Goal: Information Seeking & Learning: Learn about a topic

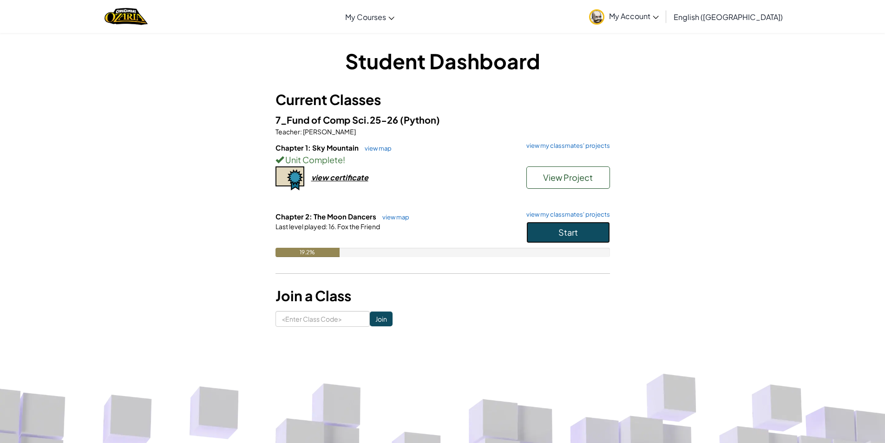
click at [602, 229] on button "Start" at bounding box center [568, 232] width 84 height 21
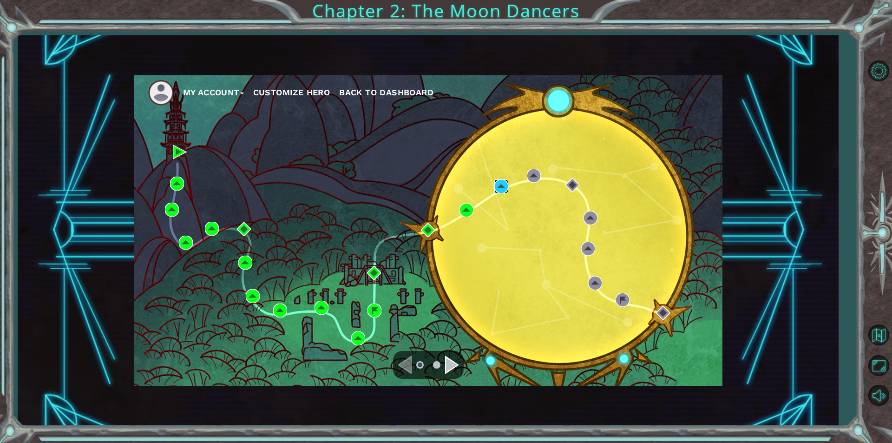
click at [499, 183] on img at bounding box center [501, 186] width 14 height 14
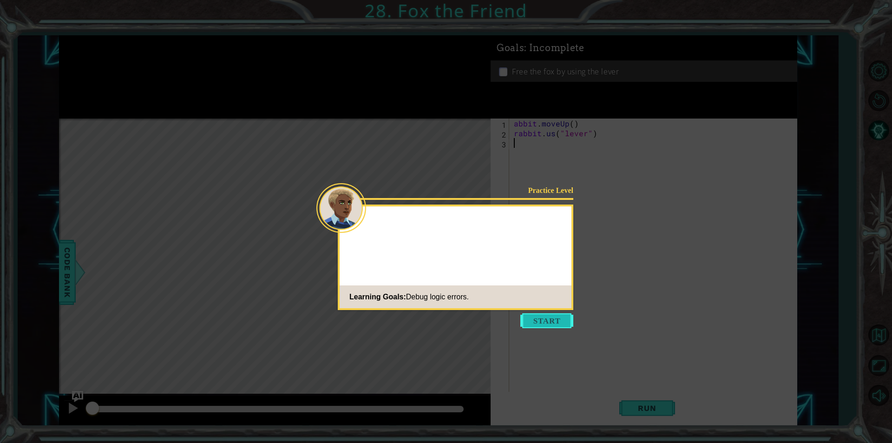
click at [524, 317] on button "Start" at bounding box center [546, 320] width 53 height 15
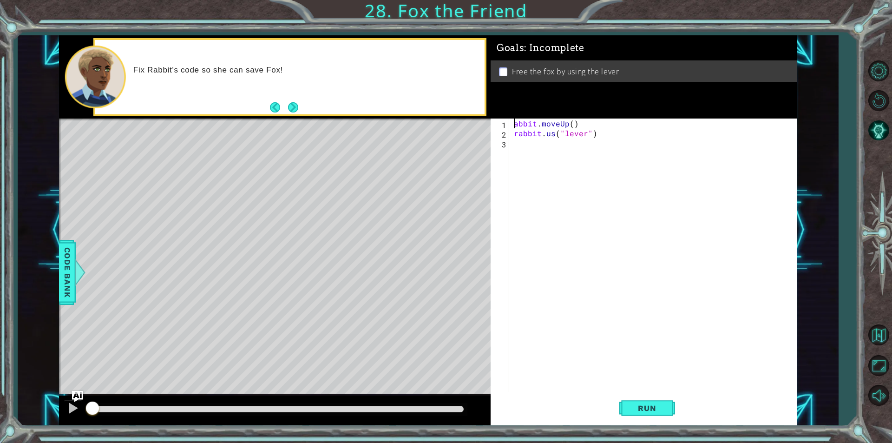
click at [513, 124] on div "abbit . moveUp ( ) rabbit . us ( "lever" )" at bounding box center [655, 264] width 287 height 293
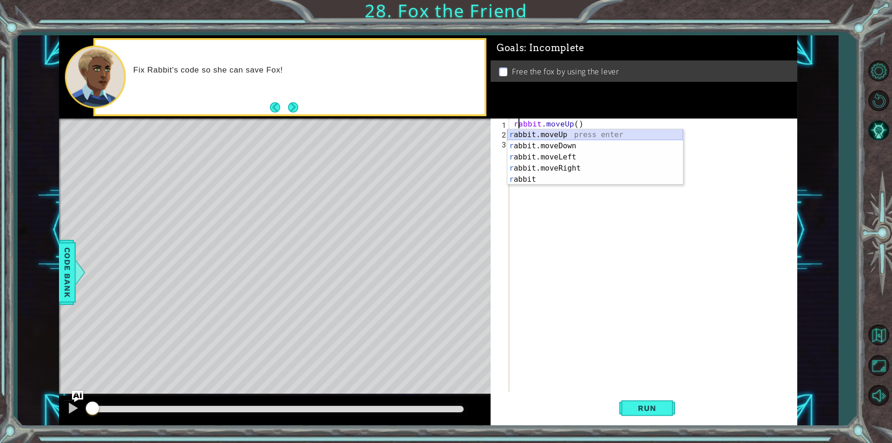
click at [566, 137] on div "r abbit.moveUp press enter r abbit.moveDown press enter r abbit.moveLeft press …" at bounding box center [595, 168] width 176 height 78
type textarea "rabbit.moveUp(1).moveUp()"
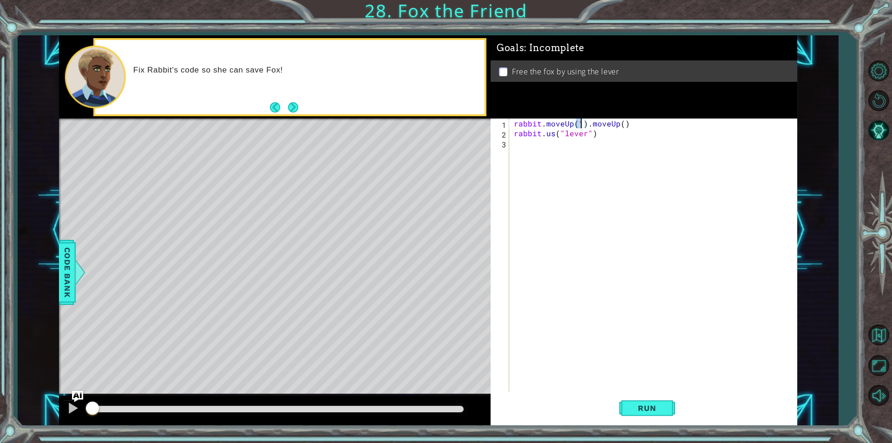
click at [562, 140] on div "rabbit . moveUp ( 1 ) . moveUp ( ) rabbit . us ( "lever" )" at bounding box center [655, 264] width 287 height 293
click at [583, 120] on div "rabbit . moveUp ( 1 ) . moveUp ( ) rabbit . us ( "lever" )" at bounding box center [655, 264] width 287 height 293
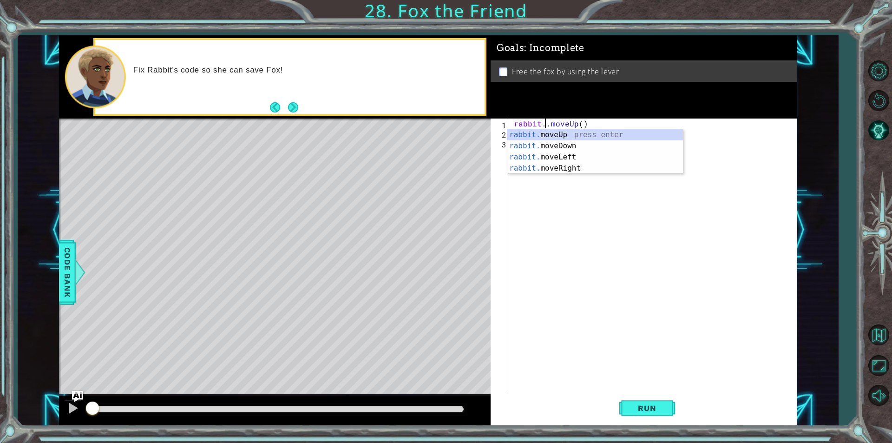
type textarea "rabbit.moveUp()"
click at [577, 210] on div "rabbit . moveUp ( ) rabbit . us ( "lever" )" at bounding box center [655, 264] width 287 height 293
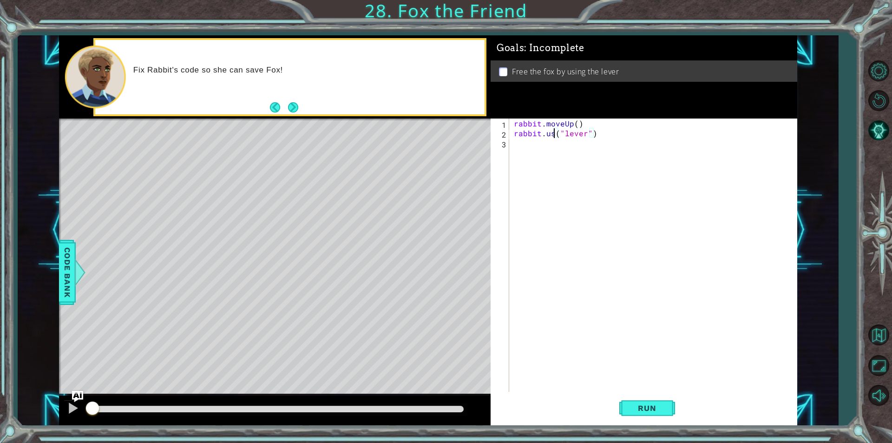
click at [553, 134] on div "rabbit . moveUp ( ) rabbit . us ( "lever" )" at bounding box center [655, 264] width 287 height 293
type textarea "rabbit.use("lever")"
click at [632, 418] on button "Run" at bounding box center [647, 408] width 56 height 31
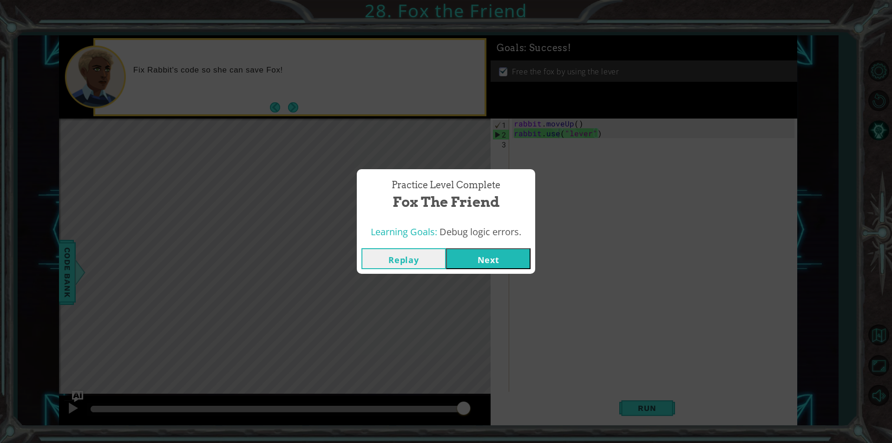
click at [487, 253] on button "Next" at bounding box center [488, 258] width 85 height 21
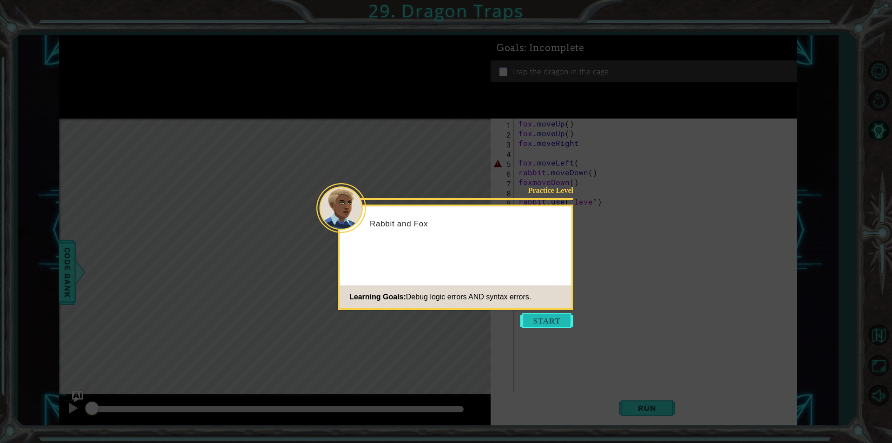
click at [545, 315] on button "Start" at bounding box center [546, 320] width 53 height 15
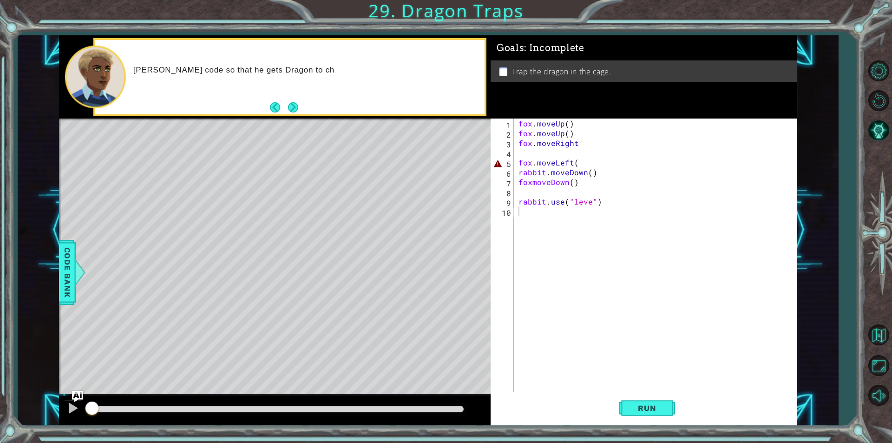
click at [617, 412] on div "Run" at bounding box center [647, 408] width 307 height 31
click at [650, 410] on span "Run" at bounding box center [646, 407] width 37 height 9
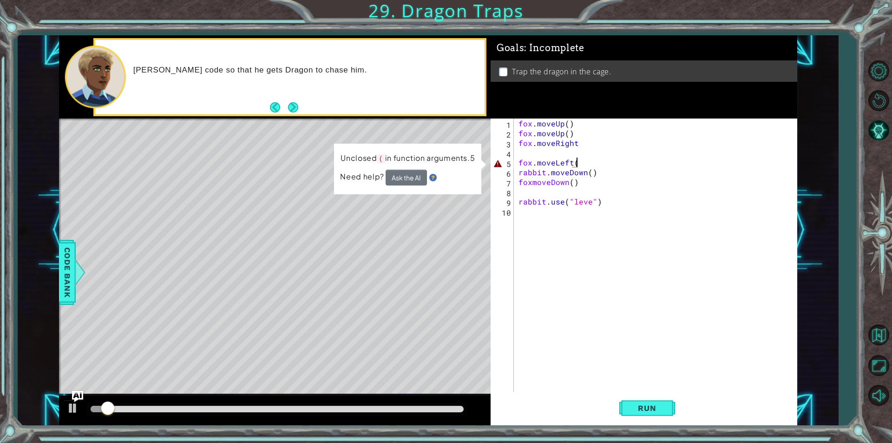
click at [585, 164] on div "fox . moveUp ( ) fox . moveUp ( ) fox . moveRight fox . moveLeft ( rabbit . mov…" at bounding box center [658, 264] width 282 height 293
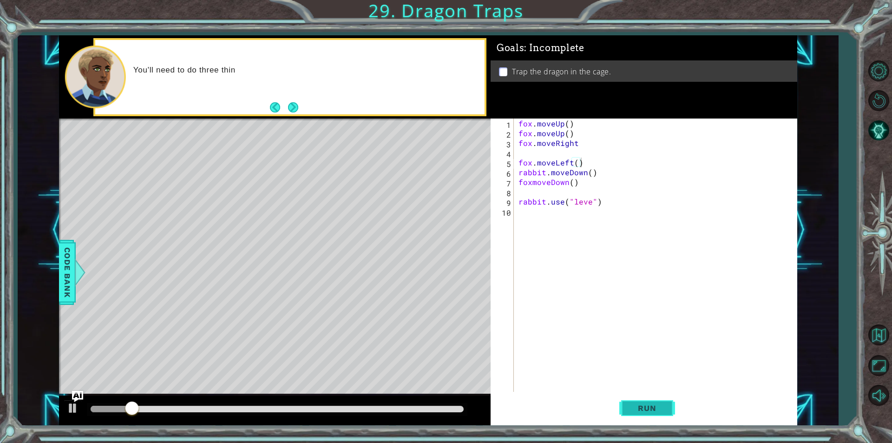
click at [649, 406] on span "Run" at bounding box center [646, 407] width 37 height 9
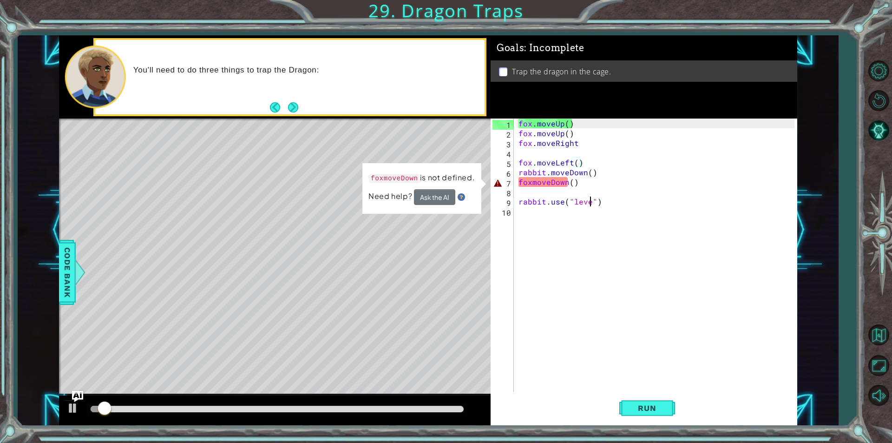
click at [591, 202] on div "fox . moveUp ( ) fox . moveUp ( ) fox . moveRight fox . moveLeft ( ) rabbit . m…" at bounding box center [658, 264] width 282 height 293
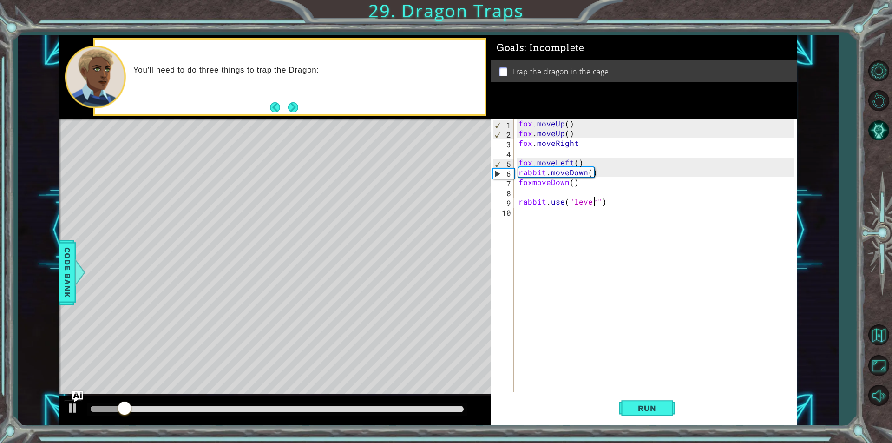
click at [532, 180] on div "fox . moveUp ( ) fox . moveUp ( ) fox . moveRight fox . moveLeft ( ) rabbit . m…" at bounding box center [658, 264] width 282 height 293
type textarea "fox.moveDown()"
click at [645, 415] on button "Run" at bounding box center [647, 408] width 56 height 31
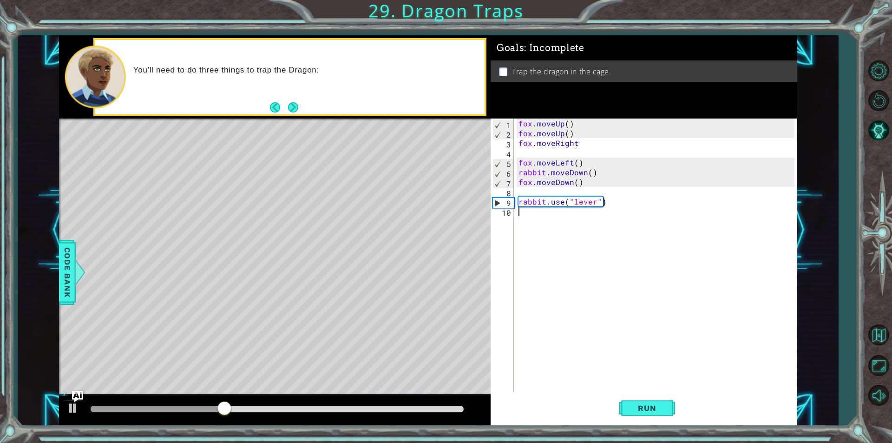
click at [577, 235] on div "fox . moveUp ( ) fox . moveUp ( ) fox . moveRight fox . moveLeft ( ) rabbit . m…" at bounding box center [658, 264] width 282 height 293
click at [598, 186] on div "fox . moveUp ( ) fox . moveUp ( ) fox . moveRight fox . moveLeft ( ) rabbit . m…" at bounding box center [658, 264] width 282 height 293
click at [600, 197] on div "fox . moveUp ( ) fox . moveUp ( ) fox . moveRight fox . moveLeft ( ) rabbit . m…" at bounding box center [658, 264] width 282 height 293
type textarea "rabbit.use("lever")"
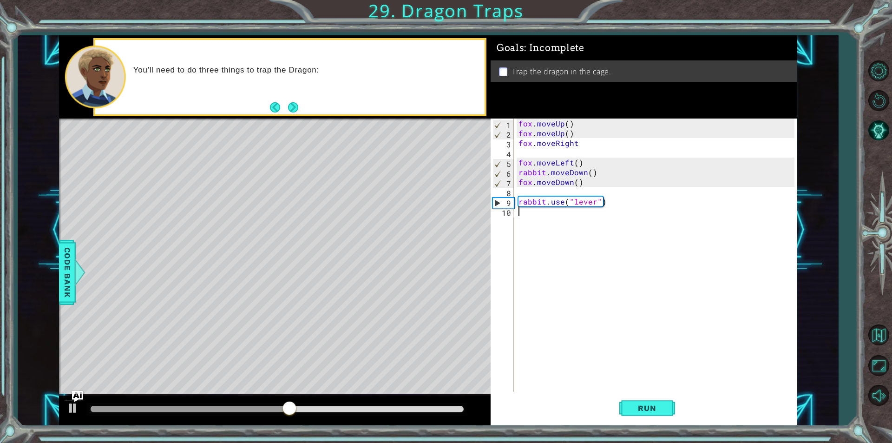
click at [596, 212] on div "fox . moveUp ( ) fox . moveUp ( ) fox . moveRight fox . moveLeft ( ) rabbit . m…" at bounding box center [658, 264] width 282 height 293
drag, startPoint x: 636, startPoint y: 386, endPoint x: 637, endPoint y: 405, distance: 18.1
click at [636, 387] on div "fox . moveUp ( ) fox . moveUp ( ) fox . moveRight fox . moveLeft ( ) rabbit . m…" at bounding box center [658, 264] width 282 height 293
click at [637, 407] on span "Run" at bounding box center [646, 407] width 37 height 9
click at [595, 211] on div "fox . moveUp ( ) fox . moveUp ( ) fox . moveRight fox . moveLeft ( ) rabbit . m…" at bounding box center [658, 264] width 282 height 293
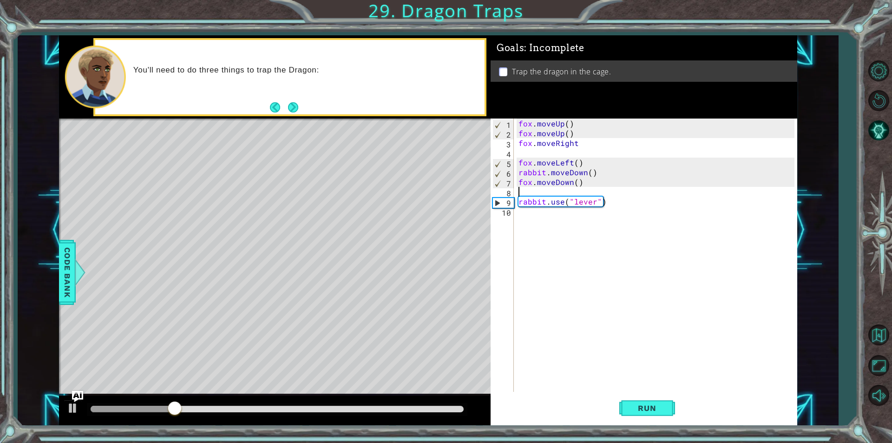
click at [596, 195] on div "fox . moveUp ( ) fox . moveUp ( ) fox . moveRight fox . moveLeft ( ) rabbit . m…" at bounding box center [658, 264] width 282 height 293
click at [666, 401] on button "Run" at bounding box center [647, 408] width 56 height 31
click at [586, 192] on div "fox . moveUp ( ) fox . moveUp ( ) fox . moveRight fox . moveLeft ( ) rabbit . m…" at bounding box center [658, 264] width 282 height 293
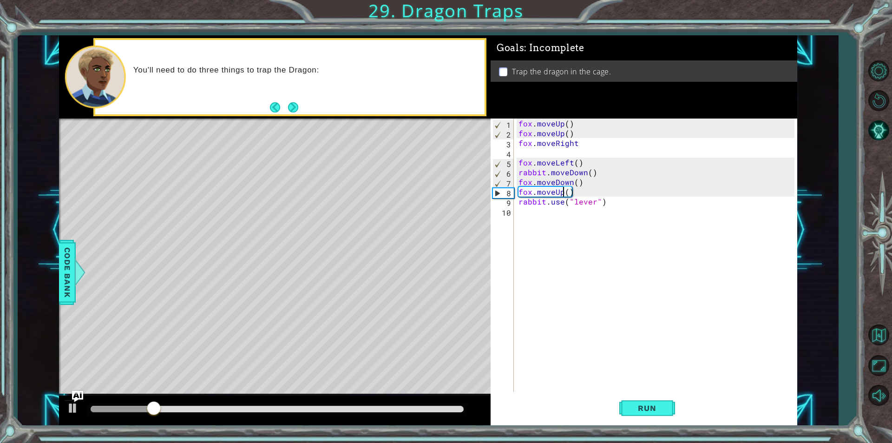
click at [564, 194] on div "fox . moveUp ( ) fox . moveUp ( ) fox . moveRight fox . moveLeft ( ) rabbit . m…" at bounding box center [658, 264] width 282 height 293
click at [639, 408] on span "Run" at bounding box center [646, 407] width 37 height 9
click at [448, 139] on div "1 ההההההההההההההההההההההההההההההההההההההההההההההההההההההההההההההההההההההההההההה…" at bounding box center [428, 230] width 738 height 390
type textarea "fox.moveRight"
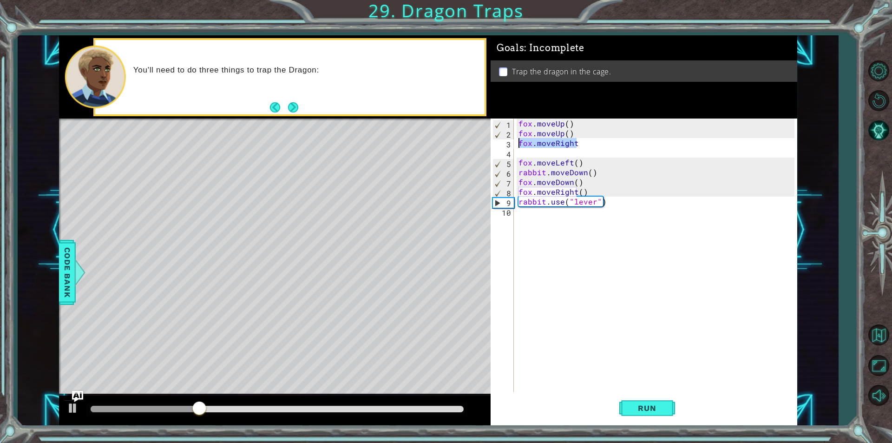
scroll to position [0, 0]
click at [635, 185] on div "fox . moveUp ( ) fox . moveUp ( ) fox . moveLeft ( ) rabbit . moveDown ( ) fox …" at bounding box center [658, 264] width 282 height 293
click at [633, 190] on div "fox . moveUp ( ) fox . moveUp ( ) fox . moveLeft ( ) rabbit . moveDown ( ) fox …" at bounding box center [658, 264] width 282 height 293
type textarea "fox.moveRight()"
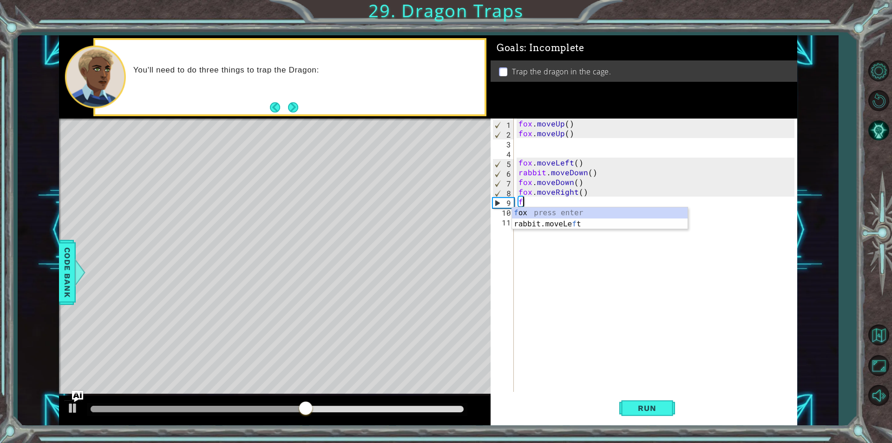
type textarea "f"
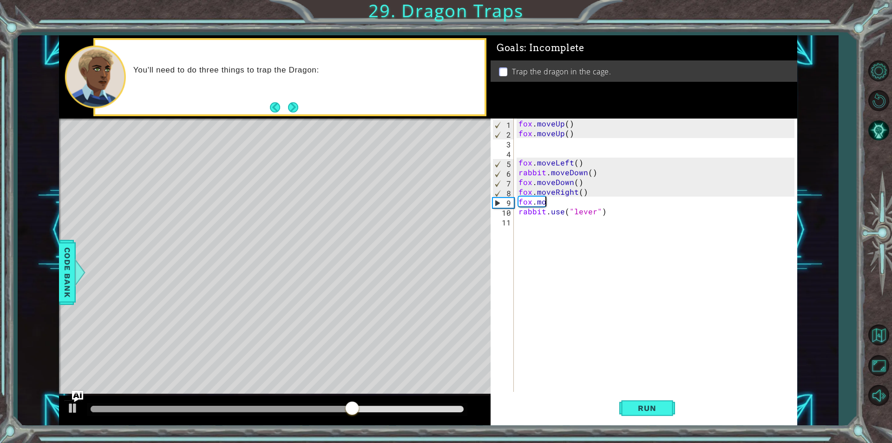
scroll to position [0, 1]
click at [580, 194] on div "fox . moveUp ( ) fox . moveUp ( ) fox . moveLeft ( ) rabbit . moveDown ( ) fox …" at bounding box center [658, 264] width 282 height 293
click at [585, 199] on div "fox . moveUp ( ) fox . moveUp ( ) fox . moveLeft ( ) rabbit . moveDown ( ) fox …" at bounding box center [658, 264] width 282 height 293
click at [583, 200] on div "fox . moveUp ( ) fox . moveUp ( ) fox . moveLeft ( ) rabbit . moveDown ( ) fox …" at bounding box center [658, 264] width 282 height 293
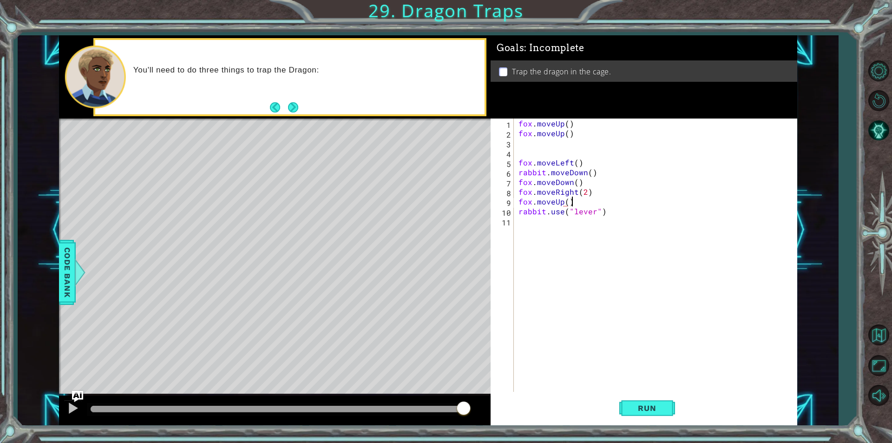
scroll to position [0, 3]
click at [628, 421] on button "Run" at bounding box center [647, 408] width 56 height 31
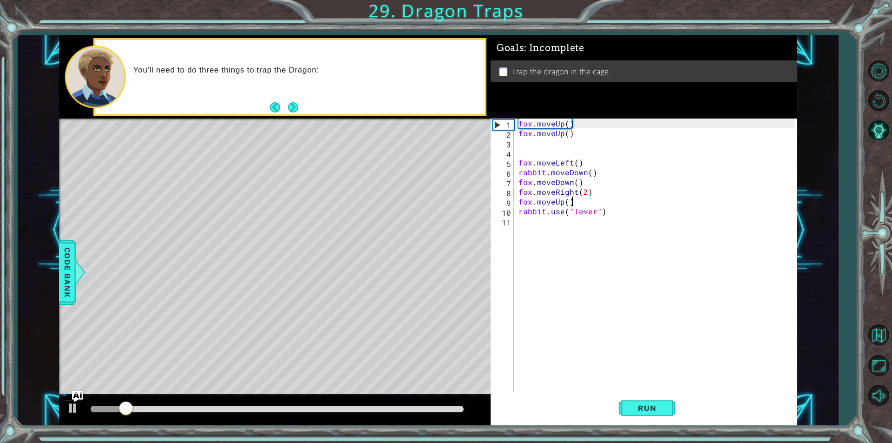
click at [423, 411] on div at bounding box center [277, 409] width 373 height 7
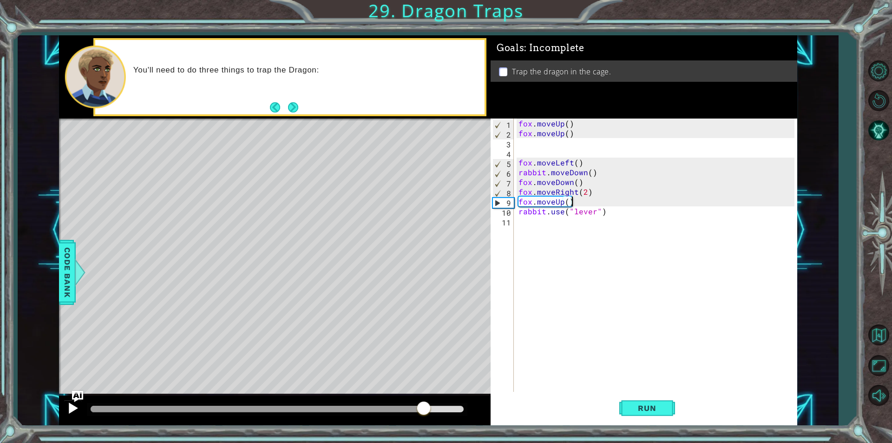
click at [62, 400] on div at bounding box center [275, 410] width 432 height 30
click at [66, 406] on button at bounding box center [73, 408] width 19 height 19
click at [587, 194] on div "fox . moveUp ( ) fox . moveUp ( ) fox . moveLeft ( ) rabbit . moveDown ( ) fox …" at bounding box center [658, 264] width 282 height 293
click at [587, 210] on div "fox . moveUp ( ) fox . moveUp ( ) fox . moveLeft ( ) rabbit . moveDown ( ) fox …" at bounding box center [658, 264] width 282 height 293
click at [582, 212] on div "fox . moveUp ( ) fox . moveUp ( ) fox . moveLeft ( ) rabbit . moveDown ( ) fox …" at bounding box center [658, 264] width 282 height 293
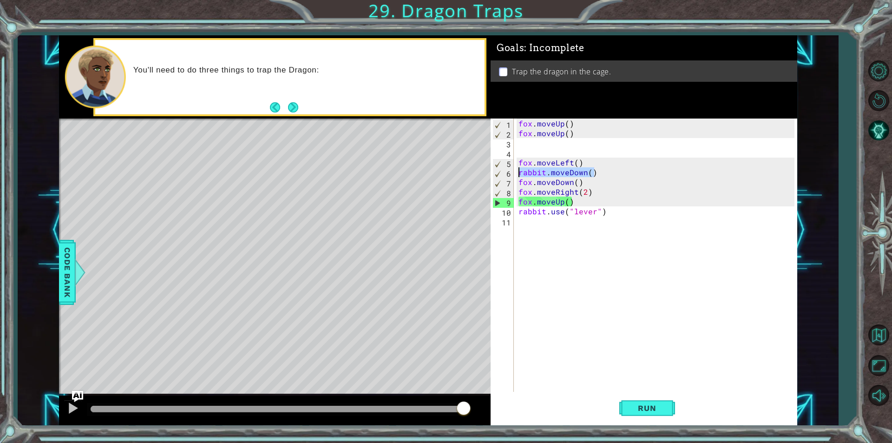
drag, startPoint x: 595, startPoint y: 168, endPoint x: 511, endPoint y: 173, distance: 83.8
click at [511, 173] on div "rabbit.use("lever") 1 2 3 4 5 6 7 8 9 10 11 fox . moveUp ( ) fox . moveUp ( ) f…" at bounding box center [643, 254] width 304 height 273
type textarea "rabbit.moveDown()"
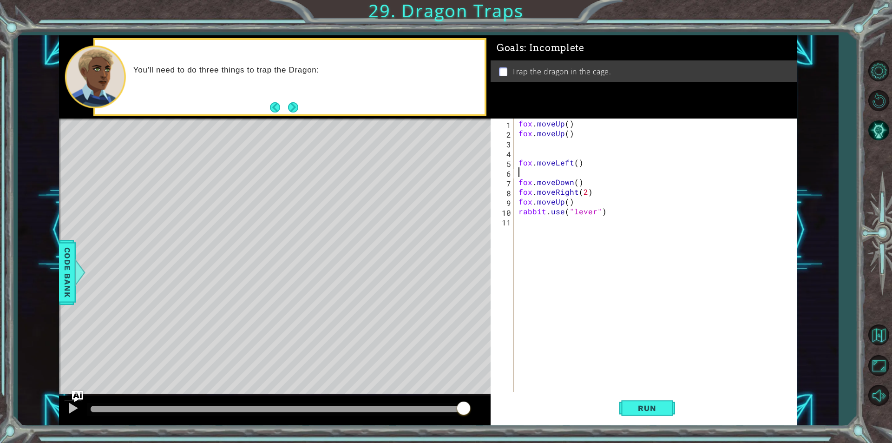
scroll to position [0, 0]
click at [640, 402] on button "Run" at bounding box center [647, 408] width 56 height 31
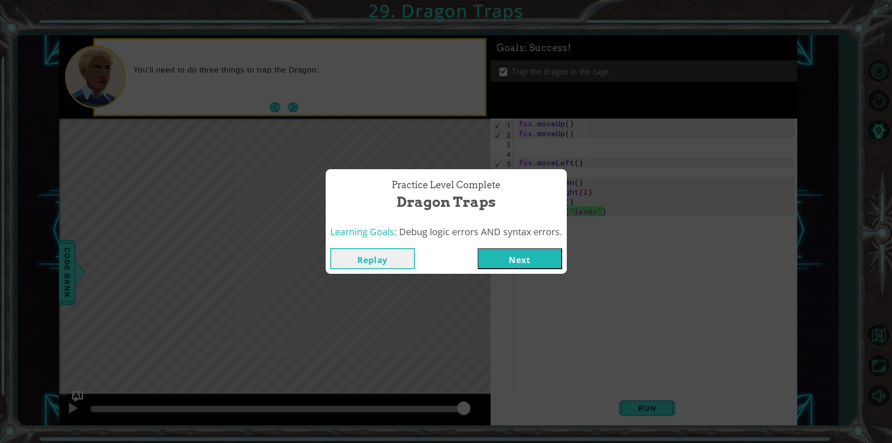
click at [507, 266] on button "Next" at bounding box center [520, 258] width 85 height 21
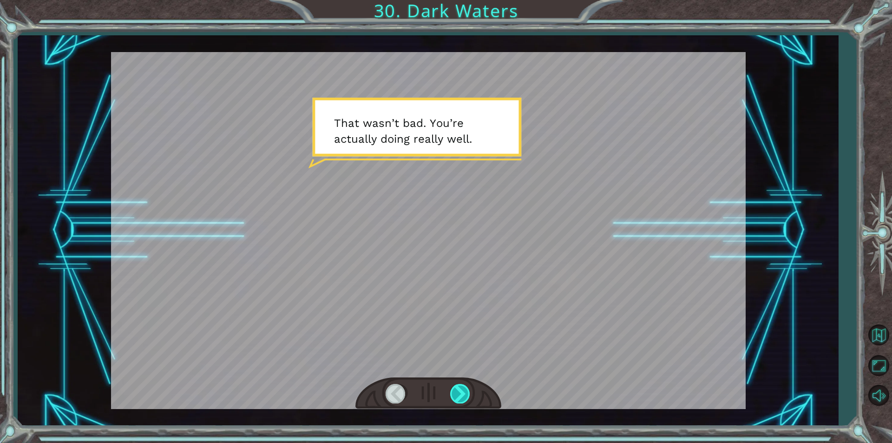
click at [455, 397] on div at bounding box center [460, 393] width 21 height 19
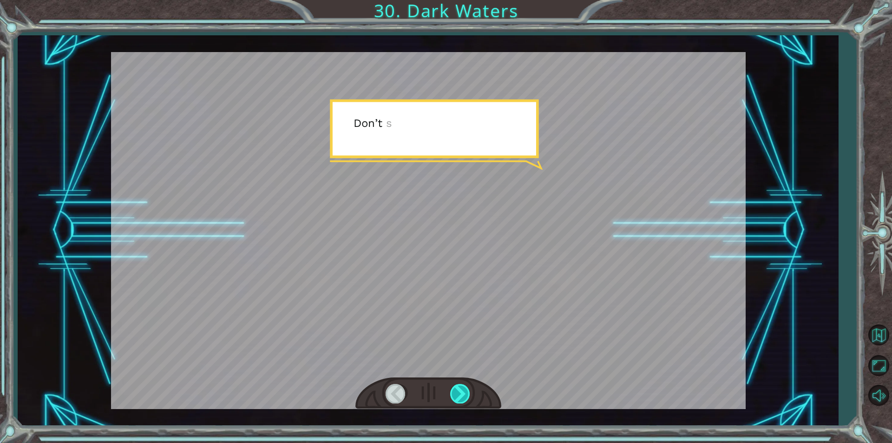
click at [455, 397] on div at bounding box center [460, 393] width 21 height 19
click at [455, 398] on div at bounding box center [460, 393] width 21 height 19
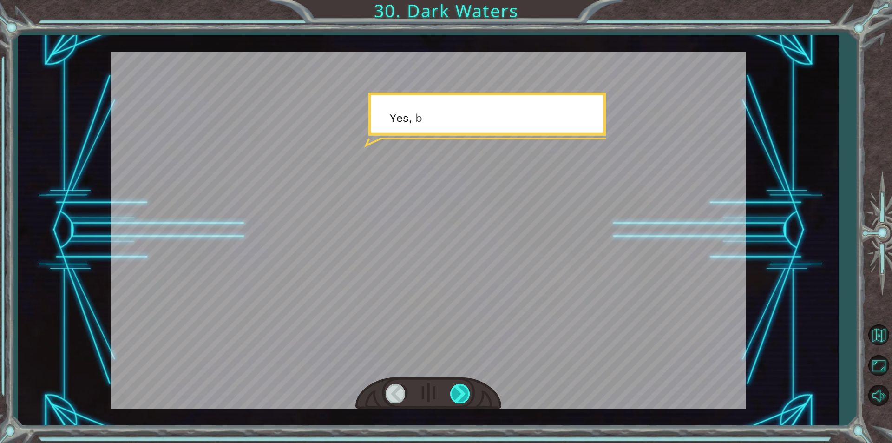
click at [454, 397] on div at bounding box center [460, 393] width 21 height 19
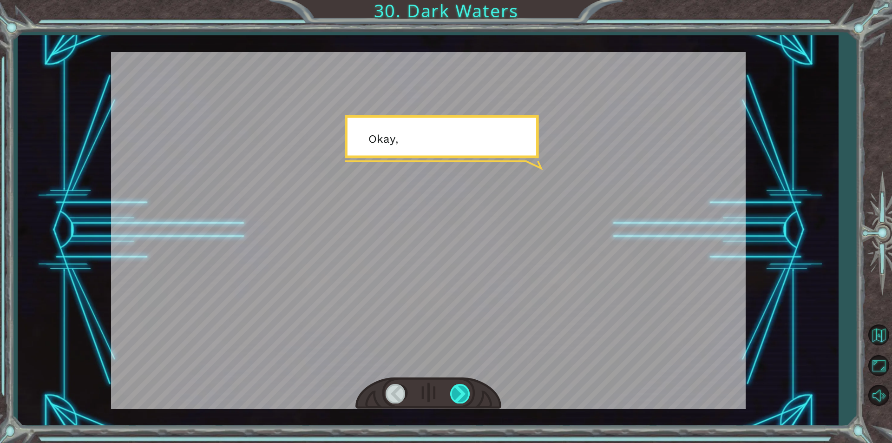
click at [454, 397] on div at bounding box center [460, 393] width 21 height 19
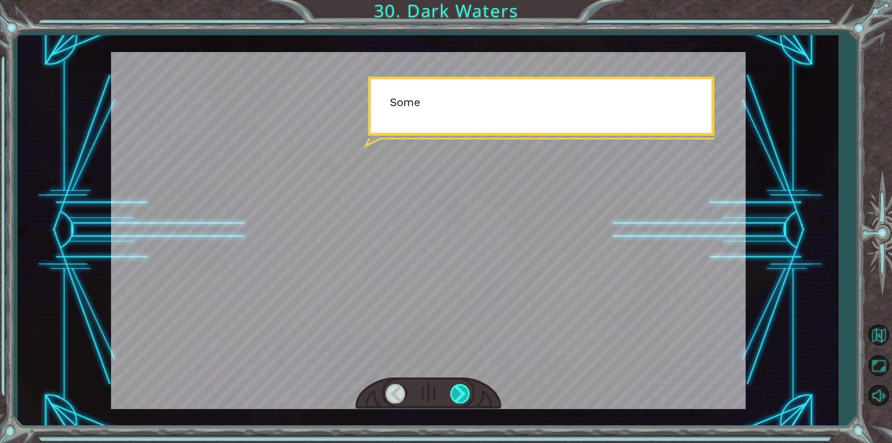
click at [454, 397] on div at bounding box center [460, 393] width 21 height 19
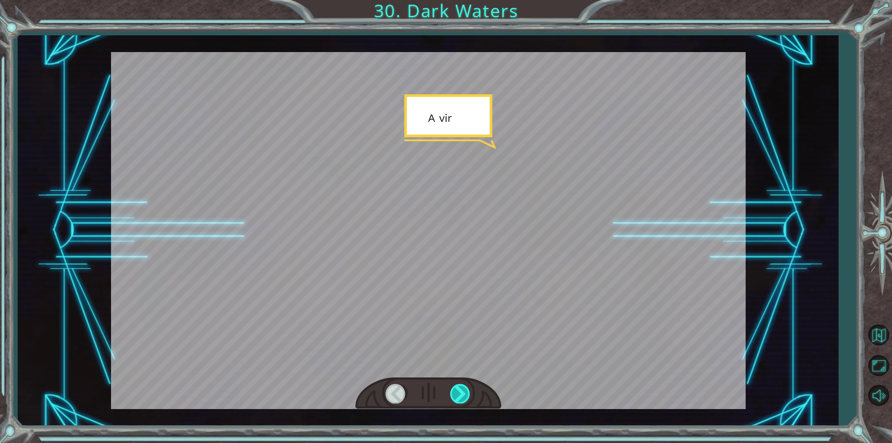
click at [454, 397] on div at bounding box center [460, 393] width 21 height 19
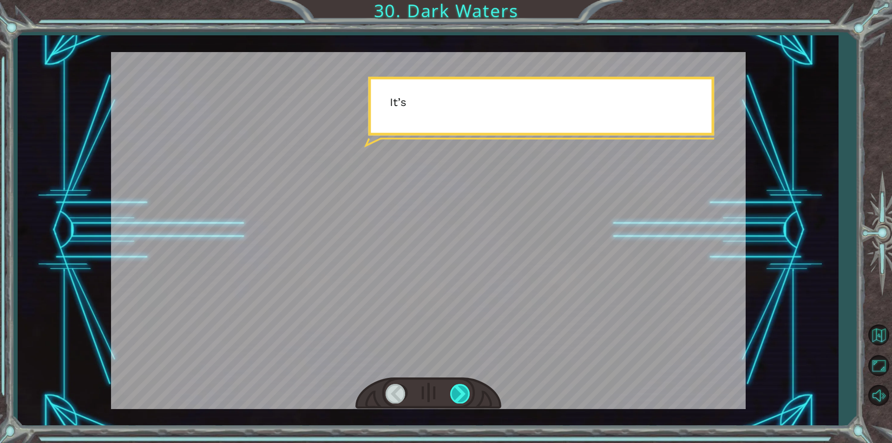
click at [454, 397] on div at bounding box center [460, 393] width 21 height 19
click at [454, 394] on div at bounding box center [460, 393] width 21 height 19
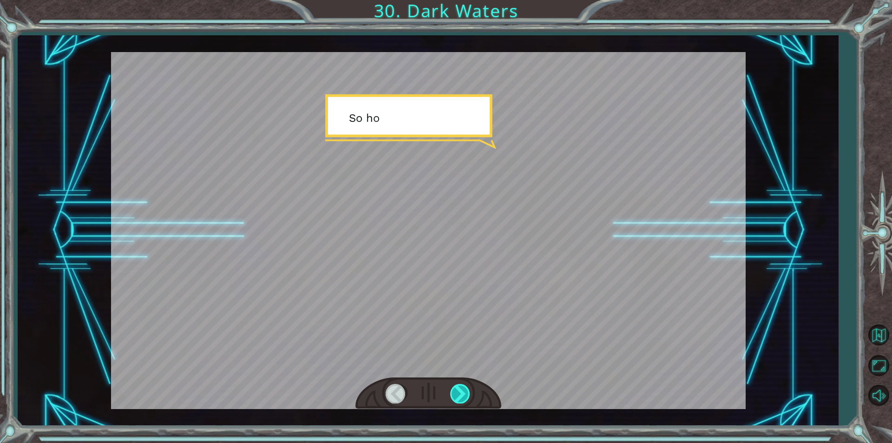
click at [454, 394] on div at bounding box center [460, 393] width 21 height 19
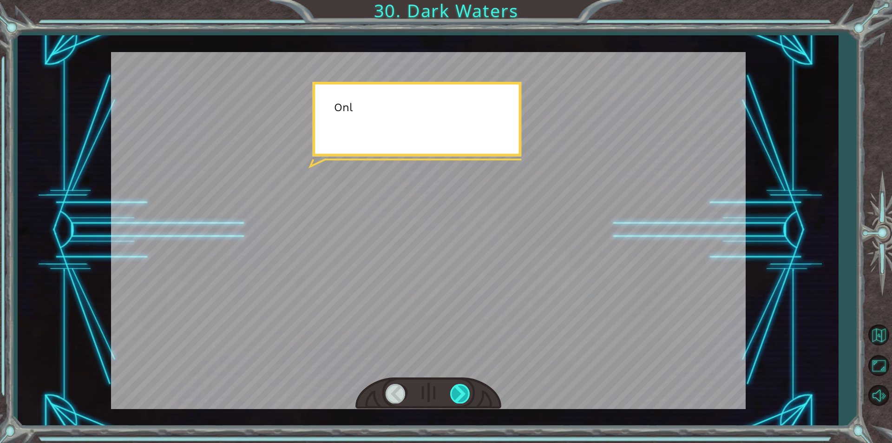
click at [454, 394] on div at bounding box center [460, 393] width 21 height 19
drag, startPoint x: 454, startPoint y: 394, endPoint x: 449, endPoint y: 401, distance: 8.6
click at [449, 401] on div at bounding box center [428, 393] width 146 height 32
click at [450, 389] on div at bounding box center [460, 393] width 21 height 19
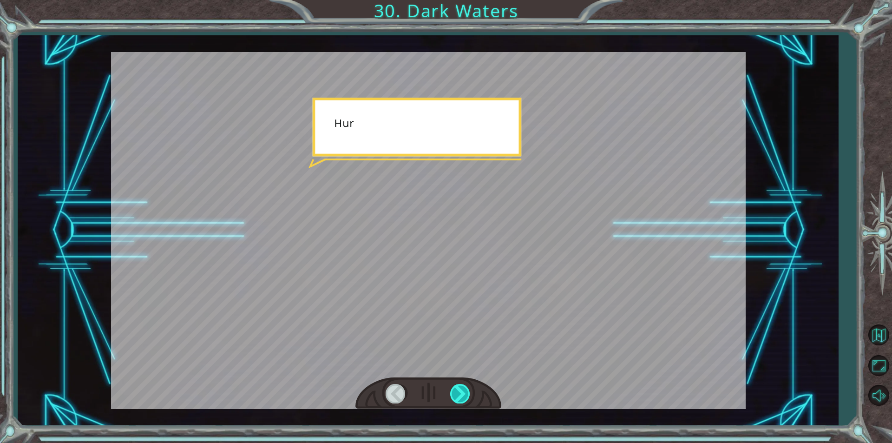
click at [450, 389] on div at bounding box center [460, 393] width 21 height 19
click at [450, 0] on div "Temporary Text T h a t w a s n ’ t b a d . Y o u ’ r e a c t u a l l y d o i n …" at bounding box center [446, 0] width 892 height 0
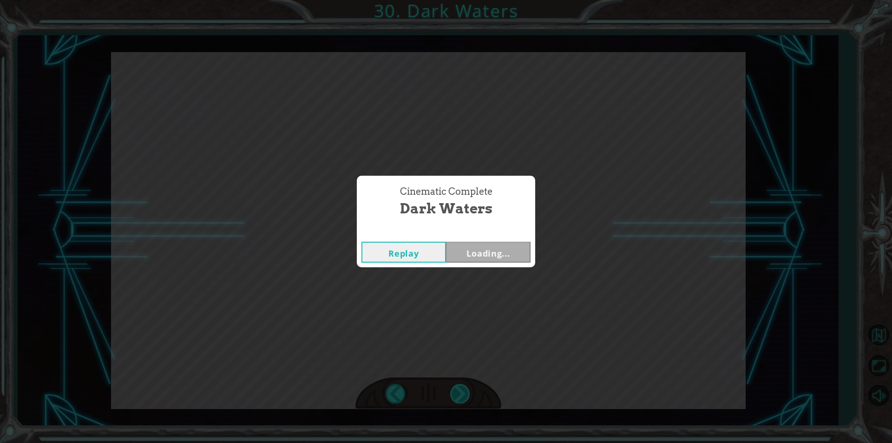
click at [450, 389] on div "Cinematic Complete Dark Waters Replay Loading..." at bounding box center [446, 221] width 892 height 443
drag, startPoint x: 468, startPoint y: 229, endPoint x: 472, endPoint y: 250, distance: 21.4
click at [468, 236] on div "Cinematic Complete Dark Waters Replay Next" at bounding box center [446, 221] width 178 height 91
click at [472, 250] on button "Next" at bounding box center [488, 252] width 85 height 21
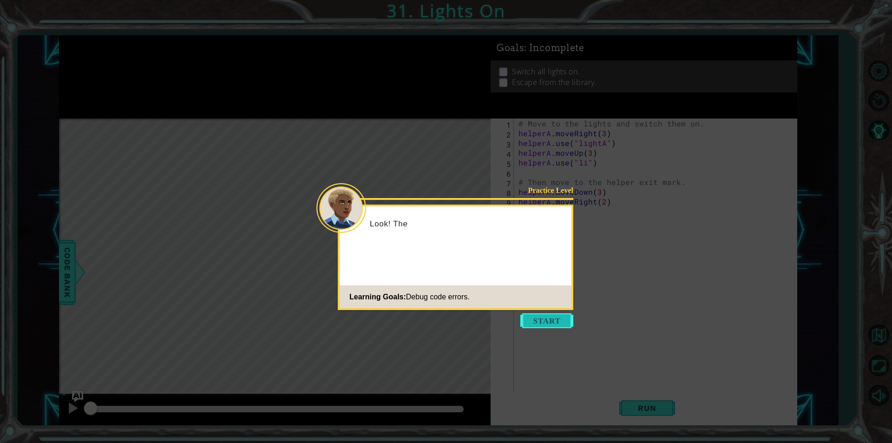
click at [537, 325] on button "Start" at bounding box center [546, 320] width 53 height 15
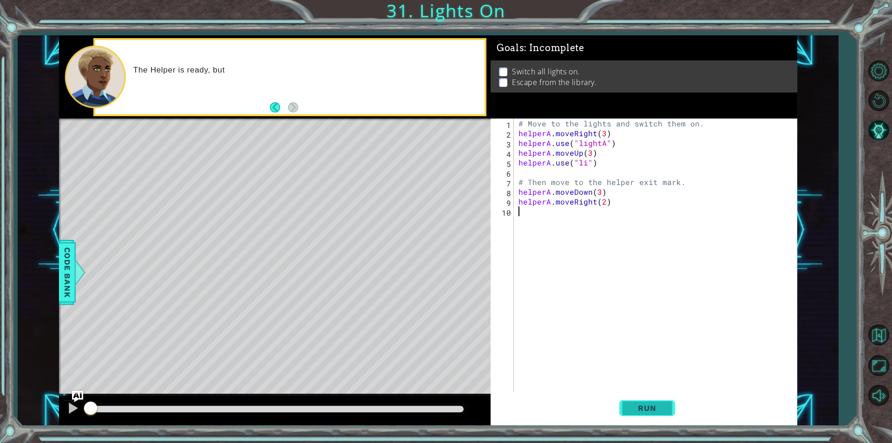
click at [630, 417] on button "Run" at bounding box center [647, 408] width 56 height 31
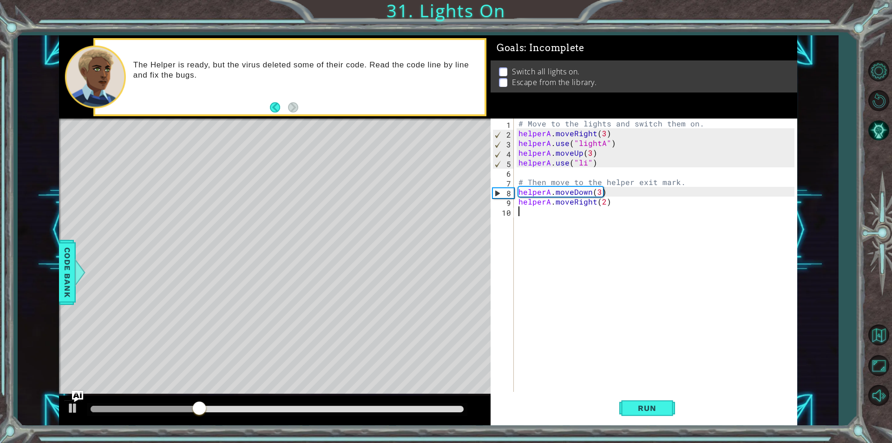
click at [590, 162] on div "# Move to the lights and switch them on. helperA . moveRight ( 3 ) helperA . us…" at bounding box center [658, 264] width 282 height 293
click at [587, 162] on div "# Move to the lights and switch them on. helperA . moveRight ( 3 ) helperA . us…" at bounding box center [658, 264] width 282 height 293
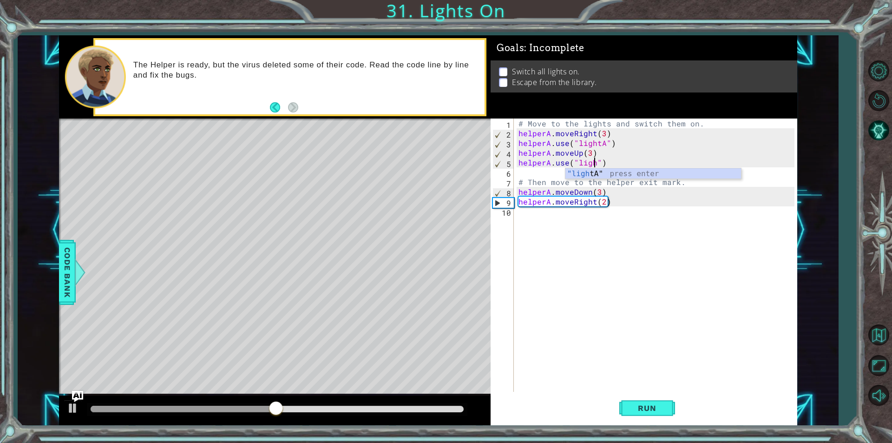
scroll to position [0, 5]
type textarea "helperA.use("lightB")"
click at [579, 208] on div "# Move to the lights and switch them on. helperA . moveRight ( 3 ) helperA . us…" at bounding box center [658, 264] width 282 height 293
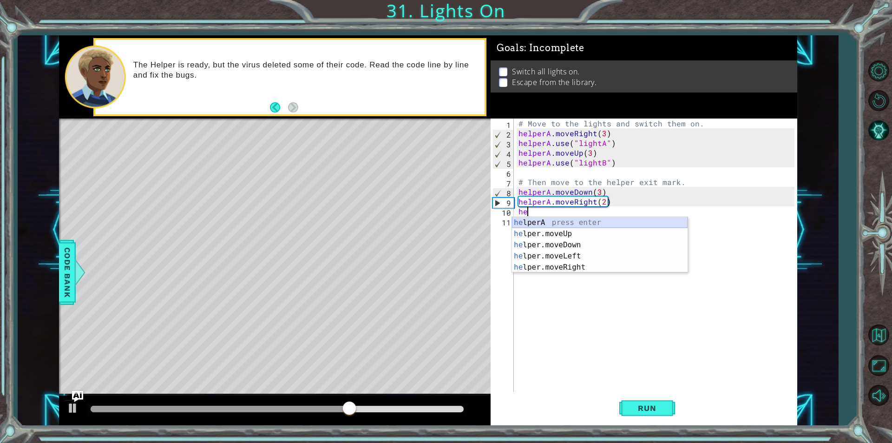
click at [552, 223] on div "he lperA press enter he lper.moveUp press enter he lper.moveDown press enter he…" at bounding box center [600, 256] width 176 height 78
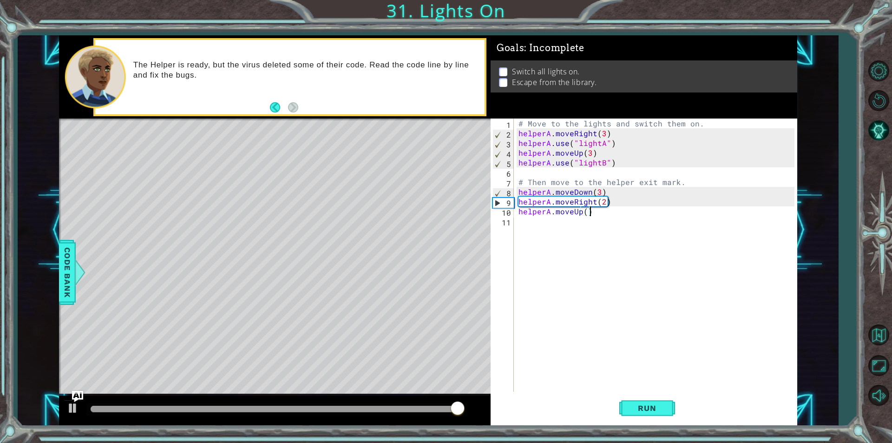
scroll to position [0, 4]
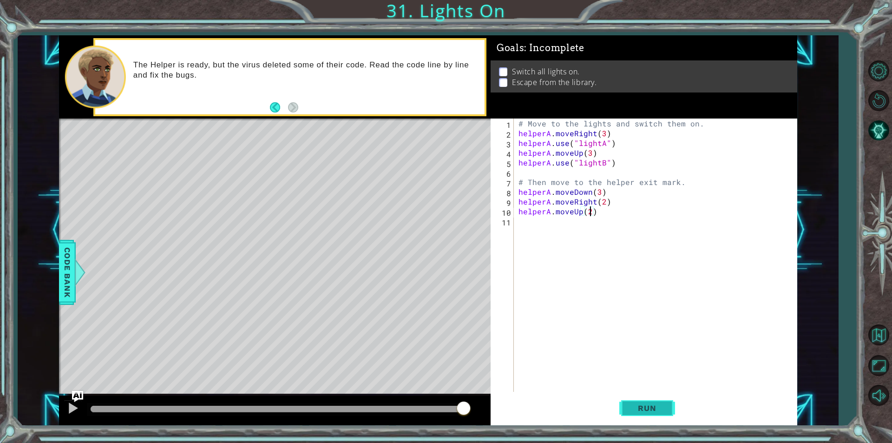
click at [626, 411] on button "Run" at bounding box center [647, 408] width 56 height 31
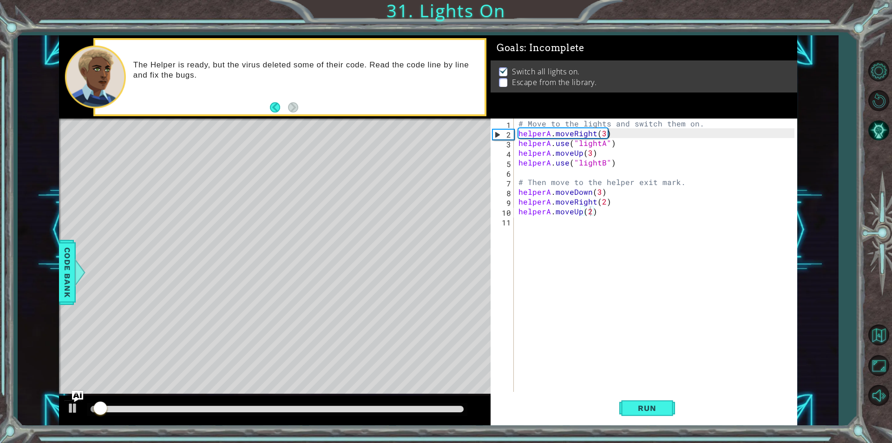
click at [454, 415] on div at bounding box center [277, 409] width 380 height 13
click at [445, 414] on div at bounding box center [277, 409] width 380 height 13
drag, startPoint x: 440, startPoint y: 414, endPoint x: 436, endPoint y: 410, distance: 5.9
click at [436, 412] on div at bounding box center [277, 409] width 380 height 13
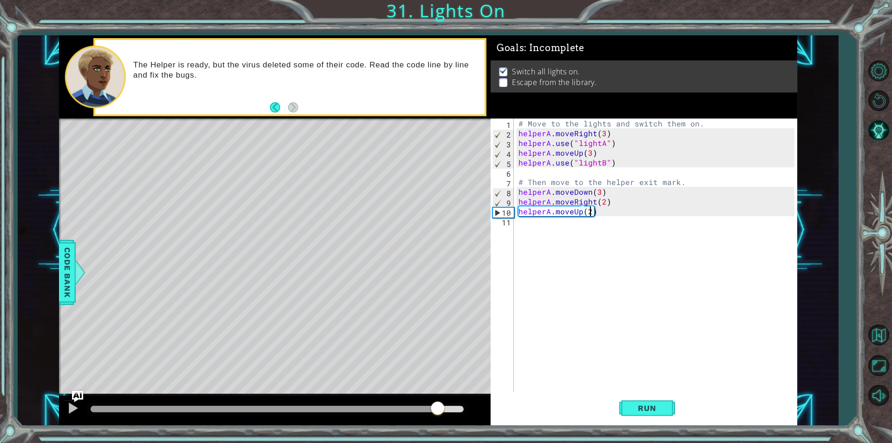
click at [437, 406] on div at bounding box center [277, 409] width 373 height 7
click at [68, 402] on div at bounding box center [73, 408] width 12 height 12
drag, startPoint x: 416, startPoint y: 400, endPoint x: 415, endPoint y: 408, distance: 7.5
click at [416, 405] on div at bounding box center [275, 410] width 432 height 30
click at [413, 411] on div at bounding box center [277, 409] width 373 height 7
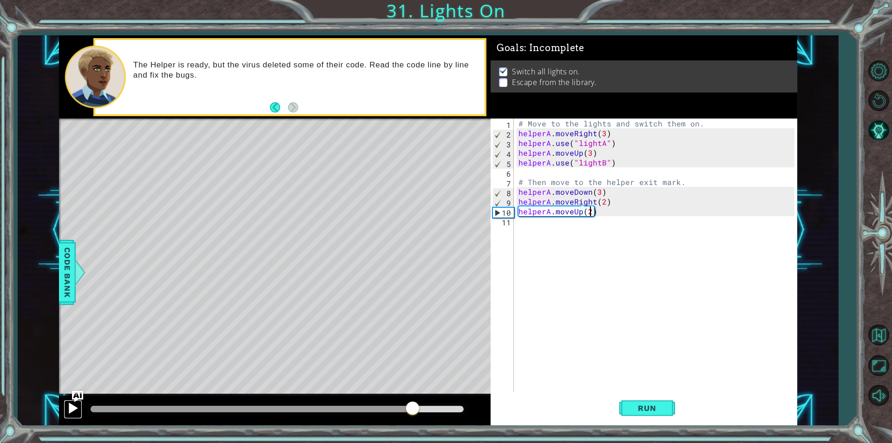
click at [68, 407] on div at bounding box center [73, 408] width 12 height 12
click at [349, 419] on div at bounding box center [275, 410] width 432 height 30
click at [379, 420] on div at bounding box center [275, 410] width 432 height 30
click at [379, 413] on div at bounding box center [277, 409] width 380 height 13
click at [377, 407] on div at bounding box center [234, 409] width 287 height 7
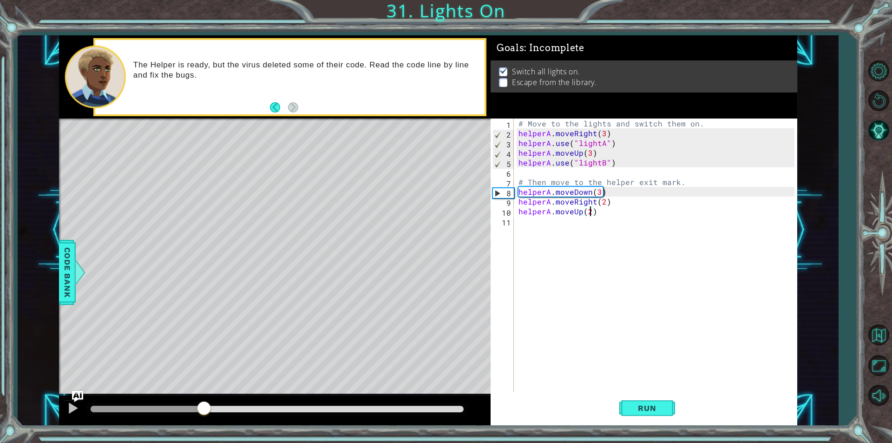
drag, startPoint x: 374, startPoint y: 408, endPoint x: 205, endPoint y: 415, distance: 169.7
click at [205, 415] on div at bounding box center [204, 408] width 17 height 17
click at [609, 202] on div "# Move to the lights and switch them on. helperA . moveRight ( 3 ) helperA . us…" at bounding box center [658, 264] width 282 height 293
drag, startPoint x: 605, startPoint y: 193, endPoint x: 518, endPoint y: 196, distance: 87.4
click at [518, 196] on div "# Move to the lights and switch them on. helperA . moveRight ( 3 ) helperA . us…" at bounding box center [658, 264] width 282 height 293
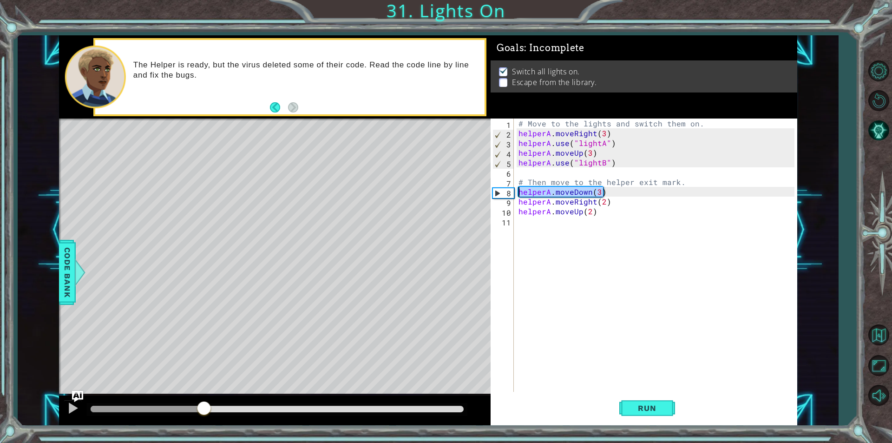
type textarea "helperA.moveDown(3)"
click at [64, 407] on button at bounding box center [73, 408] width 19 height 19
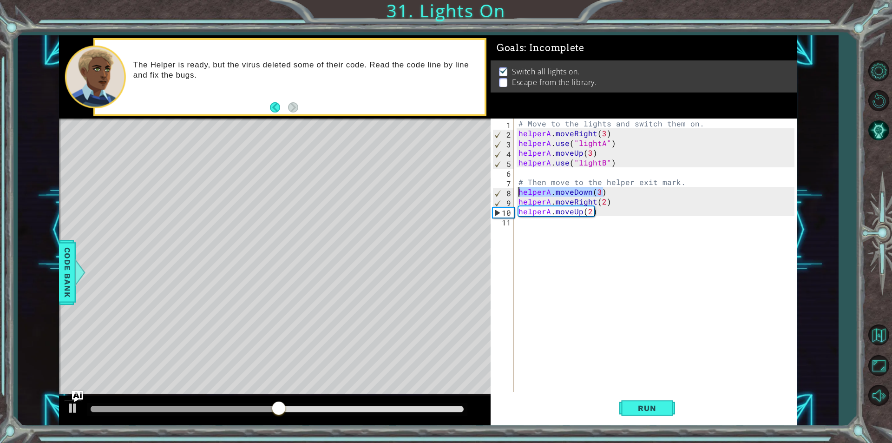
drag, startPoint x: 608, startPoint y: 189, endPoint x: 511, endPoint y: 191, distance: 97.6
click at [511, 191] on div "helperA.moveDown(3) 1 2 3 4 5 6 7 8 9 10 11 # Move to the lights and switch the…" at bounding box center [643, 254] width 304 height 273
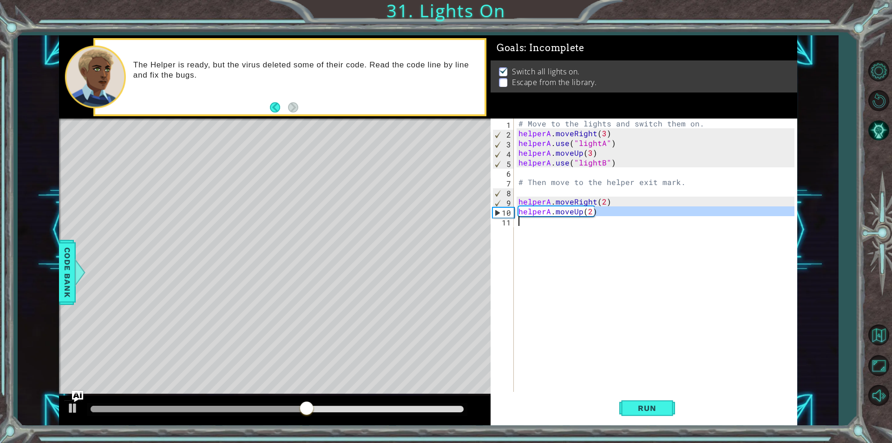
drag, startPoint x: 600, startPoint y: 211, endPoint x: 255, endPoint y: 222, distance: 344.4
click at [255, 222] on div "1 ההההההההההההההההההההההההההההההההההההההההההההההההההההההההההההההההההההההההההההה…" at bounding box center [428, 230] width 738 height 390
click at [584, 215] on div "# Move to the lights and switch them on. helperA . moveRight ( 3 ) helperA . us…" at bounding box center [658, 264] width 282 height 293
type textarea "helperA.moveUp(2)"
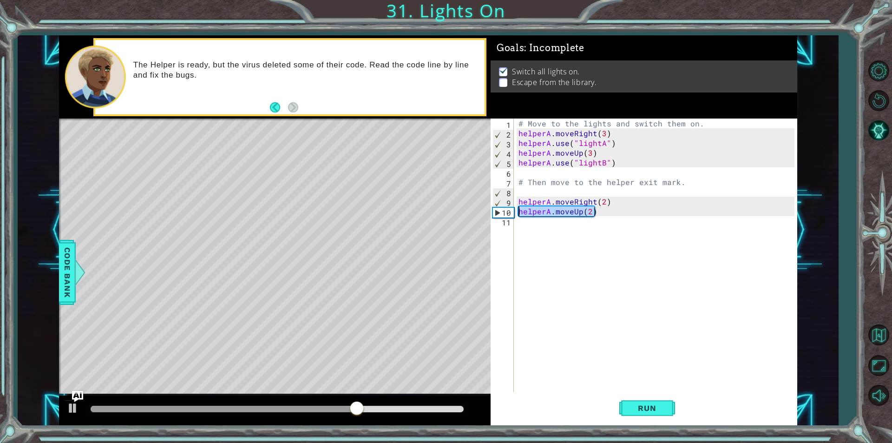
drag, startPoint x: 596, startPoint y: 215, endPoint x: 515, endPoint y: 213, distance: 81.3
click at [515, 213] on div "helperA.moveUp(2) 1 2 3 4 5 6 7 8 9 10 11 # Move to the lights and switch them …" at bounding box center [643, 254] width 304 height 273
click at [653, 406] on span "Run" at bounding box center [646, 407] width 37 height 9
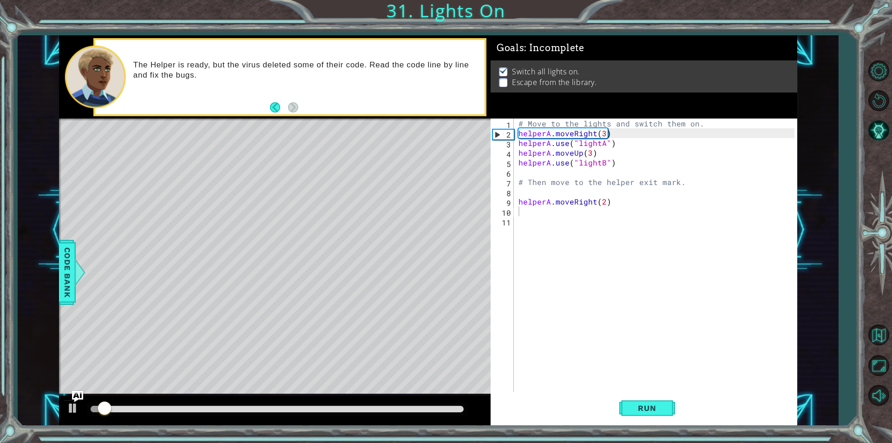
click at [399, 415] on div at bounding box center [277, 409] width 380 height 13
click at [396, 412] on div at bounding box center [277, 409] width 380 height 13
click at [392, 410] on div at bounding box center [277, 409] width 373 height 7
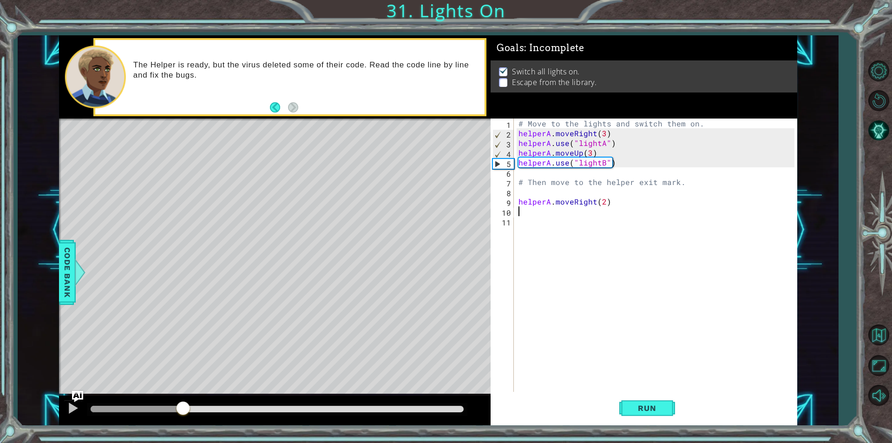
drag, startPoint x: 386, startPoint y: 414, endPoint x: 182, endPoint y: 430, distance: 204.1
click at [182, 430] on div "1 ההההההההההההההההההההההההההההההההההההההההההההההההההההההההההההההההההההההההההההה…" at bounding box center [446, 221] width 892 height 443
click at [76, 405] on div at bounding box center [73, 408] width 12 height 12
click at [72, 405] on div at bounding box center [73, 408] width 12 height 12
drag, startPoint x: 72, startPoint y: 405, endPoint x: 66, endPoint y: 396, distance: 10.0
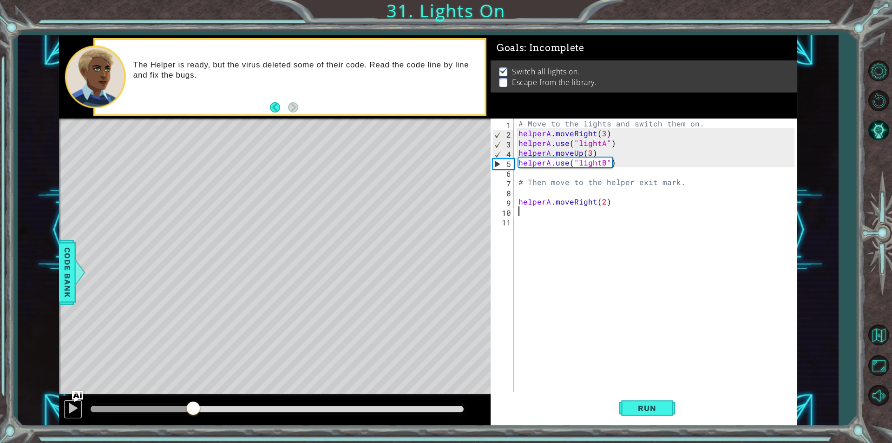
click at [67, 397] on div at bounding box center [275, 410] width 432 height 30
click at [69, 406] on div at bounding box center [73, 408] width 12 height 12
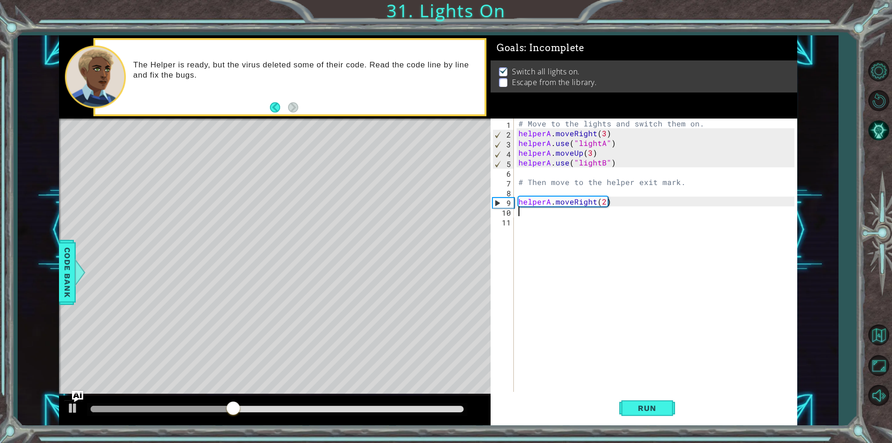
click at [551, 192] on div "# Move to the lights and switch them on. helperA . moveRight ( 3 ) helperA . us…" at bounding box center [658, 264] width 282 height 293
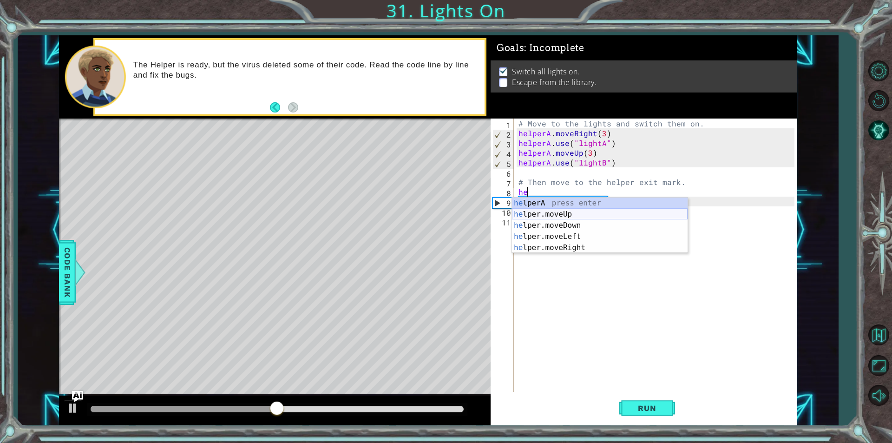
click at [552, 219] on div "he lperA press enter he lper.moveUp press enter he lper.moveDown press enter he…" at bounding box center [600, 236] width 176 height 78
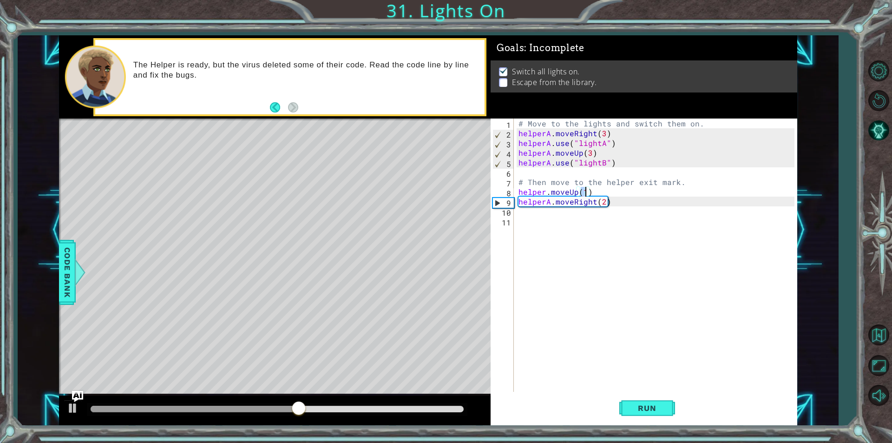
click at [575, 196] on div "# Move to the lights and switch them on. helperA . moveRight ( 3 ) helperA . us…" at bounding box center [658, 264] width 282 height 293
click at [660, 412] on span "Run" at bounding box center [646, 407] width 37 height 9
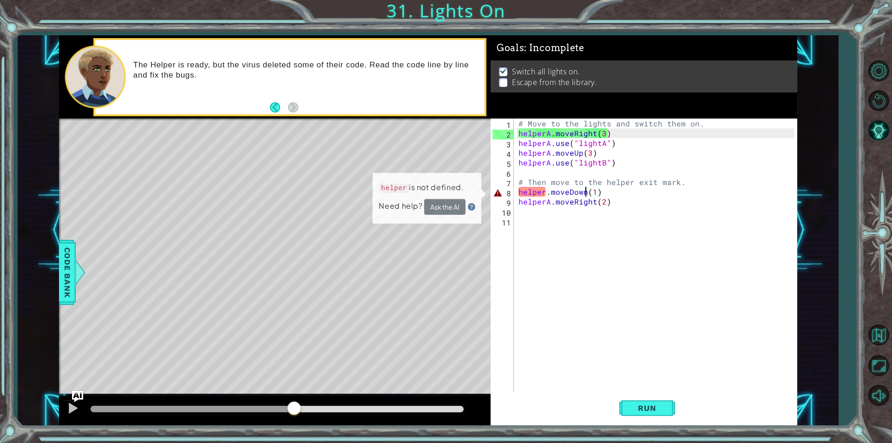
click at [293, 410] on div at bounding box center [277, 409] width 373 height 7
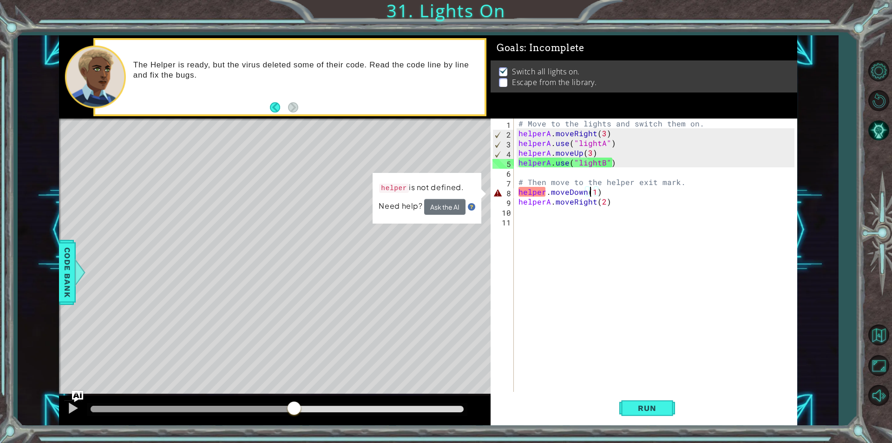
click at [589, 192] on div "# Move to the lights and switch them on. helperA . moveRight ( 3 ) helperA . us…" at bounding box center [658, 264] width 282 height 293
click at [544, 192] on div "# Move to the lights and switch them on. helperA . moveRight ( 3 ) helperA . us…" at bounding box center [658, 264] width 282 height 293
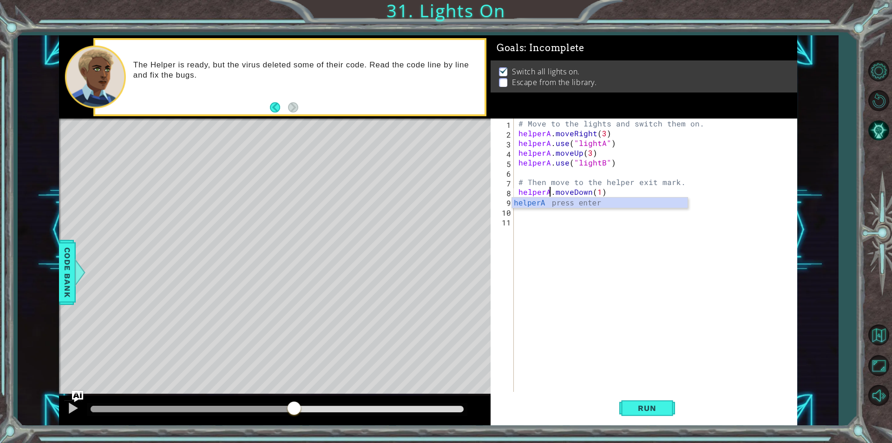
scroll to position [0, 2]
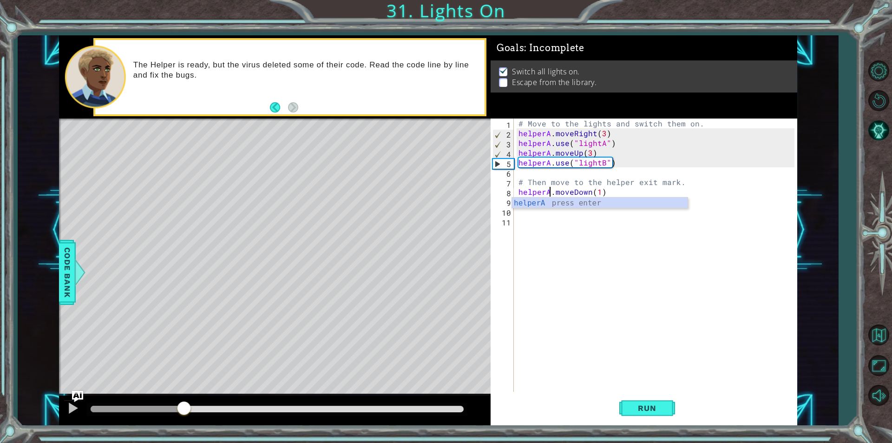
drag, startPoint x: 295, startPoint y: 413, endPoint x: 183, endPoint y: 424, distance: 111.5
click at [183, 424] on div at bounding box center [275, 410] width 432 height 30
click at [71, 407] on div at bounding box center [73, 408] width 12 height 12
click at [572, 185] on div "# Move to the lights and switch them on. helperA . moveRight ( 3 ) helperA . us…" at bounding box center [658, 264] width 282 height 293
type textarea "# Then move to the helper exit mark."
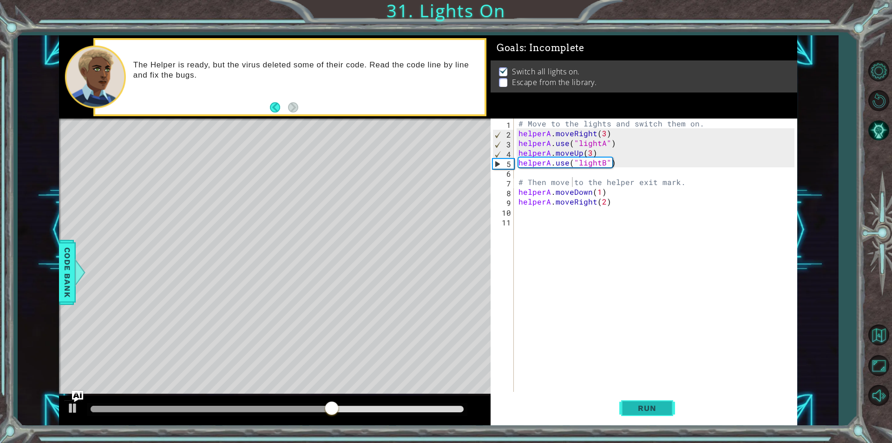
drag, startPoint x: 633, startPoint y: 395, endPoint x: 635, endPoint y: 406, distance: 11.4
click at [634, 405] on button "Run" at bounding box center [647, 408] width 56 height 31
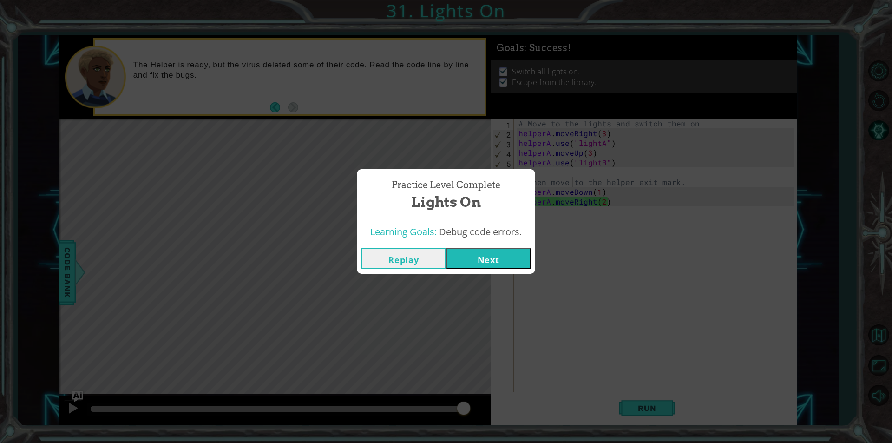
click at [458, 254] on button "Next" at bounding box center [488, 258] width 85 height 21
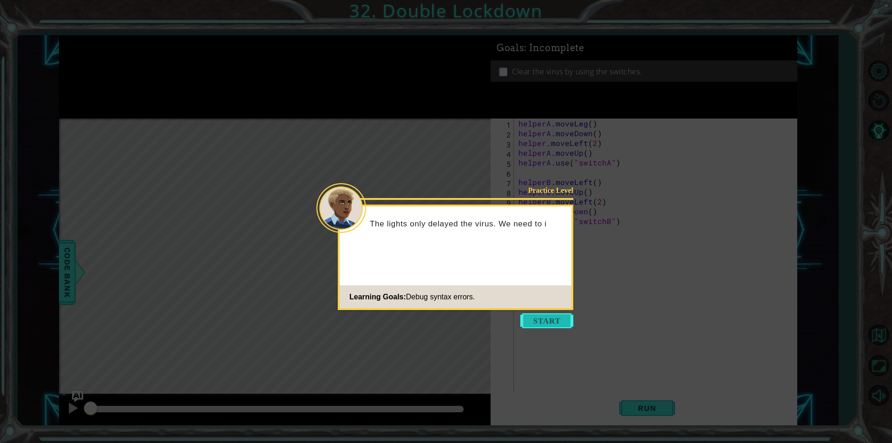
click at [557, 316] on button "Start" at bounding box center [546, 320] width 53 height 15
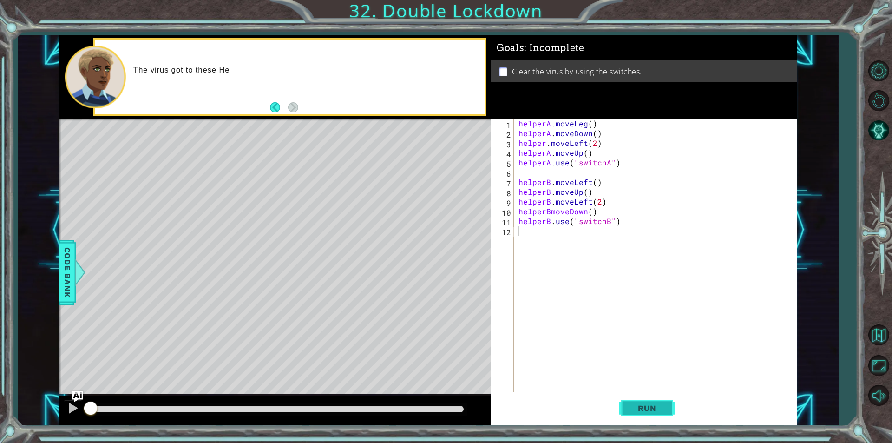
click at [639, 407] on span "Run" at bounding box center [646, 407] width 37 height 9
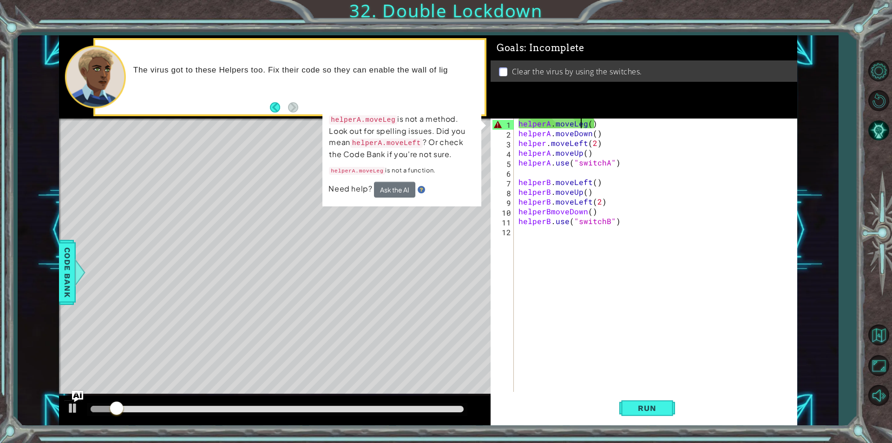
click at [583, 125] on div "helperA . moveLeg ( ) helperA . moveDown ( ) helper . moveLeft ( 2 ) helperA . …" at bounding box center [658, 264] width 282 height 293
click at [586, 124] on div "helperA . moveLeg ( ) helperA . moveDown ( ) helper . moveLeft ( 2 ) helperA . …" at bounding box center [658, 264] width 282 height 293
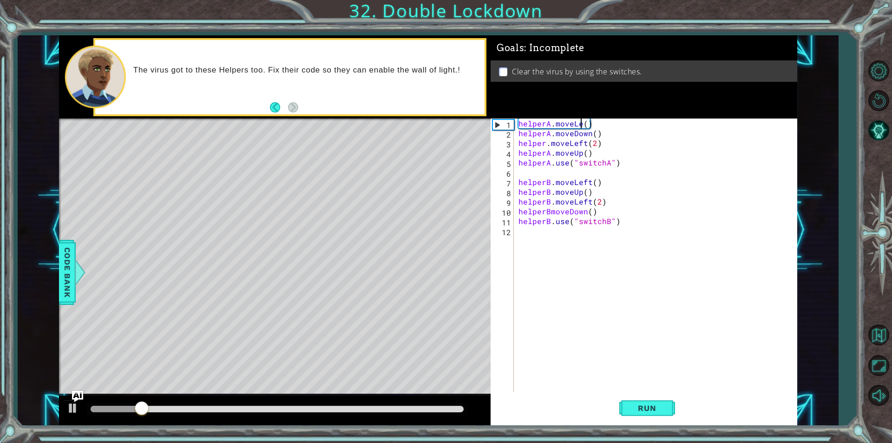
scroll to position [0, 4]
click at [550, 217] on div "helperA . moveLeft ( ) helperA . moveDown ( ) helper . moveLeft ( 2 ) helperA .…" at bounding box center [658, 264] width 282 height 293
click at [550, 209] on div "helperA . moveLeft ( ) helperA . moveDown ( ) helper . moveLeft ( 2 ) helperA .…" at bounding box center [658, 264] width 282 height 293
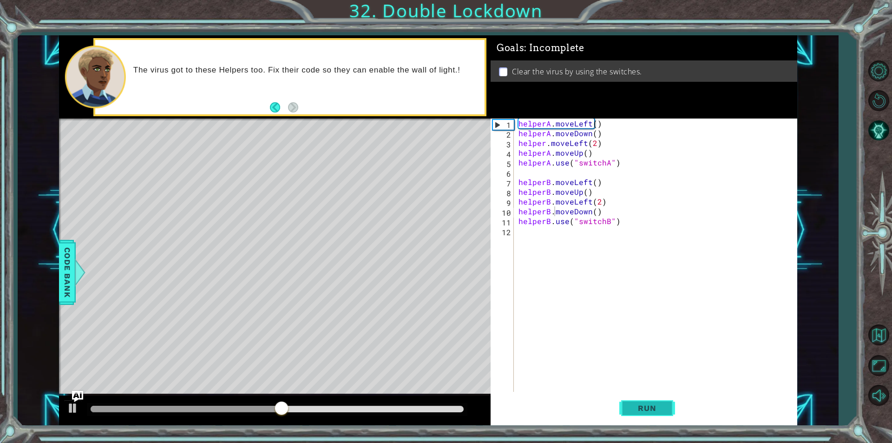
click at [644, 409] on span "Run" at bounding box center [646, 407] width 37 height 9
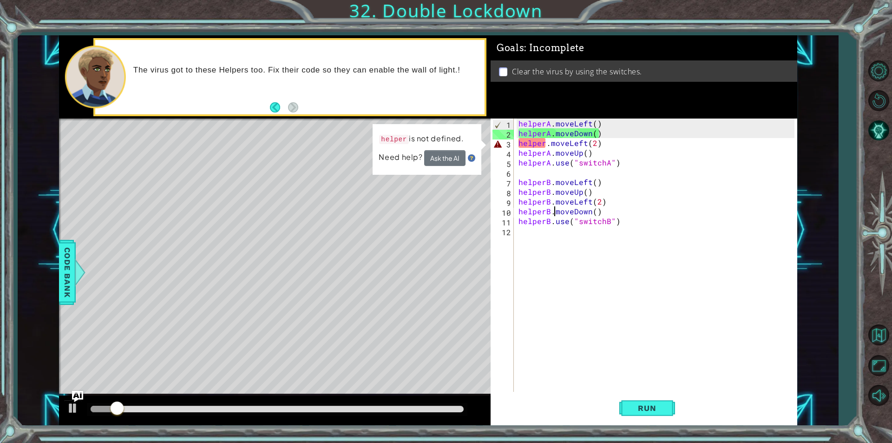
click at [546, 145] on div "helperA . moveLeft ( ) helperA . moveDown ( ) helper . moveLeft ( 2 ) helperA .…" at bounding box center [658, 264] width 282 height 293
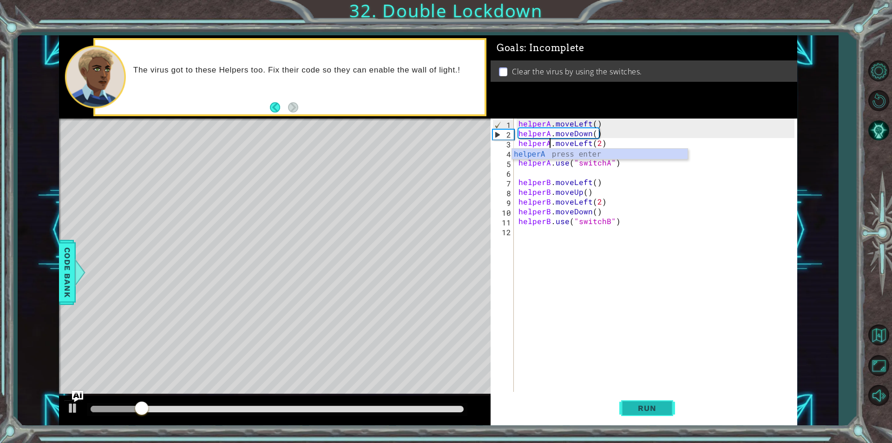
type textarea "helperA.moveLeft(2)"
drag, startPoint x: 624, startPoint y: 404, endPoint x: 619, endPoint y: 388, distance: 16.6
click at [627, 405] on button "Run" at bounding box center [647, 408] width 56 height 31
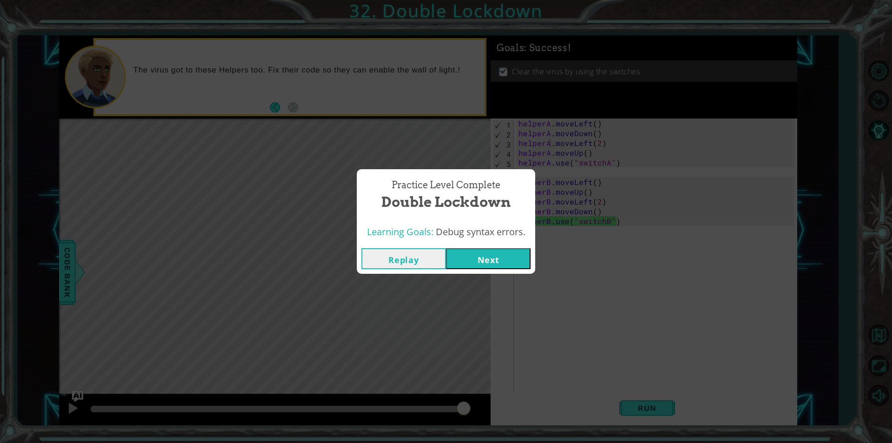
click at [496, 253] on button "Next" at bounding box center [488, 258] width 85 height 21
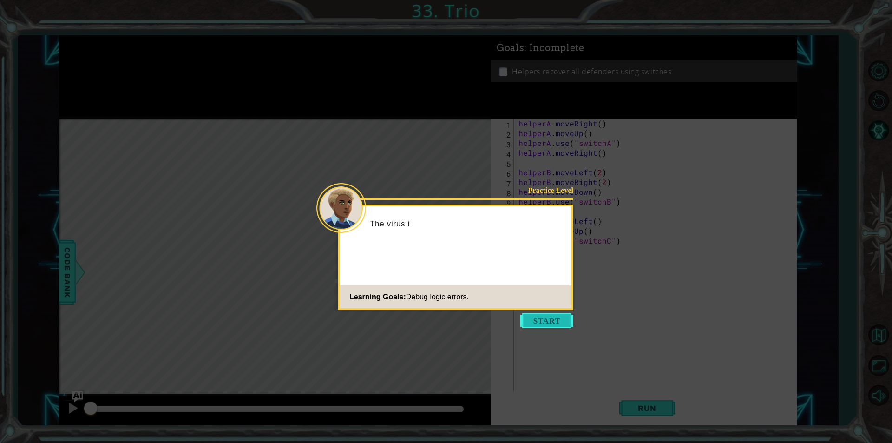
click at [558, 325] on button "Start" at bounding box center [546, 320] width 53 height 15
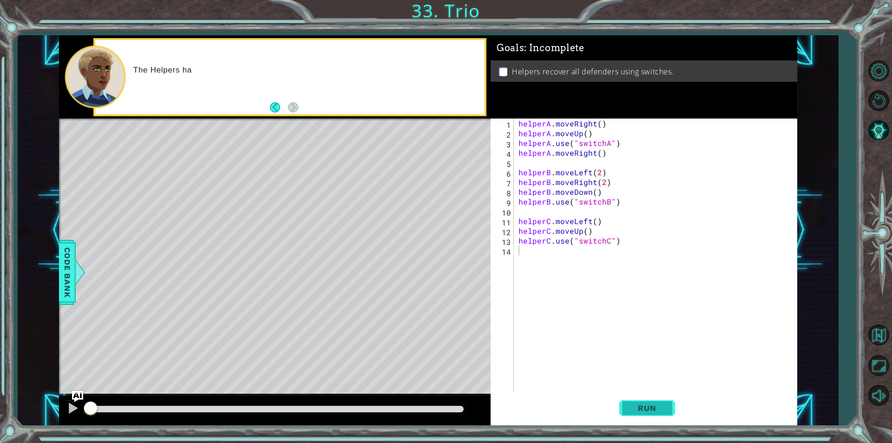
click at [627, 400] on button "Run" at bounding box center [647, 408] width 56 height 31
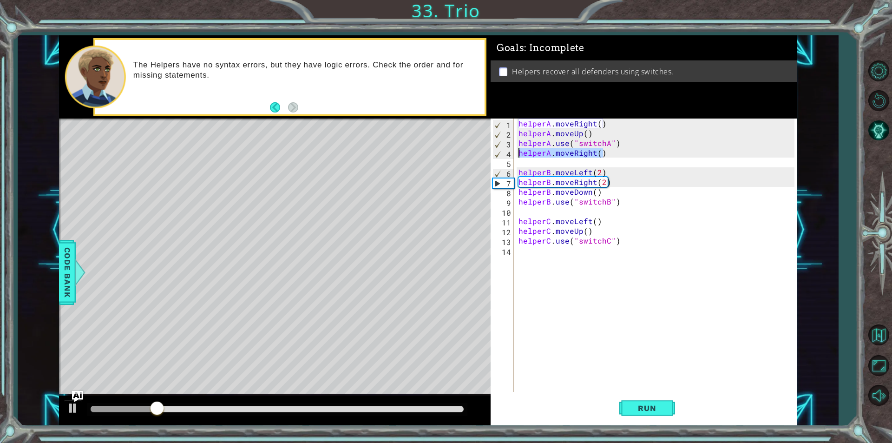
drag, startPoint x: 608, startPoint y: 156, endPoint x: 514, endPoint y: 156, distance: 93.8
click at [514, 156] on div "1 2 3 4 5 6 7 8 9 10 11 12 13 14 helperA . moveRight ( ) helperA . moveUp ( ) h…" at bounding box center [643, 254] width 304 height 273
click at [626, 134] on div "helperA . moveRight ( ) helperA . moveUp ( ) helperA . use ( "switchA" ) helper…" at bounding box center [658, 264] width 282 height 293
type textarea "helperA.moveUp()"
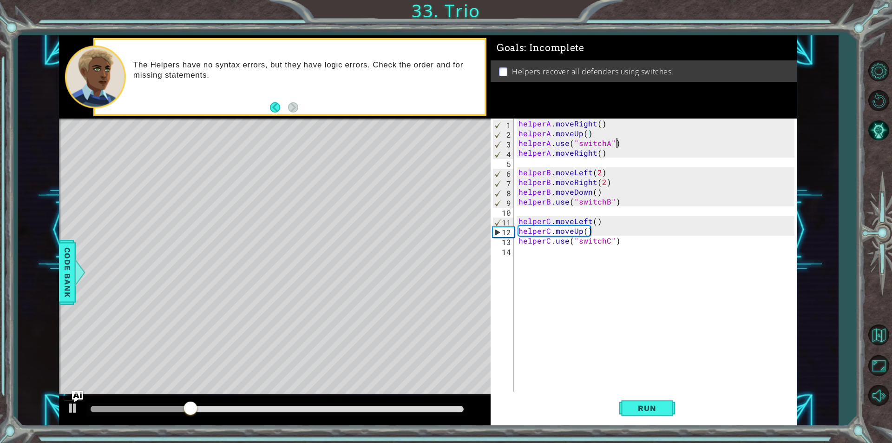
click at [617, 147] on div "helperA . moveRight ( ) helperA . moveUp ( ) helperA . use ( "switchA" ) helper…" at bounding box center [658, 264] width 282 height 293
type textarea "helperA.use("switchA")"
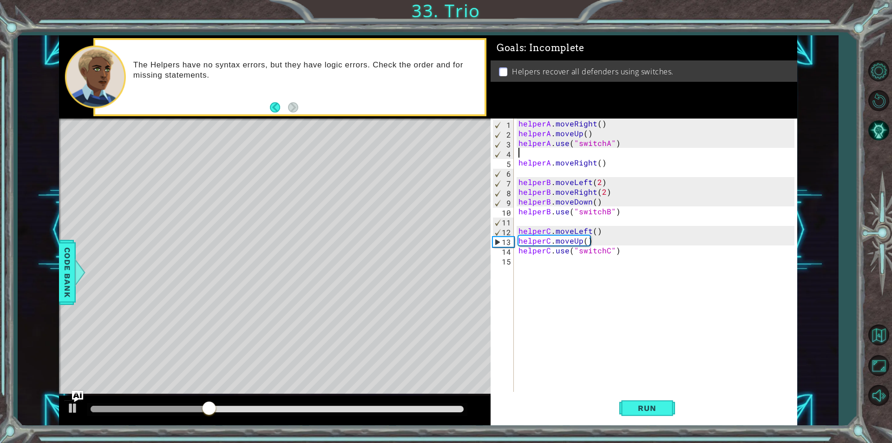
paste textarea "helperA.moveRight()"
type textarea "helperA.moveRight()"
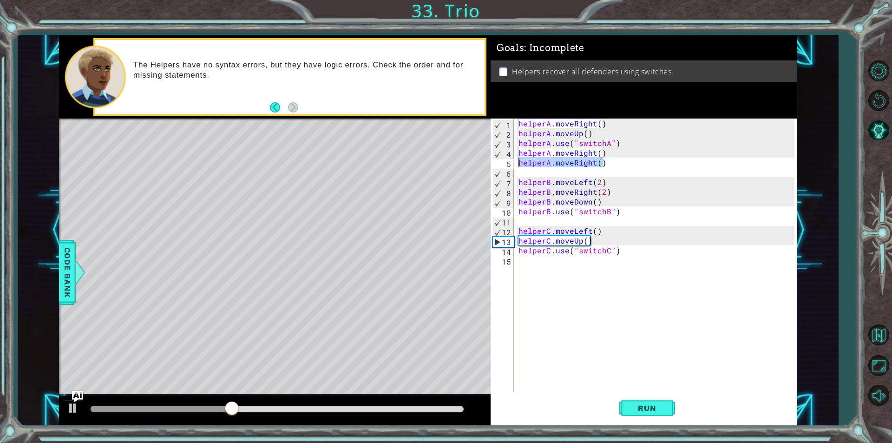
drag, startPoint x: 608, startPoint y: 160, endPoint x: 499, endPoint y: 165, distance: 108.3
click at [499, 165] on div "helperA.moveRight() 1 2 3 4 5 6 7 8 9 10 11 12 13 14 15 helperA . moveRight ( )…" at bounding box center [643, 254] width 304 height 273
drag, startPoint x: 613, startPoint y: 153, endPoint x: 495, endPoint y: 151, distance: 118.5
click at [495, 151] on div "1 2 3 4 5 6 7 8 9 10 11 12 13 14 15 helperA . moveRight ( ) helperA . moveUp ( …" at bounding box center [643, 254] width 304 height 273
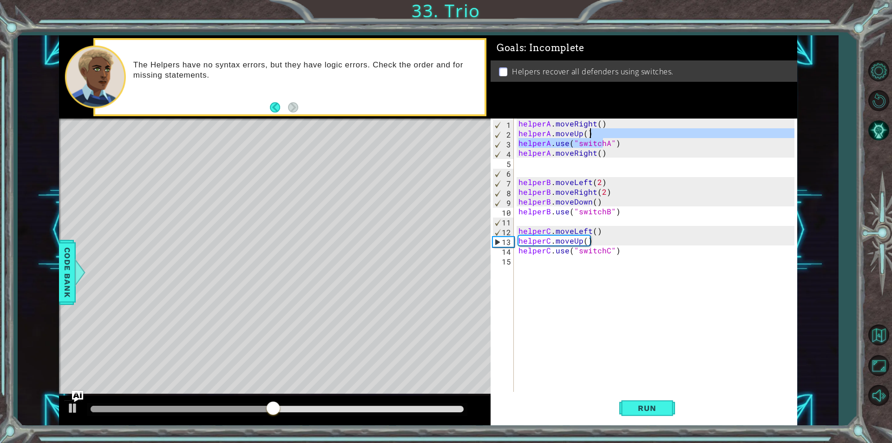
drag, startPoint x: 605, startPoint y: 139, endPoint x: 599, endPoint y: 127, distance: 13.7
click at [601, 130] on div "helperA . moveRight ( ) helperA . moveUp ( ) helperA . use ( "switchA" ) helper…" at bounding box center [658, 264] width 282 height 293
click at [599, 127] on div "helperA . moveRight ( ) helperA . moveUp ( ) helperA . use ( "switchA" ) helper…" at bounding box center [658, 264] width 282 height 293
click at [599, 130] on div "helperA . moveRight ( ) helperA . moveUp ( ) helperA . use ( "switchA" ) helper…" at bounding box center [658, 264] width 282 height 293
type textarea "helperA.moveUp()"
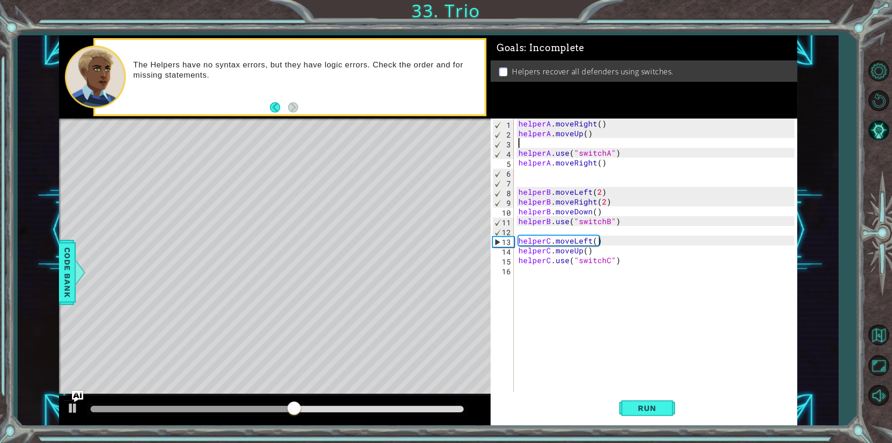
paste textarea "helperA.moveRight()"
type textarea "helperA.moveRight()"
drag, startPoint x: 604, startPoint y: 168, endPoint x: 573, endPoint y: 183, distance: 34.5
click at [517, 168] on div "helperA . moveRight ( ) helperA . moveUp ( ) helperA . moveRight ( ) helperA . …" at bounding box center [656, 254] width 278 height 273
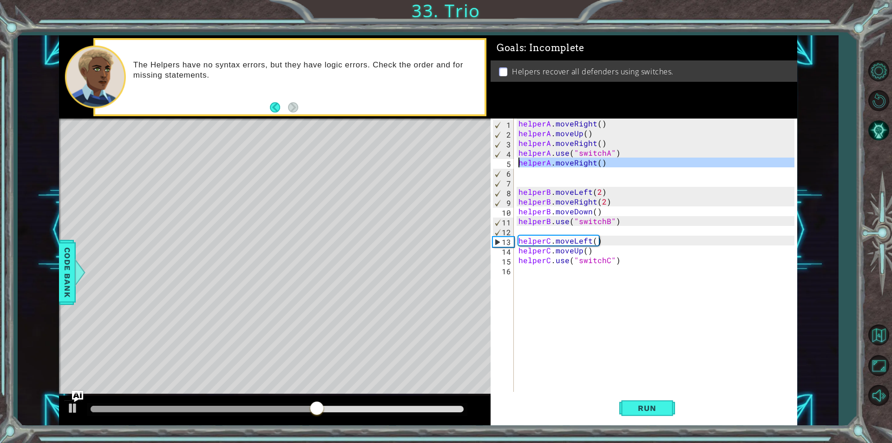
drag, startPoint x: 614, startPoint y: 168, endPoint x: 502, endPoint y: 163, distance: 112.1
click at [502, 163] on div "1 2 3 4 5 6 7 8 9 10 11 12 13 14 15 16 helperA . moveRight ( ) helperA . moveUp…" at bounding box center [643, 254] width 304 height 273
type textarea "helperA.moveRight()"
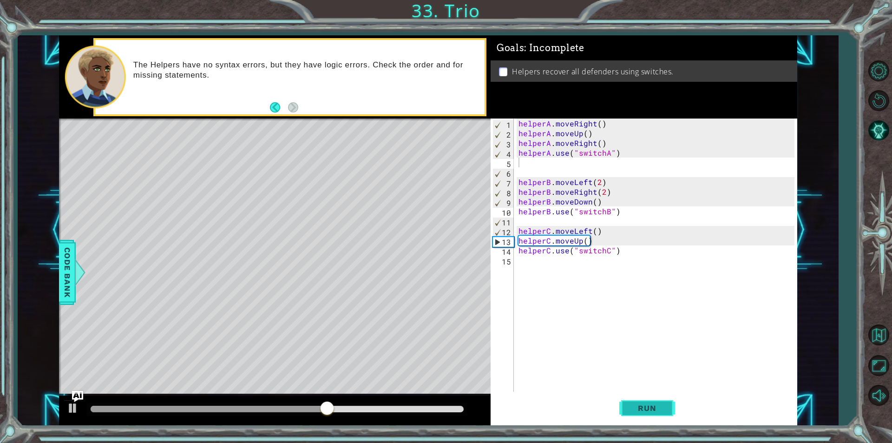
click at [633, 418] on button "Run" at bounding box center [647, 408] width 56 height 31
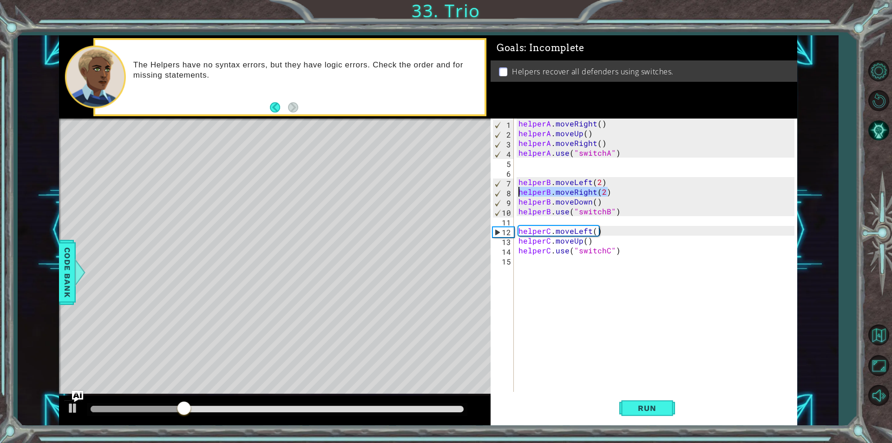
drag, startPoint x: 608, startPoint y: 190, endPoint x: 513, endPoint y: 194, distance: 95.3
click at [513, 194] on div "1 2 3 4 5 6 7 8 9 10 11 12 13 14 15 helperA . moveRight ( ) helperA . moveUp ( …" at bounding box center [643, 254] width 304 height 273
type textarea "helperB.moveRight(2)"
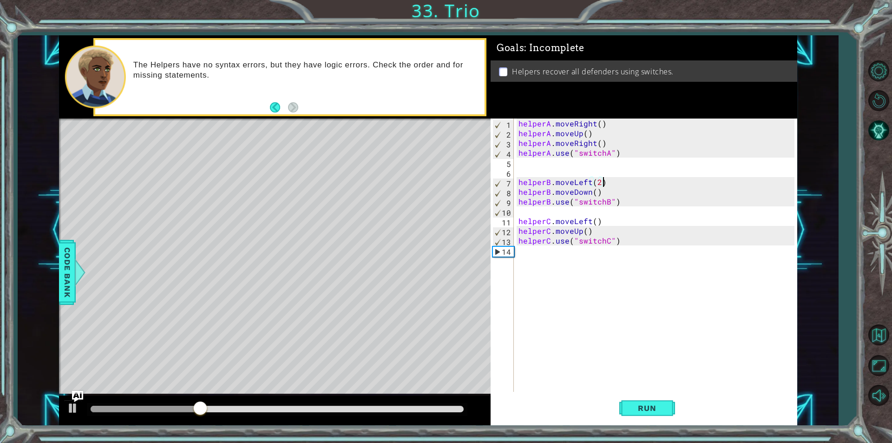
click at [594, 191] on div "helperA . moveRight ( ) helperA . moveUp ( ) helperA . moveRight ( ) helperA . …" at bounding box center [658, 264] width 282 height 293
click at [610, 203] on div "helperA . moveRight ( ) helperA . moveUp ( ) helperA . moveRight ( ) helperA . …" at bounding box center [658, 264] width 282 height 293
click at [611, 192] on div "helperA . moveRight ( ) helperA . moveUp ( ) helperA . moveRight ( ) helperA . …" at bounding box center [658, 264] width 282 height 293
type textarea "helperB.moveDown(1)"
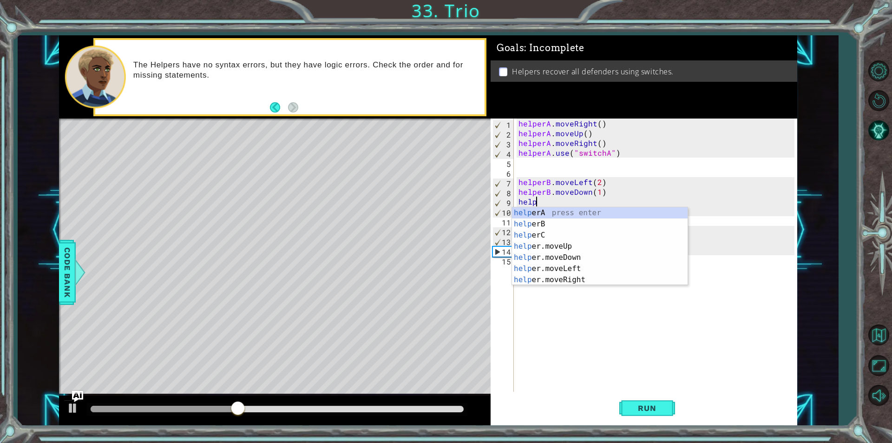
scroll to position [0, 1]
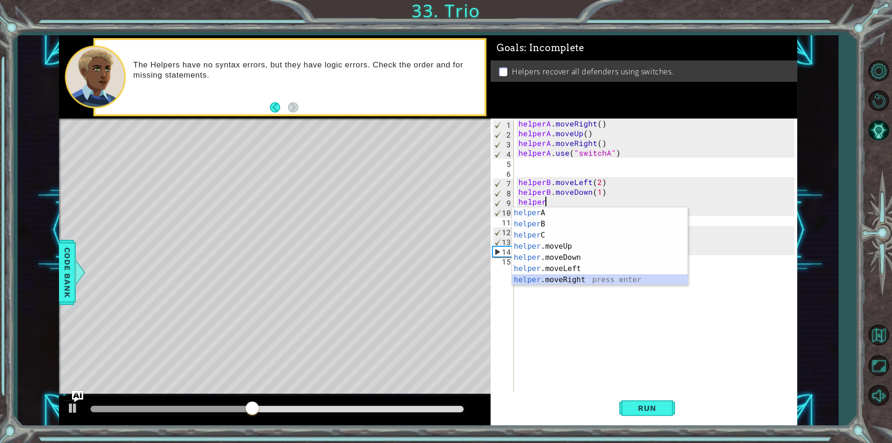
click at [589, 277] on div "helper A press enter helper B press enter helper C press enter helper .moveUp p…" at bounding box center [600, 257] width 176 height 100
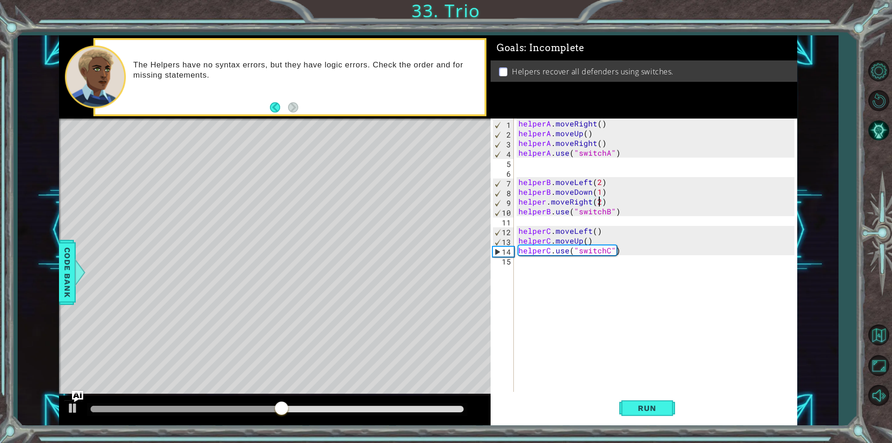
scroll to position [0, 5]
click at [623, 406] on button "Run" at bounding box center [647, 408] width 56 height 31
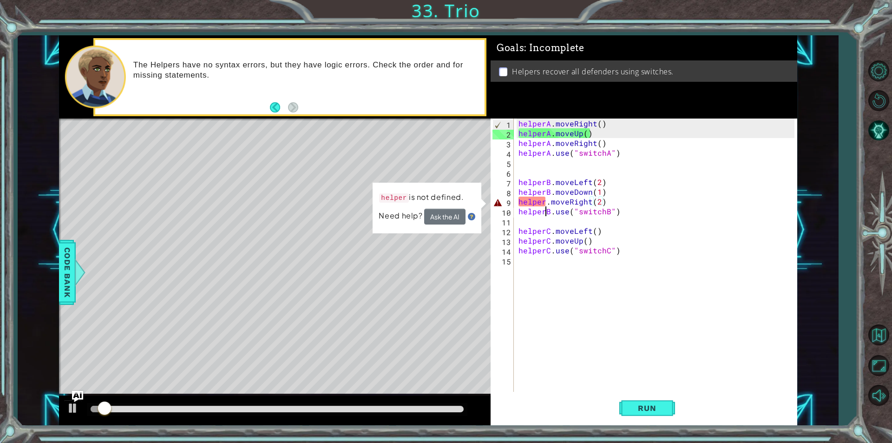
click at [544, 209] on div "helperA . moveRight ( ) helperA . moveUp ( ) helperA . moveRight ( ) helperA . …" at bounding box center [658, 264] width 282 height 293
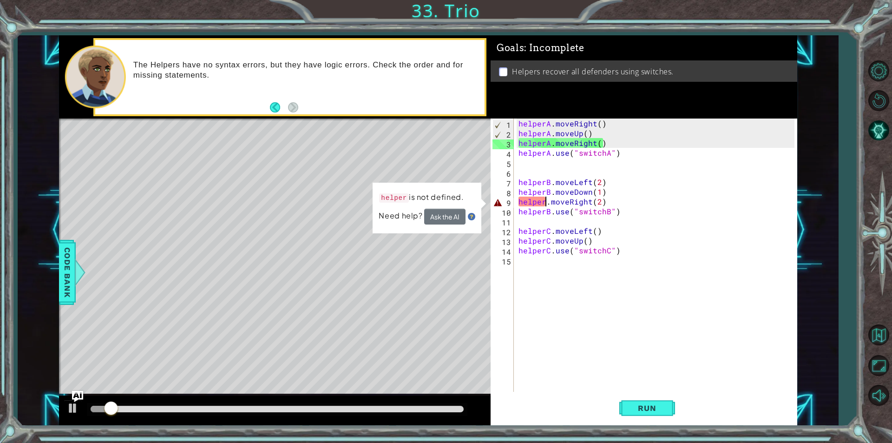
click at [544, 203] on div "helperA . moveRight ( ) helperA . moveUp ( ) helperA . moveRight ( ) helperA . …" at bounding box center [658, 264] width 282 height 293
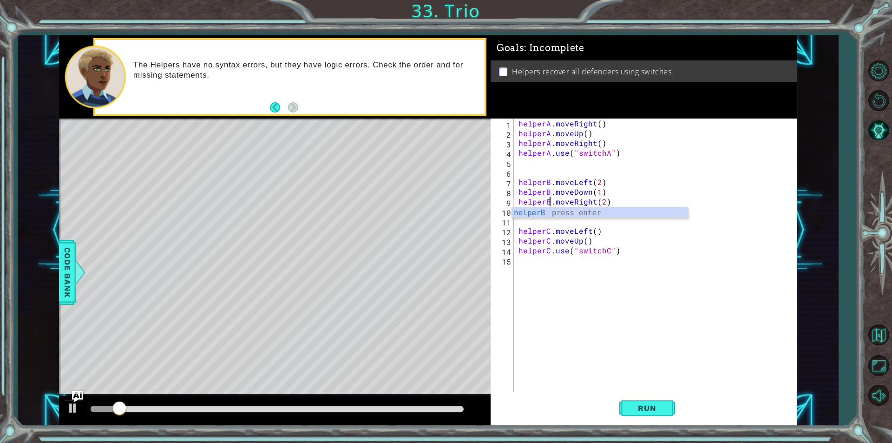
scroll to position [0, 2]
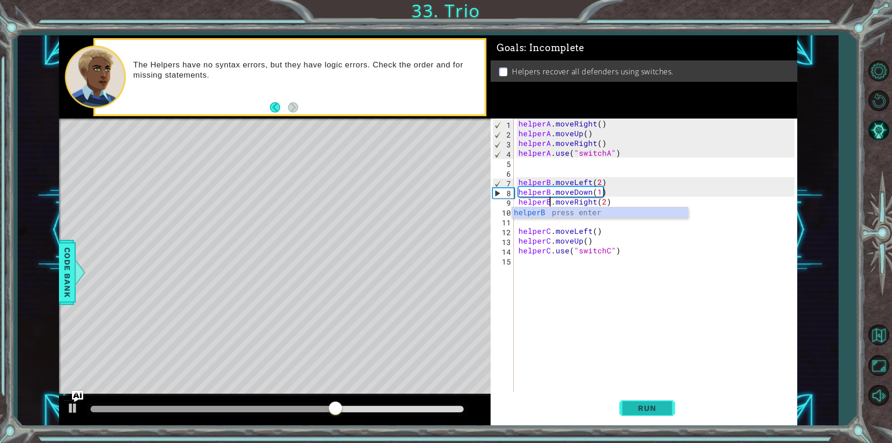
click at [668, 411] on button "Run" at bounding box center [647, 408] width 56 height 31
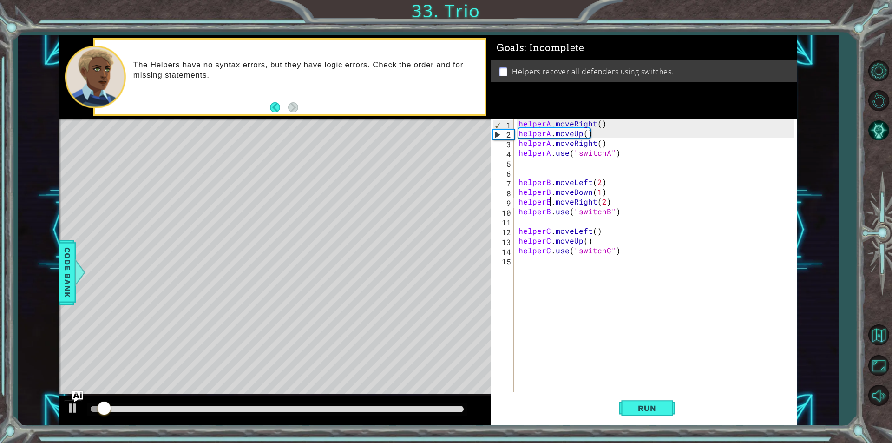
click at [252, 412] on div at bounding box center [277, 409] width 380 height 13
click at [242, 407] on div at bounding box center [277, 409] width 373 height 7
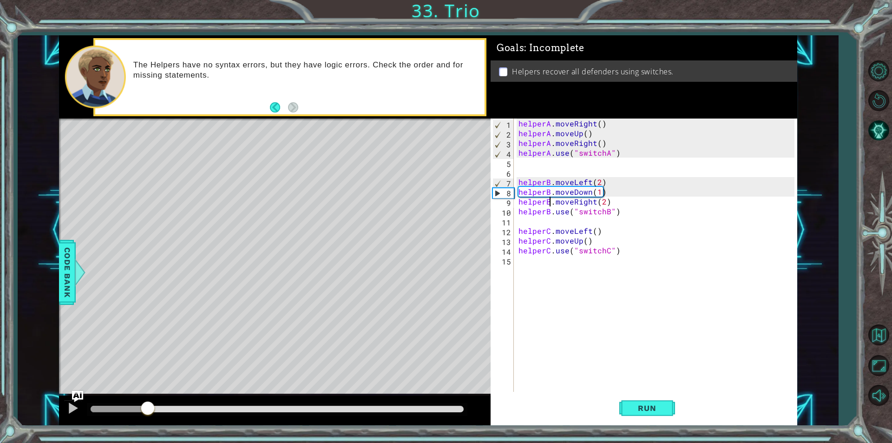
drag, startPoint x: 245, startPoint y: 406, endPoint x: 148, endPoint y: 399, distance: 97.8
click at [148, 399] on div at bounding box center [275, 410] width 432 height 30
click at [77, 403] on div at bounding box center [73, 408] width 12 height 12
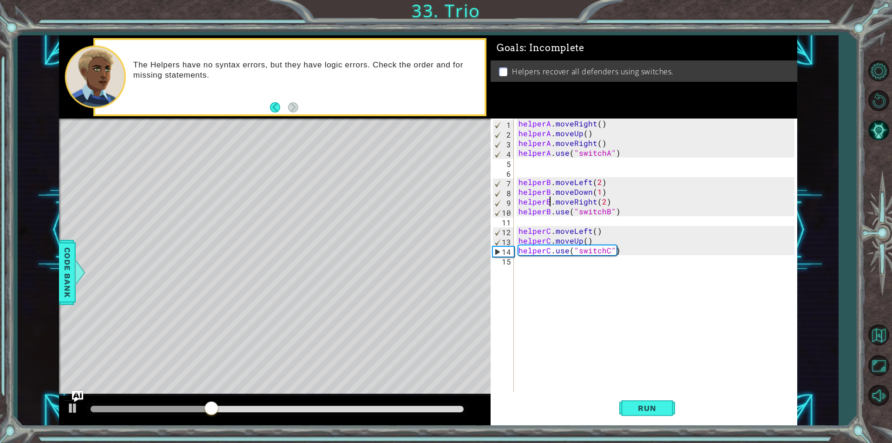
click at [603, 239] on div "helperA . moveRight ( ) helperA . moveUp ( ) helperA . moveRight ( ) helperA . …" at bounding box center [658, 264] width 282 height 293
type textarea "helperC.moveUp()"
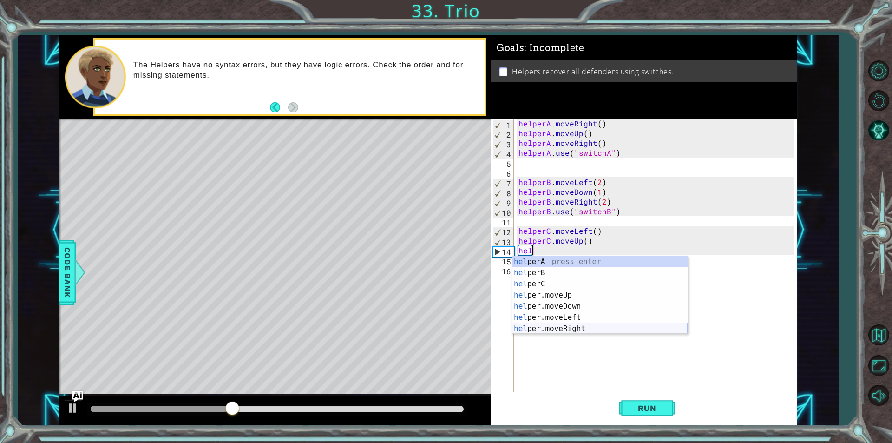
click at [603, 327] on div "hel perA press enter hel perB press enter hel perC press enter hel per.moveUp p…" at bounding box center [600, 306] width 176 height 100
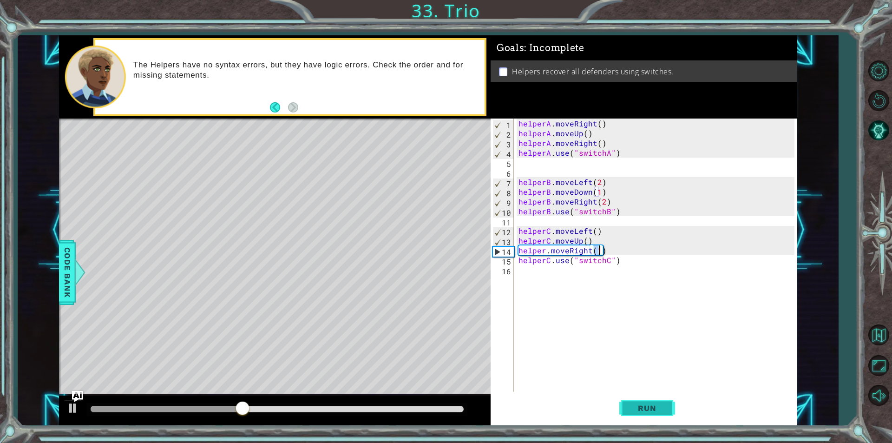
click at [642, 407] on span "Run" at bounding box center [646, 407] width 37 height 9
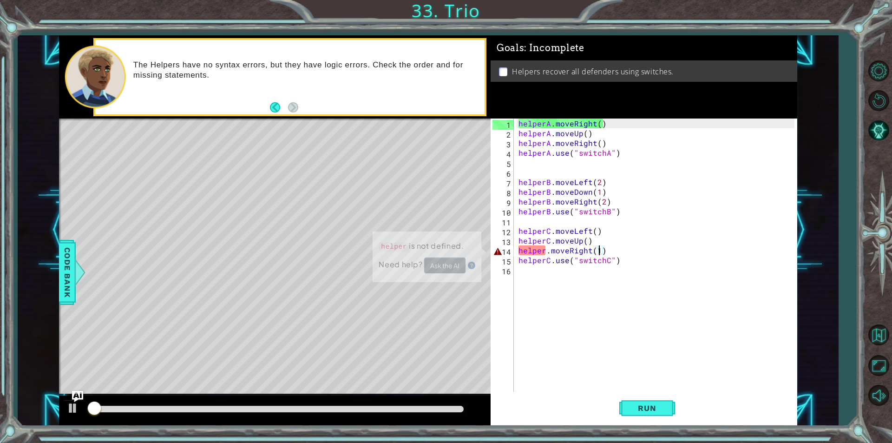
click at [435, 403] on div at bounding box center [277, 409] width 380 height 13
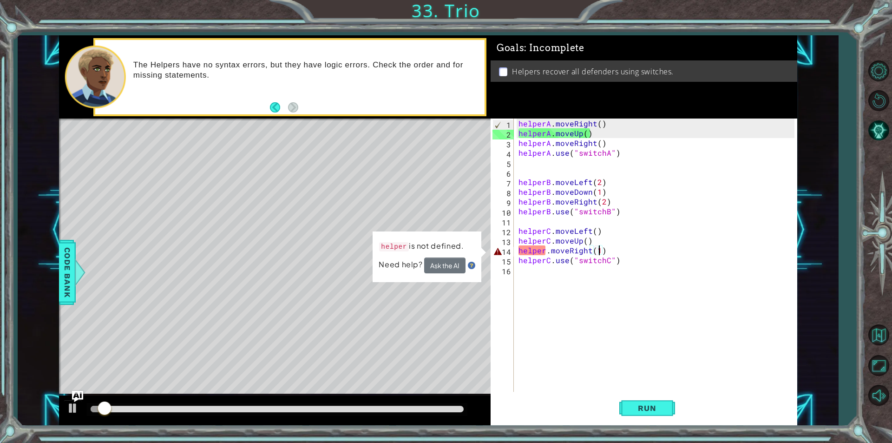
click at [544, 247] on div "helperA . moveRight ( ) helperA . moveUp ( ) helperA . moveRight ( ) helperA . …" at bounding box center [658, 264] width 282 height 293
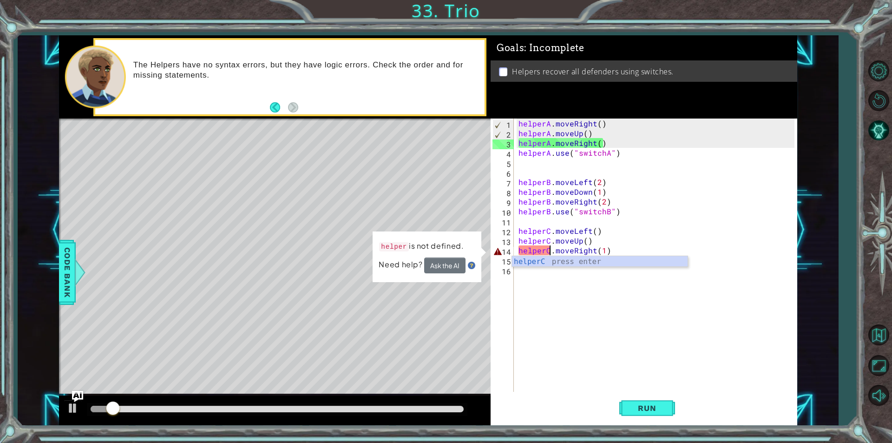
scroll to position [0, 2]
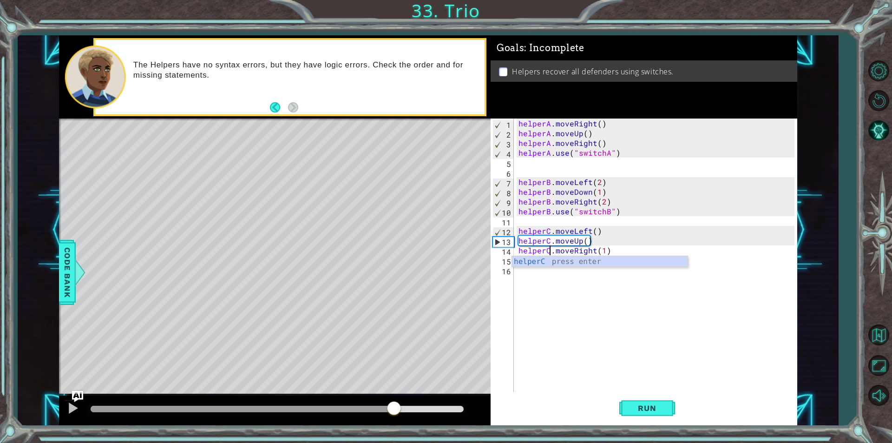
drag, startPoint x: 130, startPoint y: 408, endPoint x: 394, endPoint y: 400, distance: 264.9
click at [394, 400] on div at bounding box center [394, 408] width 17 height 17
type textarea "helperC.moveRight(1)"
click at [621, 406] on button "Run" at bounding box center [647, 408] width 56 height 31
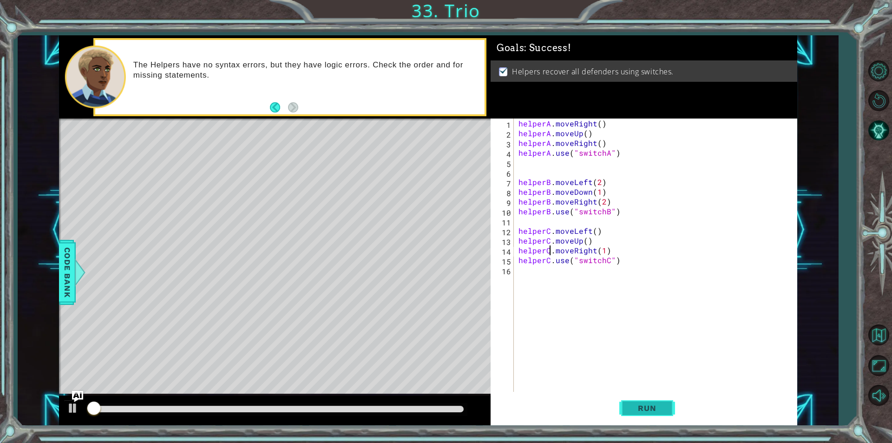
click at [621, 406] on button "Run" at bounding box center [647, 408] width 56 height 31
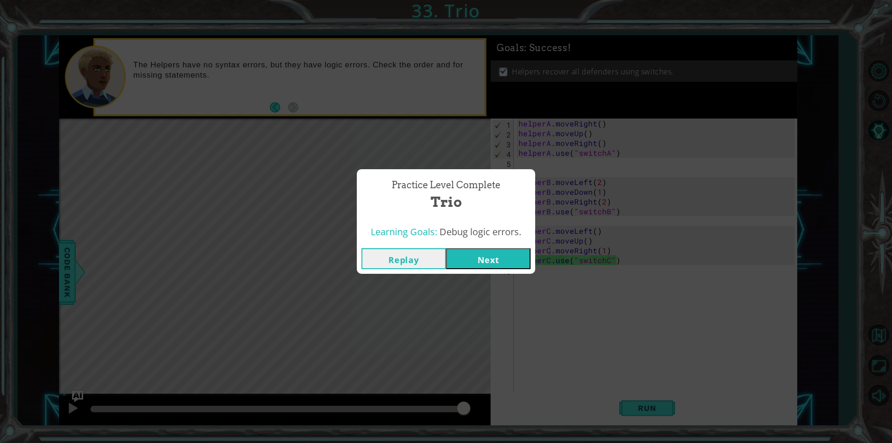
drag, startPoint x: 503, startPoint y: 212, endPoint x: 506, endPoint y: 249, distance: 37.3
click at [504, 230] on div "Practice Level Complete Trio Learning Goals: Debug logic errors. Replay Next" at bounding box center [446, 221] width 178 height 105
click at [506, 251] on button "Next" at bounding box center [488, 258] width 85 height 21
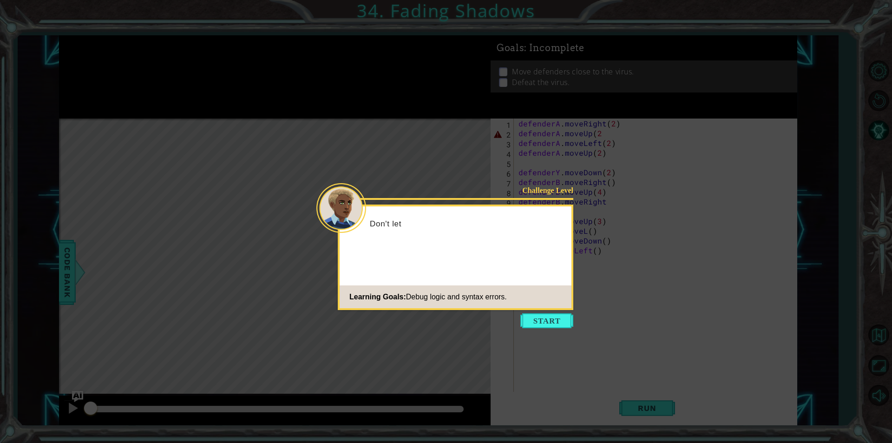
click at [542, 302] on footer "Learning Goals: Debug logic and syntax errors." at bounding box center [456, 296] width 232 height 23
click at [542, 305] on footer "Learning Goals: Debug logic and syntax errors." at bounding box center [456, 296] width 232 height 23
click at [540, 313] on icon at bounding box center [446, 221] width 892 height 443
click at [537, 309] on div "Challenge Level Don't let the virus get away. The Defenders can help with their…" at bounding box center [456, 256] width 236 height 105
click at [538, 313] on body "1 ההההההההההההההההההההההההההההההההההההההההההההההההההההההההההההההההההההההההההההה…" at bounding box center [446, 221] width 892 height 443
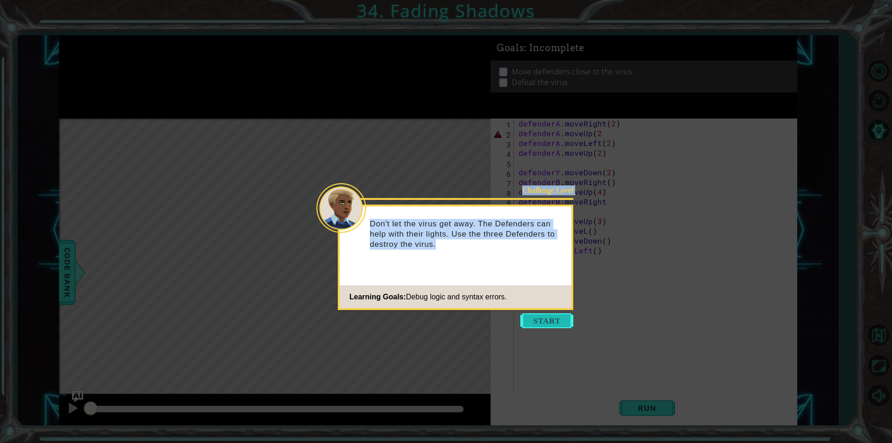
click at [538, 320] on button "Start" at bounding box center [546, 320] width 53 height 15
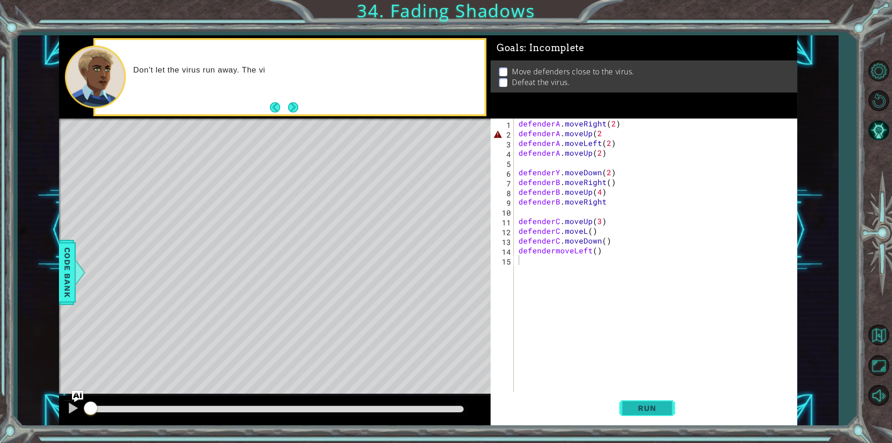
click at [649, 415] on button "Run" at bounding box center [647, 408] width 56 height 31
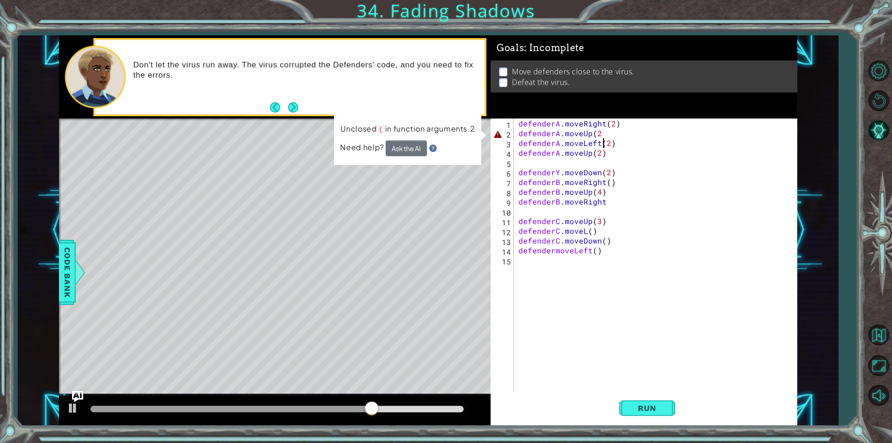
click at [604, 138] on div "defenderA . moveRight ( 2 ) defenderA . moveUp ( 2 defenderA . moveLeft ( 2 ) d…" at bounding box center [658, 264] width 282 height 293
click at [601, 133] on div "defenderA . moveRight ( 2 ) defenderA . moveUp ( 2 defenderA . moveLeft ( 2 ) d…" at bounding box center [658, 264] width 282 height 293
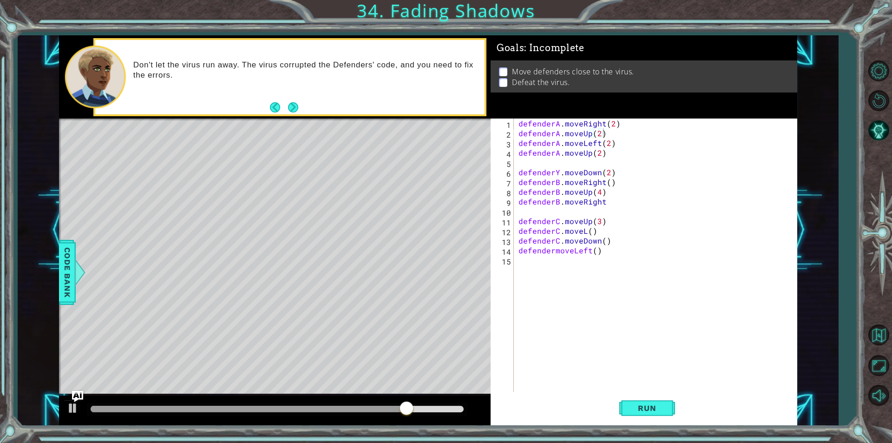
click at [664, 425] on div "defenderA.moveUp(2) 1 2 3 4 5 6 7 8 9 10 11 12 13 14 15 defenderA . moveRight (…" at bounding box center [644, 271] width 307 height 307
click at [662, 418] on button "Run" at bounding box center [647, 408] width 56 height 31
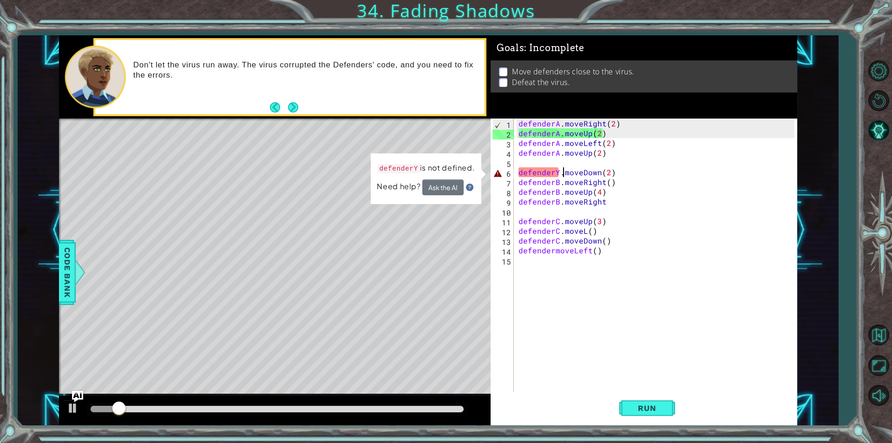
click at [561, 173] on div "defenderA . moveRight ( 2 ) defenderA . moveUp ( 2 ) defenderA . moveLeft ( 2 )…" at bounding box center [658, 264] width 282 height 293
click at [559, 172] on div "defenderA . moveRight ( 2 ) defenderA . moveUp ( 2 ) defenderA . moveLeft ( 2 )…" at bounding box center [658, 264] width 282 height 293
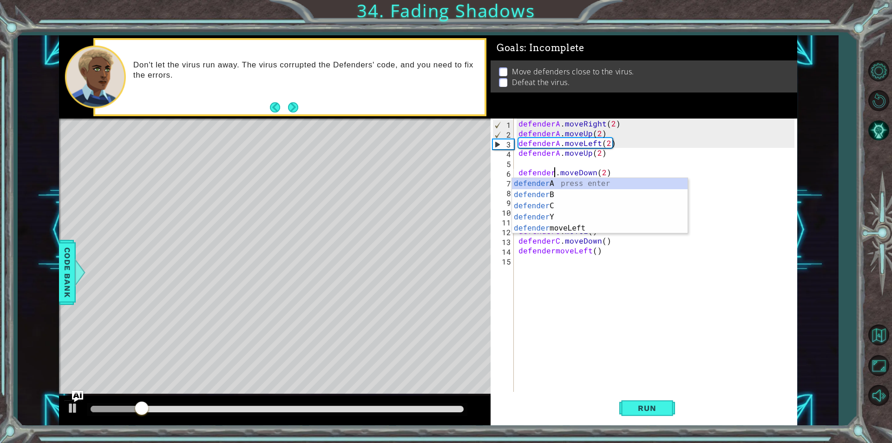
scroll to position [0, 2]
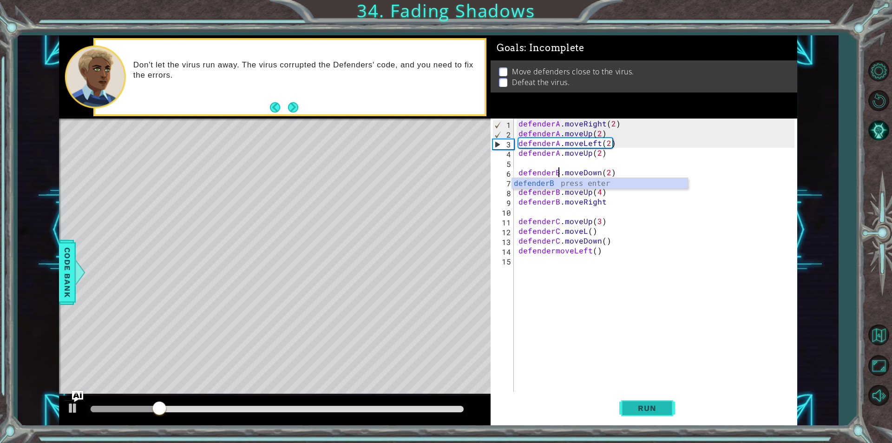
click at [655, 416] on button "Run" at bounding box center [647, 408] width 56 height 31
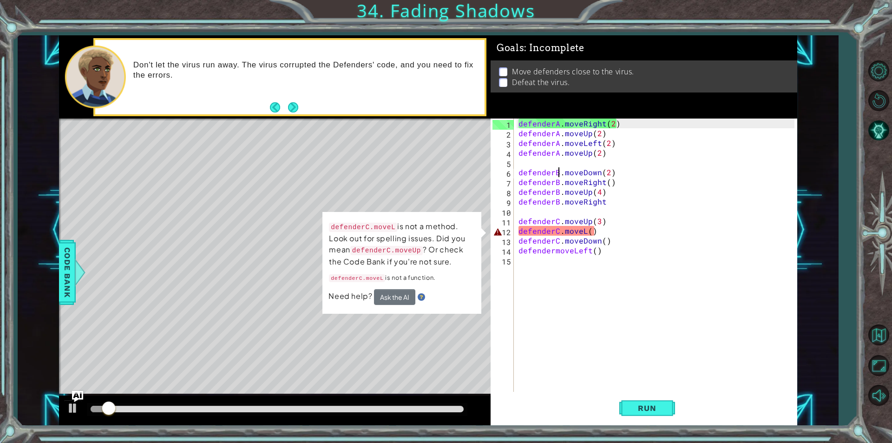
click at [584, 232] on div "defenderA . moveRight ( 2 ) defenderA . moveUp ( 2 ) defenderA . moveLeft ( 2 )…" at bounding box center [658, 264] width 282 height 293
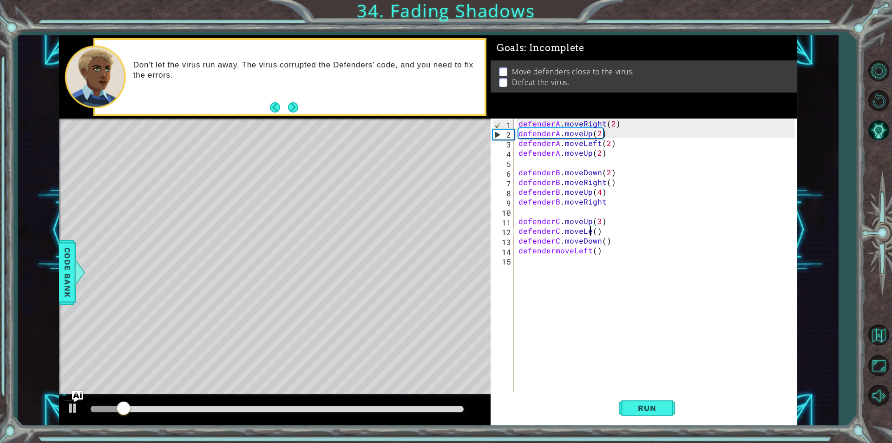
scroll to position [0, 5]
click at [644, 412] on button "Run" at bounding box center [647, 408] width 56 height 31
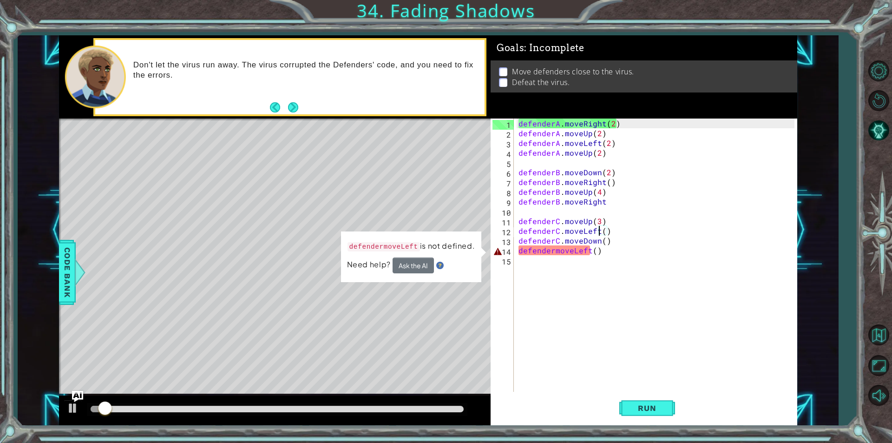
click at [550, 252] on div "defenderA . moveRight ( 2 ) defenderA . moveUp ( 2 ) defenderA . moveLeft ( 2 )…" at bounding box center [658, 264] width 282 height 293
click at [554, 251] on div "defenderA . moveRight ( 2 ) defenderA . moveUp ( 2 ) defenderA . moveLeft ( 2 )…" at bounding box center [658, 264] width 282 height 293
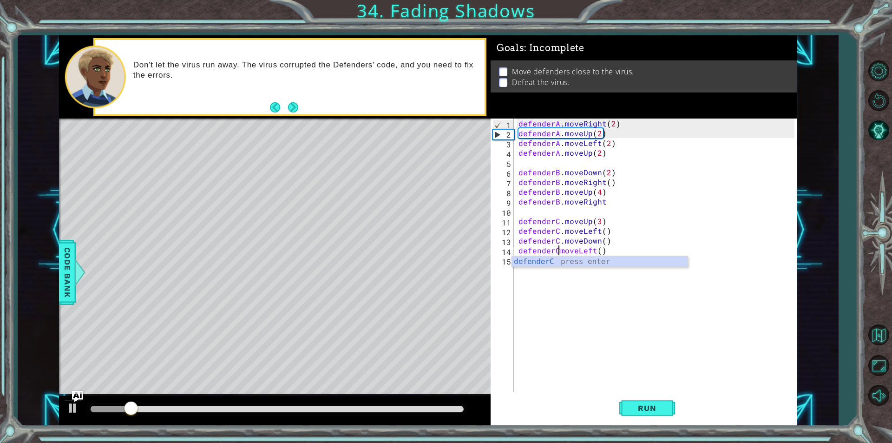
scroll to position [0, 2]
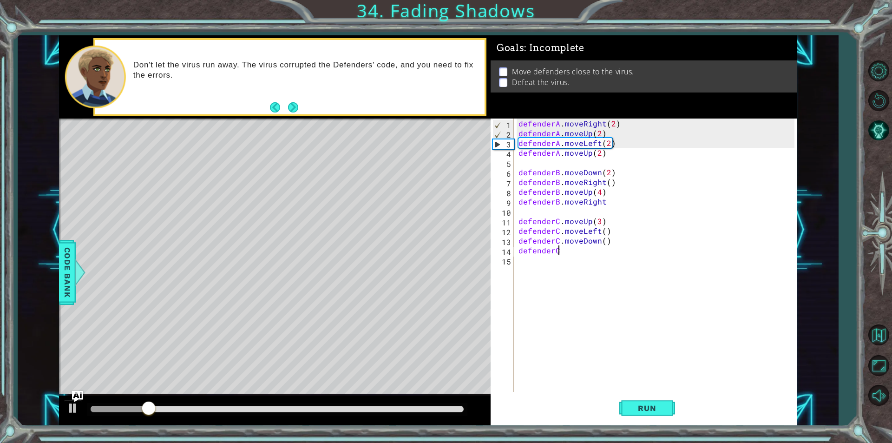
type textarea "defenderCmoveLeft()"
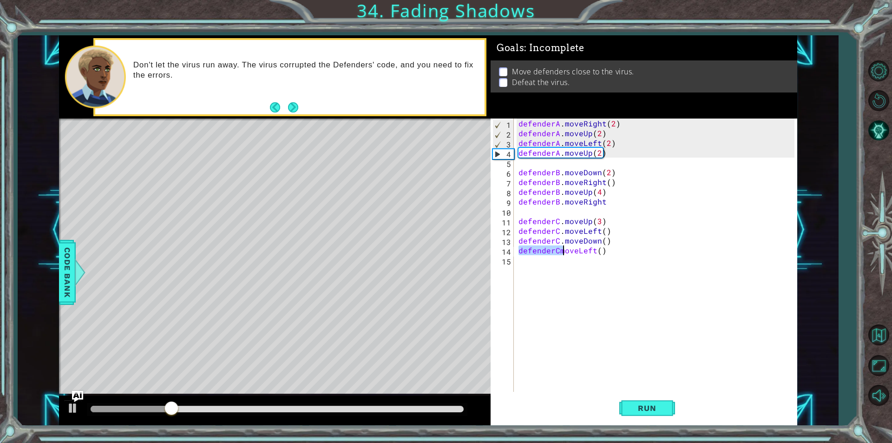
click at [556, 278] on div "defenderA . moveRight ( 2 ) defenderA . moveUp ( 2 ) defenderA . moveLeft ( 2 )…" at bounding box center [658, 264] width 282 height 293
click at [565, 245] on div "defenderA . moveRight ( 2 ) defenderA . moveUp ( 2 ) defenderA . moveLeft ( 2 )…" at bounding box center [658, 264] width 282 height 293
click at [556, 249] on div "defenderA . moveRight ( 2 ) defenderA . moveUp ( 2 ) defenderA . moveLeft ( 2 )…" at bounding box center [658, 264] width 282 height 293
click at [560, 249] on div "defenderA . moveRight ( 2 ) defenderA . moveUp ( 2 ) defenderA . moveLeft ( 2 )…" at bounding box center [658, 264] width 282 height 293
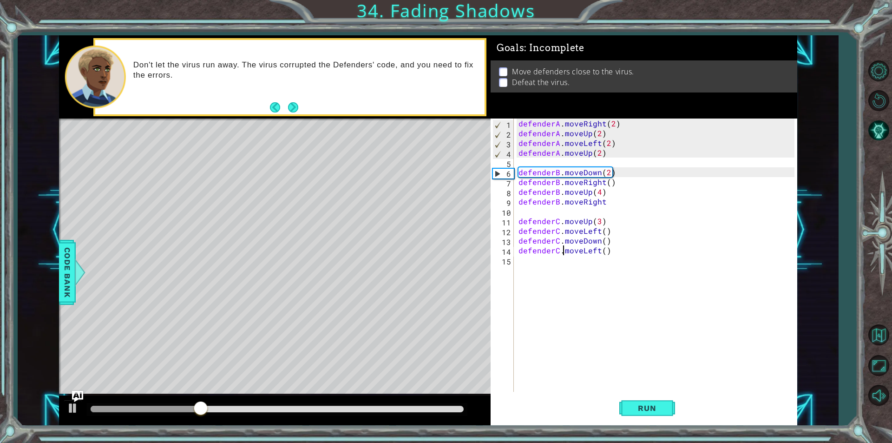
scroll to position [0, 3]
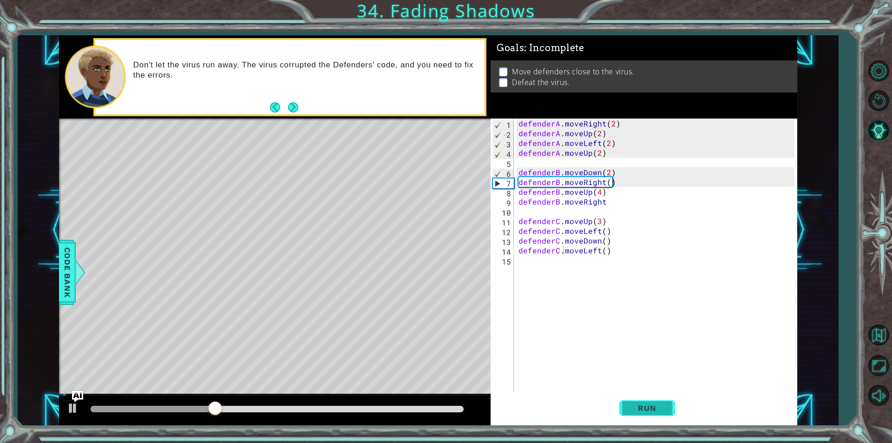
click at [632, 409] on span "Run" at bounding box center [646, 407] width 37 height 9
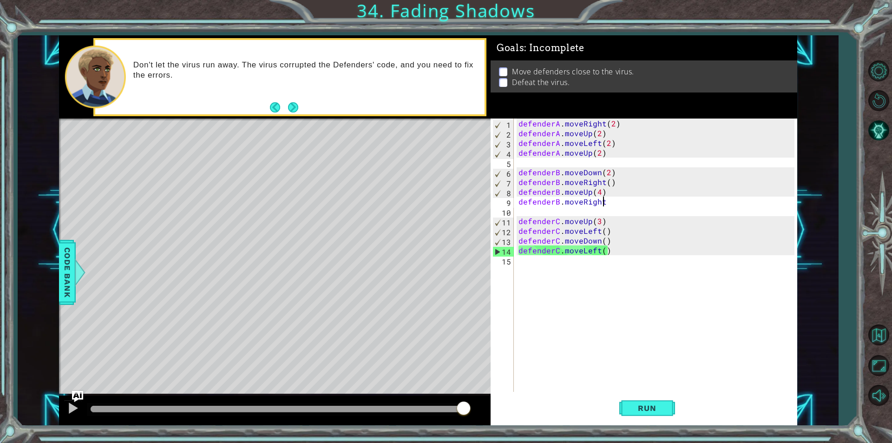
click at [601, 205] on div "defenderA . moveRight ( 2 ) defenderA . moveUp ( 2 ) defenderA . moveLeft ( 2 )…" at bounding box center [658, 264] width 282 height 293
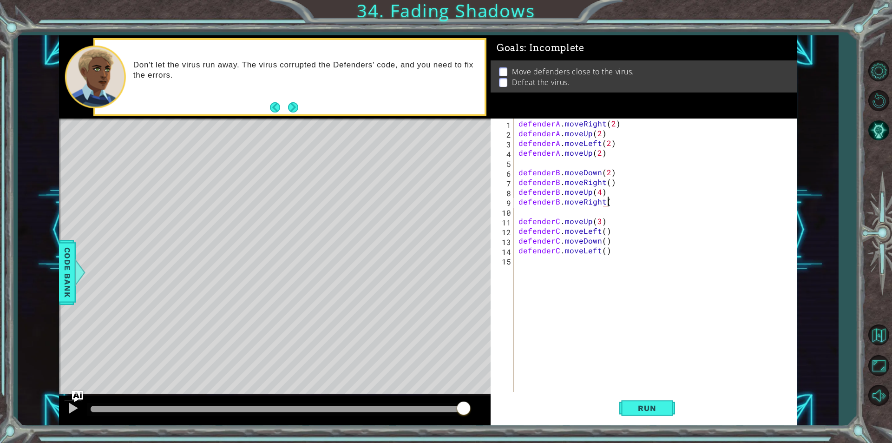
scroll to position [0, 6]
type textarea "defenderB.moveRight(1)"
click at [639, 415] on button "Run" at bounding box center [647, 408] width 56 height 31
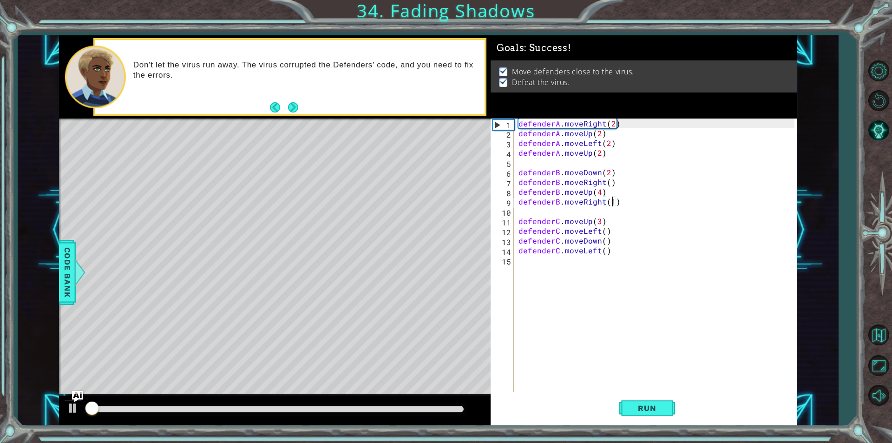
click at [448, 410] on div at bounding box center [277, 409] width 373 height 7
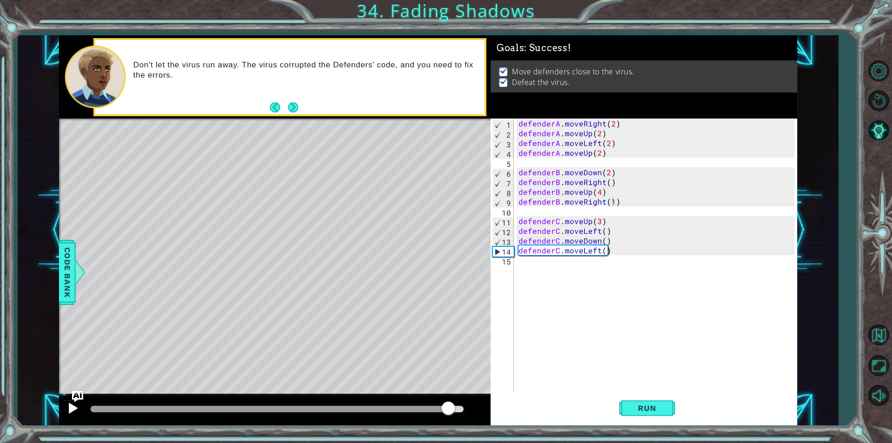
drag, startPoint x: 61, startPoint y: 410, endPoint x: 67, endPoint y: 410, distance: 6.5
click at [64, 410] on div at bounding box center [275, 410] width 432 height 30
click at [67, 410] on div at bounding box center [73, 408] width 12 height 12
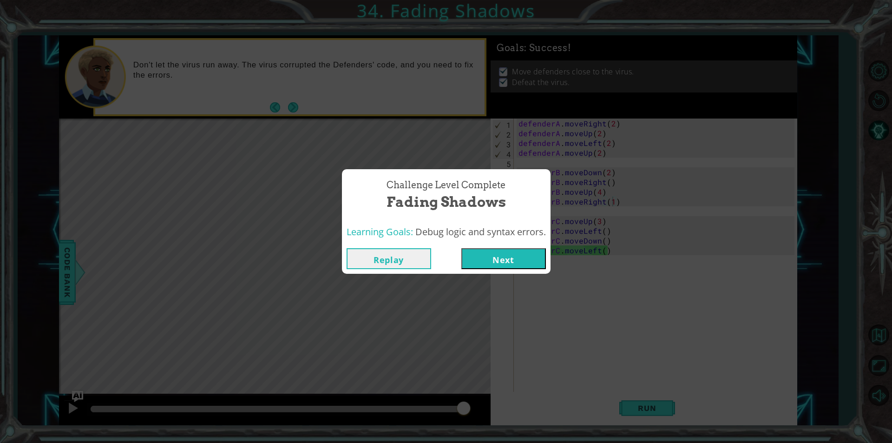
click at [510, 261] on button "Next" at bounding box center [503, 258] width 85 height 21
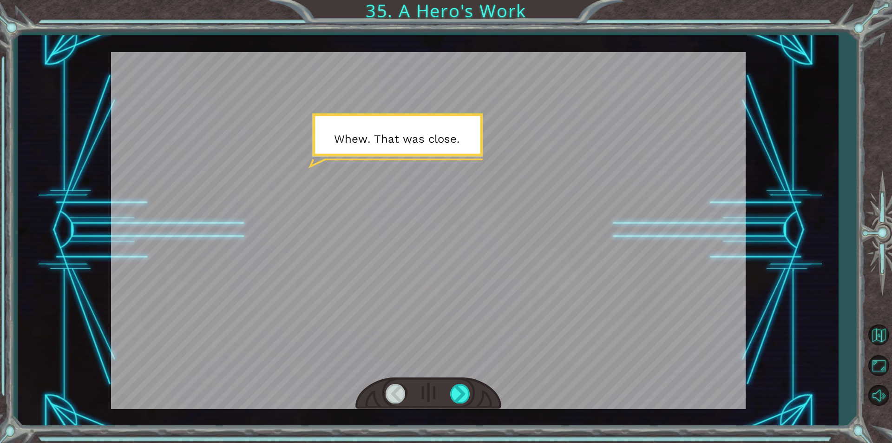
click at [471, 392] on div at bounding box center [428, 393] width 146 height 32
click at [456, 393] on div at bounding box center [460, 393] width 21 height 19
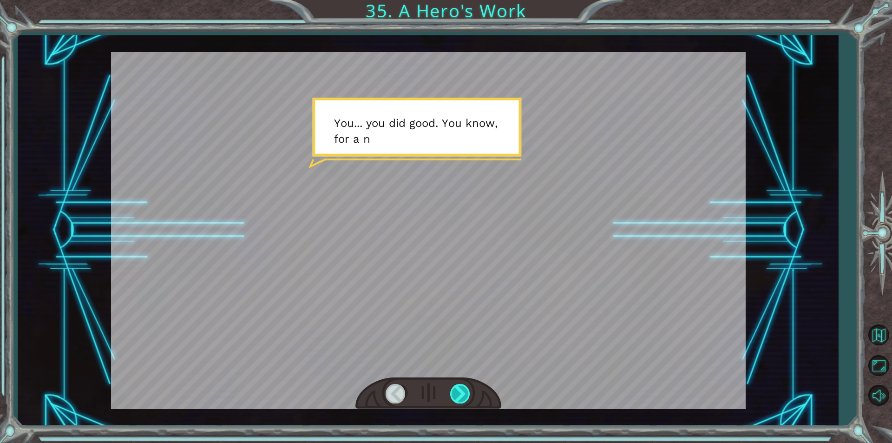
click at [456, 393] on div at bounding box center [460, 393] width 21 height 19
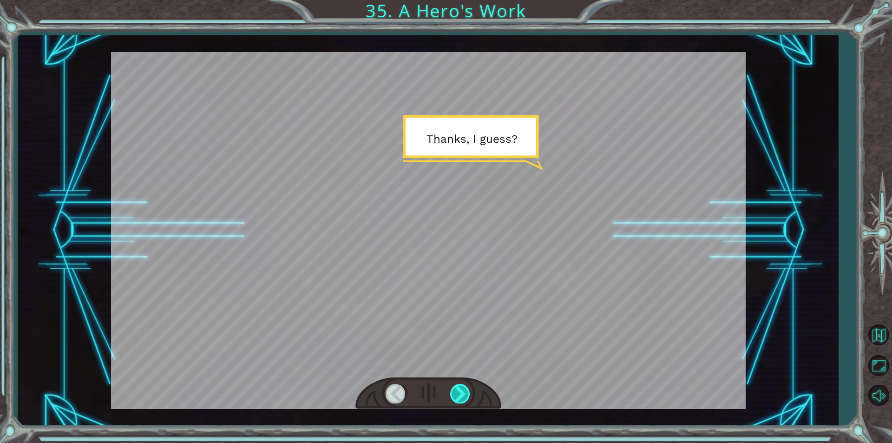
click at [456, 393] on div at bounding box center [460, 393] width 21 height 19
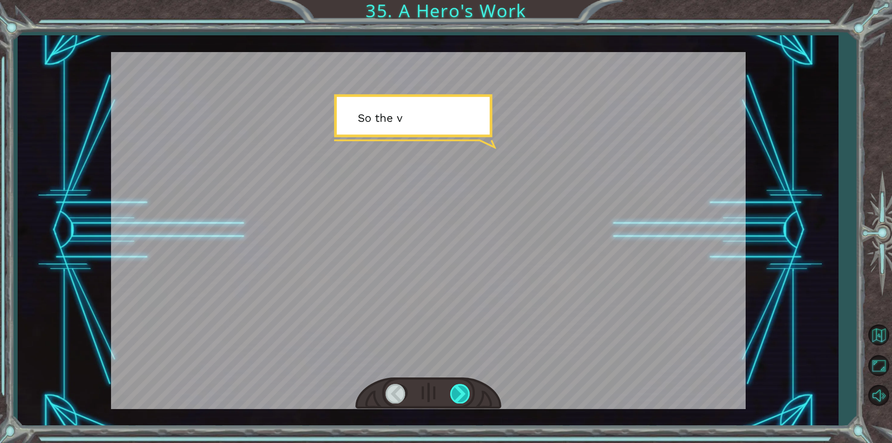
click at [456, 393] on div at bounding box center [460, 393] width 21 height 19
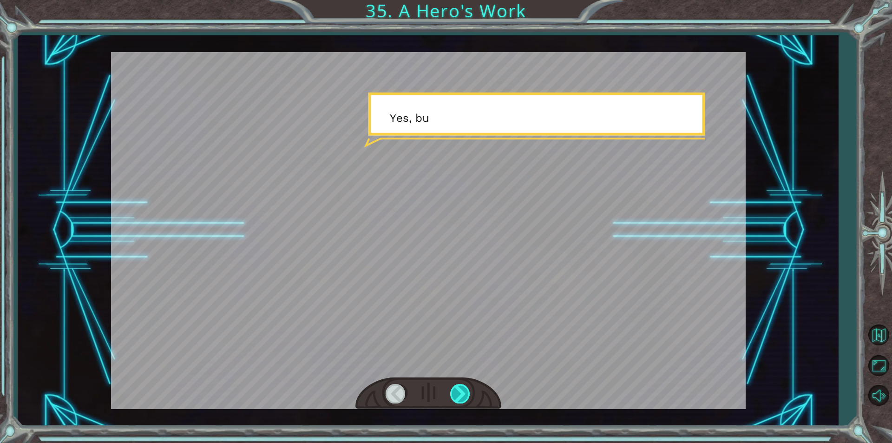
click at [456, 393] on div at bounding box center [460, 393] width 21 height 19
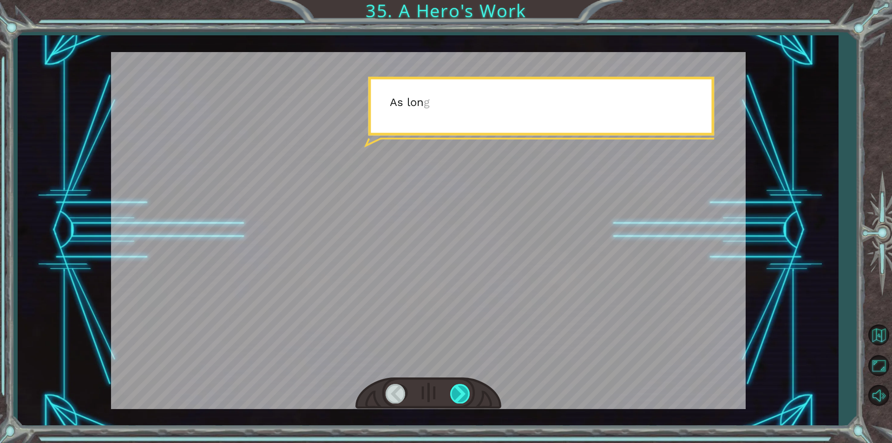
click at [456, 393] on div at bounding box center [460, 393] width 21 height 19
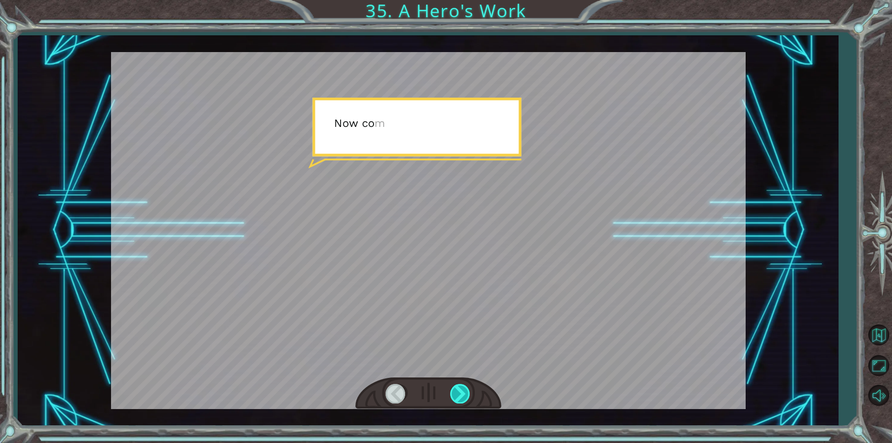
click at [456, 393] on div at bounding box center [460, 393] width 21 height 19
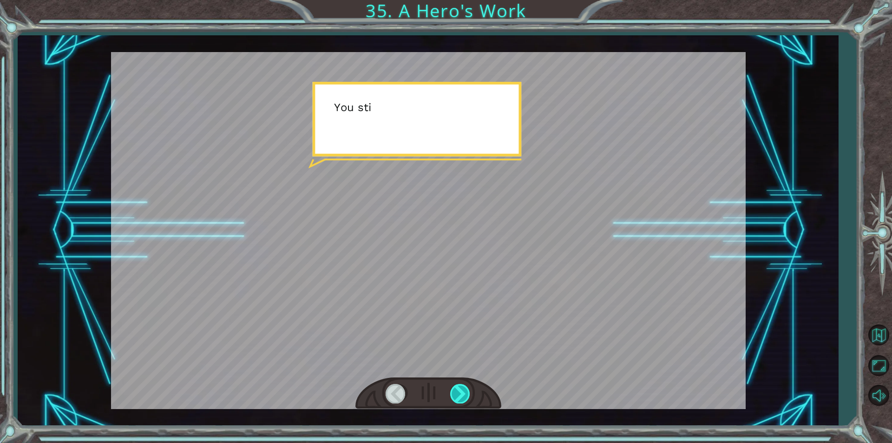
click at [456, 393] on div at bounding box center [460, 393] width 21 height 19
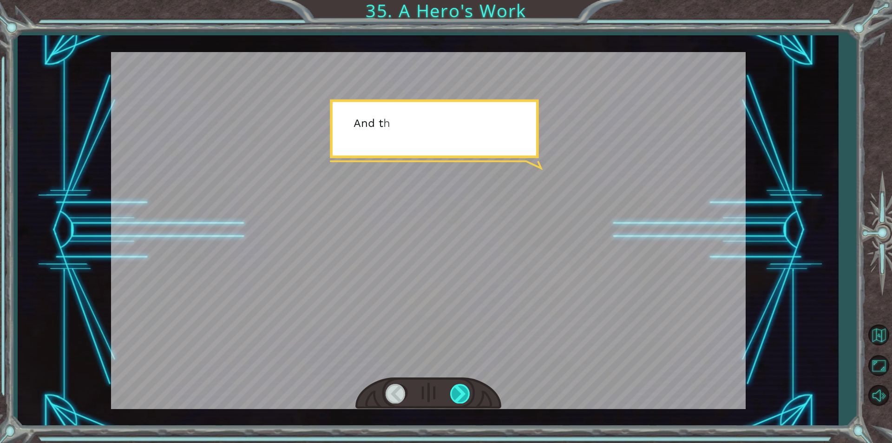
click at [456, 393] on div at bounding box center [460, 393] width 21 height 19
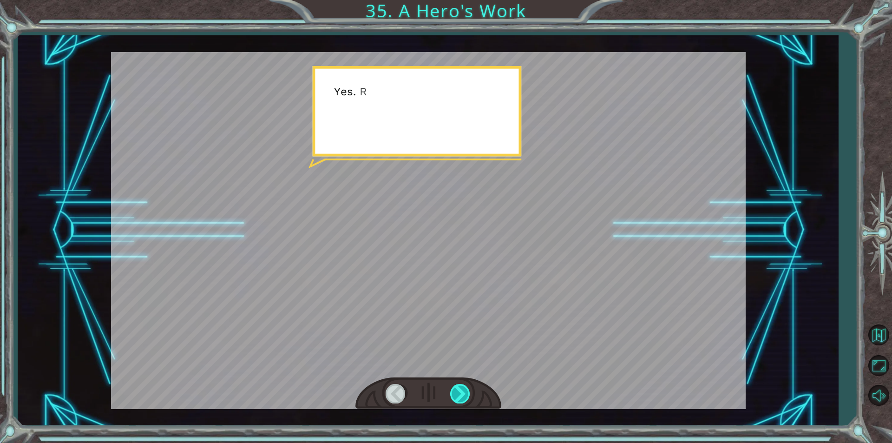
click at [456, 393] on div at bounding box center [460, 393] width 21 height 19
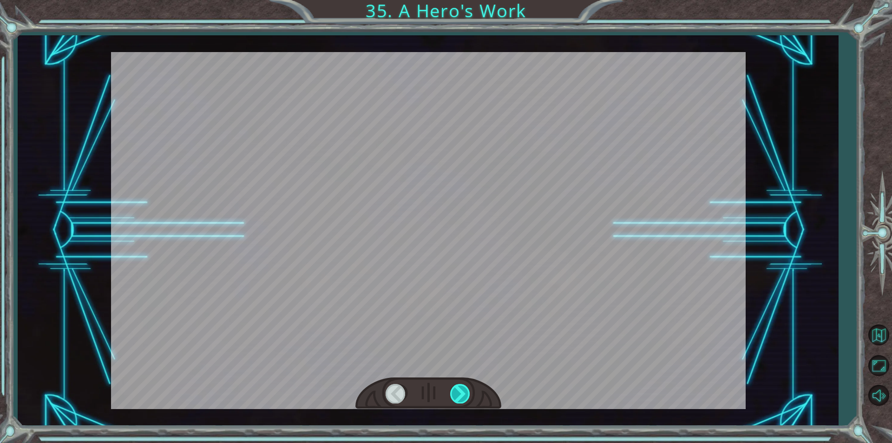
click at [456, 393] on div at bounding box center [460, 393] width 21 height 19
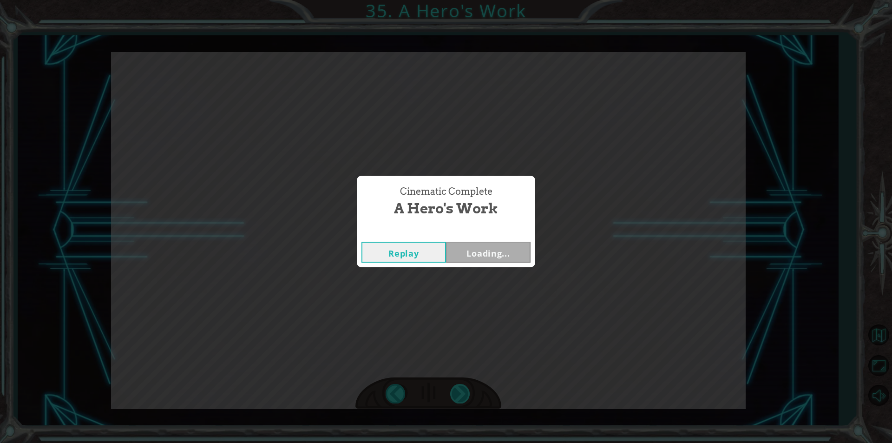
click at [456, 393] on div "Cinematic Complete A Hero's Work Replay Loading..." at bounding box center [446, 221] width 892 height 443
click at [497, 244] on button "Next" at bounding box center [488, 252] width 85 height 21
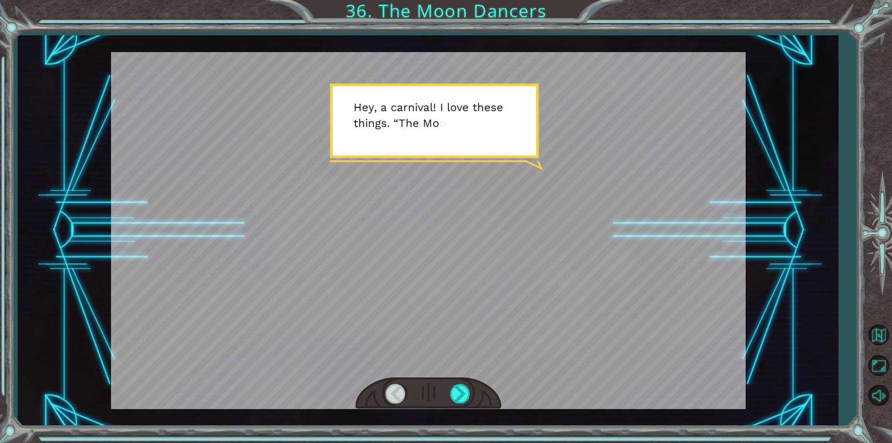
click at [465, 378] on div at bounding box center [428, 393] width 146 height 32
click at [470, 375] on div at bounding box center [428, 230] width 635 height 357
click at [462, 382] on div at bounding box center [428, 393] width 146 height 32
click at [458, 383] on div at bounding box center [428, 393] width 146 height 32
click at [458, 395] on div at bounding box center [460, 393] width 21 height 19
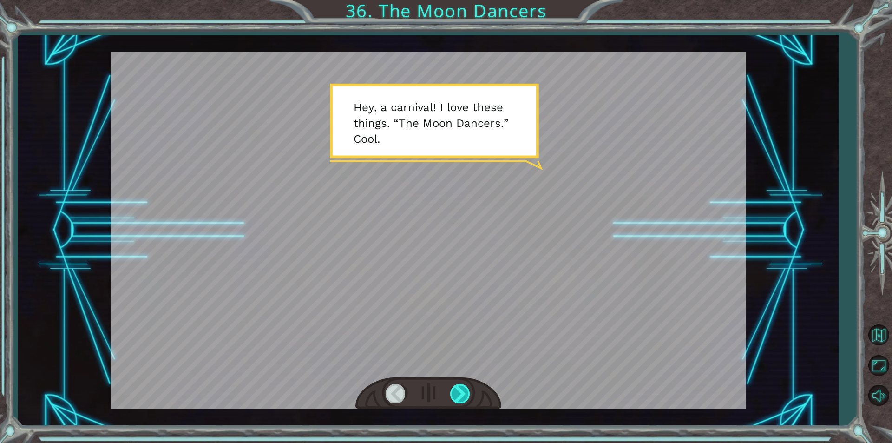
click at [458, 395] on div at bounding box center [460, 393] width 21 height 19
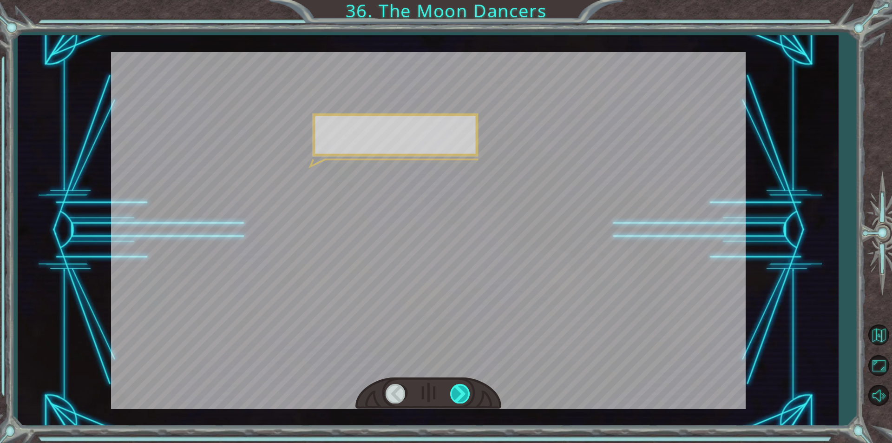
click at [458, 395] on div at bounding box center [460, 393] width 21 height 19
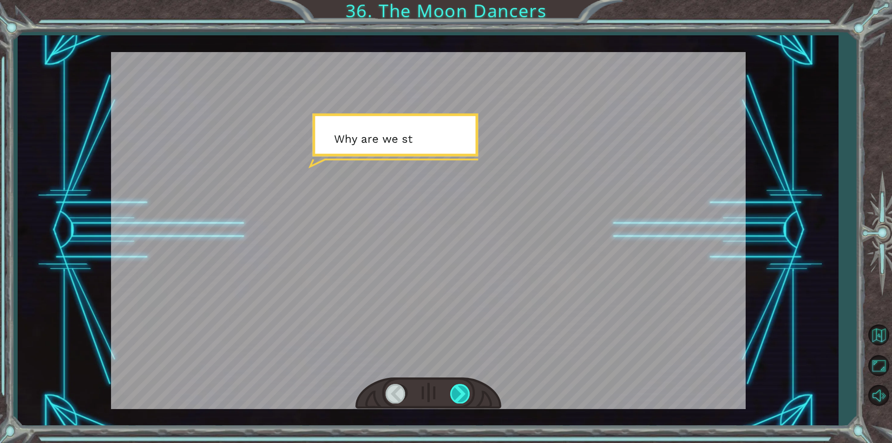
click at [458, 395] on div at bounding box center [460, 393] width 21 height 19
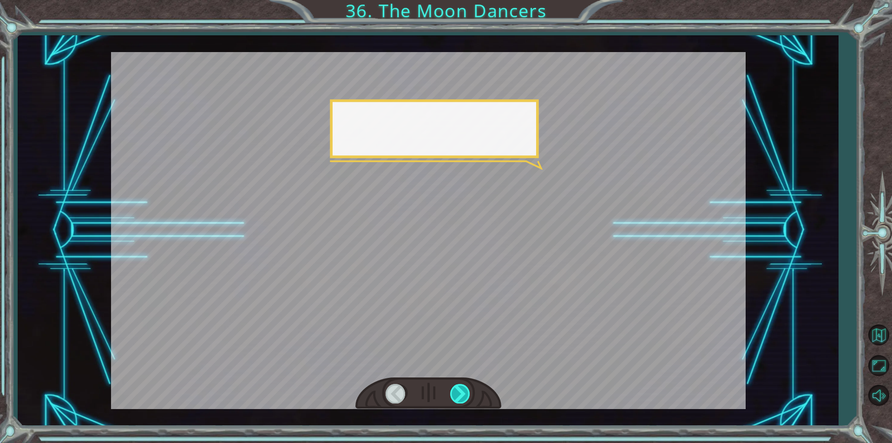
click at [458, 395] on div at bounding box center [460, 393] width 21 height 19
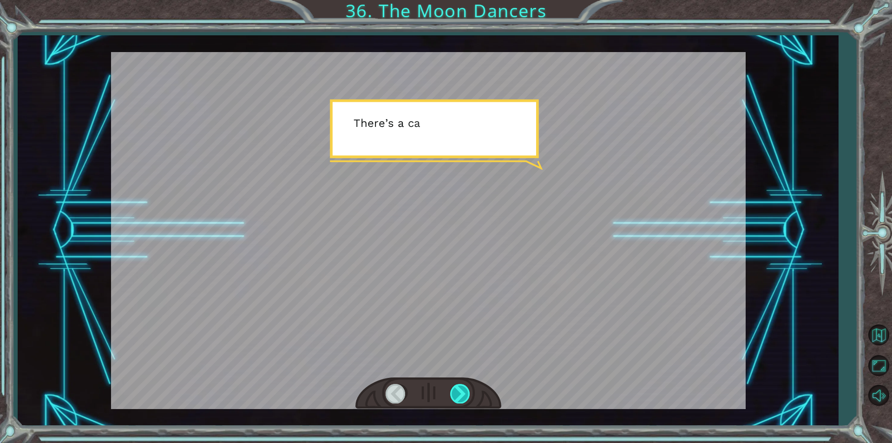
click at [458, 395] on div at bounding box center [460, 393] width 21 height 19
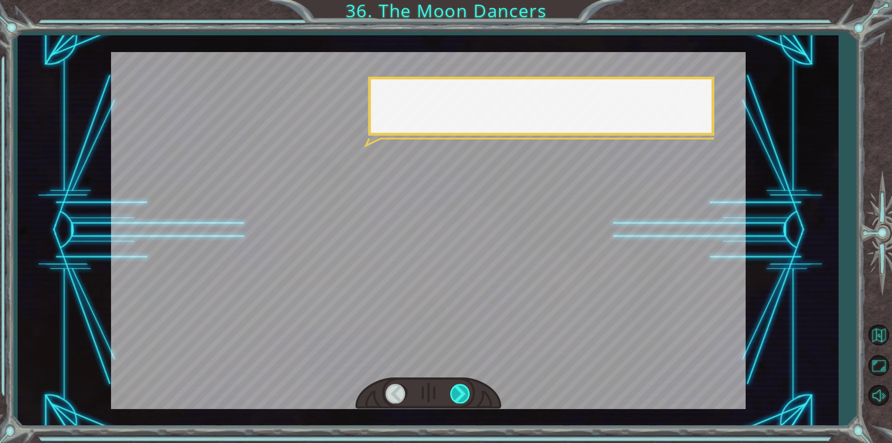
click at [458, 395] on div at bounding box center [460, 393] width 21 height 19
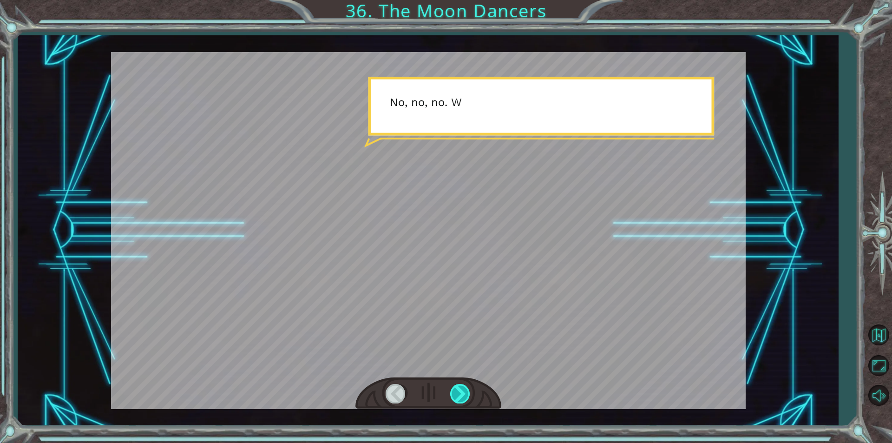
click at [458, 395] on div at bounding box center [460, 393] width 21 height 19
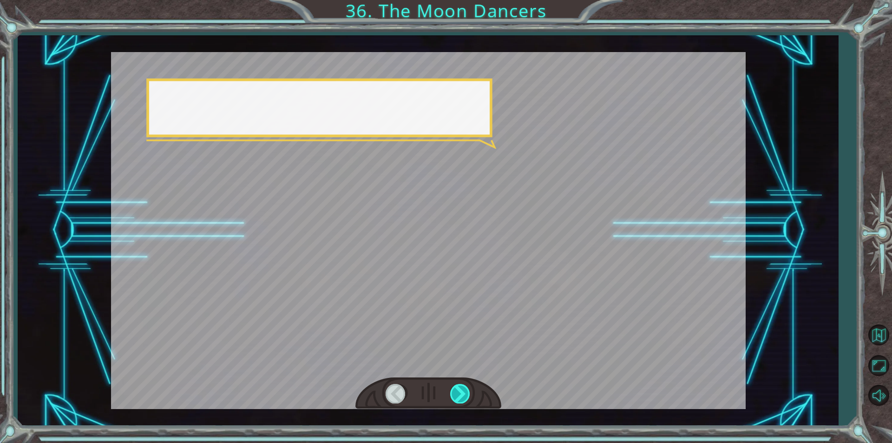
click at [458, 395] on div at bounding box center [460, 393] width 21 height 19
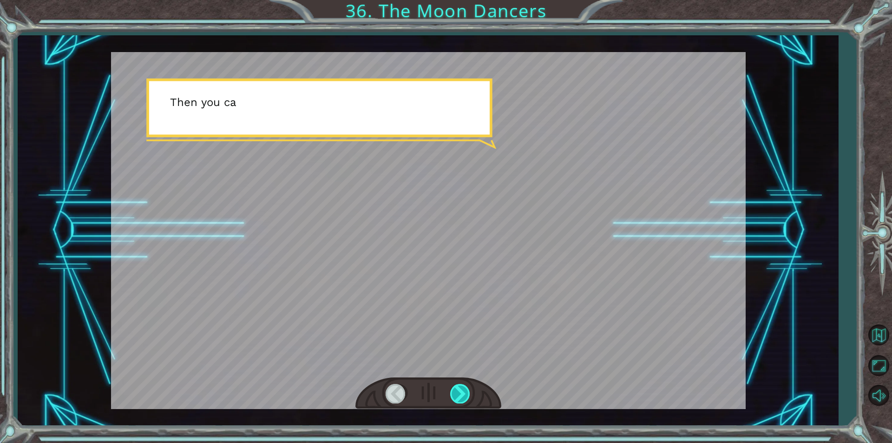
click at [458, 395] on div at bounding box center [460, 393] width 21 height 19
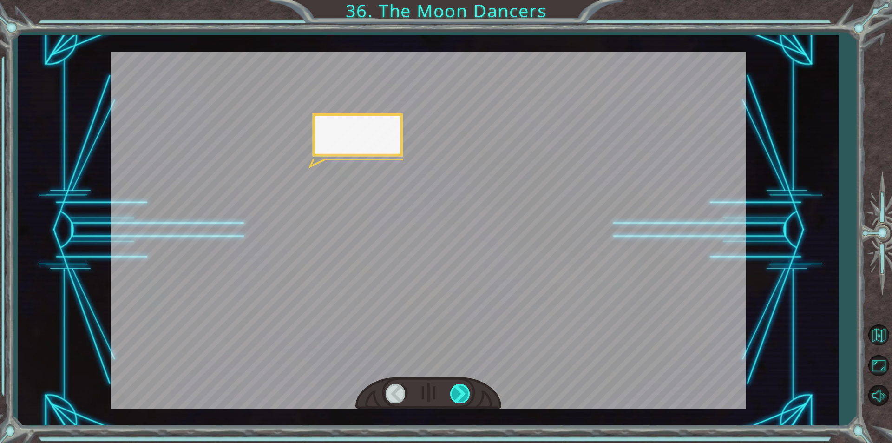
click at [461, 394] on div at bounding box center [460, 393] width 21 height 19
drag, startPoint x: 460, startPoint y: 391, endPoint x: 452, endPoint y: 395, distance: 9.2
click at [452, 395] on div at bounding box center [460, 393] width 21 height 19
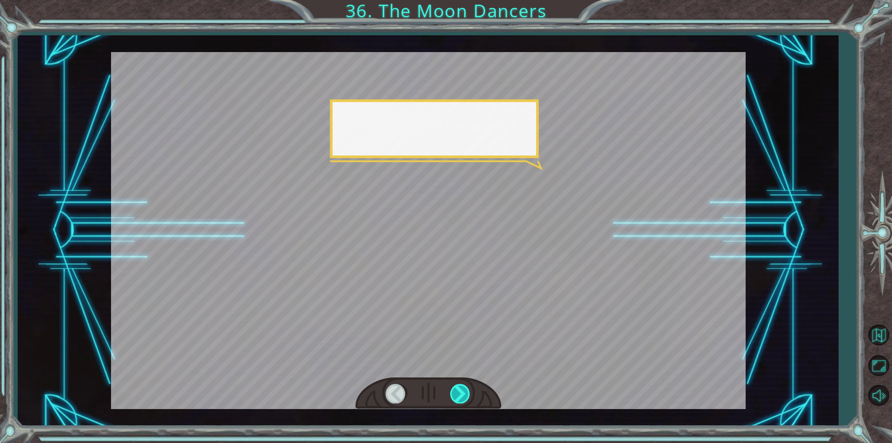
click at [452, 395] on div at bounding box center [460, 393] width 21 height 19
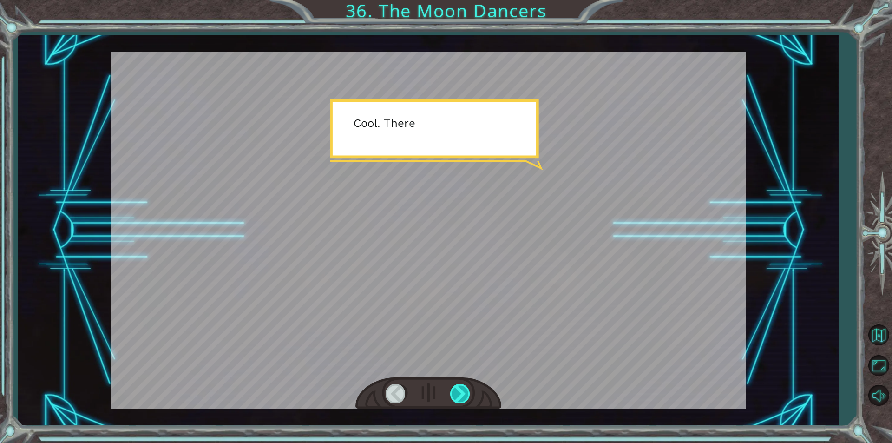
click at [452, 395] on div at bounding box center [460, 393] width 21 height 19
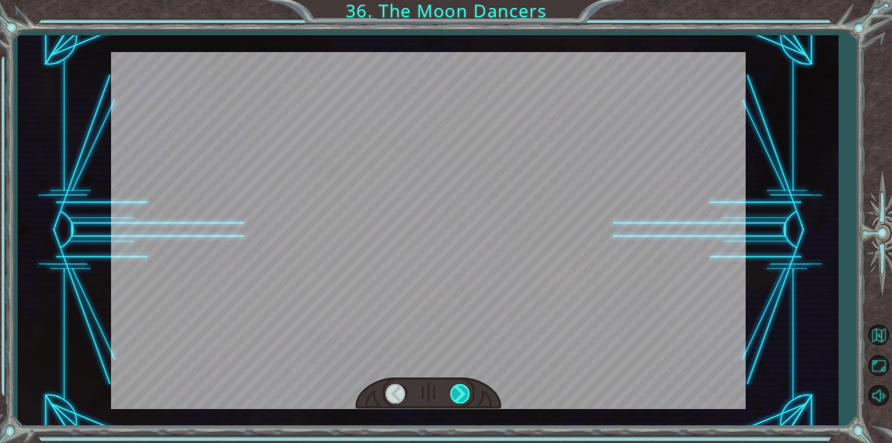
click at [452, 395] on div at bounding box center [460, 393] width 21 height 19
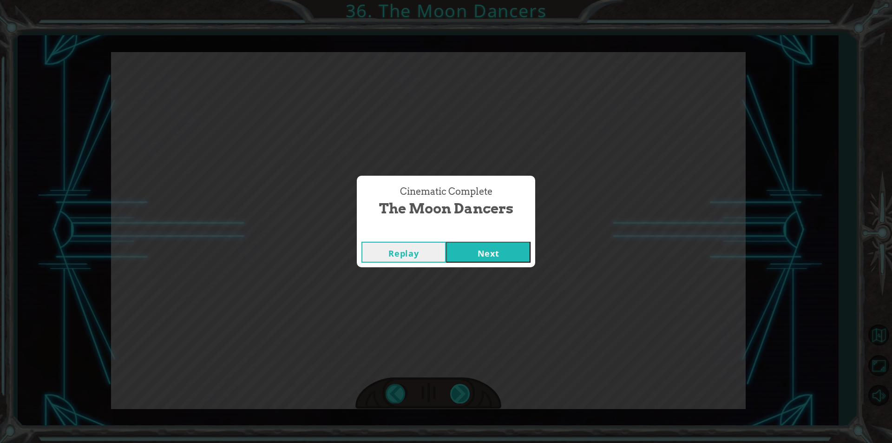
click at [452, 395] on div "Cinematic Complete The Moon Dancers Replay Next" at bounding box center [446, 221] width 892 height 443
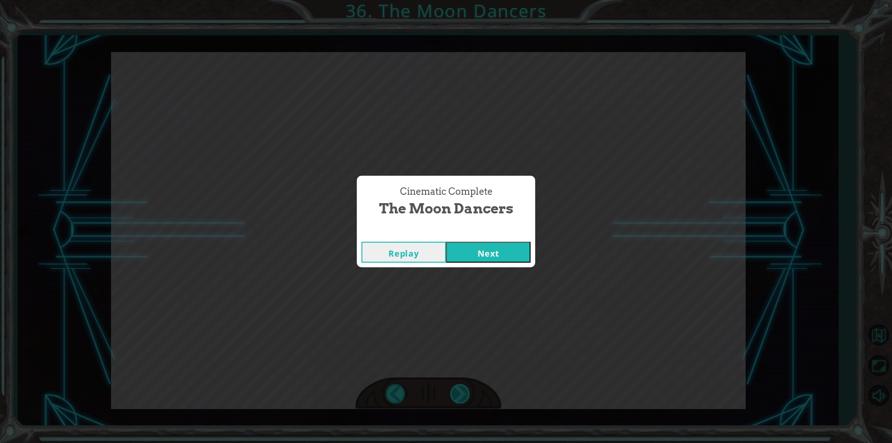
click at [452, 395] on div "Cinematic Complete The Moon Dancers Replay Next" at bounding box center [446, 221] width 892 height 443
click at [495, 247] on button "Next" at bounding box center [488, 252] width 85 height 21
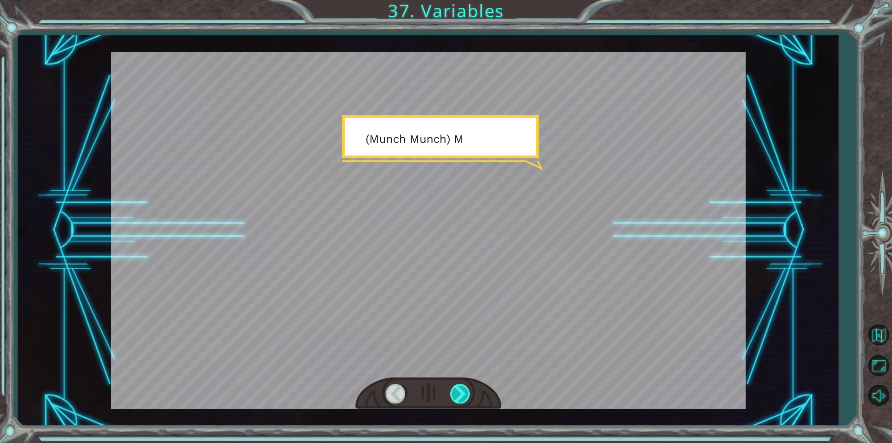
drag, startPoint x: 482, startPoint y: 392, endPoint x: 467, endPoint y: 396, distance: 15.9
click at [475, 397] on div at bounding box center [428, 393] width 146 height 32
click at [467, 396] on div at bounding box center [460, 393] width 21 height 19
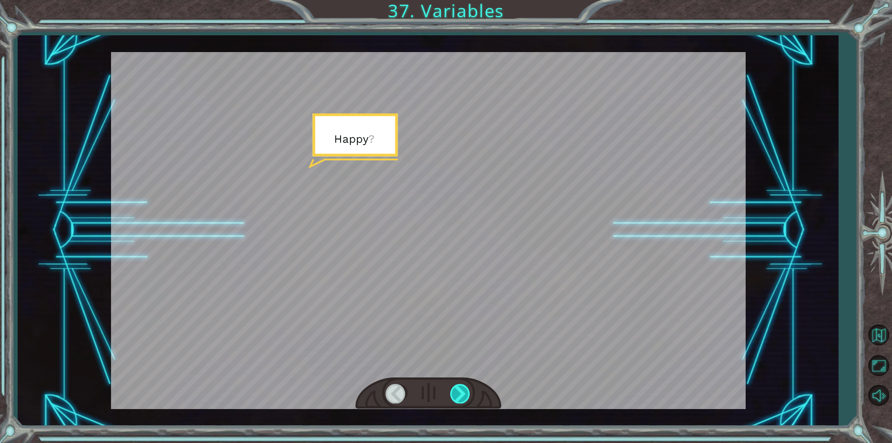
click at [467, 396] on div at bounding box center [460, 393] width 21 height 19
click at [458, 393] on div at bounding box center [460, 393] width 21 height 19
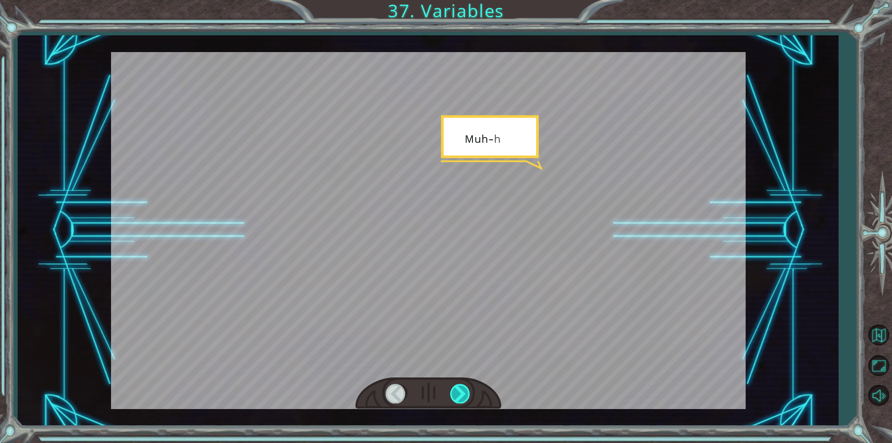
click at [458, 393] on div at bounding box center [460, 393] width 21 height 19
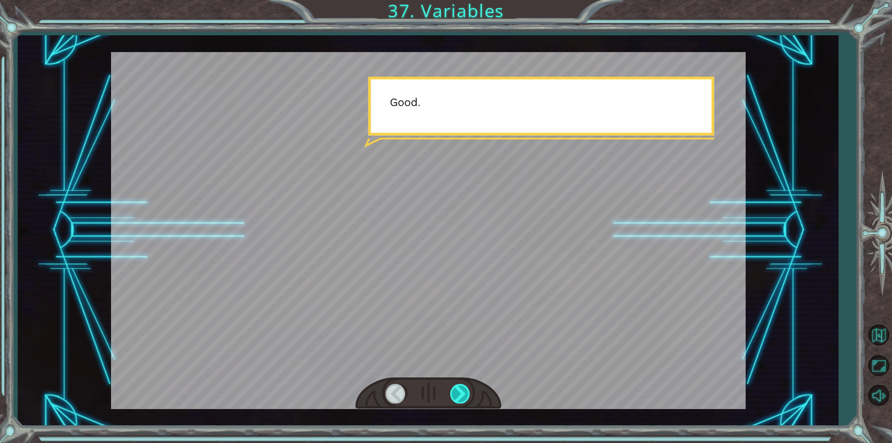
click at [458, 393] on div at bounding box center [460, 393] width 21 height 19
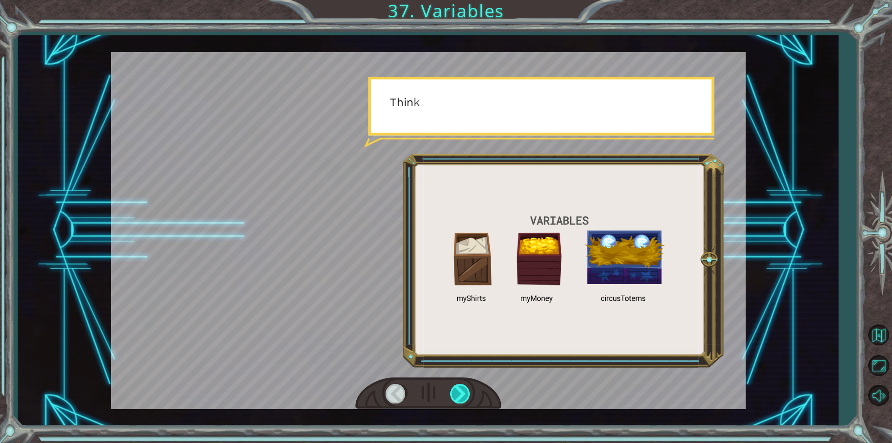
click at [458, 393] on div at bounding box center [460, 393] width 21 height 19
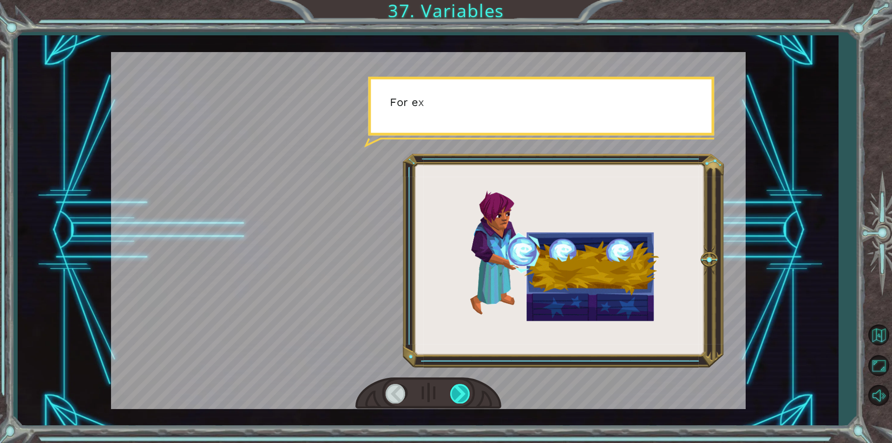
click at [458, 393] on div at bounding box center [460, 393] width 21 height 19
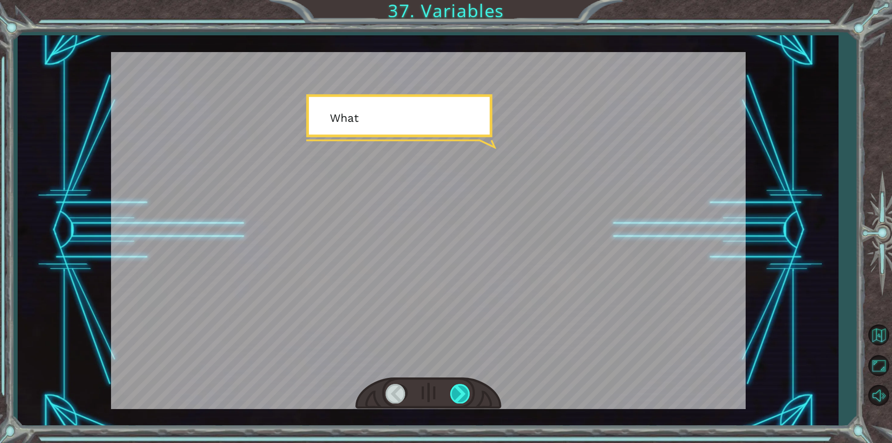
click at [458, 393] on div at bounding box center [460, 393] width 21 height 19
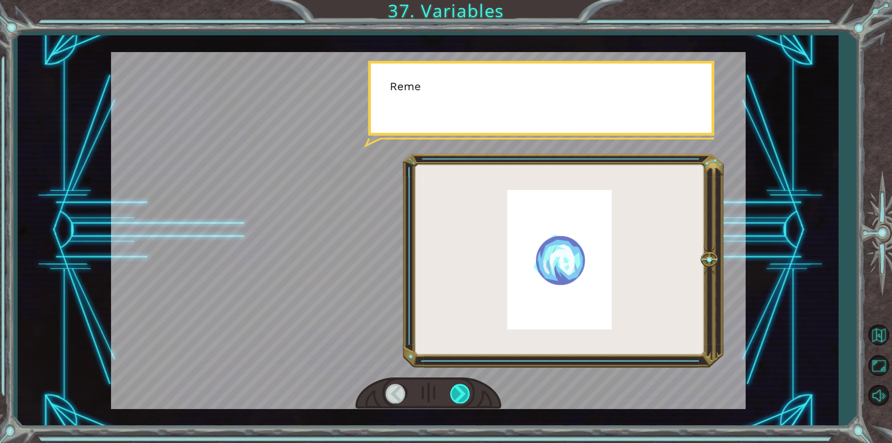
click at [458, 393] on div at bounding box center [460, 393] width 21 height 19
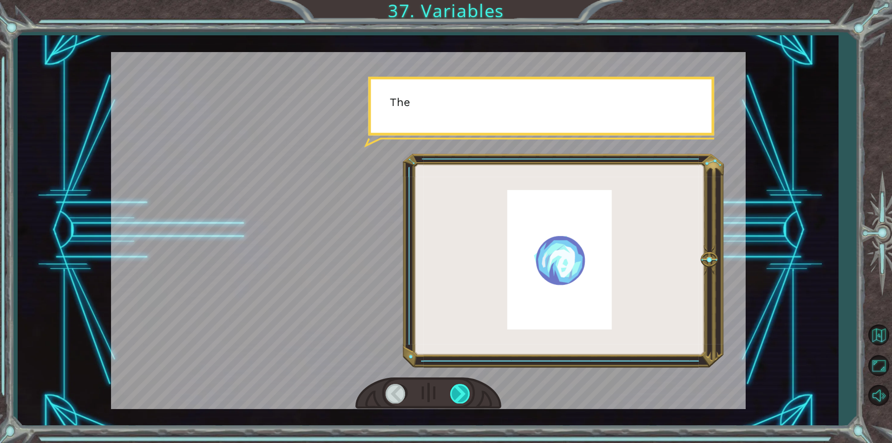
click at [458, 393] on div at bounding box center [460, 393] width 21 height 19
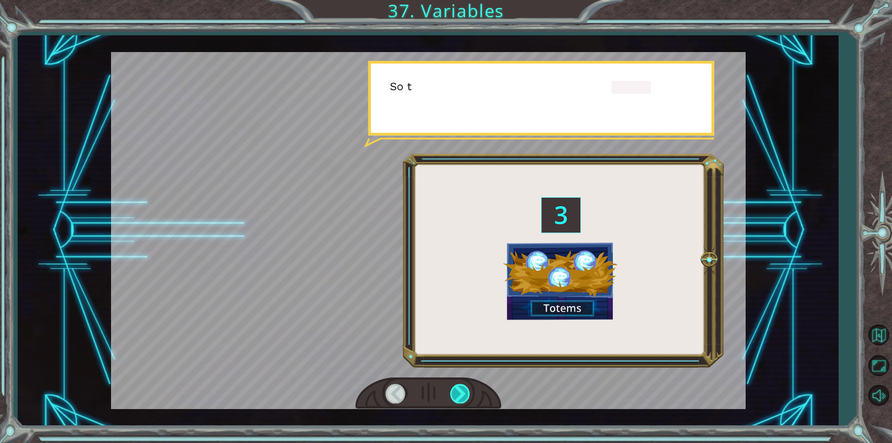
click at [458, 393] on div at bounding box center [460, 393] width 21 height 19
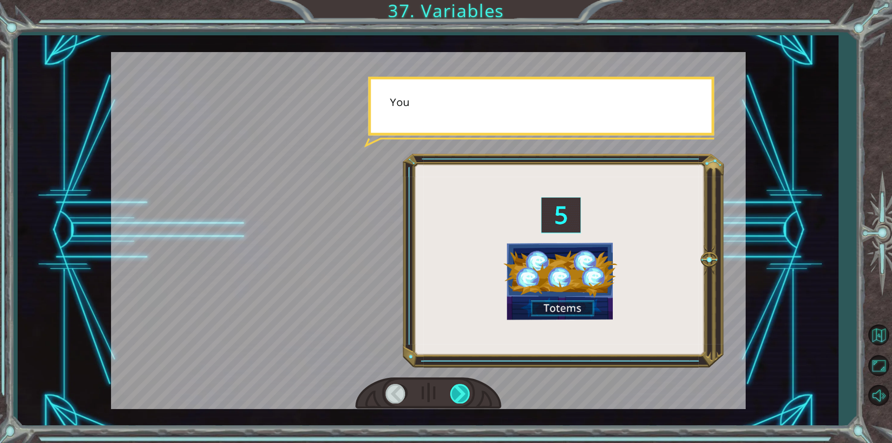
click at [458, 393] on div at bounding box center [460, 393] width 21 height 19
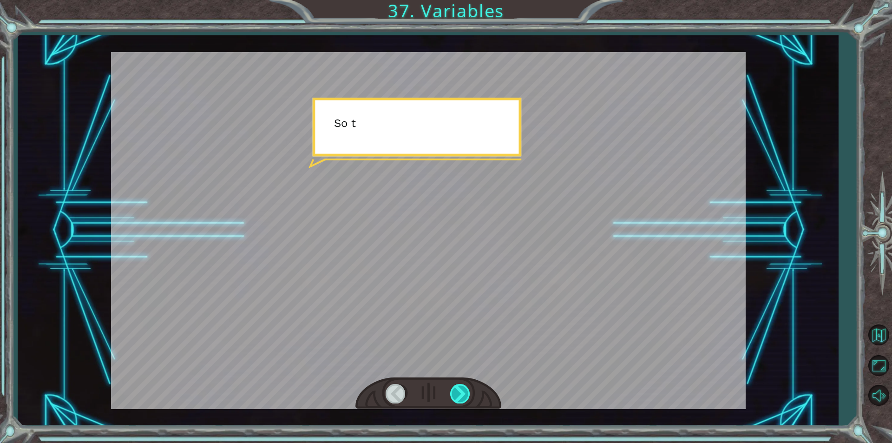
click at [458, 393] on div at bounding box center [460, 393] width 21 height 19
click at [461, 392] on div at bounding box center [460, 393] width 21 height 19
drag, startPoint x: 461, startPoint y: 392, endPoint x: 452, endPoint y: 392, distance: 8.8
click at [452, 392] on div at bounding box center [460, 393] width 21 height 19
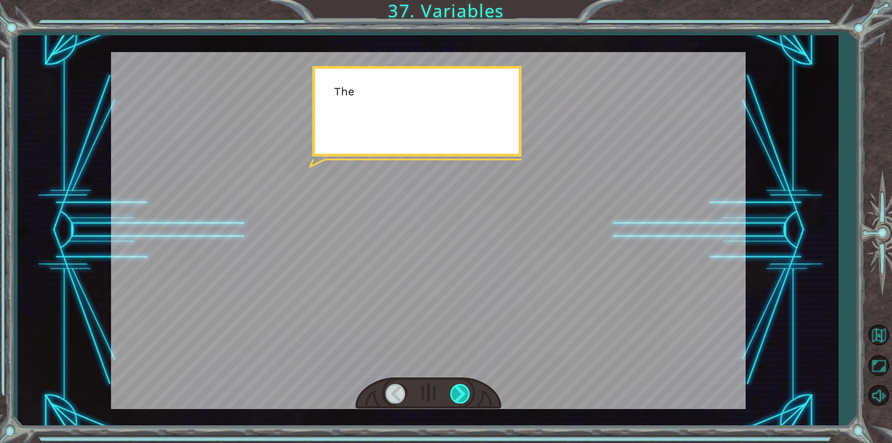
click at [452, 392] on div at bounding box center [460, 393] width 21 height 19
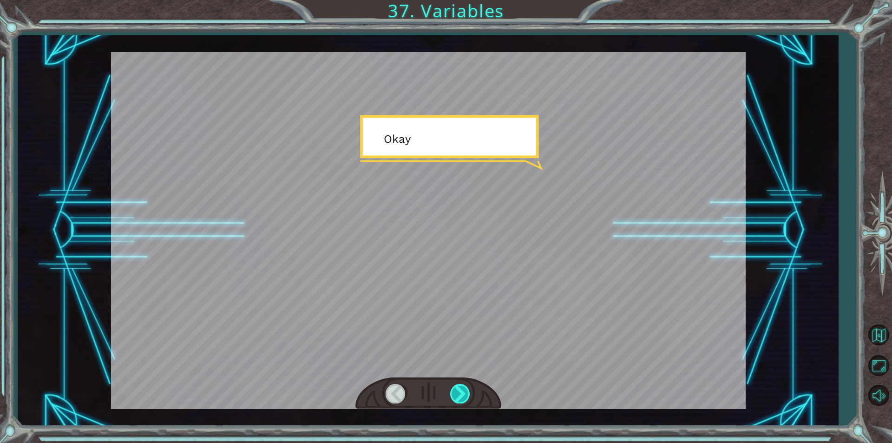
click at [452, 392] on div at bounding box center [460, 393] width 21 height 19
click at [460, 389] on div at bounding box center [460, 393] width 21 height 19
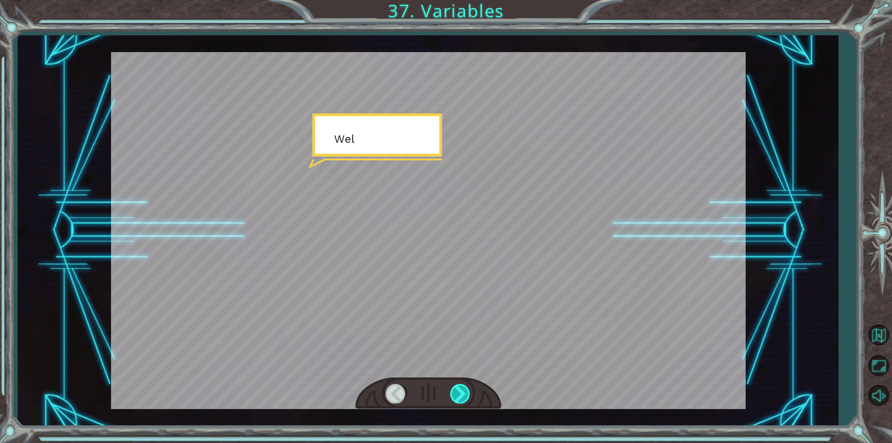
click at [460, 389] on div at bounding box center [460, 393] width 21 height 19
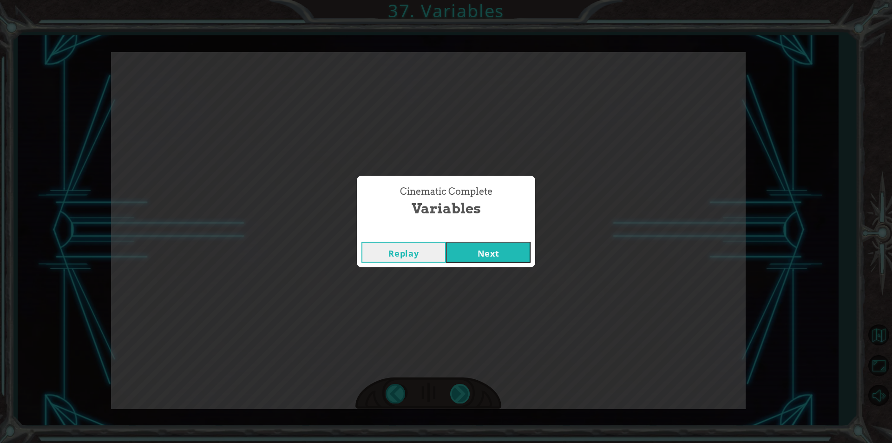
click at [460, 0] on div "( M u n c h M u n c h ) M m m m m . . . . H a p p y ? M u h - h u h . G o o d .…" at bounding box center [446, 0] width 892 height 0
click at [460, 389] on div "Cinematic Complete Variables Replay Next" at bounding box center [446, 221] width 892 height 443
click at [502, 255] on button "Next" at bounding box center [488, 252] width 85 height 21
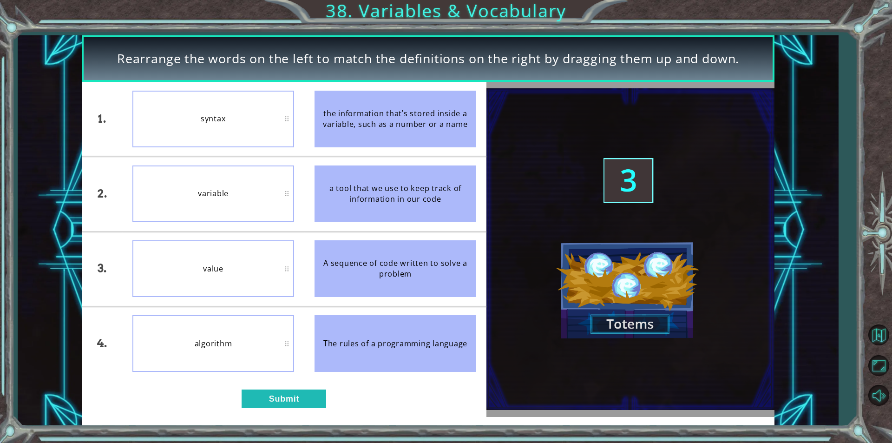
click at [240, 205] on div "variable" at bounding box center [213, 193] width 162 height 57
click at [276, 402] on button "Submit" at bounding box center [284, 398] width 85 height 19
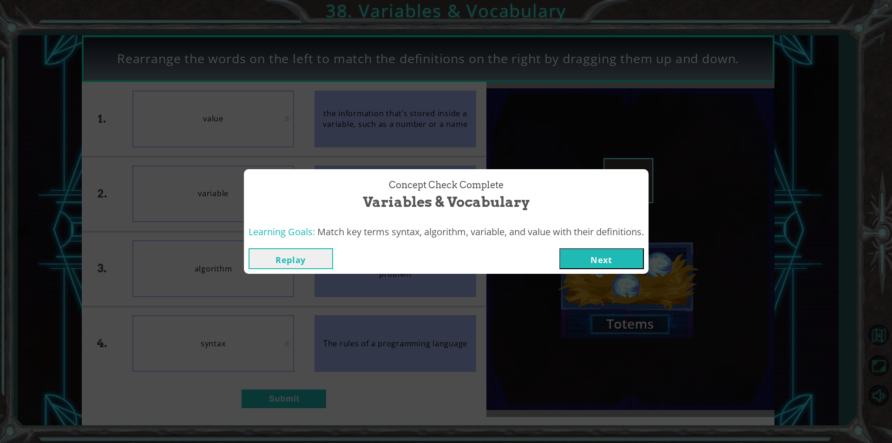
click at [613, 250] on div "Replay Next" at bounding box center [446, 258] width 405 height 30
click at [613, 250] on button "Next" at bounding box center [601, 258] width 85 height 21
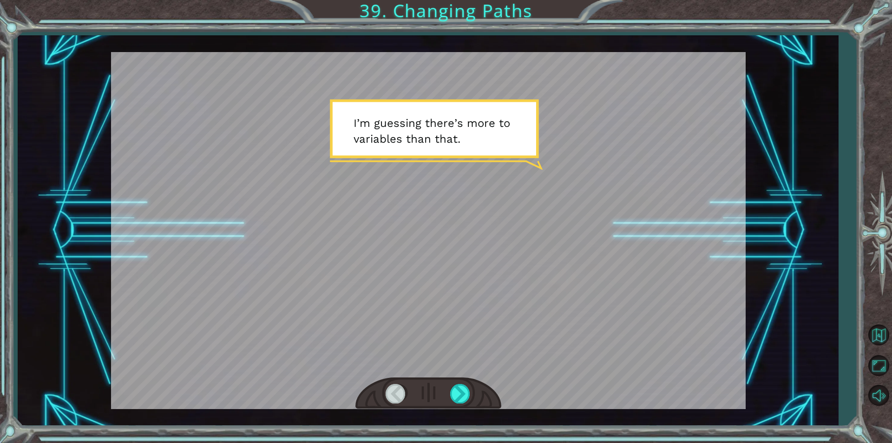
click at [455, 404] on div at bounding box center [428, 393] width 146 height 32
click at [450, 397] on div at bounding box center [460, 393] width 21 height 19
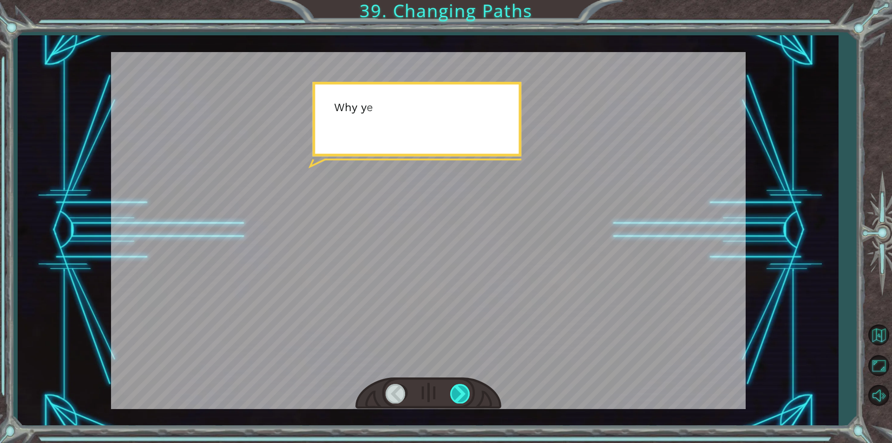
click at [450, 397] on div at bounding box center [460, 393] width 21 height 19
click at [453, 396] on div at bounding box center [460, 393] width 21 height 19
click at [461, 393] on div at bounding box center [460, 393] width 21 height 19
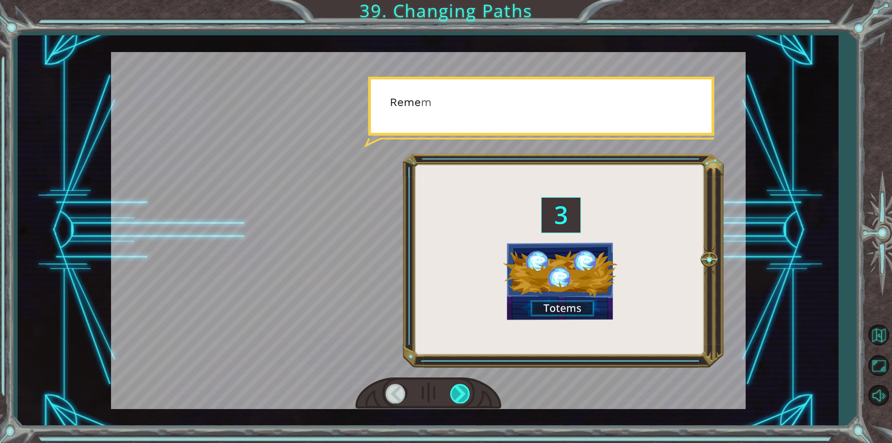
click at [464, 392] on div at bounding box center [460, 393] width 21 height 19
click at [465, 391] on div at bounding box center [460, 393] width 21 height 19
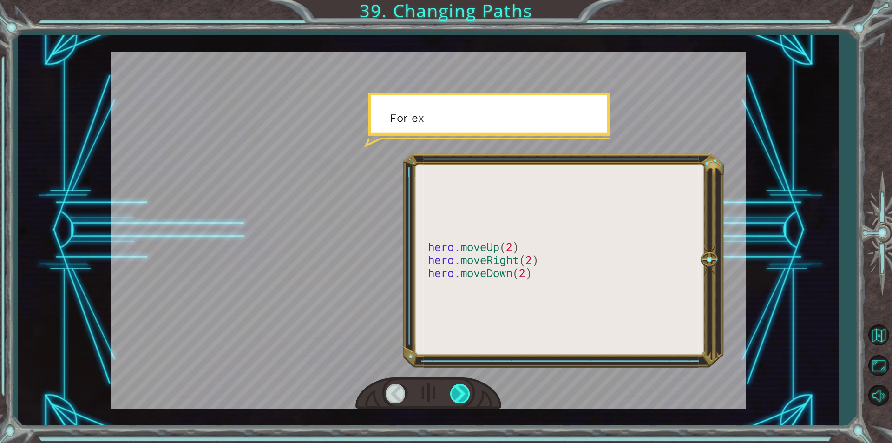
click at [465, 391] on div at bounding box center [460, 393] width 21 height 19
click at [464, 391] on div at bounding box center [460, 393] width 21 height 19
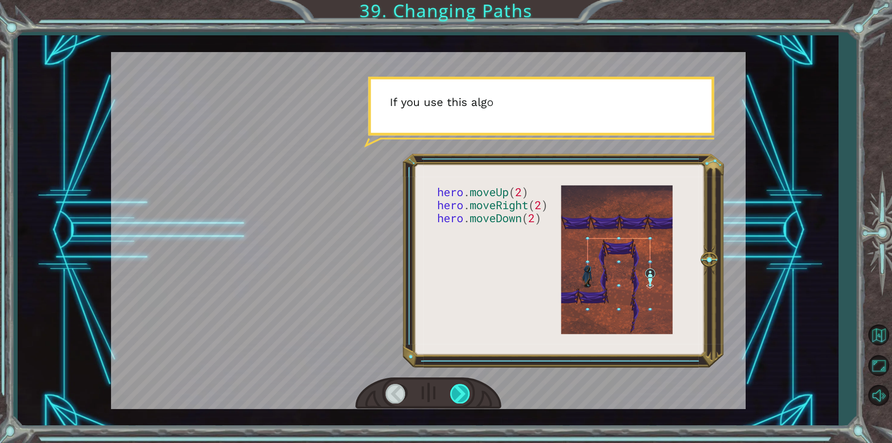
click at [465, 389] on div at bounding box center [460, 393] width 21 height 19
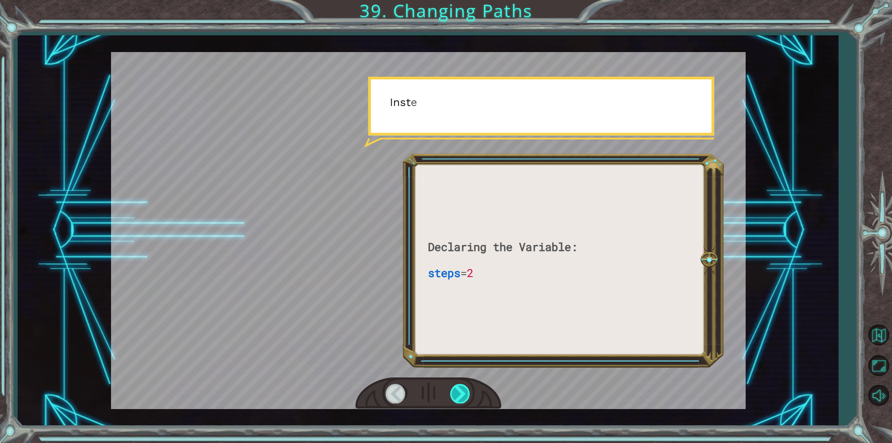
click at [465, 389] on div at bounding box center [460, 393] width 21 height 19
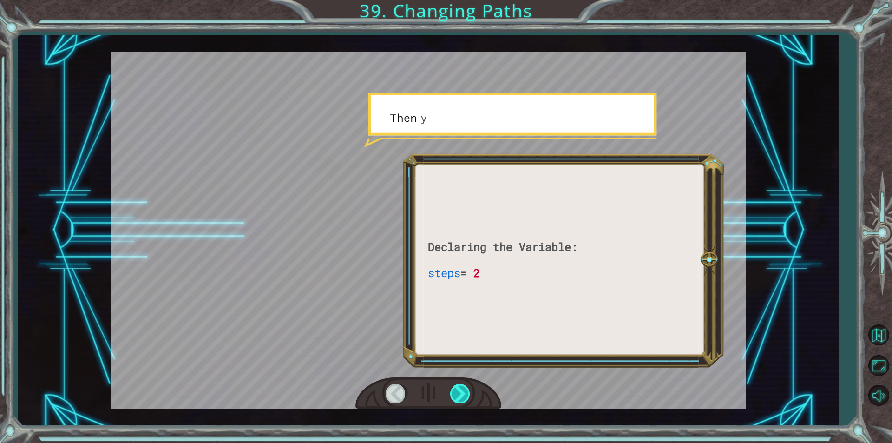
click at [463, 387] on div at bounding box center [460, 393] width 21 height 19
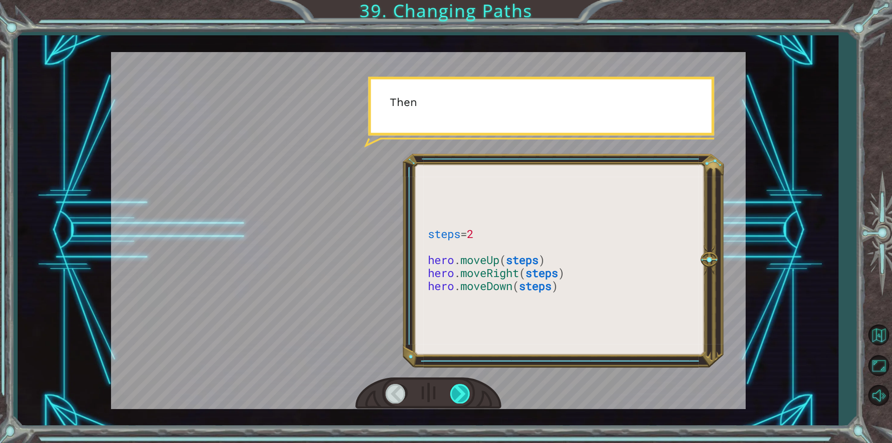
click at [463, 387] on div at bounding box center [460, 393] width 21 height 19
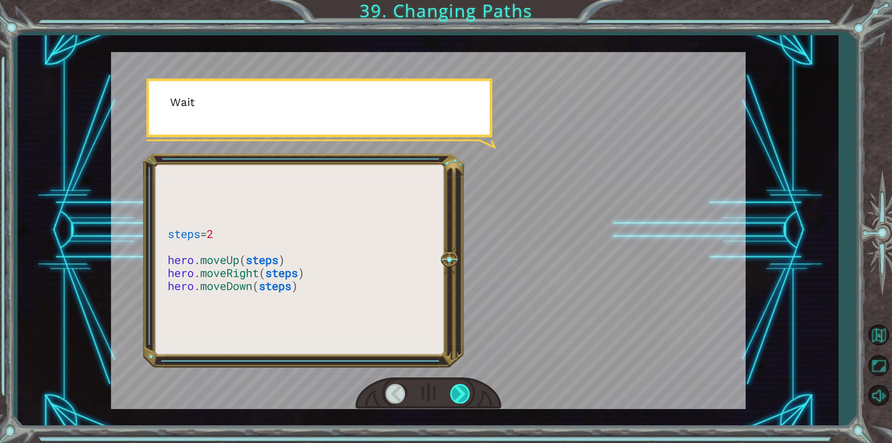
click at [460, 387] on div at bounding box center [460, 393] width 21 height 19
click at [461, 389] on div at bounding box center [460, 393] width 21 height 19
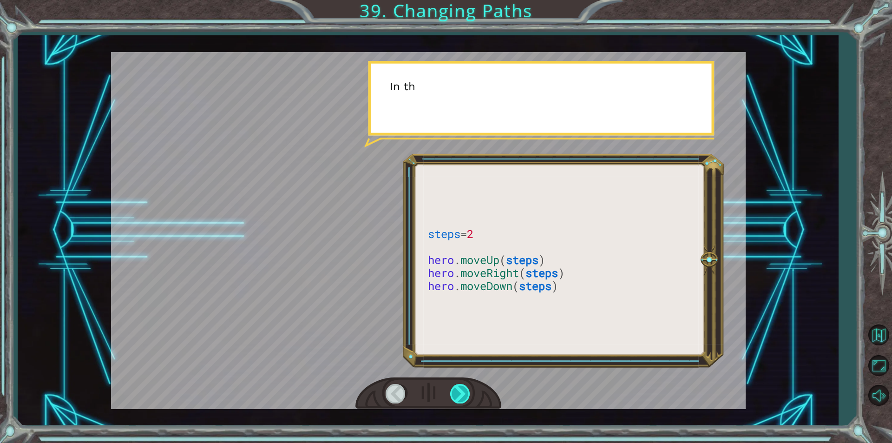
click at [462, 389] on div at bounding box center [460, 393] width 21 height 19
click at [463, 389] on div at bounding box center [460, 393] width 21 height 19
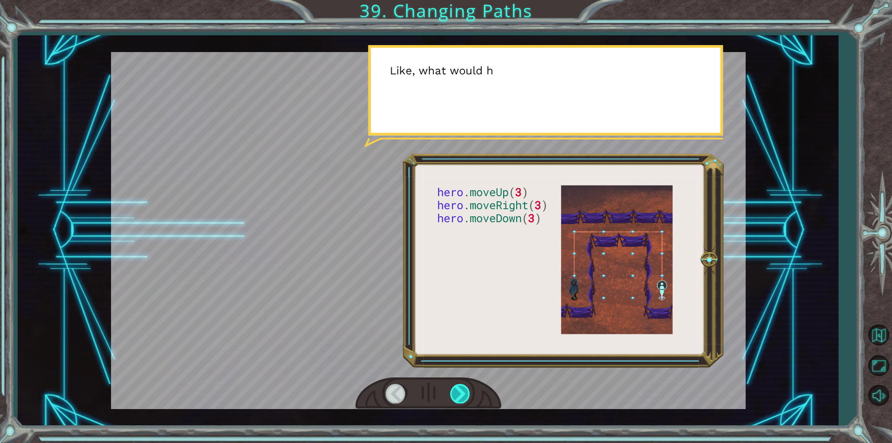
click at [452, 391] on div at bounding box center [460, 393] width 21 height 19
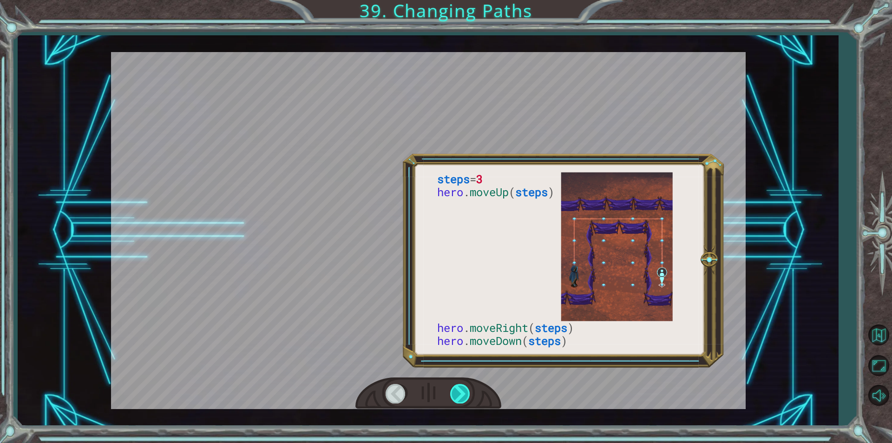
click at [452, 391] on div at bounding box center [460, 393] width 21 height 19
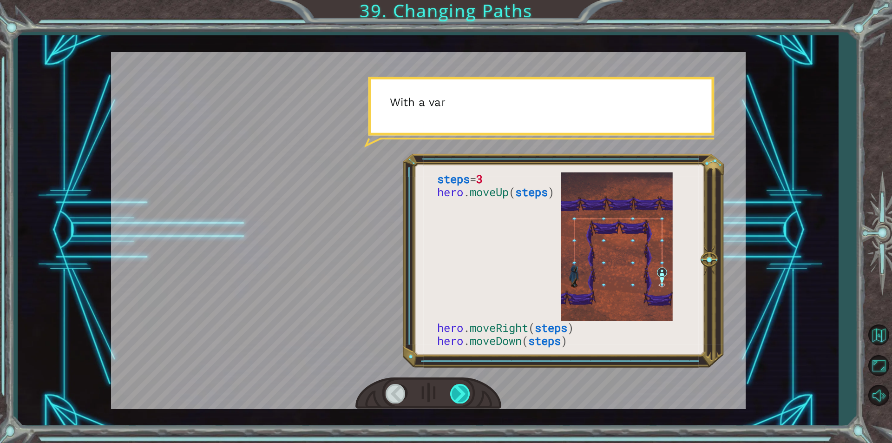
click at [452, 391] on div at bounding box center [460, 393] width 21 height 19
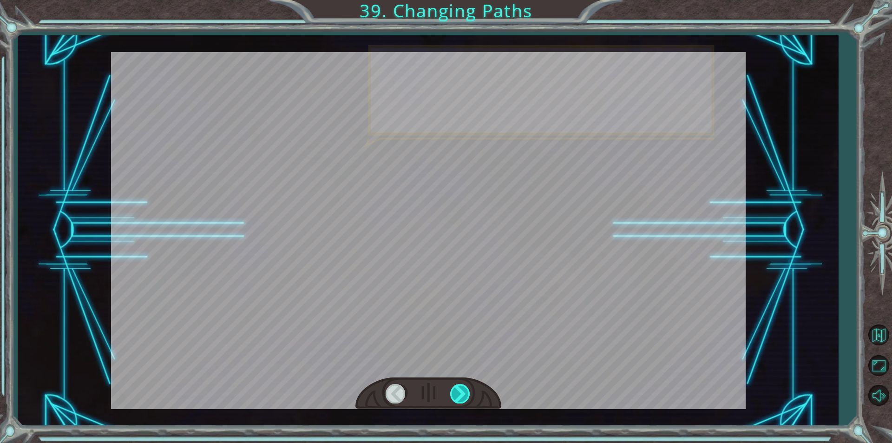
click at [452, 391] on div at bounding box center [460, 393] width 21 height 19
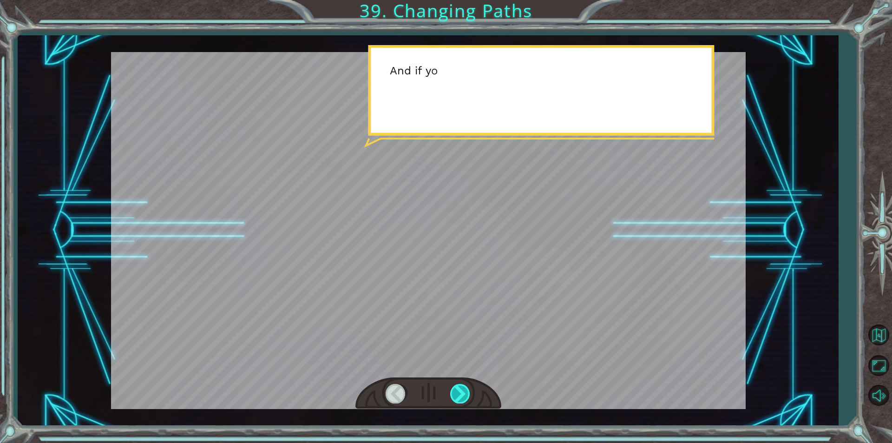
click at [452, 391] on div at bounding box center [460, 393] width 21 height 19
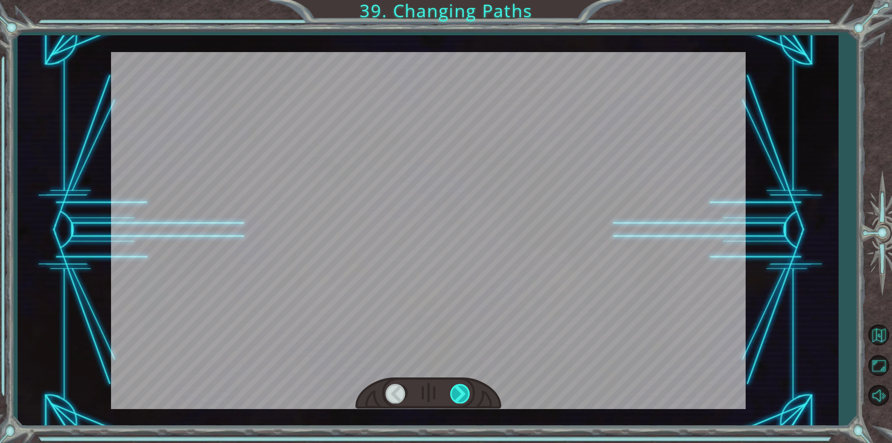
click at [452, 391] on div at bounding box center [460, 393] width 21 height 19
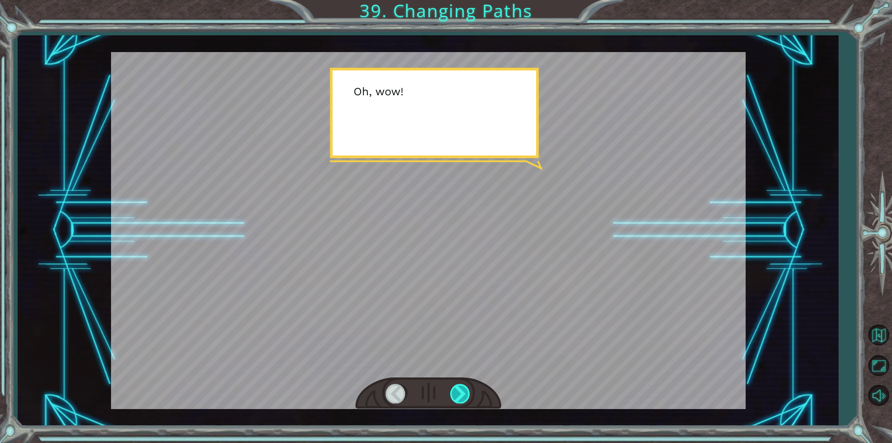
click at [452, 391] on div at bounding box center [460, 393] width 21 height 19
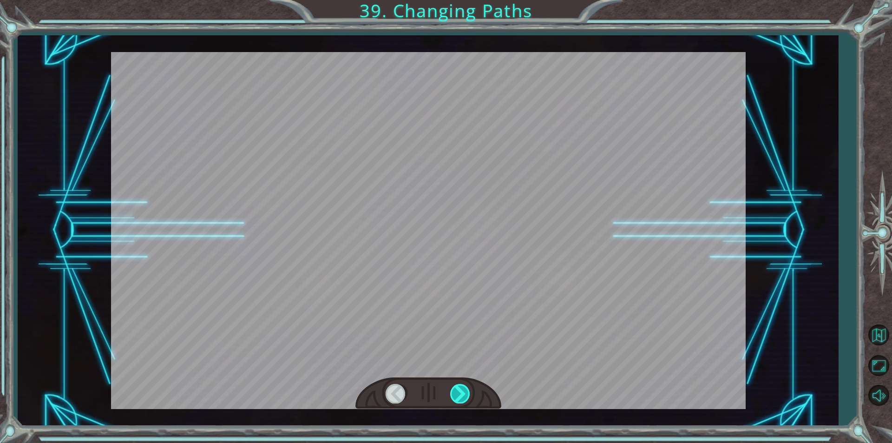
click at [452, 391] on div at bounding box center [460, 393] width 21 height 19
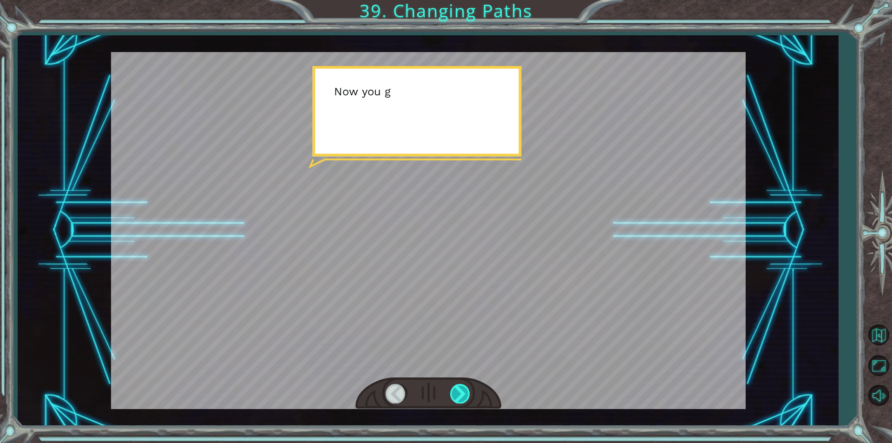
click at [452, 391] on div at bounding box center [460, 393] width 21 height 19
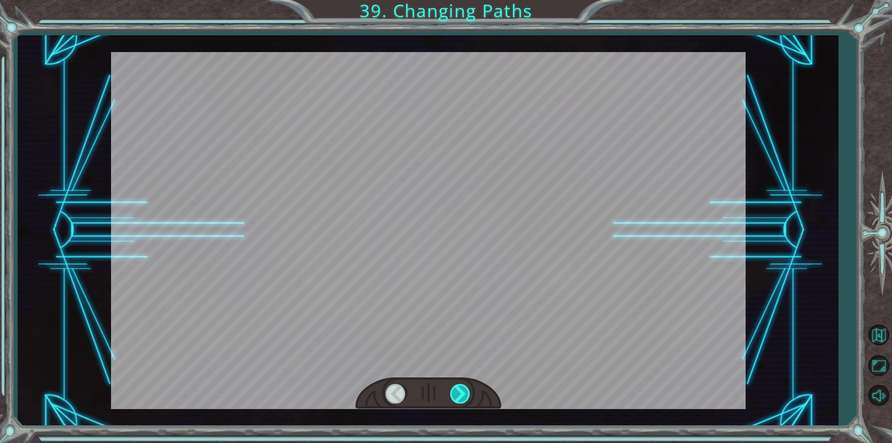
click at [452, 391] on div at bounding box center [460, 393] width 21 height 19
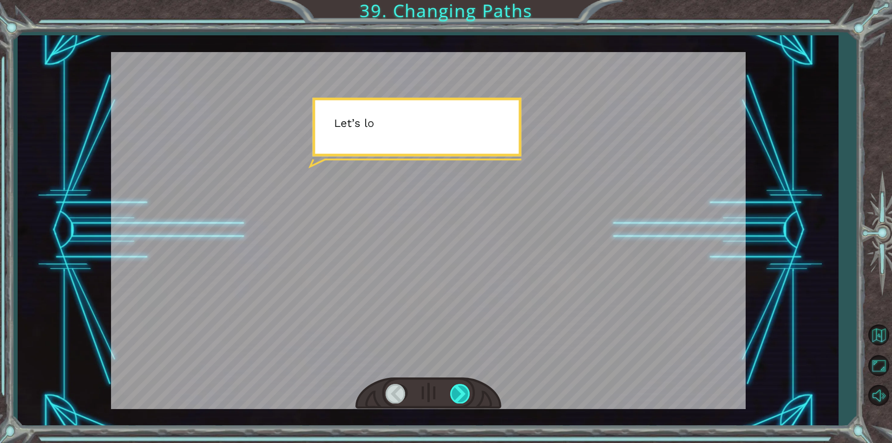
click at [452, 391] on div at bounding box center [460, 393] width 21 height 19
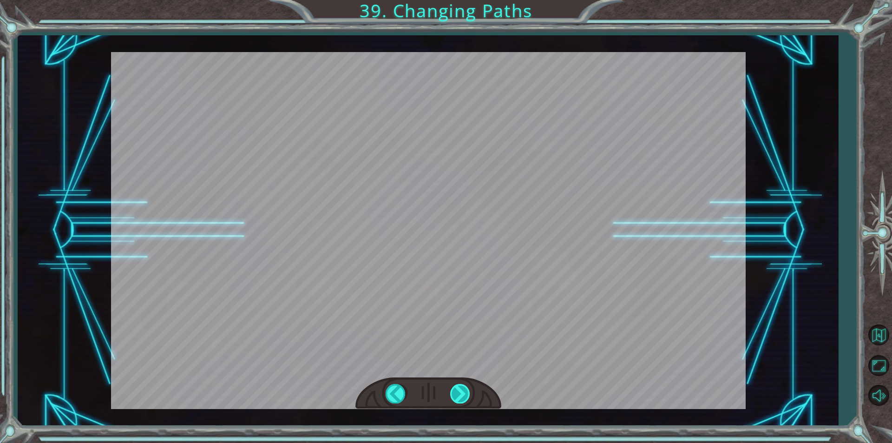
click at [452, 0] on div "steps = 3 hero . moveUp ( steps ) hero . moveRight ( steps ) hero . moveDown ( …" at bounding box center [446, 0] width 892 height 0
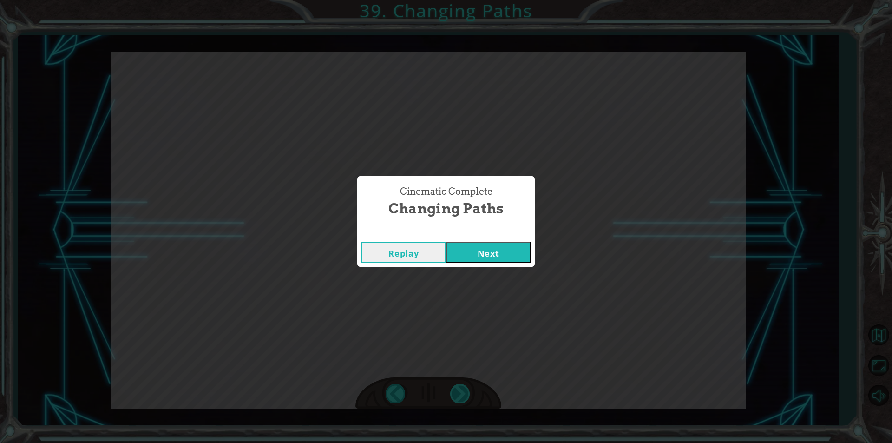
click at [452, 391] on div "Cinematic Complete Changing Paths Replay Next" at bounding box center [446, 221] width 892 height 443
click at [481, 243] on button "Next" at bounding box center [488, 252] width 85 height 21
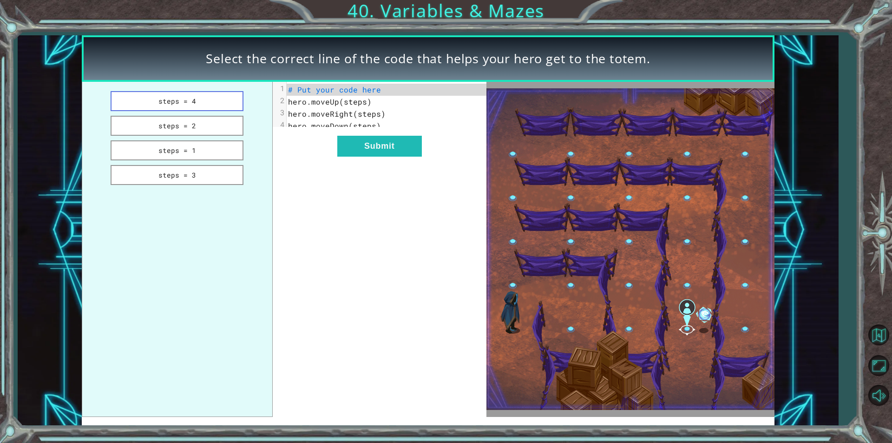
click at [198, 102] on button "steps = 4" at bounding box center [177, 101] width 133 height 20
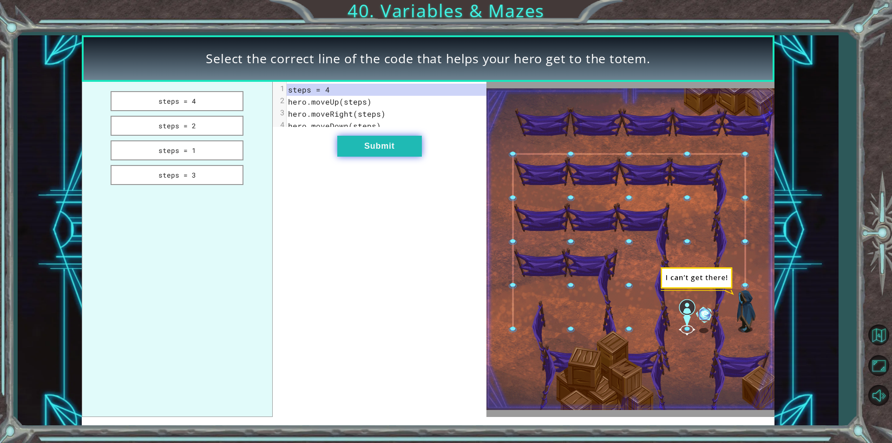
click at [366, 154] on button "Submit" at bounding box center [379, 146] width 85 height 21
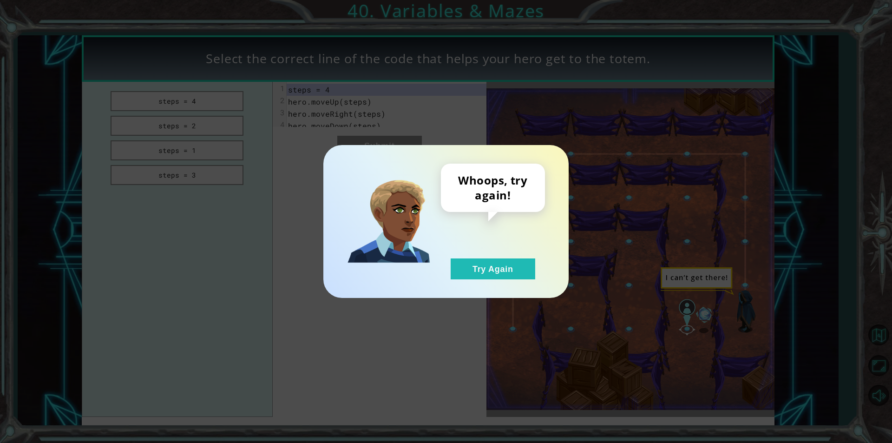
drag, startPoint x: 478, startPoint y: 258, endPoint x: 406, endPoint y: 267, distance: 72.1
click at [455, 266] on div "Whoops, try again! Try Again" at bounding box center [493, 222] width 104 height 116
click at [497, 262] on button "Try Again" at bounding box center [493, 268] width 85 height 21
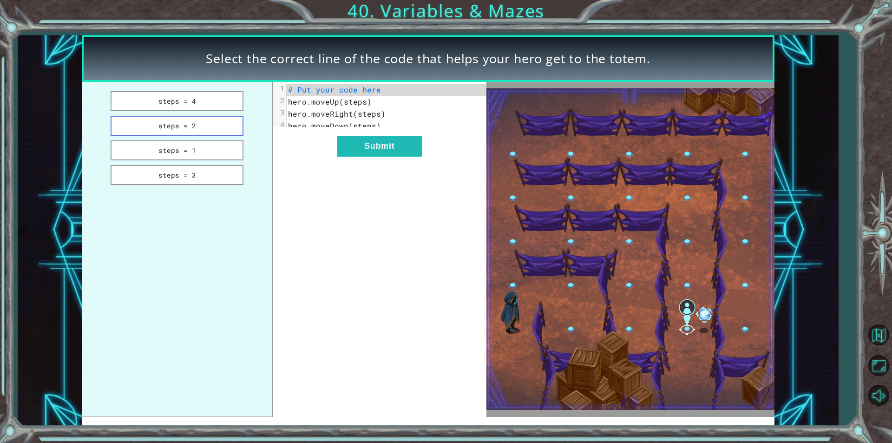
click at [234, 124] on button "steps = 2" at bounding box center [177, 126] width 133 height 20
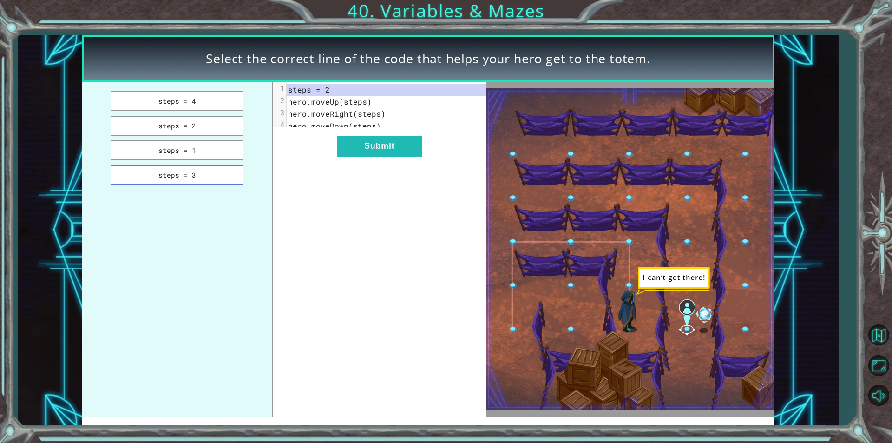
click at [228, 171] on button "steps = 3" at bounding box center [177, 175] width 133 height 20
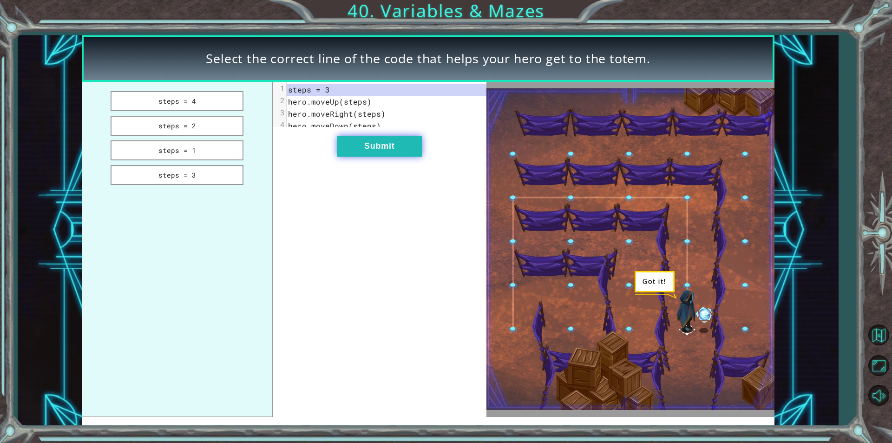
click at [339, 153] on button "Submit" at bounding box center [379, 146] width 85 height 21
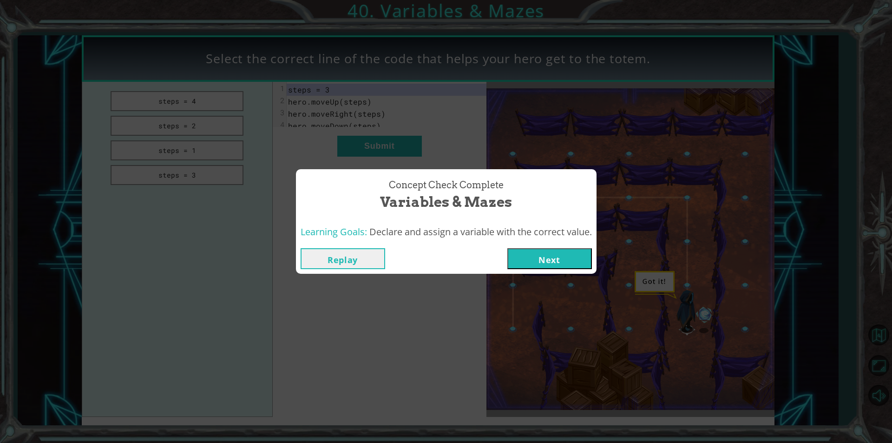
click at [560, 259] on button "Next" at bounding box center [549, 258] width 85 height 21
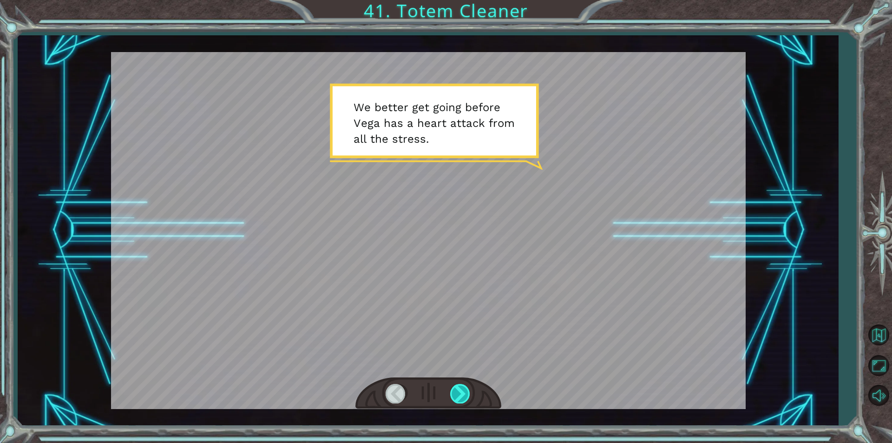
click at [453, 395] on div at bounding box center [460, 393] width 21 height 19
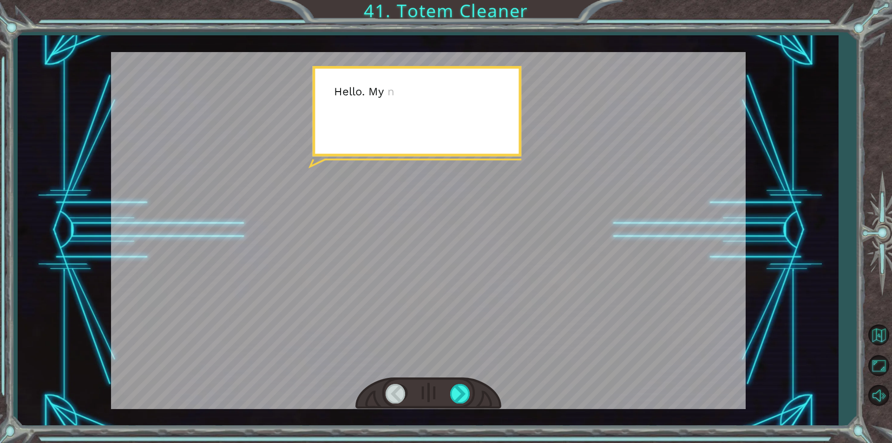
click at [425, 409] on div at bounding box center [428, 393] width 146 height 32
click at [454, 390] on div at bounding box center [460, 393] width 21 height 19
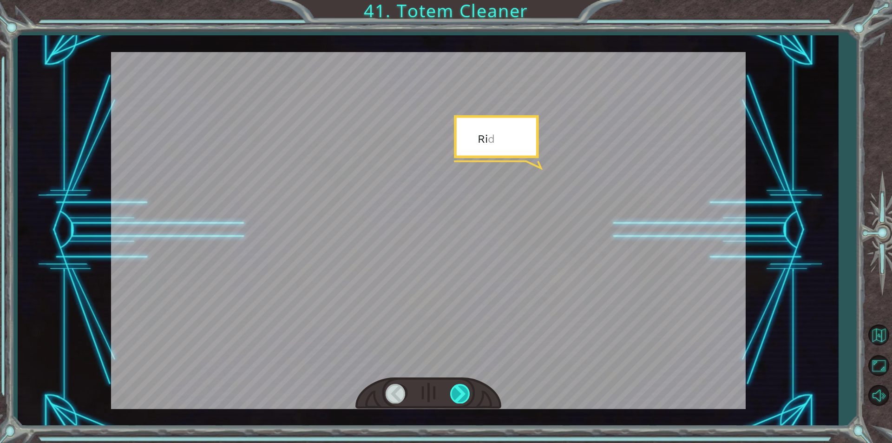
click at [454, 390] on div at bounding box center [460, 393] width 21 height 19
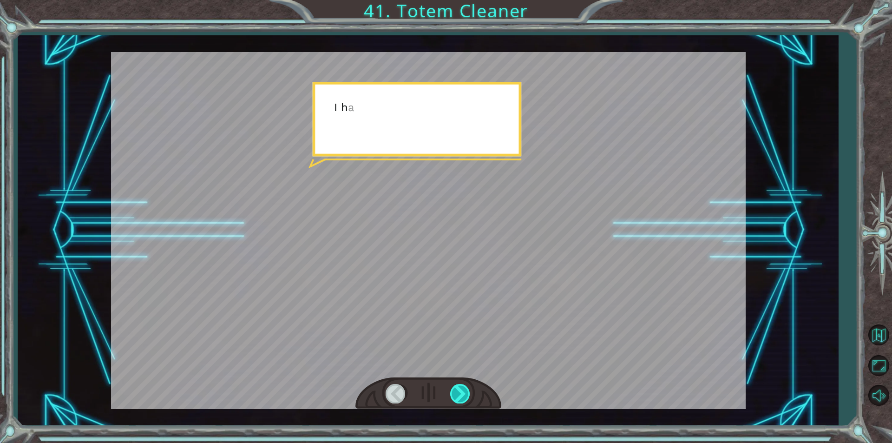
click at [457, 388] on div at bounding box center [460, 393] width 21 height 19
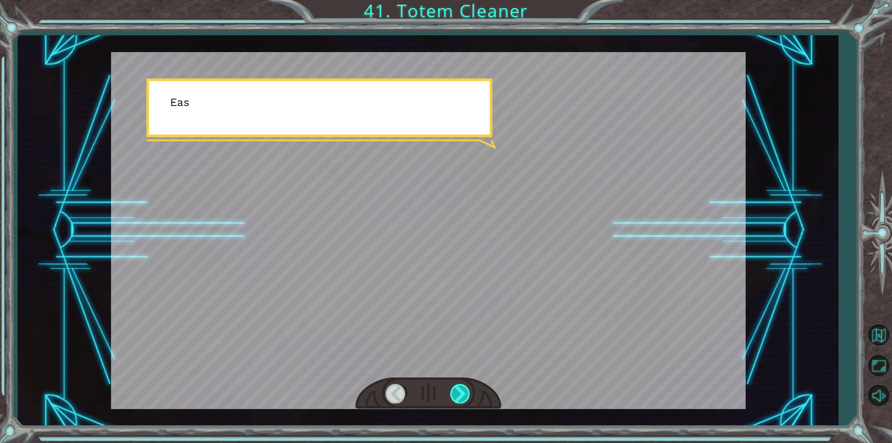
click at [457, 388] on div at bounding box center [460, 393] width 21 height 19
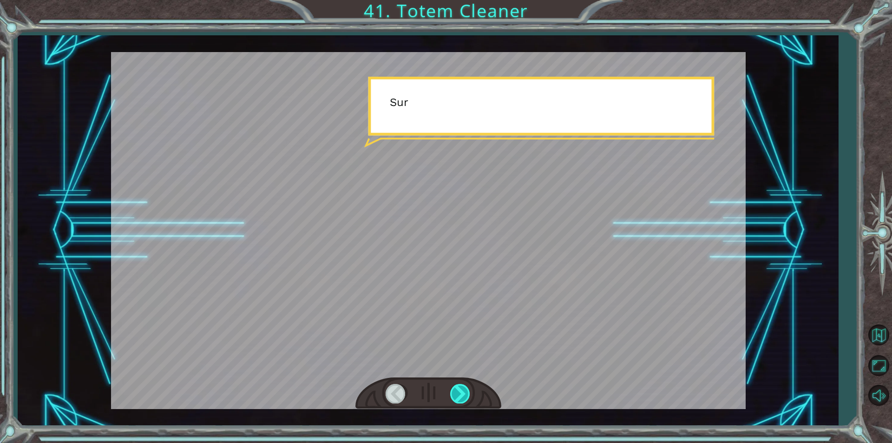
click at [457, 388] on div at bounding box center [460, 393] width 21 height 19
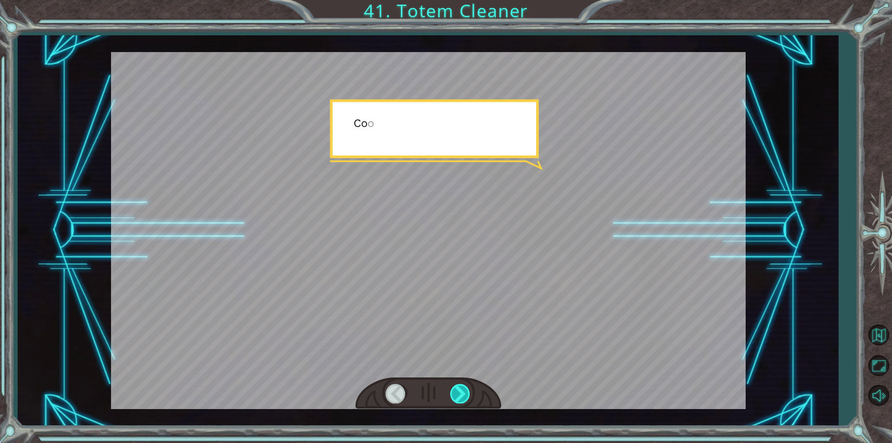
click at [457, 388] on div at bounding box center [460, 393] width 21 height 19
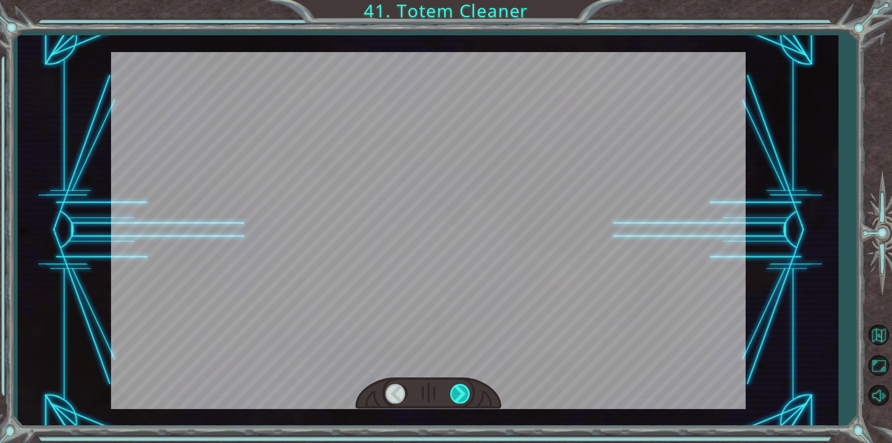
click at [457, 388] on div at bounding box center [460, 393] width 21 height 19
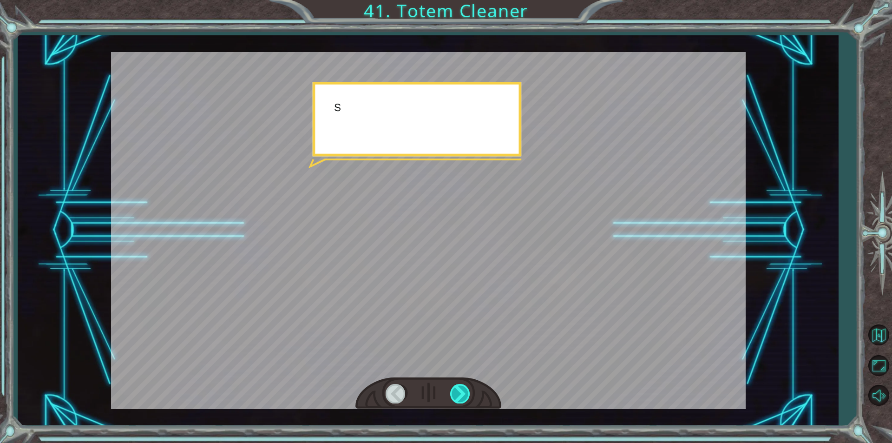
click at [457, 388] on div at bounding box center [460, 393] width 21 height 19
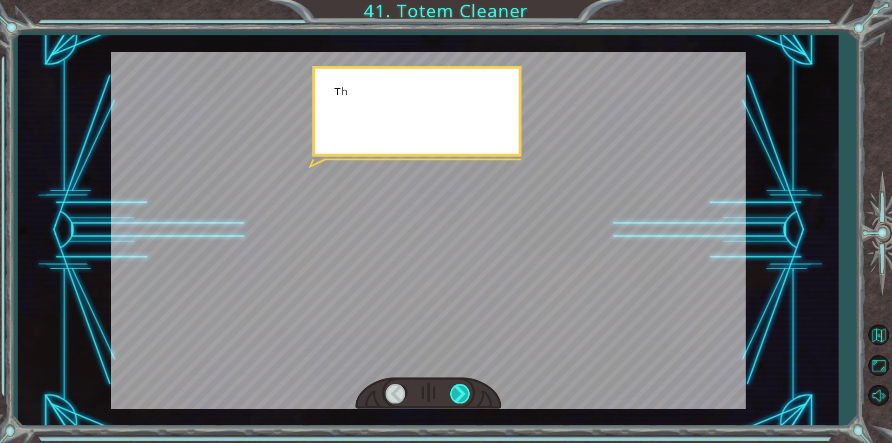
click at [457, 388] on div at bounding box center [460, 393] width 21 height 19
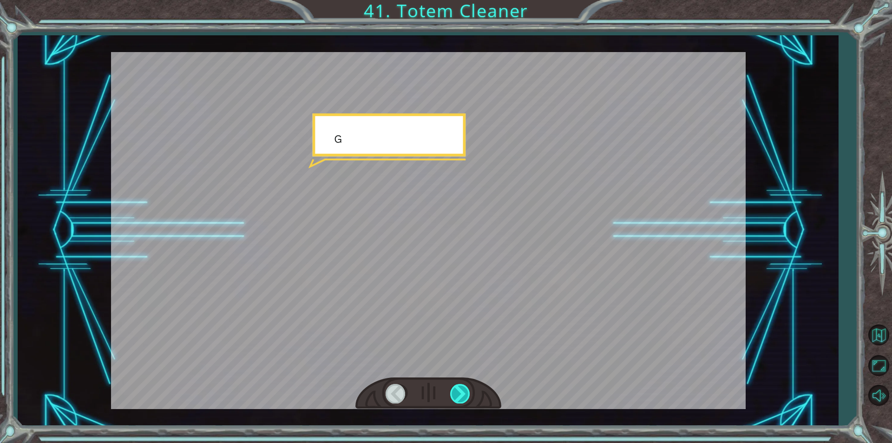
click at [457, 388] on div at bounding box center [460, 393] width 21 height 19
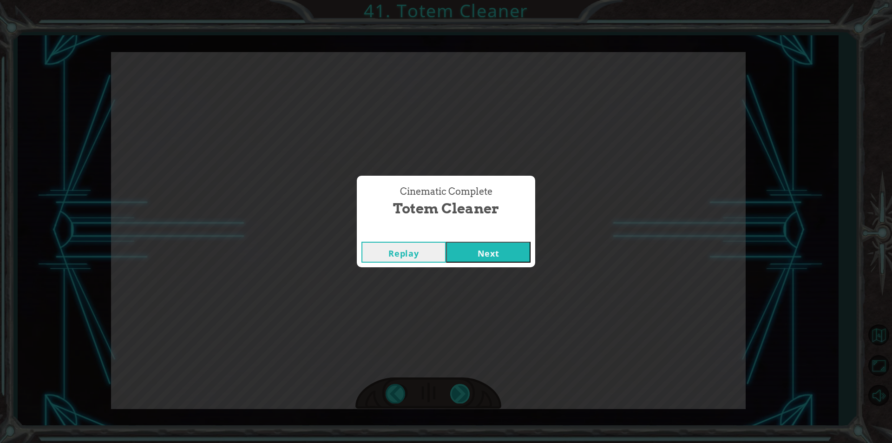
click at [457, 388] on div "Cinematic Complete Totem Cleaner Replay Next" at bounding box center [446, 221] width 892 height 443
click at [492, 255] on button "Next" at bounding box center [488, 252] width 85 height 21
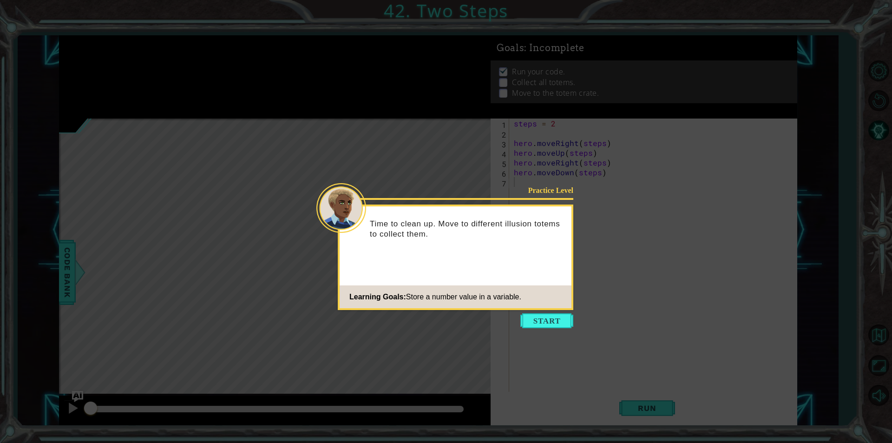
click at [554, 320] on button "Start" at bounding box center [546, 320] width 53 height 15
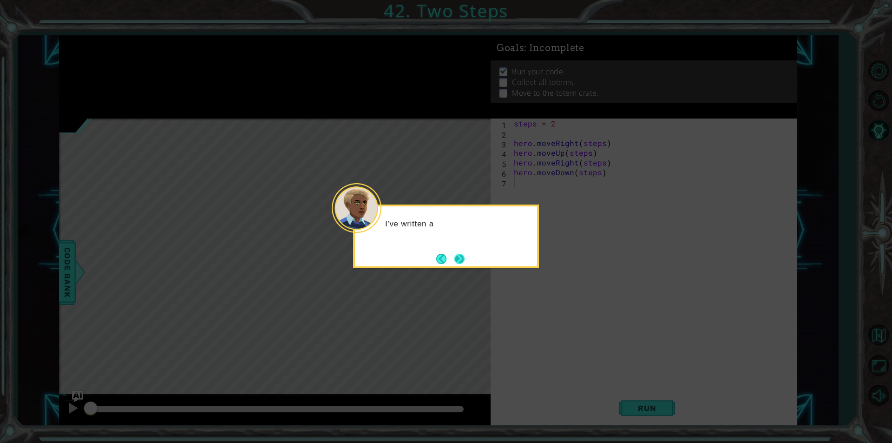
click at [461, 256] on button "Next" at bounding box center [460, 258] width 16 height 16
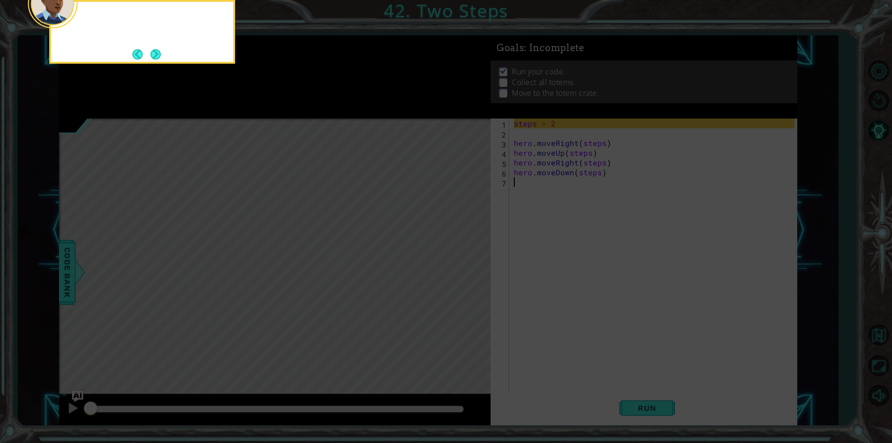
click at [461, 256] on icon at bounding box center [446, 66] width 892 height 753
click at [152, 52] on button "Next" at bounding box center [156, 54] width 12 height 12
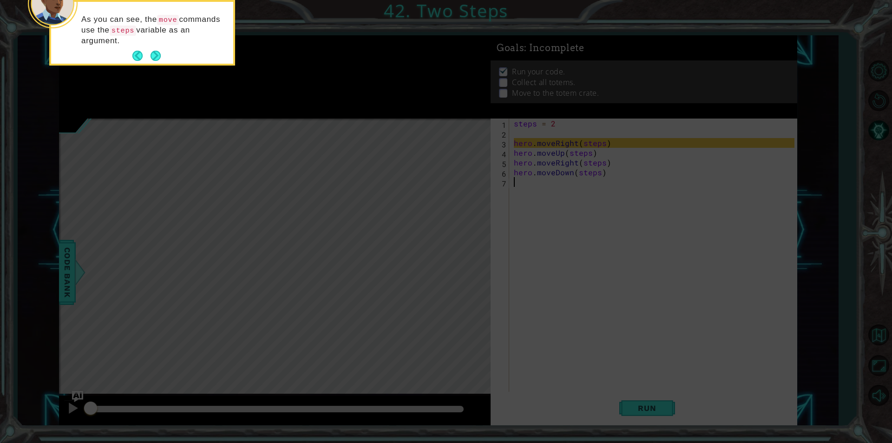
click at [159, 45] on div "As you can see, the move commands use the steps variable as an argument." at bounding box center [142, 35] width 182 height 58
click at [155, 51] on button "Next" at bounding box center [156, 56] width 11 height 11
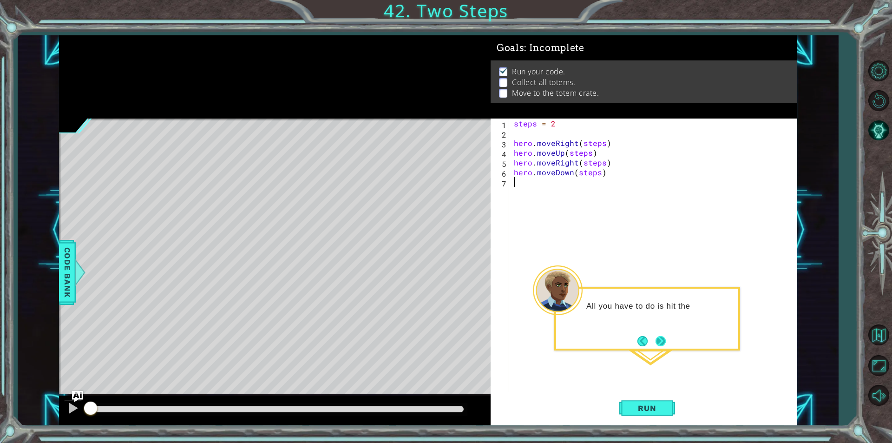
click at [657, 335] on button "Next" at bounding box center [660, 341] width 12 height 12
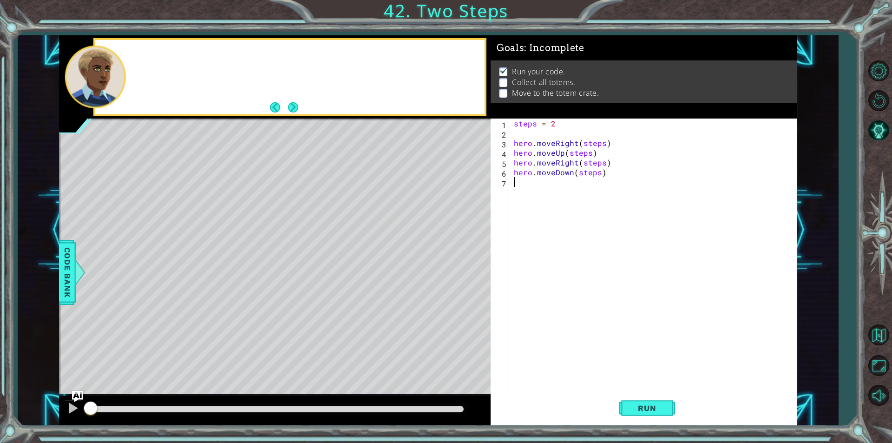
click at [657, 327] on div "steps = 2 hero . moveRight ( steps ) hero . moveUp ( steps ) hero . moveRight (…" at bounding box center [655, 264] width 287 height 293
click at [306, 110] on div "Take a look at how this code us" at bounding box center [289, 77] width 389 height 74
click at [306, 109] on div "Take a look at how this code uses a" at bounding box center [289, 77] width 389 height 74
click at [284, 109] on button "Back" at bounding box center [279, 107] width 18 height 10
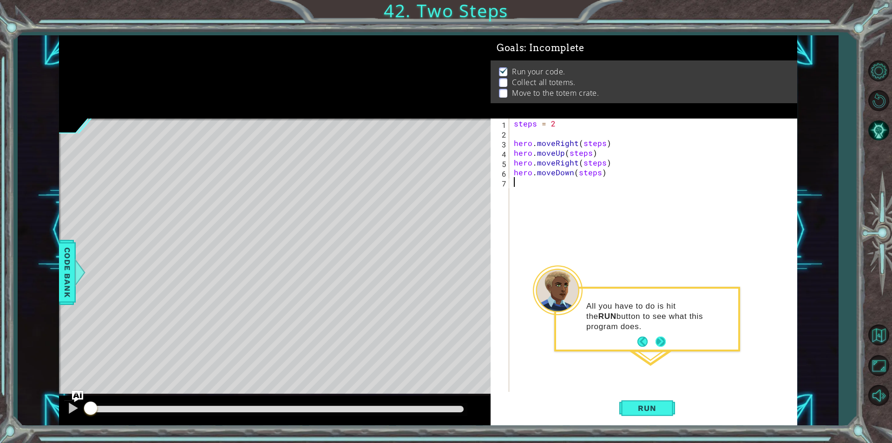
click at [658, 344] on button "Next" at bounding box center [660, 341] width 11 height 11
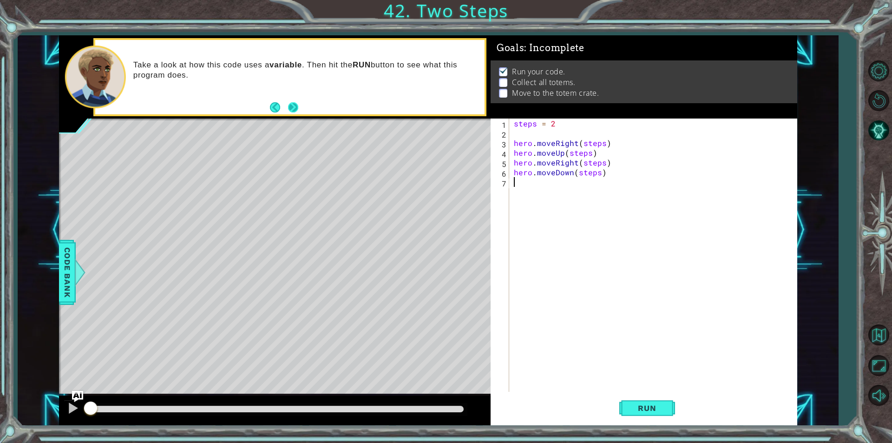
click at [296, 107] on div "Take a look at how this code uses a variable . Then hit the RUN button to see w…" at bounding box center [289, 77] width 389 height 74
click at [296, 109] on button "Next" at bounding box center [293, 107] width 11 height 11
drag, startPoint x: 648, startPoint y: 395, endPoint x: 648, endPoint y: 410, distance: 15.4
click at [648, 410] on button "Run" at bounding box center [647, 408] width 56 height 31
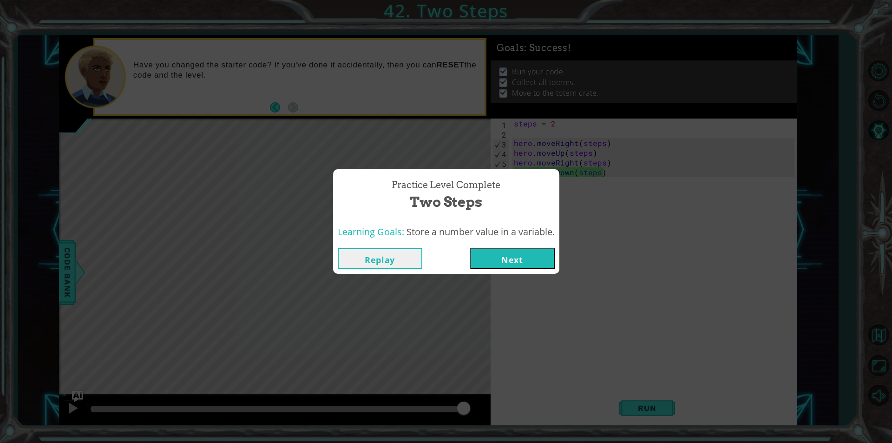
click at [504, 274] on div "Practice Level Complete Two Steps Learning Goals: Store a number value in a var…" at bounding box center [446, 221] width 892 height 443
click at [500, 261] on button "Next" at bounding box center [512, 258] width 85 height 21
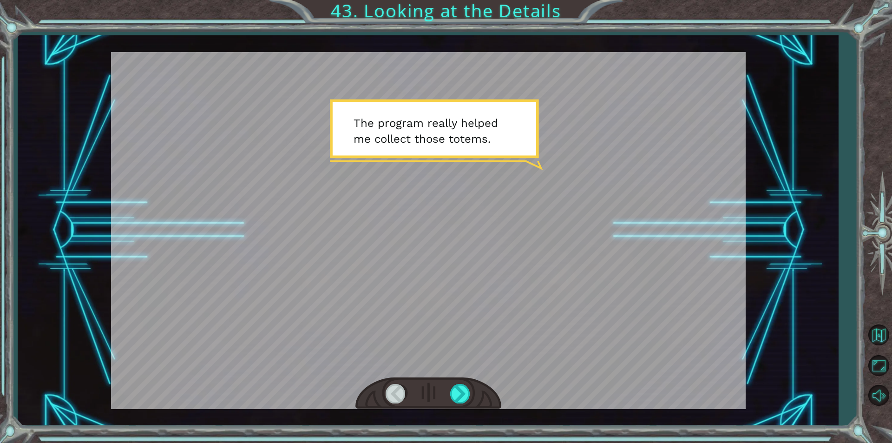
click at [443, 409] on div at bounding box center [428, 393] width 146 height 32
click at [451, 399] on div at bounding box center [460, 393] width 21 height 19
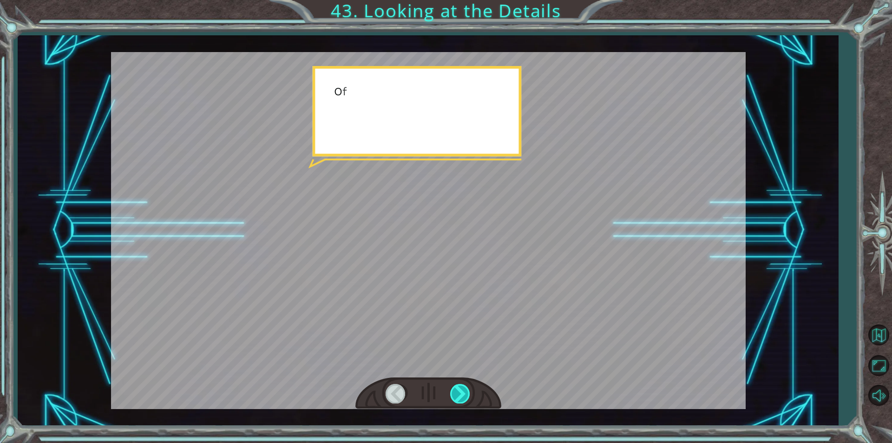
click at [451, 398] on div at bounding box center [460, 393] width 21 height 19
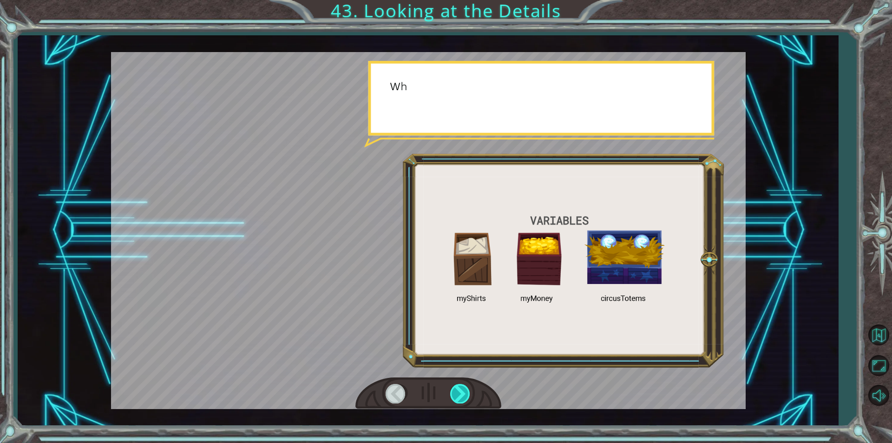
click at [452, 398] on div at bounding box center [460, 393] width 21 height 19
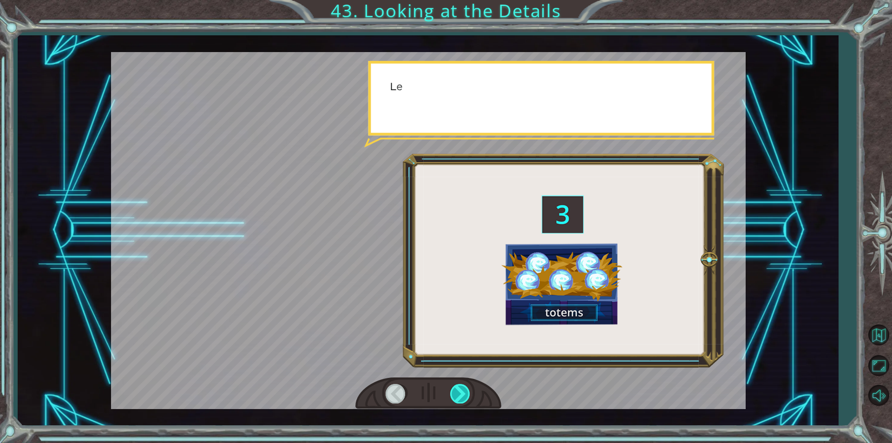
click at [452, 398] on div at bounding box center [460, 393] width 21 height 19
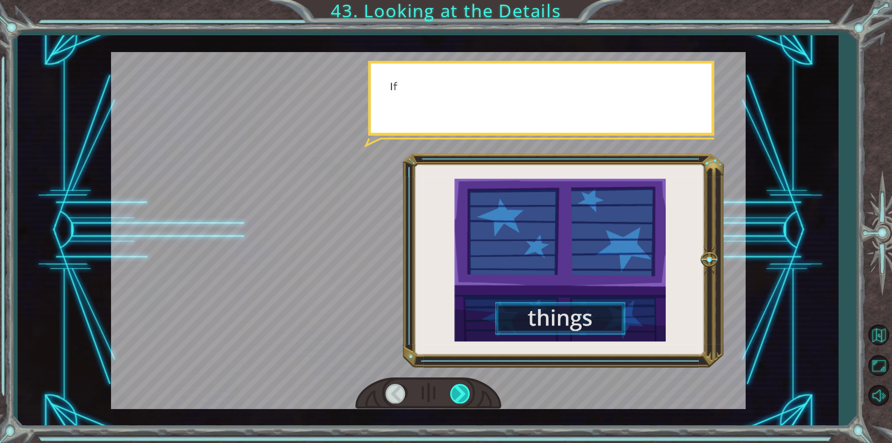
click at [452, 398] on div at bounding box center [460, 393] width 21 height 19
click at [452, 401] on div at bounding box center [460, 393] width 21 height 19
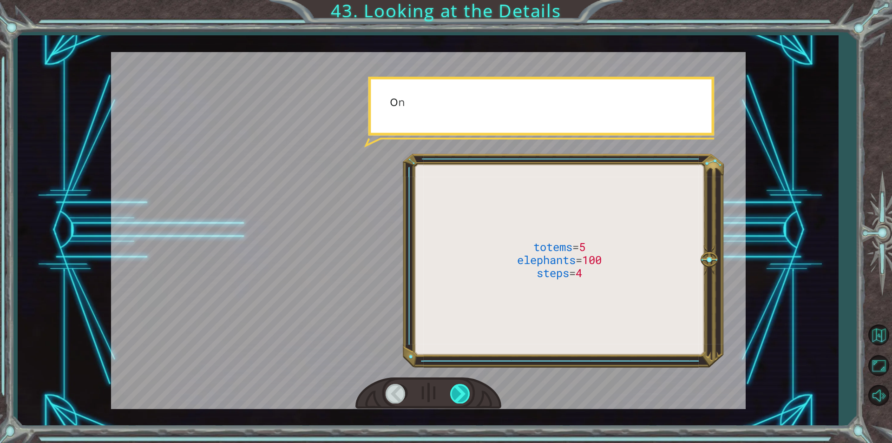
click at [452, 401] on div at bounding box center [460, 393] width 21 height 19
click at [458, 399] on div at bounding box center [460, 393] width 21 height 19
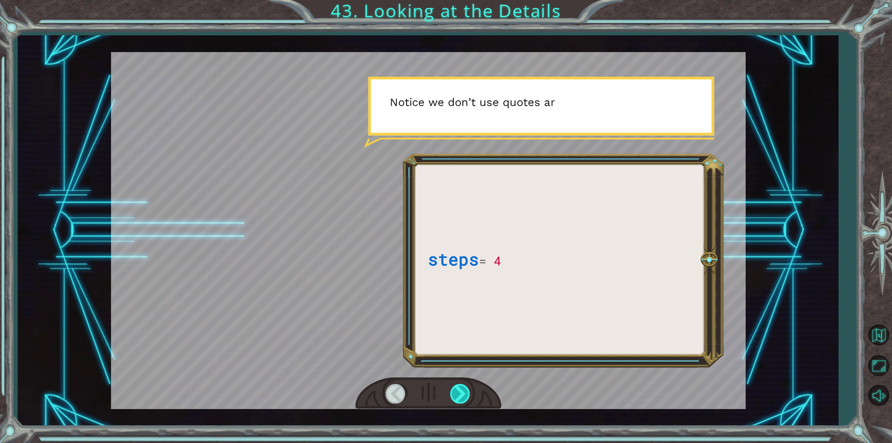
click at [453, 394] on div at bounding box center [460, 393] width 21 height 19
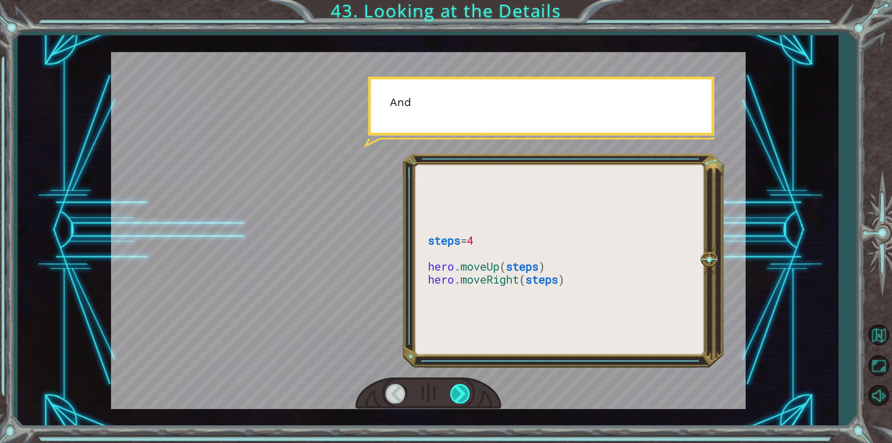
click at [453, 394] on div at bounding box center [460, 393] width 21 height 19
drag, startPoint x: 453, startPoint y: 394, endPoint x: 453, endPoint y: 384, distance: 10.2
click at [452, 388] on div at bounding box center [460, 393] width 21 height 19
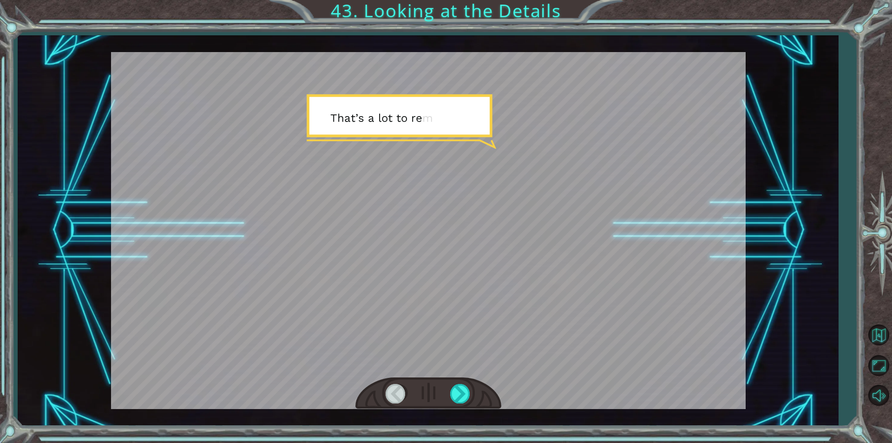
click at [445, 383] on div at bounding box center [428, 393] width 146 height 32
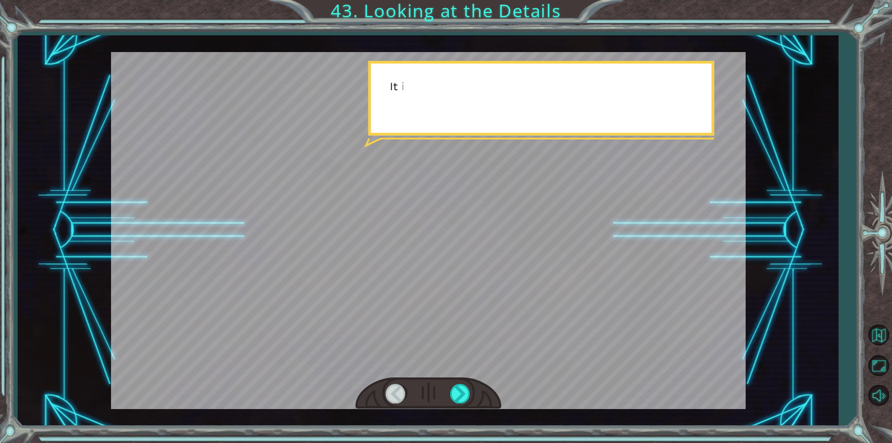
click at [445, 383] on div at bounding box center [428, 393] width 146 height 32
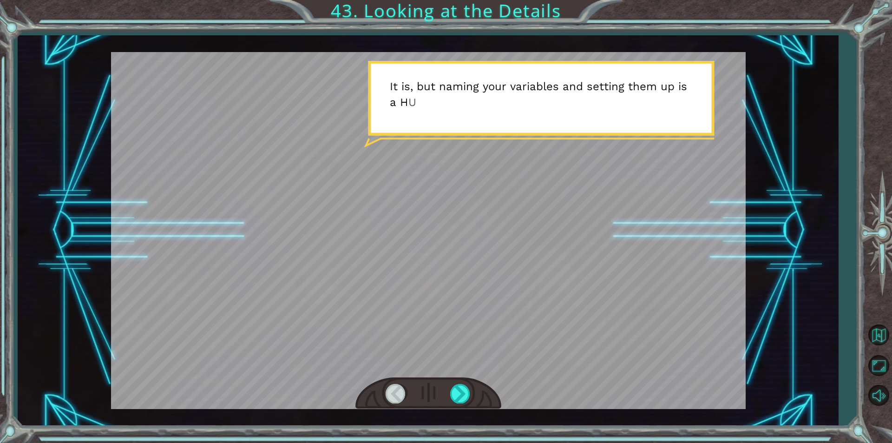
click at [445, 383] on div at bounding box center [428, 393] width 146 height 32
click at [449, 390] on div at bounding box center [428, 393] width 146 height 32
click at [454, 390] on div at bounding box center [460, 393] width 21 height 19
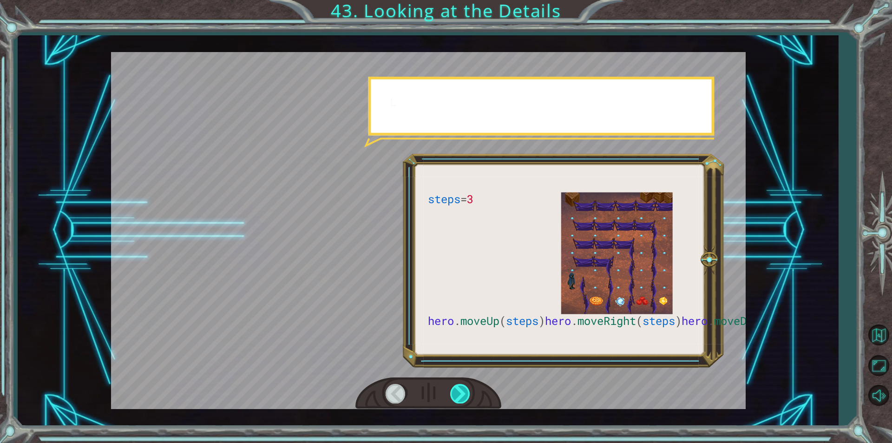
click at [454, 390] on div at bounding box center [460, 393] width 21 height 19
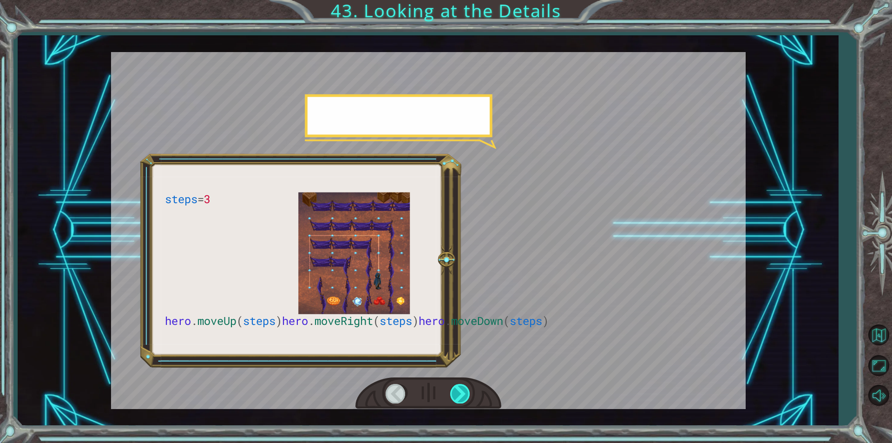
click at [454, 390] on div at bounding box center [460, 393] width 21 height 19
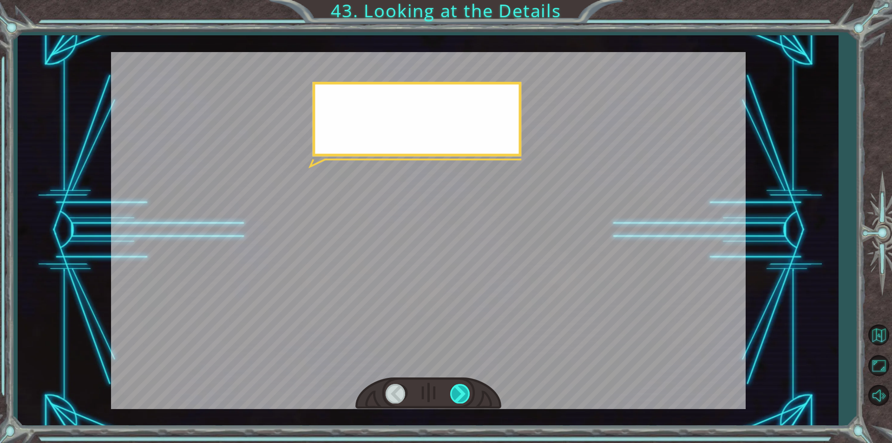
click at [454, 390] on div at bounding box center [460, 393] width 21 height 19
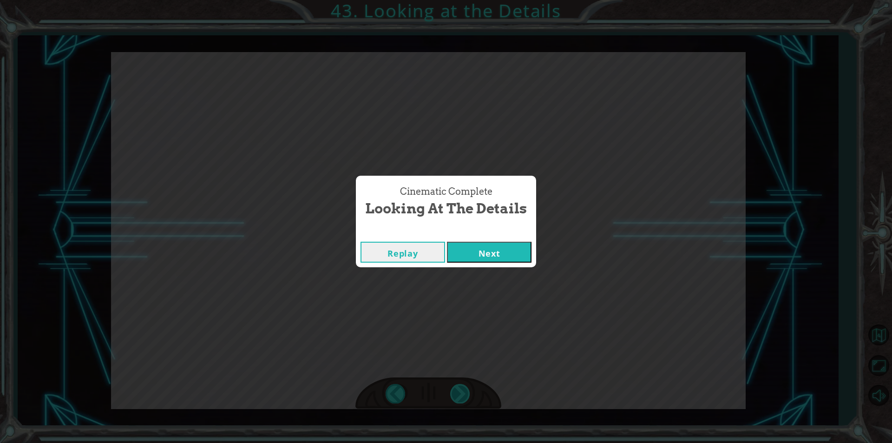
click at [454, 0] on div "steps = 3 hero . moveUp ( steps ) hero . moveRight ( steps ) hero . moveDown ( …" at bounding box center [446, 0] width 892 height 0
click at [454, 390] on div "Cinematic Complete Looking at the Details Replay Next" at bounding box center [446, 221] width 892 height 443
click at [475, 262] on button "Next" at bounding box center [489, 252] width 85 height 21
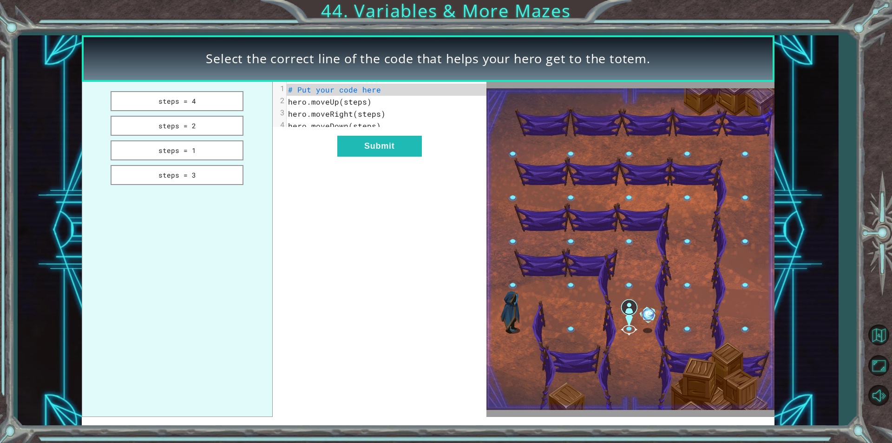
drag, startPoint x: 225, startPoint y: 128, endPoint x: 282, endPoint y: 153, distance: 62.2
click at [224, 128] on button "steps = 2" at bounding box center [177, 126] width 133 height 20
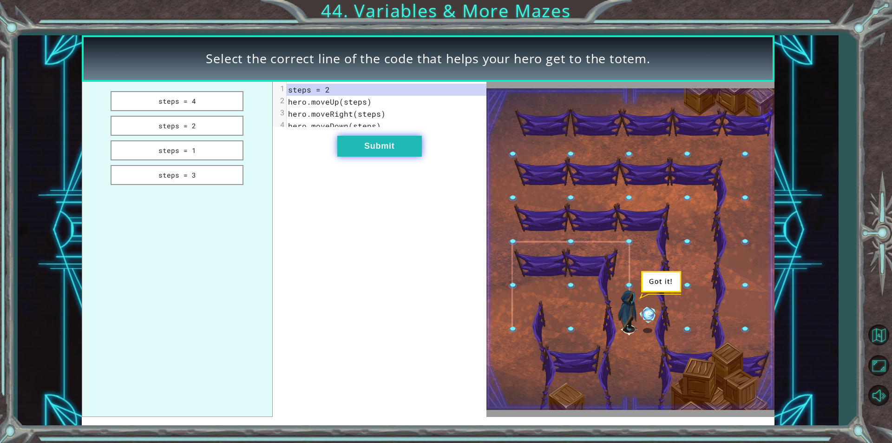
click at [366, 155] on button "Submit" at bounding box center [379, 146] width 85 height 21
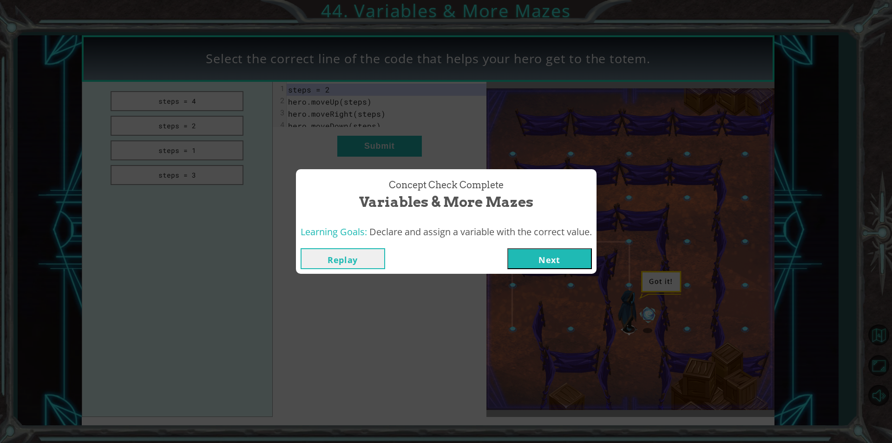
click at [550, 284] on div "Concept Check Complete Variables & More Mazes Learning Goals: Declare and assig…" at bounding box center [446, 221] width 892 height 443
click at [536, 266] on button "Next" at bounding box center [549, 258] width 85 height 21
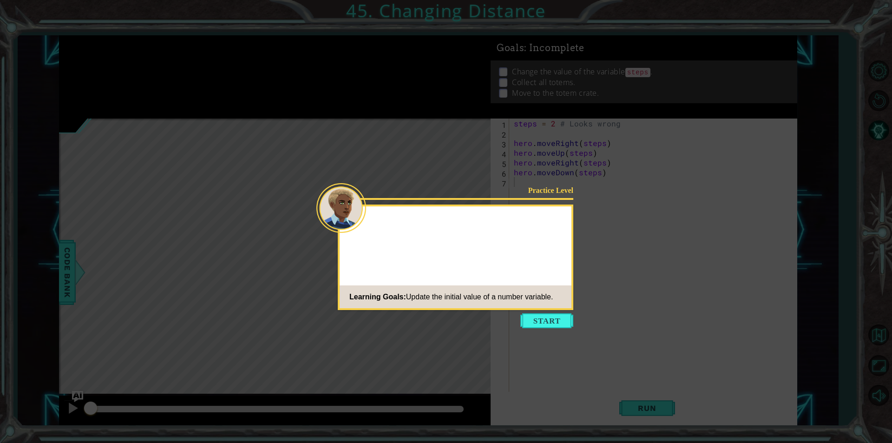
drag, startPoint x: 557, startPoint y: 317, endPoint x: 550, endPoint y: 301, distance: 17.7
click at [554, 309] on div "Practice Level Learning Goals: Update the initial value of a number variable." at bounding box center [456, 256] width 236 height 105
click at [546, 324] on button "Start" at bounding box center [546, 320] width 53 height 15
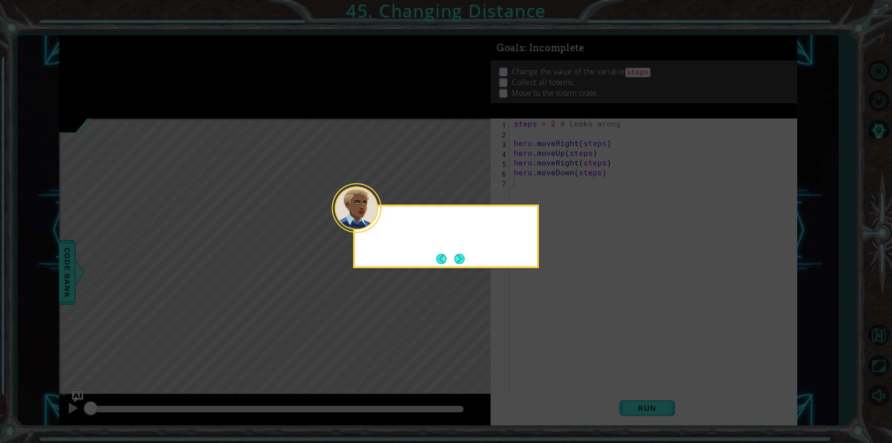
click at [541, 319] on icon at bounding box center [446, 221] width 892 height 443
click at [461, 262] on button "Next" at bounding box center [459, 258] width 11 height 11
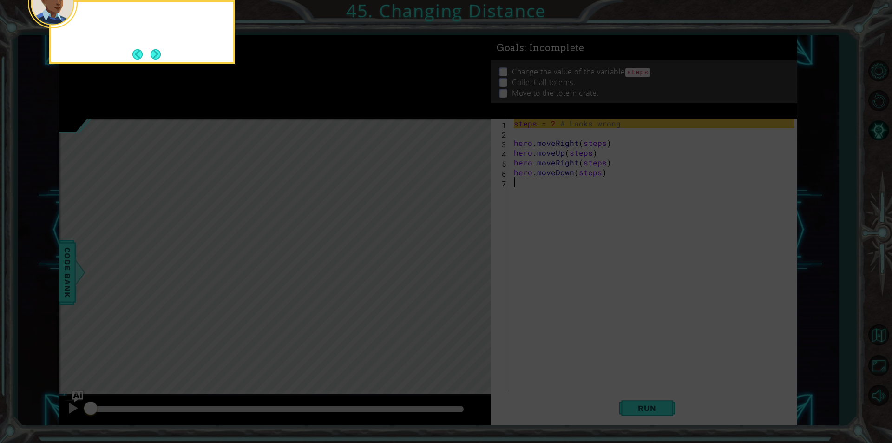
click at [461, 262] on icon at bounding box center [446, 66] width 892 height 753
drag, startPoint x: 163, startPoint y: 53, endPoint x: 159, endPoint y: 48, distance: 6.3
click at [159, 49] on button "Next" at bounding box center [155, 54] width 11 height 11
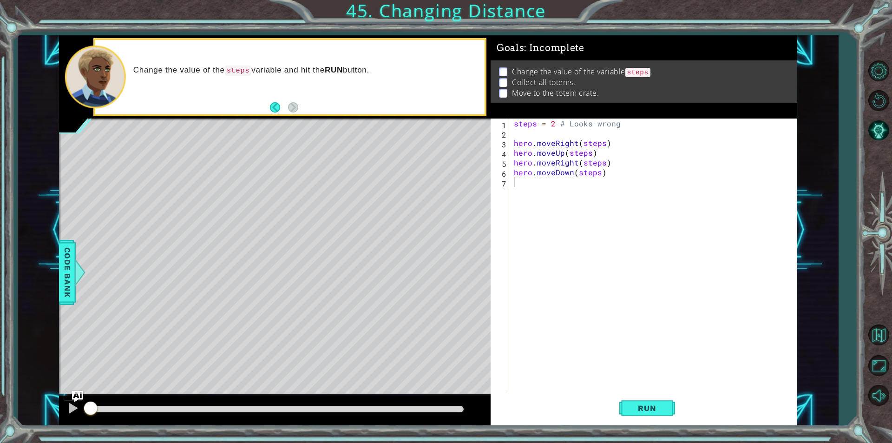
click at [393, 186] on div "methods hero use(thing) moveUp(steps) moveDown(steps) moveLeft(steps) moveRight…" at bounding box center [428, 230] width 738 height 390
drag, startPoint x: 639, startPoint y: 433, endPoint x: 643, endPoint y: 424, distance: 9.8
click at [643, 424] on div "1 ההההההההההההההההההההההההההההההההההההההההההההההההההההההההההההההההההההההההההההה…" at bounding box center [446, 221] width 892 height 443
click at [646, 414] on button "Run" at bounding box center [647, 408] width 56 height 31
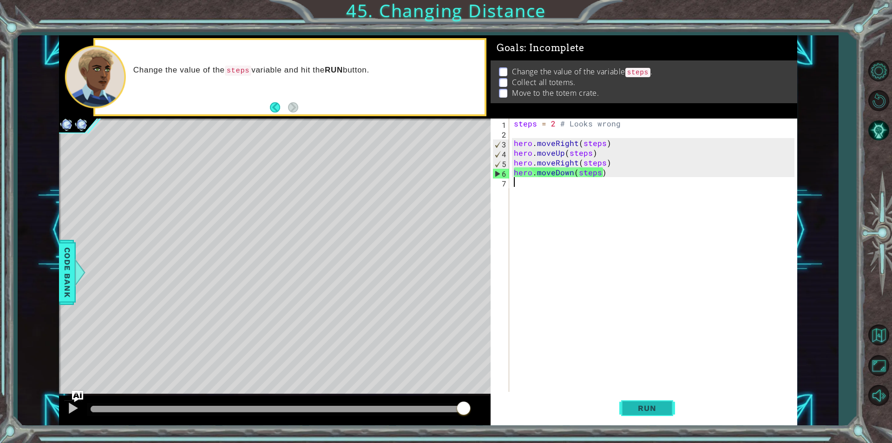
click at [620, 406] on button "Run" at bounding box center [647, 408] width 56 height 31
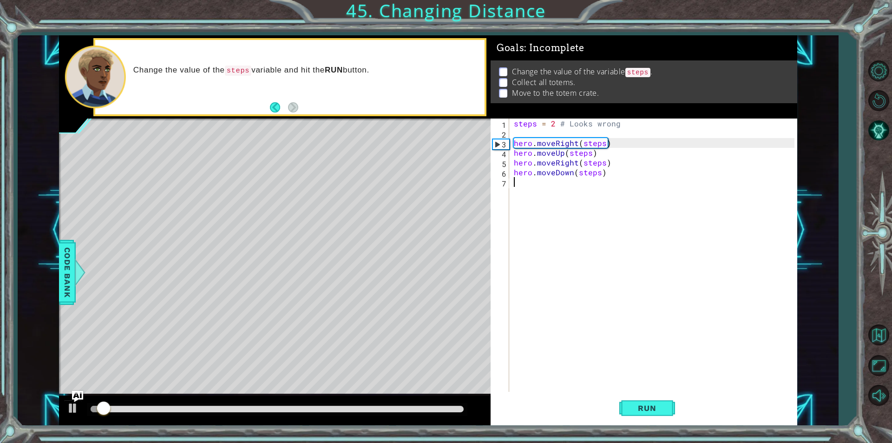
click at [287, 403] on div at bounding box center [277, 409] width 380 height 13
click at [281, 421] on div at bounding box center [275, 410] width 432 height 30
click at [281, 409] on div at bounding box center [277, 409] width 373 height 7
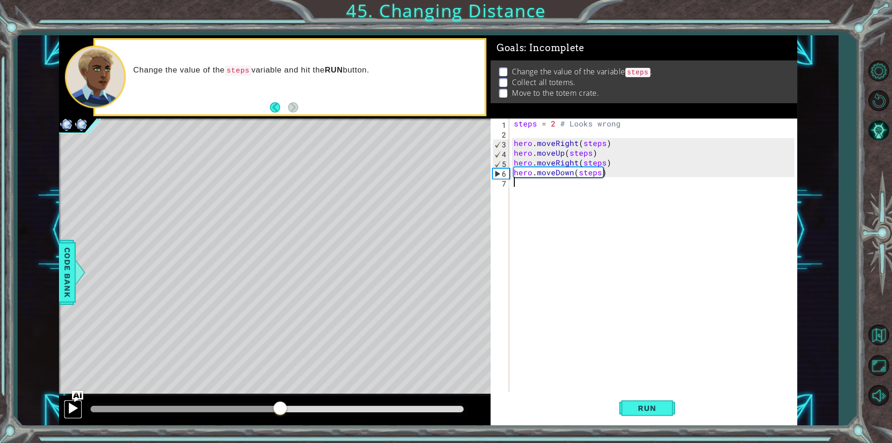
click at [75, 403] on div at bounding box center [73, 408] width 12 height 12
click at [611, 173] on div "steps = 2 # Looks wrong hero . moveRight ( steps ) hero . moveUp ( steps ) hero…" at bounding box center [655, 264] width 287 height 293
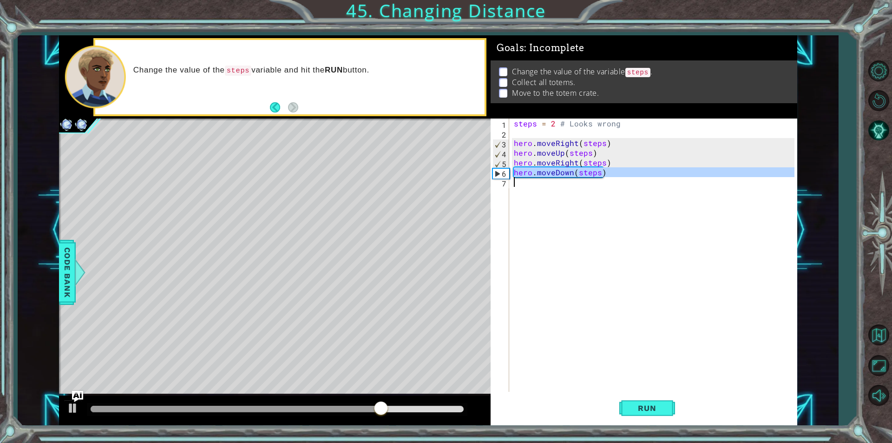
click at [611, 173] on div "steps = 2 # Looks wrong hero . moveRight ( steps ) hero . moveUp ( steps ) hero…" at bounding box center [655, 264] width 287 height 293
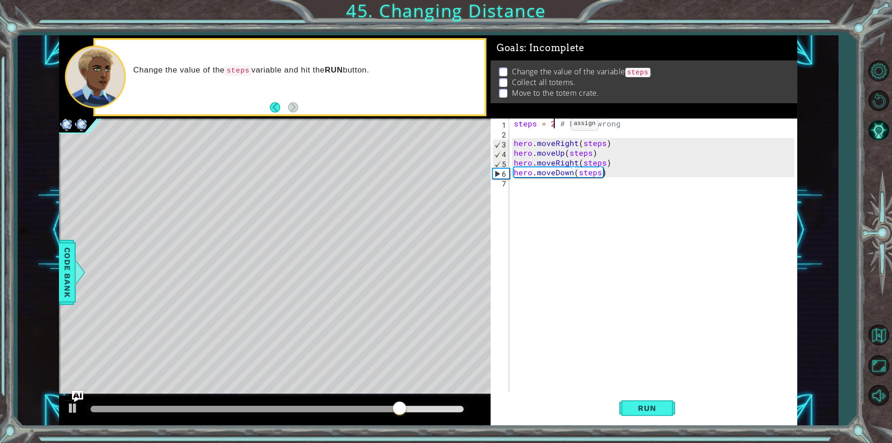
click at [555, 126] on div "steps = 2 # Looks wrong hero . moveRight ( steps ) hero . moveUp ( steps ) hero…" at bounding box center [655, 264] width 287 height 293
click at [642, 414] on button "Run" at bounding box center [647, 408] width 56 height 31
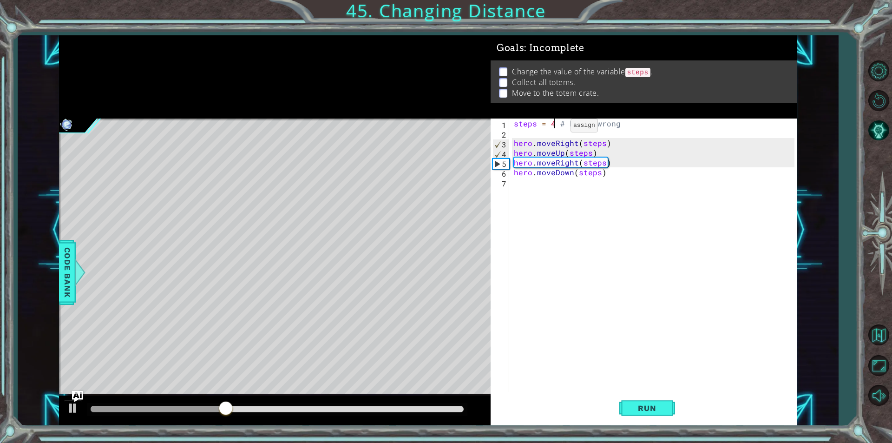
click at [555, 128] on div "steps = 4 # Looks wrong hero . moveRight ( steps ) hero . moveUp ( steps ) hero…" at bounding box center [655, 264] width 287 height 293
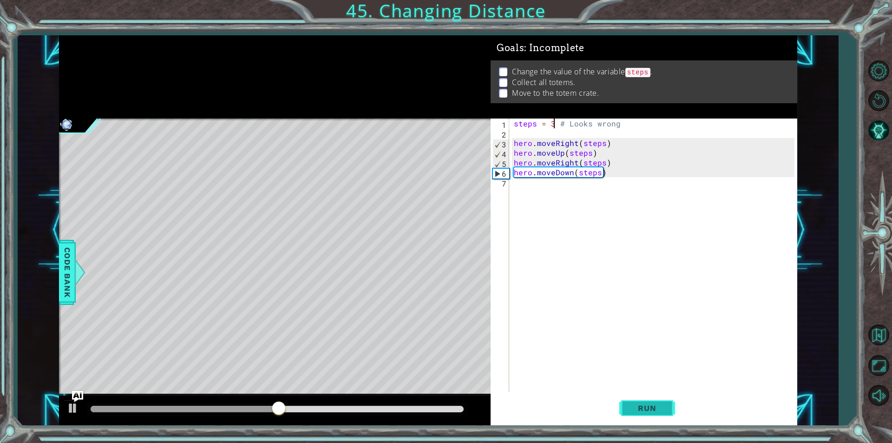
type textarea "steps = 3 # Looks wrong"
click at [659, 403] on span "Run" at bounding box center [646, 407] width 37 height 9
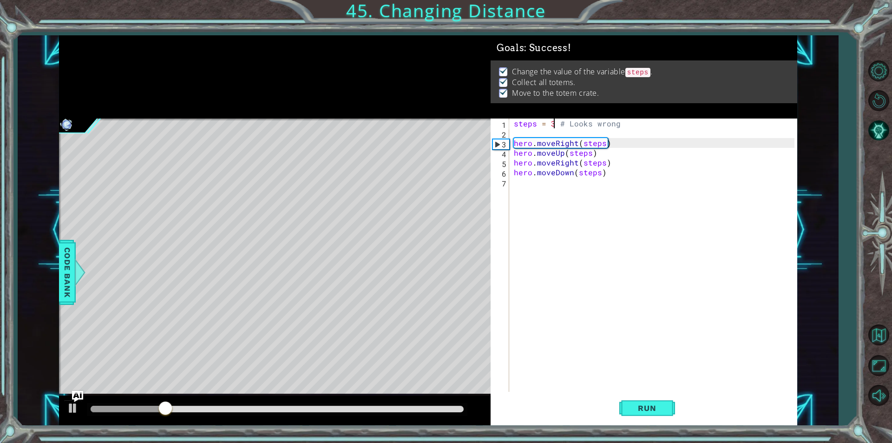
click at [434, 417] on div at bounding box center [275, 410] width 432 height 30
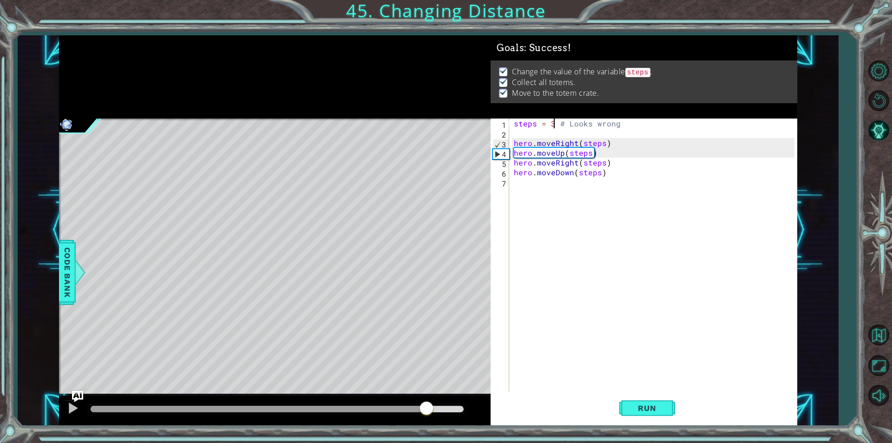
click at [425, 409] on div at bounding box center [277, 409] width 373 height 7
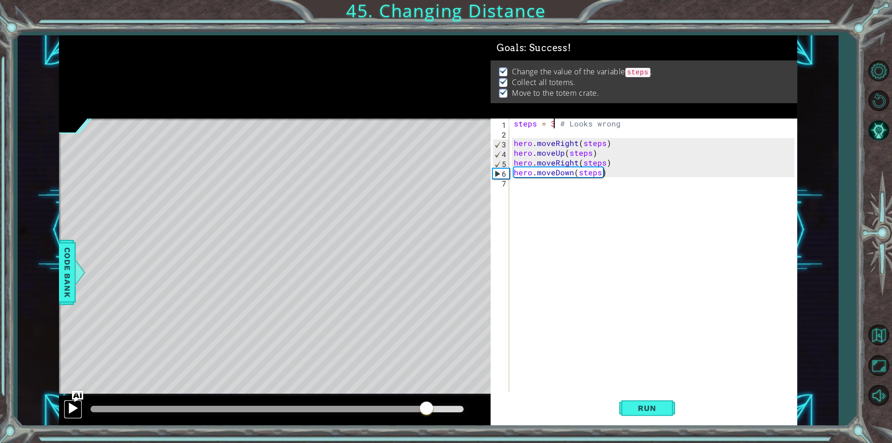
click at [70, 413] on div at bounding box center [73, 408] width 12 height 12
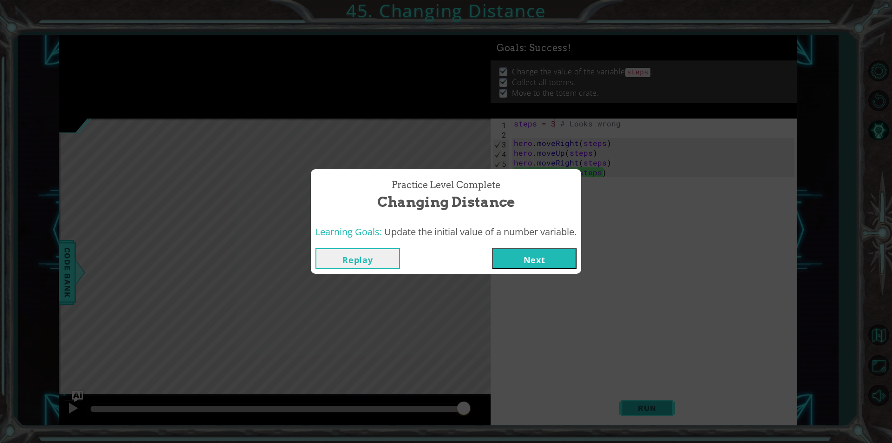
click at [663, 403] on div "Practice Level Complete Changing Distance Learning Goals: Update the initial va…" at bounding box center [446, 221] width 892 height 443
click at [547, 258] on button "Next" at bounding box center [534, 258] width 85 height 21
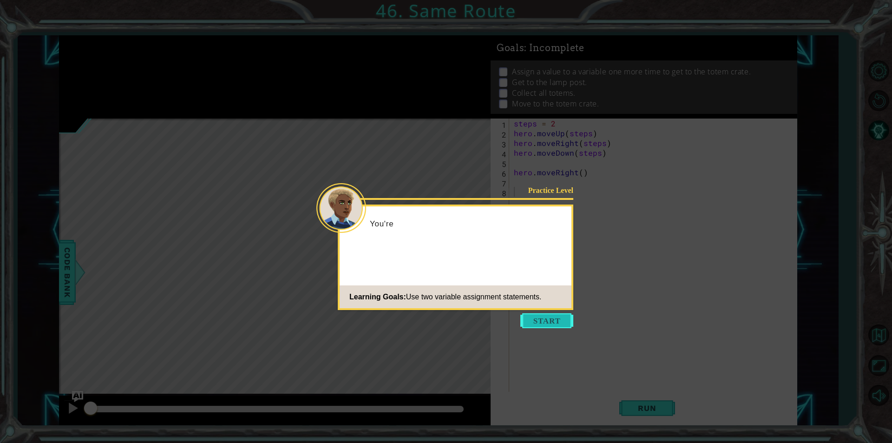
click at [562, 318] on button "Start" at bounding box center [546, 320] width 53 height 15
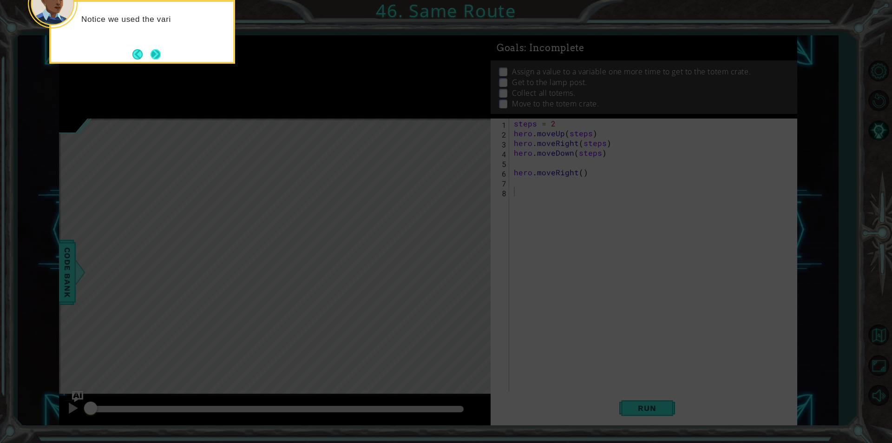
click at [156, 55] on button "Next" at bounding box center [156, 54] width 10 height 10
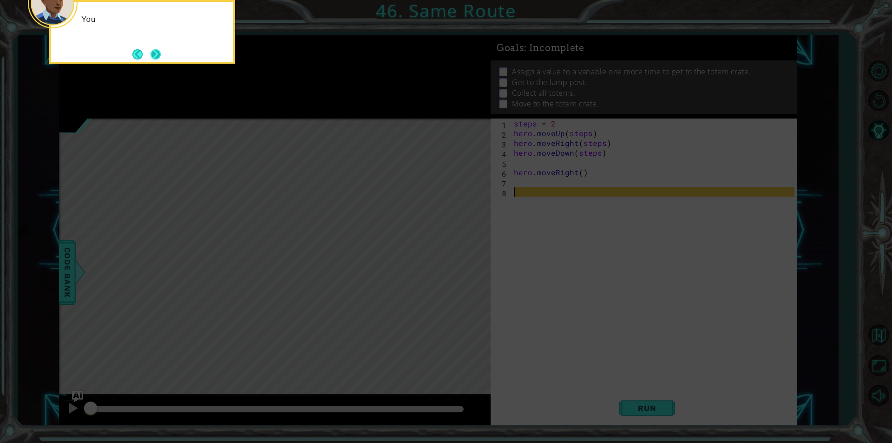
click at [160, 59] on button "Next" at bounding box center [156, 54] width 11 height 11
click at [157, 58] on button "Next" at bounding box center [155, 54] width 17 height 17
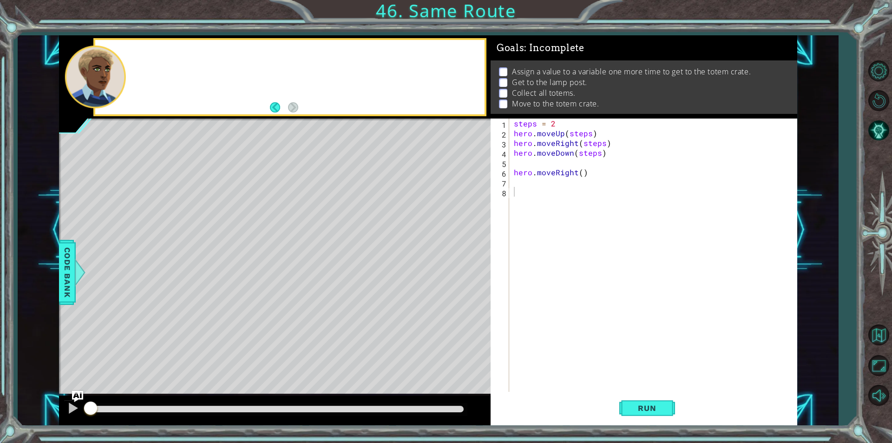
click at [157, 58] on div at bounding box center [289, 77] width 389 height 74
click at [651, 411] on span "Run" at bounding box center [646, 407] width 37 height 9
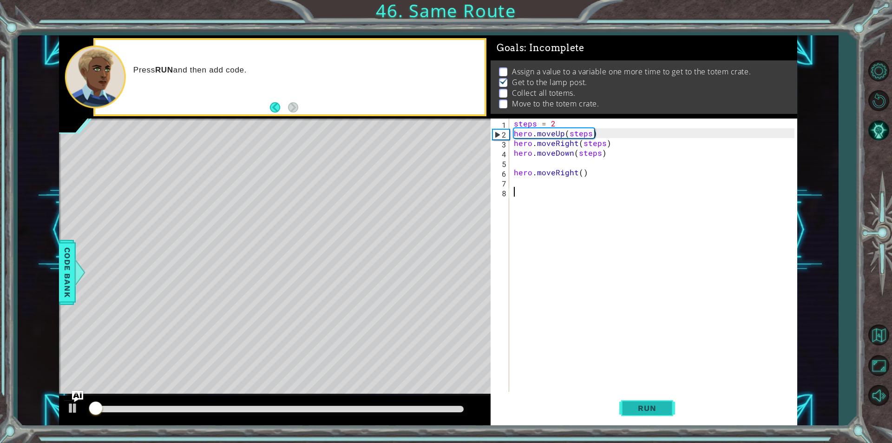
scroll to position [4, 0]
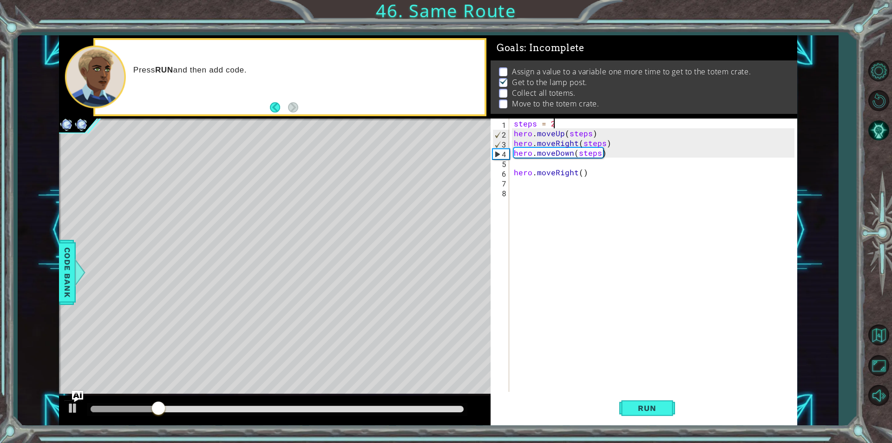
click at [558, 122] on div "steps = 2 hero . moveUp ( steps ) hero . moveRight ( steps ) hero . moveDown ( …" at bounding box center [655, 264] width 287 height 293
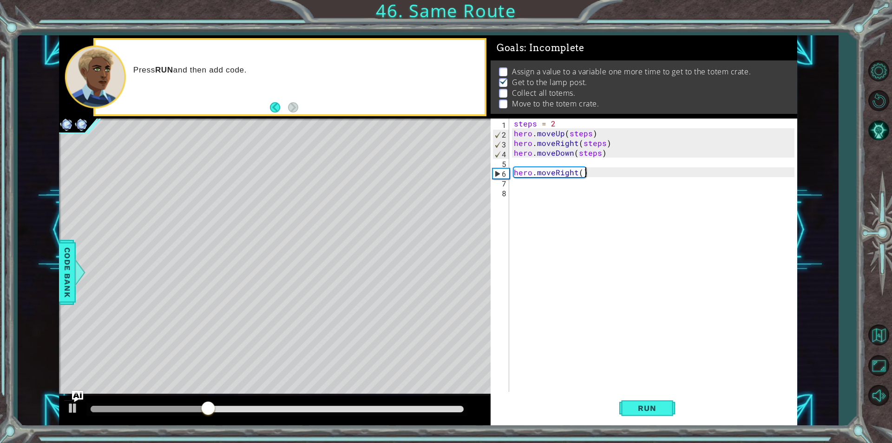
click at [601, 175] on div "steps = 2 hero . moveUp ( steps ) hero . moveRight ( steps ) hero . moveDown ( …" at bounding box center [655, 264] width 287 height 293
type textarea "hero.moveRight()"
click at [577, 178] on div "steps = 2 hero . moveUp ( steps ) hero . moveRight ( steps ) hero . moveDown ( …" at bounding box center [655, 264] width 287 height 293
click at [574, 187] on div "steps = 2 hero . moveUp ( steps ) hero . moveRight ( steps ) hero . moveDown ( …" at bounding box center [655, 264] width 287 height 293
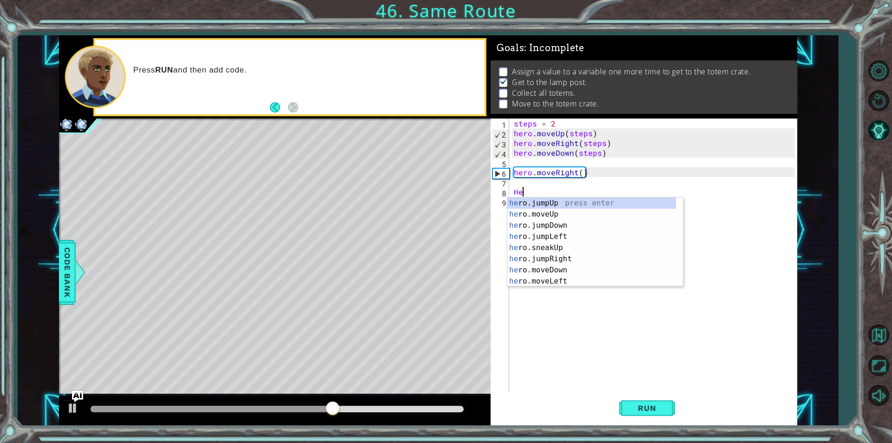
type textarea "H"
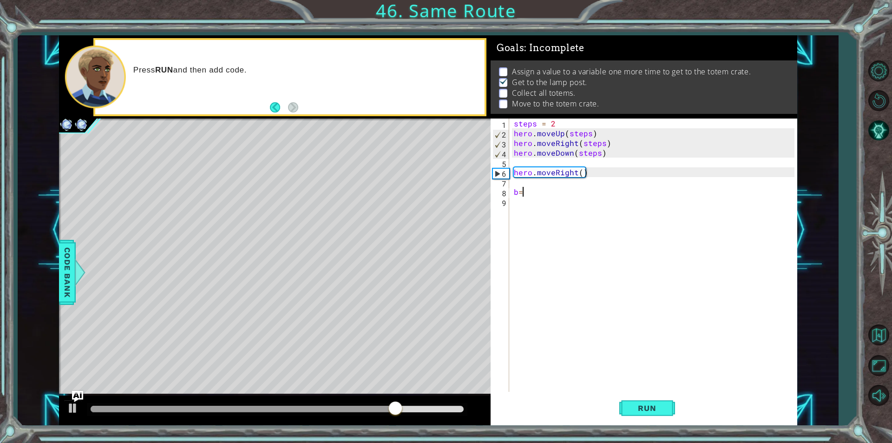
scroll to position [0, 0]
type textarea "b"
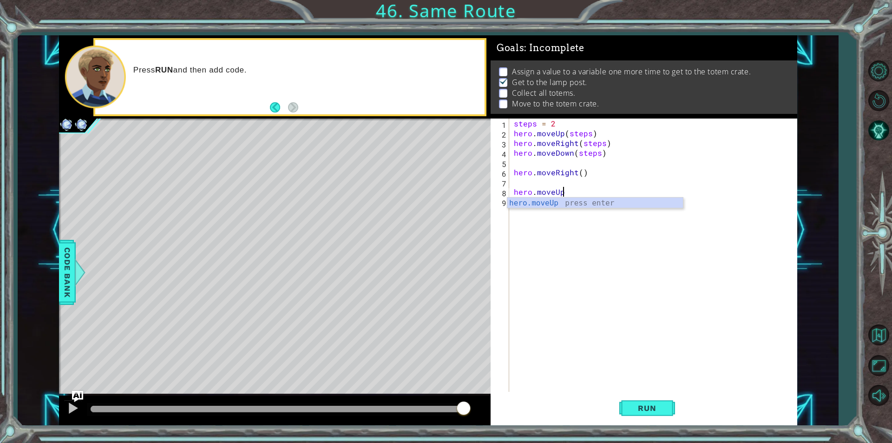
scroll to position [0, 3]
click at [567, 193] on div "steps = 2 hero . moveUp ( steps ) hero . moveRight ( steps ) hero . moveDown ( …" at bounding box center [655, 264] width 287 height 293
type textarea "hero.moveUp(3)"
click at [530, 201] on div "steps = 2 hero . moveUp ( steps ) hero . moveRight ( steps ) hero . moveDown ( …" at bounding box center [655, 264] width 287 height 293
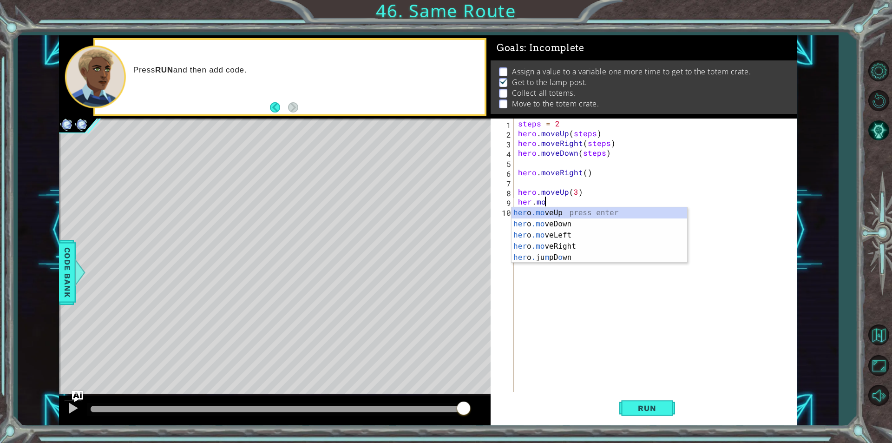
scroll to position [0, 1]
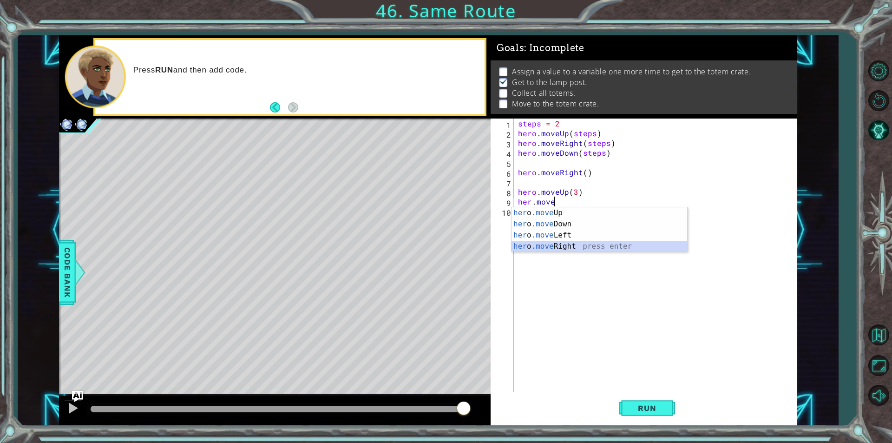
click at [560, 248] on div "her o .move Up press enter her o .move Down press enter her o .move Left press …" at bounding box center [599, 240] width 176 height 67
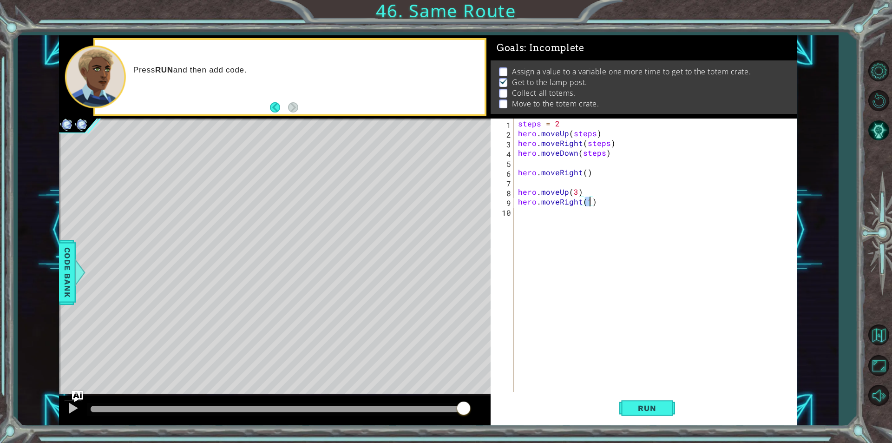
type textarea "hero.moveRight(3)"
click at [583, 213] on div "steps = 2 hero . moveUp ( steps ) hero . moveRight ( steps ) hero . moveDown ( …" at bounding box center [657, 264] width 283 height 293
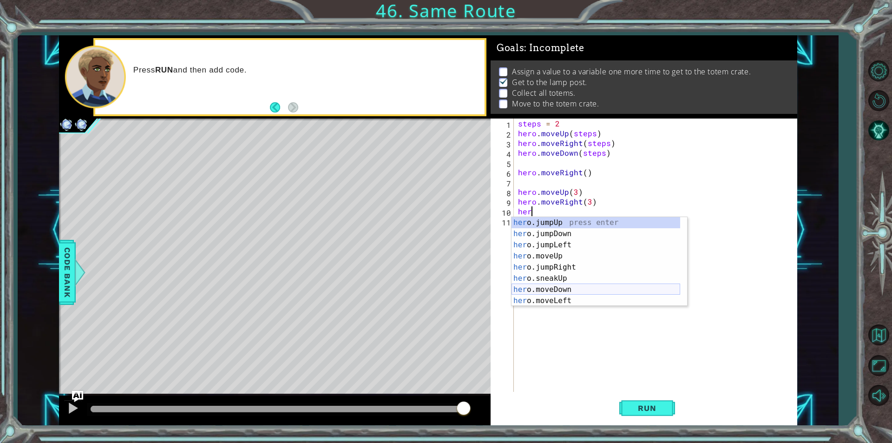
click at [553, 292] on div "her o.jumpUp press enter her o.jumpDown press enter her o.jumpLeft press enter …" at bounding box center [595, 272] width 169 height 111
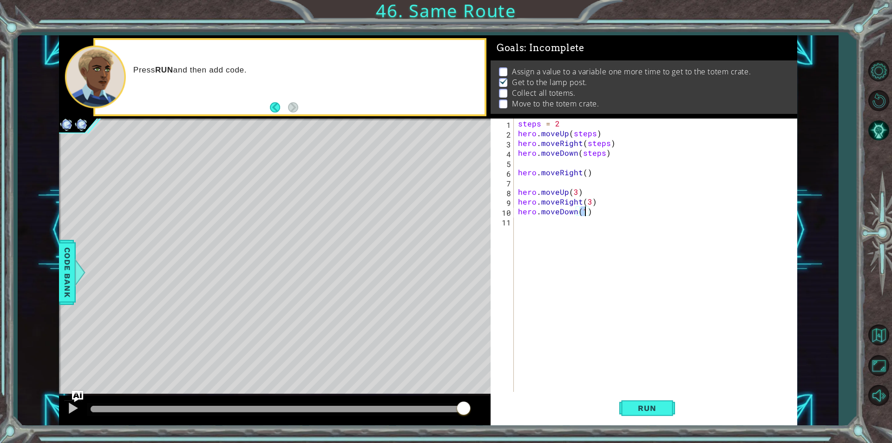
scroll to position [0, 4]
click at [638, 406] on span "Run" at bounding box center [646, 407] width 37 height 9
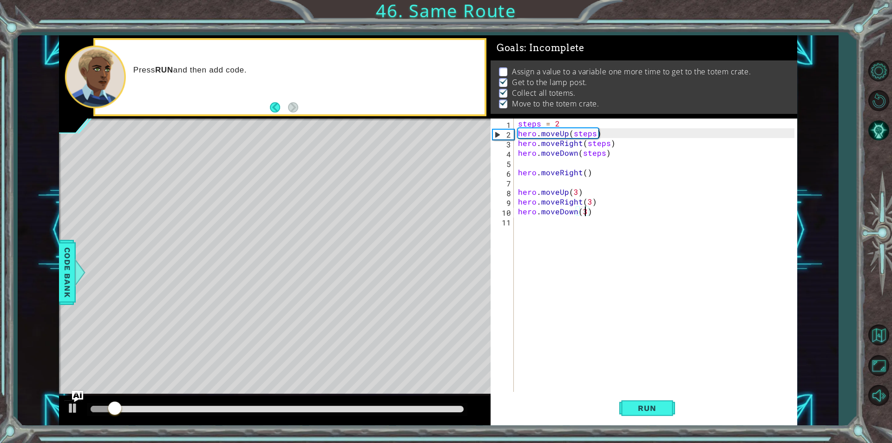
click at [385, 409] on div at bounding box center [277, 409] width 373 height 7
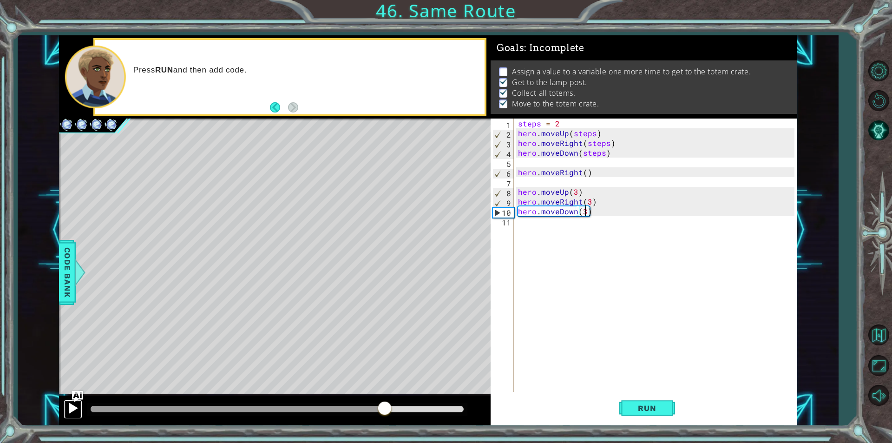
click at [72, 413] on div at bounding box center [73, 408] width 12 height 12
click at [74, 408] on div at bounding box center [73, 408] width 12 height 12
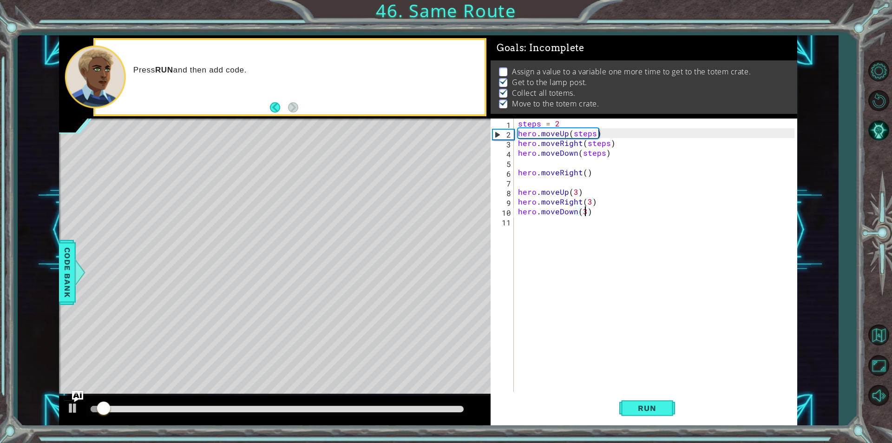
click at [402, 409] on div at bounding box center [277, 409] width 373 height 7
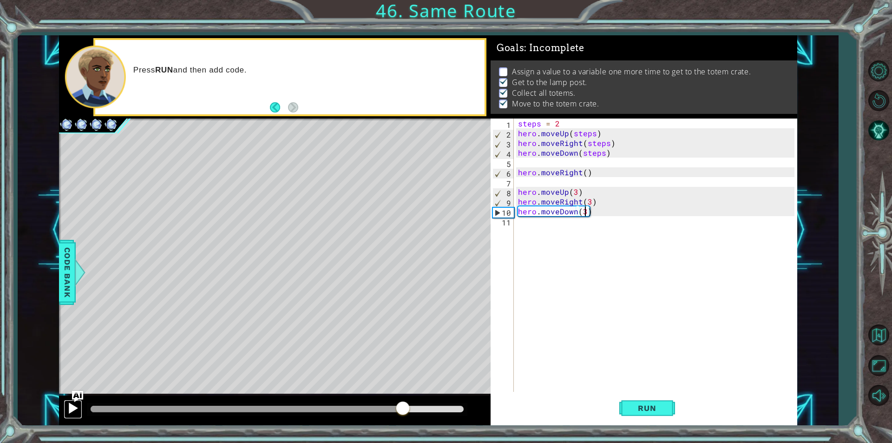
click at [67, 412] on div at bounding box center [73, 408] width 12 height 12
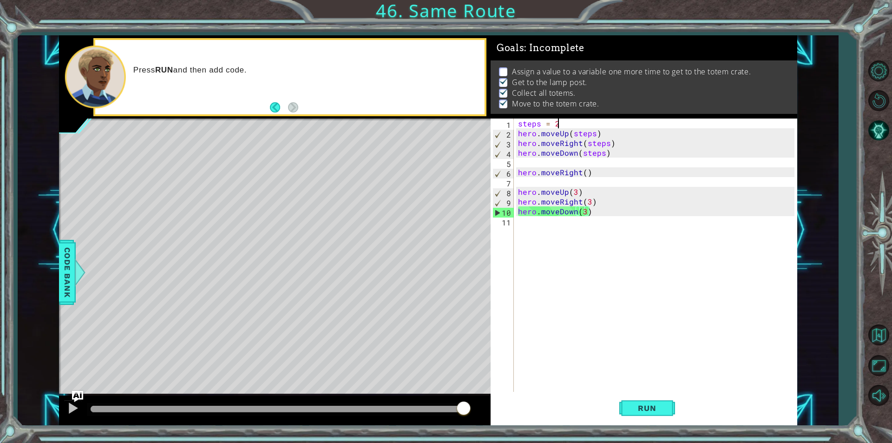
click at [568, 123] on div "steps = 2 hero . moveUp ( steps ) hero . moveRight ( steps ) hero . moveDown ( …" at bounding box center [657, 264] width 283 height 293
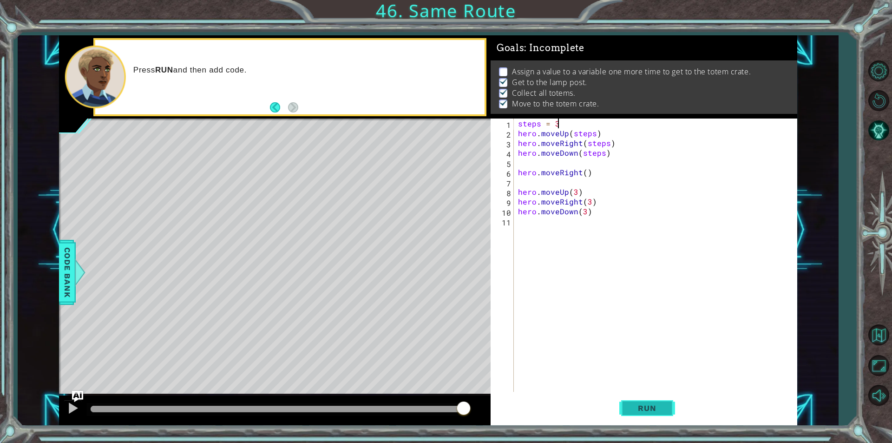
click at [640, 400] on button "Run" at bounding box center [647, 408] width 56 height 31
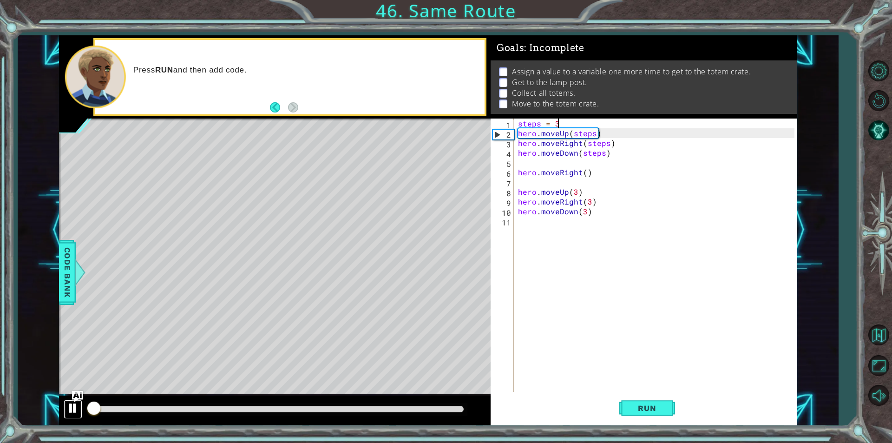
click at [72, 409] on div at bounding box center [73, 408] width 12 height 12
click at [264, 216] on div "Level Map" at bounding box center [273, 255] width 429 height 274
drag, startPoint x: 592, startPoint y: 211, endPoint x: 517, endPoint y: 214, distance: 75.3
click at [517, 214] on div "steps = 3 hero . moveUp ( steps ) hero . moveRight ( steps ) hero . moveDown ( …" at bounding box center [658, 264] width 282 height 293
click at [544, 176] on div "steps = 3 hero . moveUp ( steps ) hero . moveRight ( steps ) hero . moveDown ( …" at bounding box center [658, 264] width 282 height 293
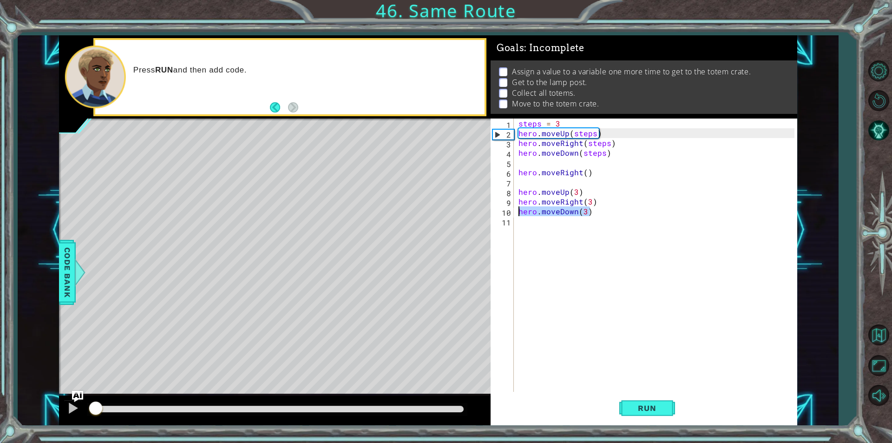
type textarea "hero.moveRight()"
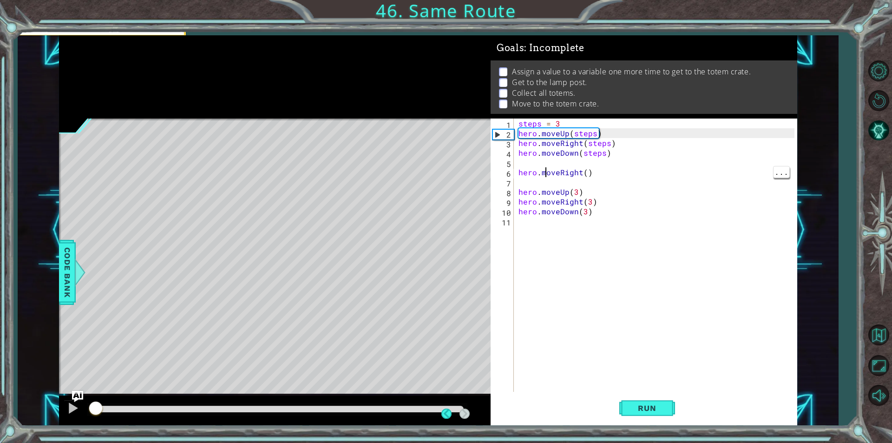
scroll to position [0, 1]
click at [532, 183] on div "steps = 3 hero . moveUp ( steps ) hero . moveRight ( steps ) hero . moveDown ( …" at bounding box center [658, 264] width 282 height 293
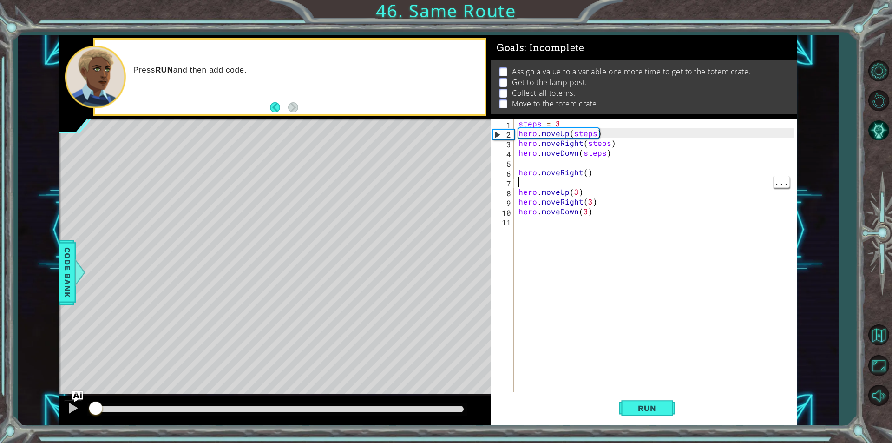
scroll to position [0, 0]
click at [562, 130] on div "steps = 3 hero . moveUp ( steps ) hero . moveRight ( steps ) hero . moveDown ( …" at bounding box center [658, 264] width 282 height 293
type textarea "hero.moveUp(steps)"
click at [565, 184] on div "steps = 3 hero . moveUp ( steps ) hero . moveRight ( steps ) hero . moveDown ( …" at bounding box center [658, 264] width 282 height 293
click at [631, 411] on span "Run" at bounding box center [646, 407] width 37 height 9
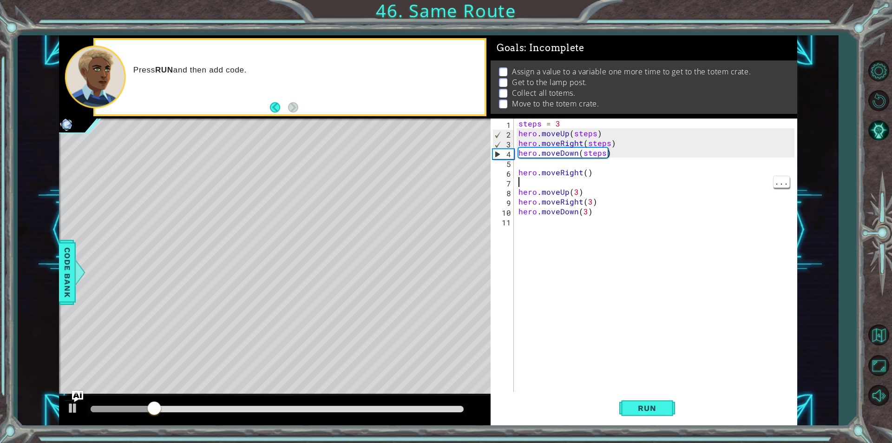
click at [565, 120] on div "steps = 3 hero . moveUp ( steps ) hero . moveRight ( steps ) hero . moveDown ( …" at bounding box center [658, 264] width 282 height 293
click at [558, 176] on div "steps = 2 hero . moveUp ( steps ) hero . moveRight ( steps ) hero . moveDown ( …" at bounding box center [658, 264] width 282 height 293
type textarea "hero.moveRight()"
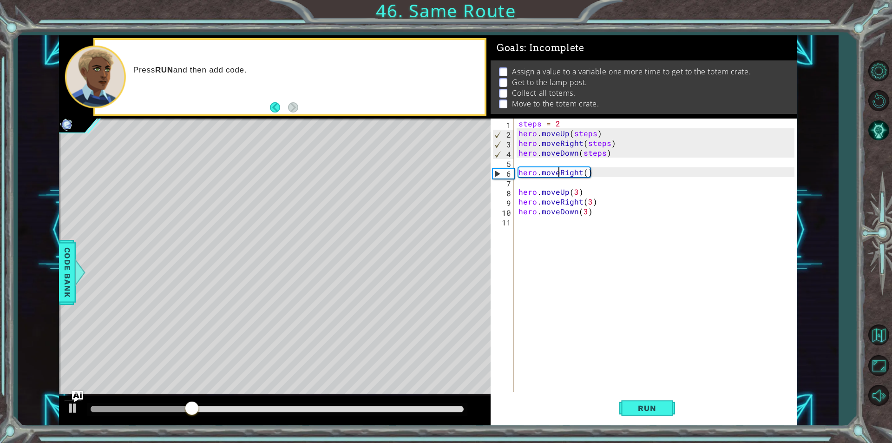
click at [584, 174] on div "steps = 2 hero . moveUp ( steps ) hero . moveRight ( steps ) hero . moveDown ( …" at bounding box center [658, 264] width 282 height 293
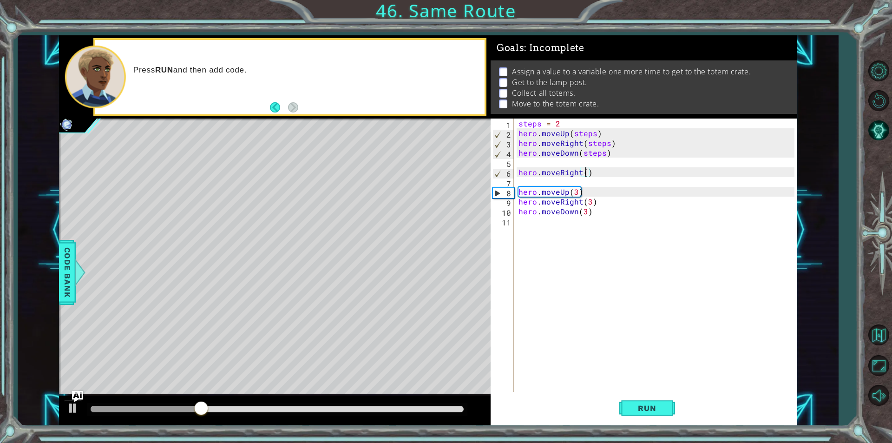
click at [521, 185] on div "steps = 2 hero . moveUp ( steps ) hero . moveRight ( steps ) hero . moveDown ( …" at bounding box center [658, 264] width 282 height 293
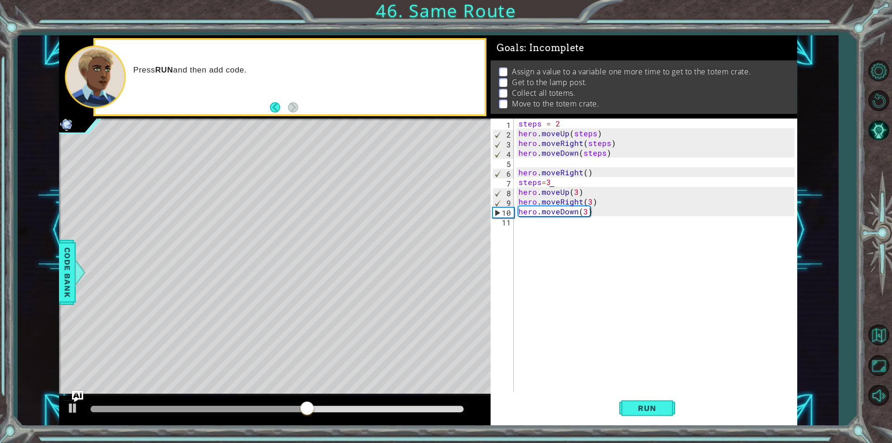
scroll to position [0, 1]
click at [584, 211] on div "steps = 2 hero . moveUp ( steps ) hero . moveRight ( steps ) hero . moveDown ( …" at bounding box center [658, 264] width 282 height 293
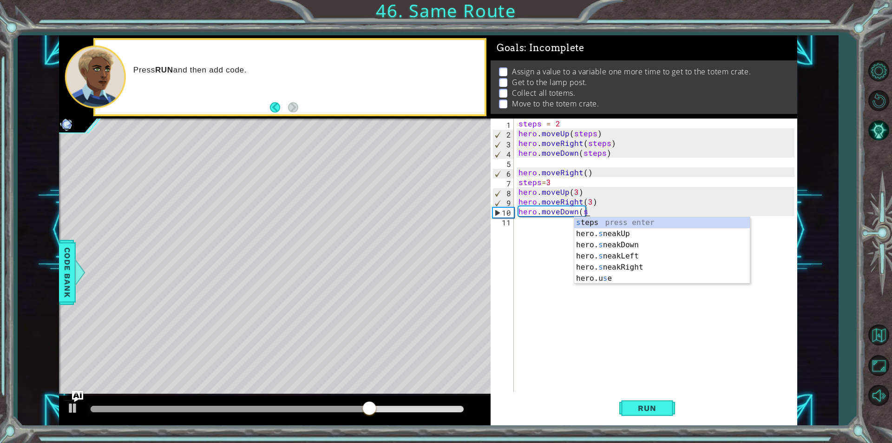
type textarea "hero.moveDown("
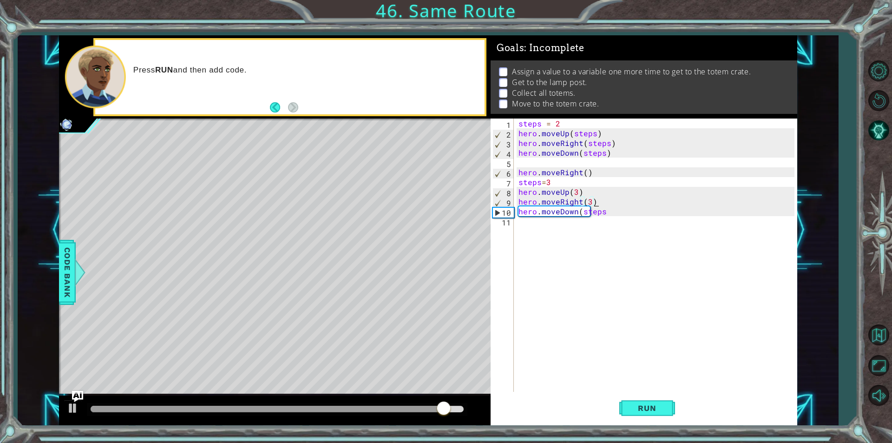
click at [601, 205] on div "steps = 2 hero . moveUp ( steps ) hero . moveRight ( steps ) hero . moveDown ( …" at bounding box center [658, 264] width 282 height 293
click at [595, 203] on div "steps = 2 hero . moveUp ( steps ) hero . moveRight ( steps ) hero . moveDown ( …" at bounding box center [658, 264] width 282 height 293
click at [591, 204] on div "steps = 2 hero . moveUp ( steps ) hero . moveRight ( steps ) hero . moveDown ( …" at bounding box center [658, 264] width 282 height 293
click at [595, 201] on div "steps = 2 hero . moveUp ( steps ) hero . moveRight ( steps ) hero . moveDown ( …" at bounding box center [658, 264] width 282 height 293
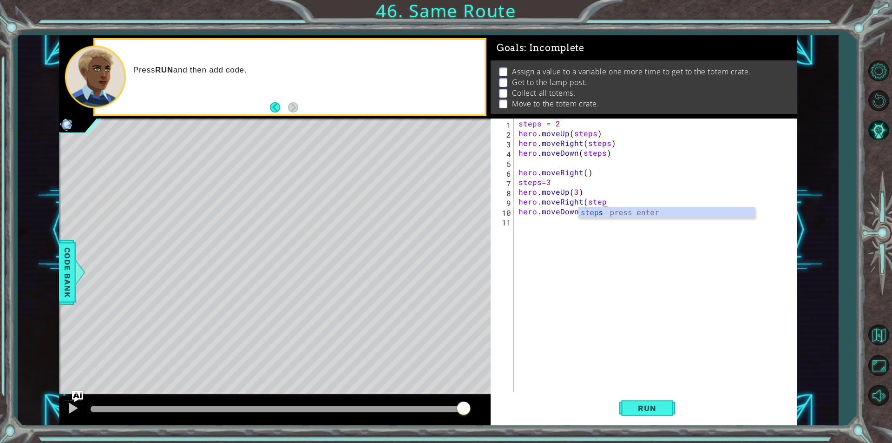
scroll to position [0, 5]
click at [577, 189] on div "steps = 2 hero . moveUp ( steps ) hero . moveRight ( steps ) hero . moveDown ( …" at bounding box center [658, 264] width 282 height 293
click at [603, 211] on div "steps = 2 hero . moveUp ( steps ) hero . moveRight ( steps ) hero . moveDown ( …" at bounding box center [658, 264] width 282 height 293
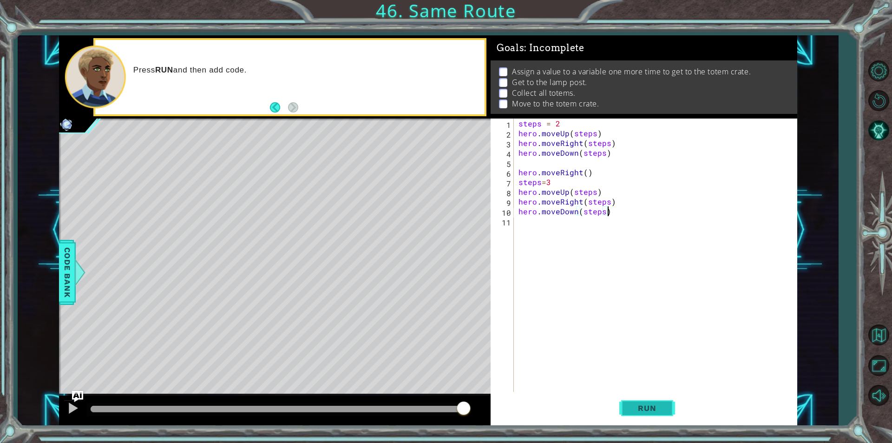
type textarea "hero.moveDown(steps)"
click at [657, 406] on span "Run" at bounding box center [646, 407] width 37 height 9
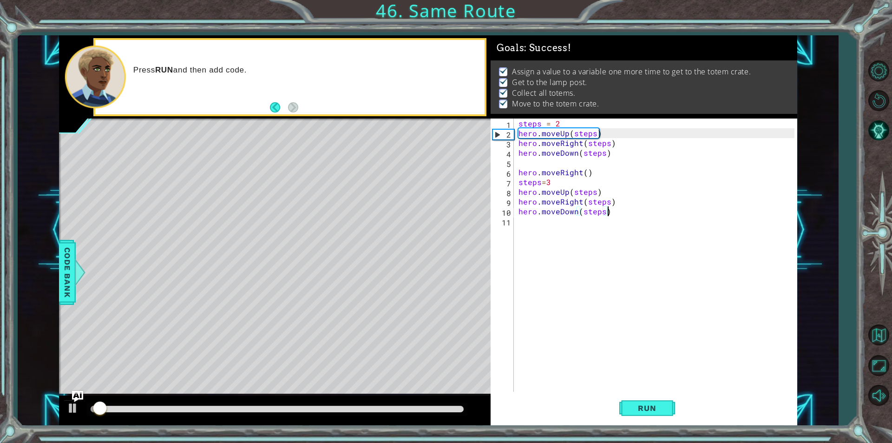
click at [409, 411] on div at bounding box center [277, 409] width 373 height 7
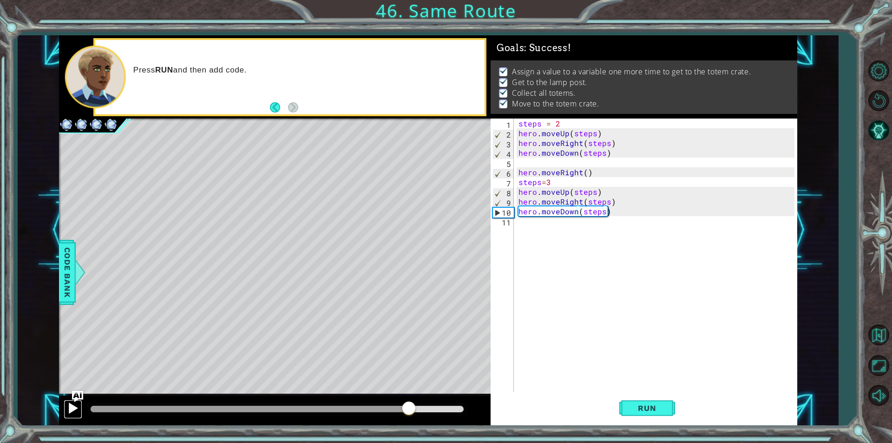
click at [79, 407] on button at bounding box center [73, 408] width 19 height 19
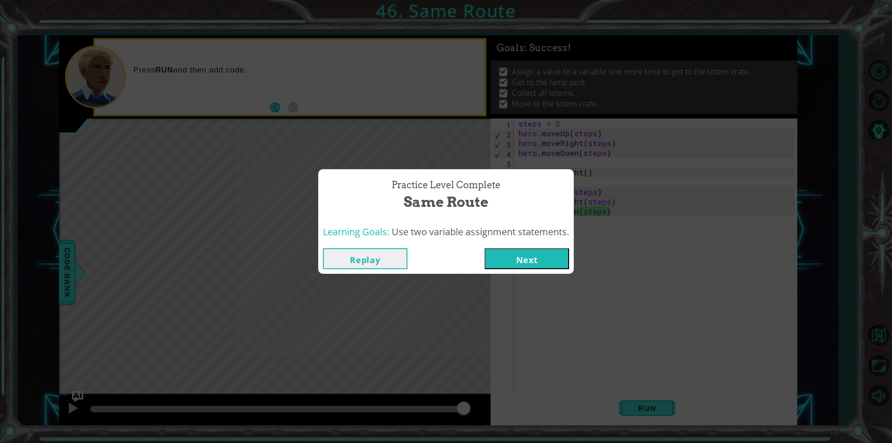
click at [512, 234] on span "Use two variable assignment statements." at bounding box center [480, 231] width 177 height 13
click at [511, 242] on div "Learning Goals: Use two variable assignment statements." at bounding box center [445, 232] width 255 height 23
click at [508, 252] on button "Next" at bounding box center [526, 258] width 85 height 21
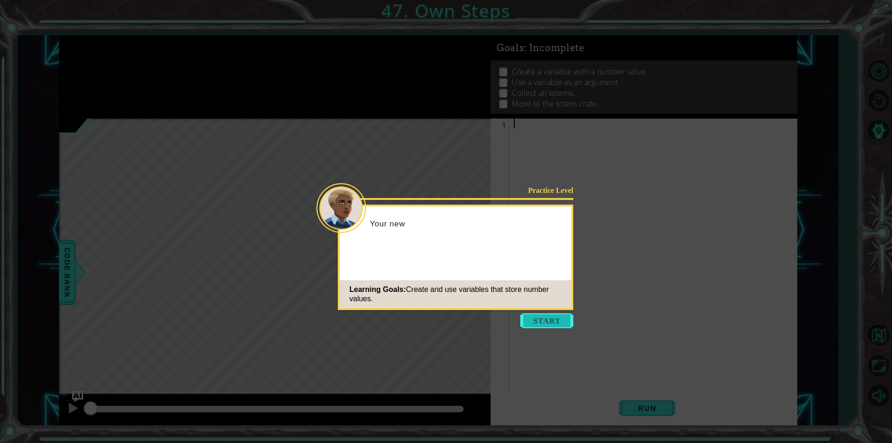
click at [528, 325] on button "Start" at bounding box center [546, 320] width 53 height 15
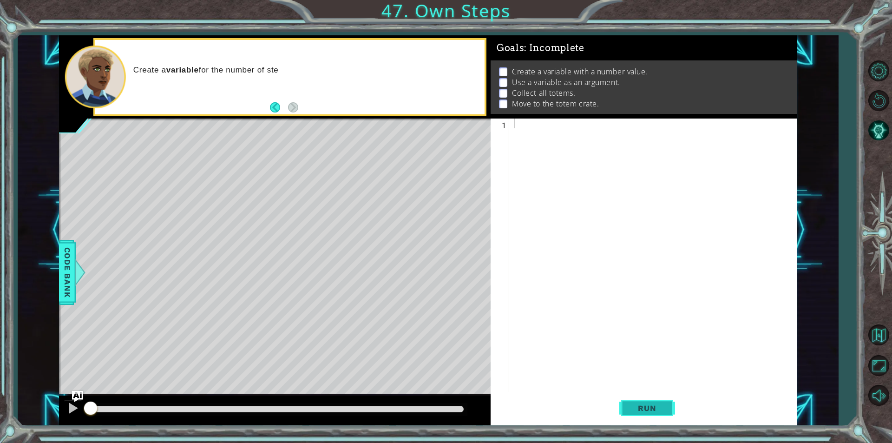
click at [628, 401] on button "Run" at bounding box center [647, 408] width 56 height 31
type textarea "steps=3"
click at [515, 137] on div "steps = 3" at bounding box center [655, 264] width 287 height 293
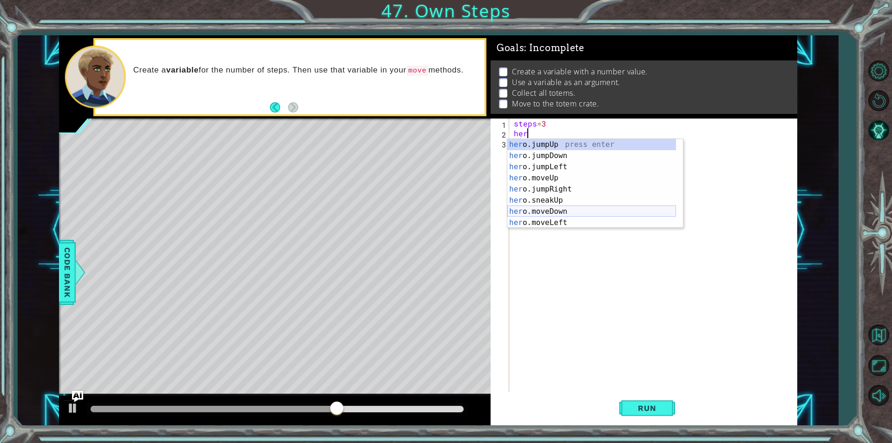
click at [565, 215] on div "her o.jumpUp press enter her o.jumpDown press enter her o.jumpLeft press enter …" at bounding box center [591, 194] width 169 height 111
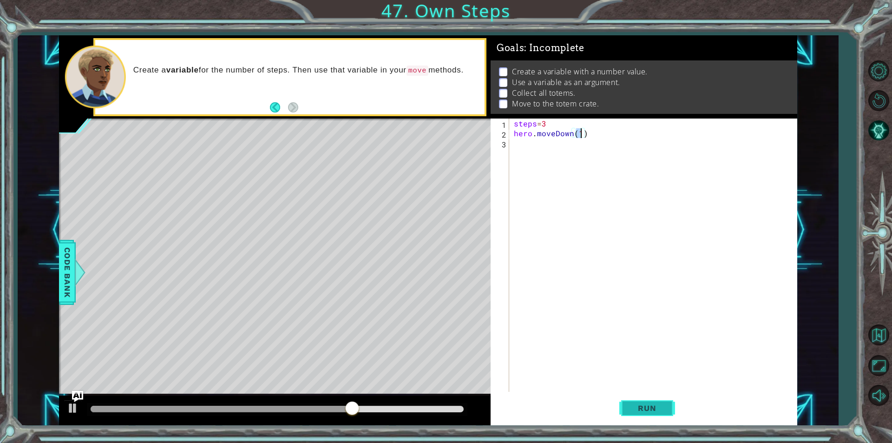
click at [646, 412] on span "Run" at bounding box center [646, 407] width 37 height 9
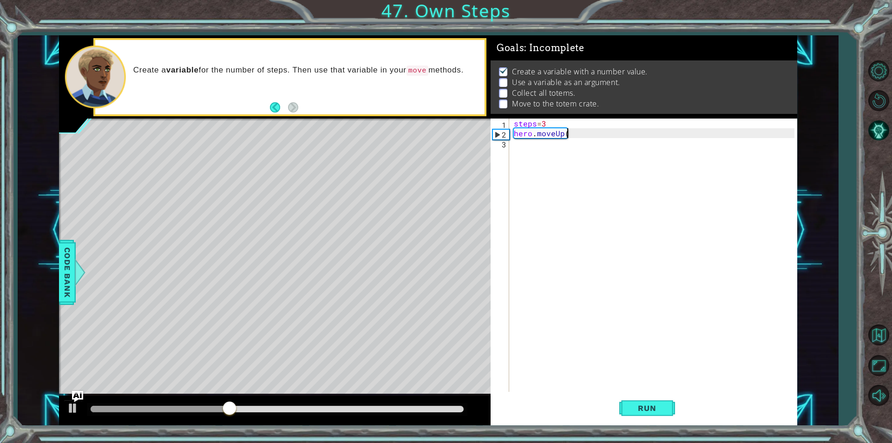
scroll to position [0, 3]
click at [569, 131] on div "steps = 3 hero . moveUp ( )" at bounding box center [655, 264] width 287 height 293
type textarea "hero.moveUp(steps)"
click at [644, 404] on span "Run" at bounding box center [646, 407] width 37 height 9
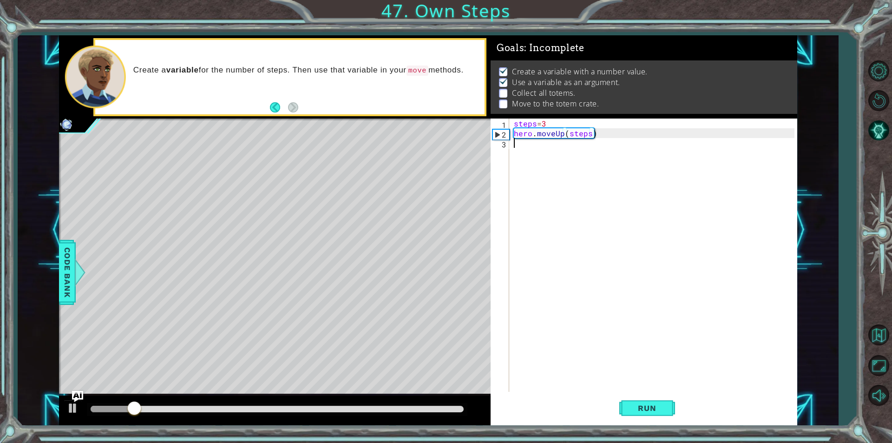
click at [542, 148] on div "steps = 3 hero . moveUp ( steps )" at bounding box center [655, 264] width 287 height 293
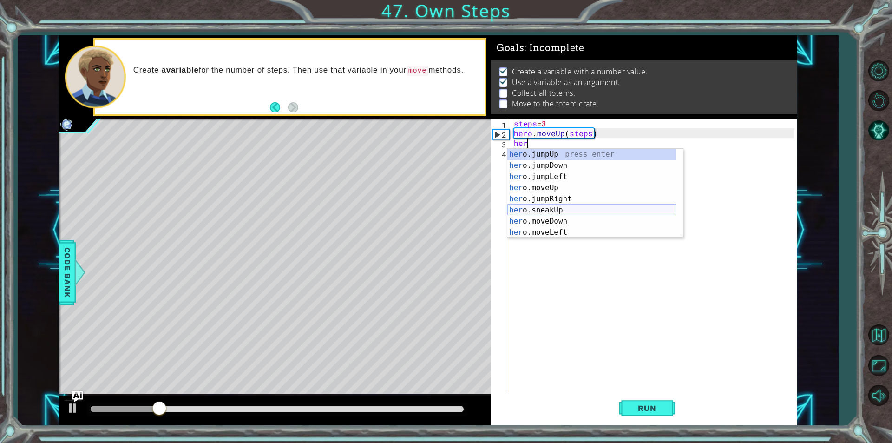
scroll to position [56, 0]
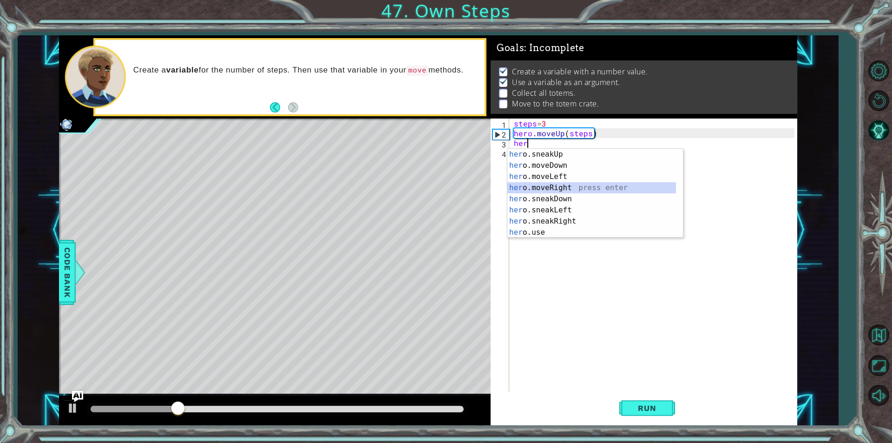
click at [538, 185] on div "her o.sneakUp press enter her o.moveDown press enter her o.moveLeft press enter…" at bounding box center [591, 204] width 169 height 111
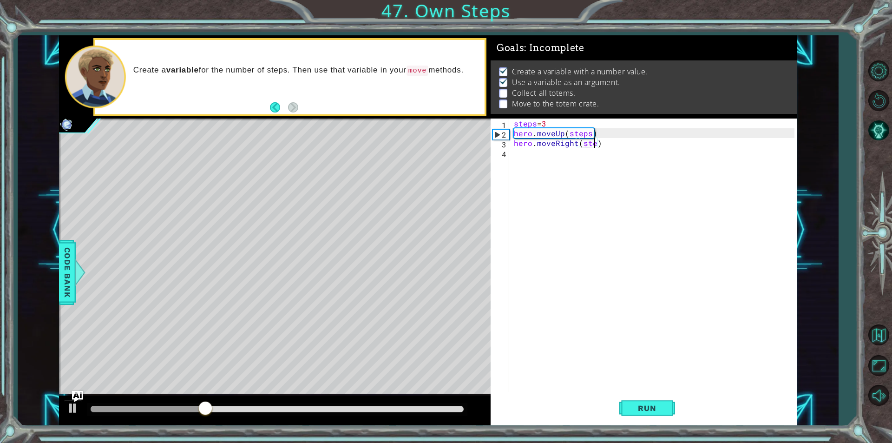
scroll to position [0, 5]
type textarea "hero.moveRight(steps)"
click at [669, 411] on button "Run" at bounding box center [647, 408] width 56 height 31
click at [540, 151] on div "steps = 3 hero . moveUp ( steps ) hero . moveRight ( steps )" at bounding box center [655, 264] width 287 height 293
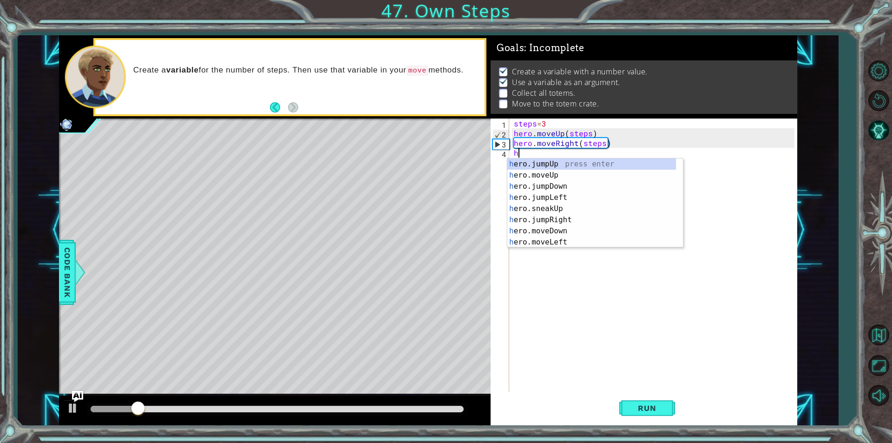
scroll to position [0, 0]
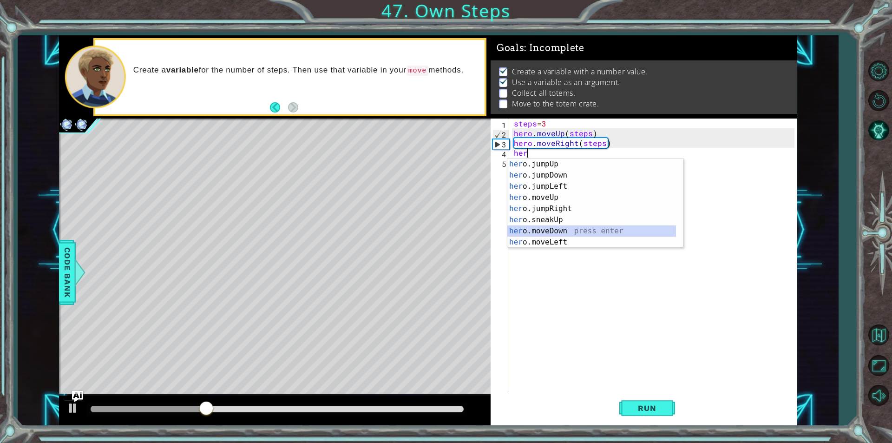
click at [562, 230] on div "her o.jumpUp press enter her o.jumpDown press enter her o.jumpLeft press enter …" at bounding box center [591, 213] width 169 height 111
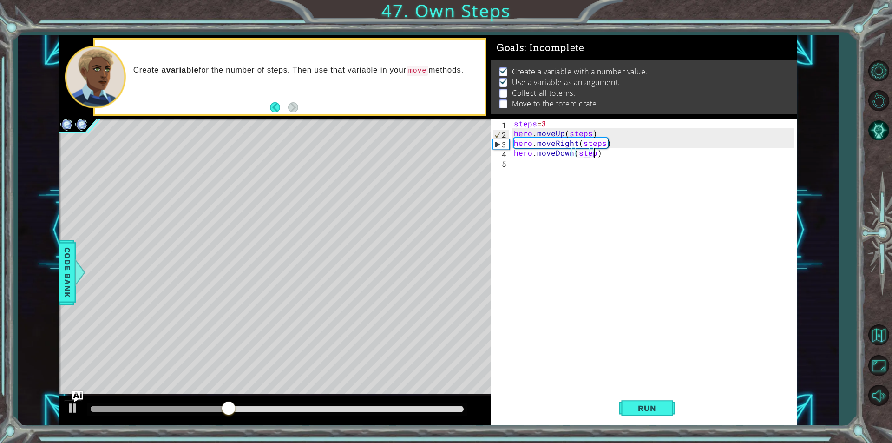
type textarea "hero.moveDown(steps)"
click at [563, 173] on div "steps = 3 hero . moveUp ( steps ) hero . moveRight ( steps ) hero . moveDown ( …" at bounding box center [655, 264] width 287 height 293
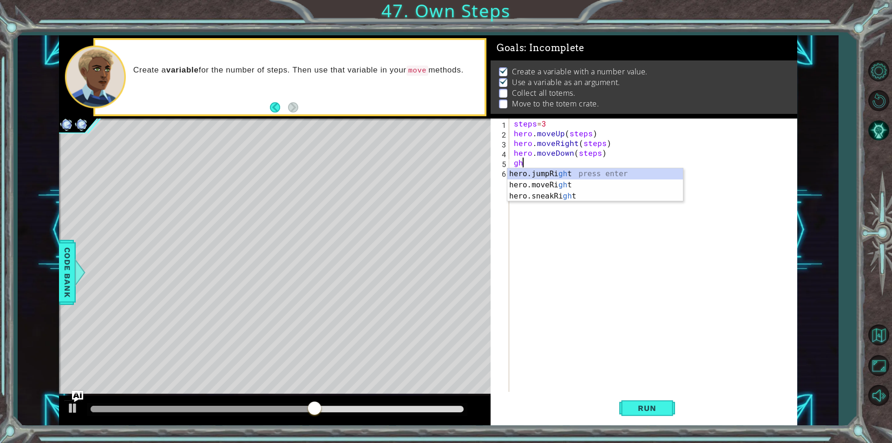
type textarea "g"
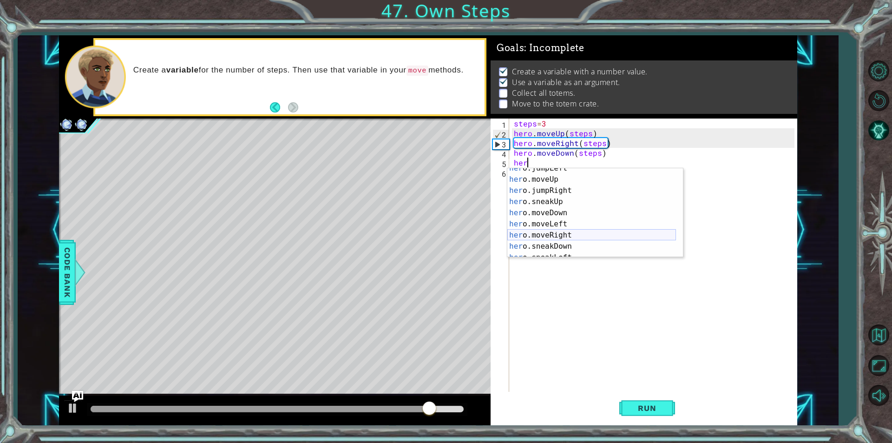
scroll to position [28, 0]
click at [564, 237] on div "her o.jumpLeft press enter her o.moveUp press enter her o.jumpRight press enter…" at bounding box center [591, 218] width 169 height 111
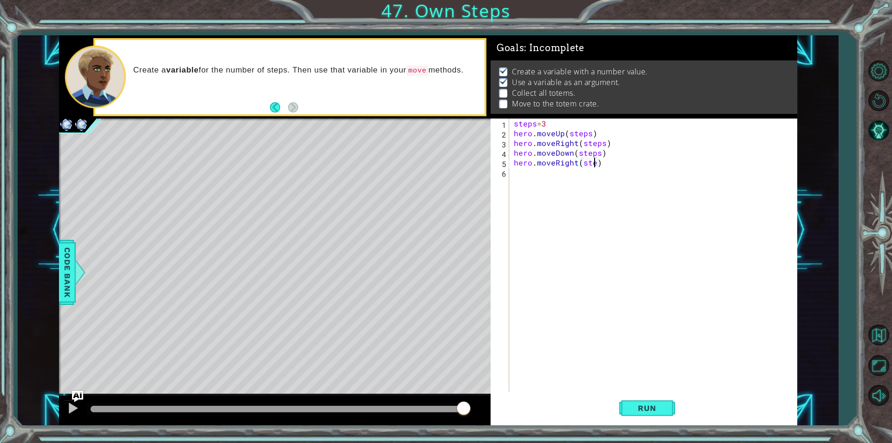
scroll to position [0, 5]
type textarea "hero.moveRight(steps)"
drag, startPoint x: 655, startPoint y: 412, endPoint x: 632, endPoint y: 416, distance: 23.1
click at [655, 412] on span "Run" at bounding box center [646, 407] width 37 height 9
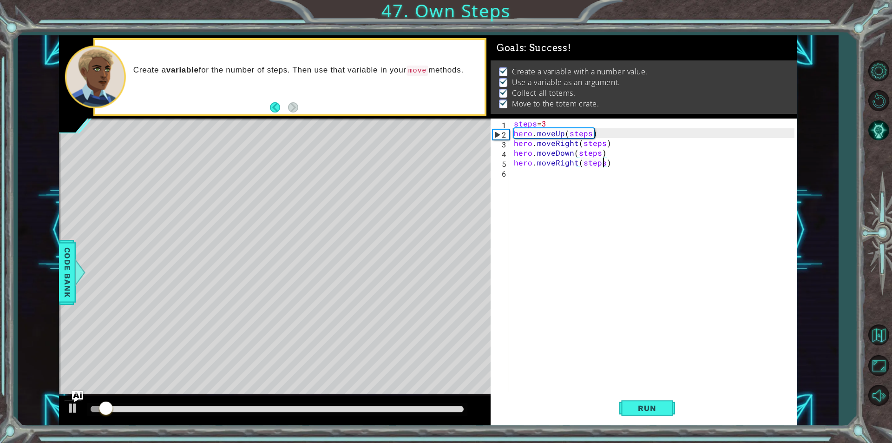
click at [421, 407] on div at bounding box center [277, 409] width 373 height 7
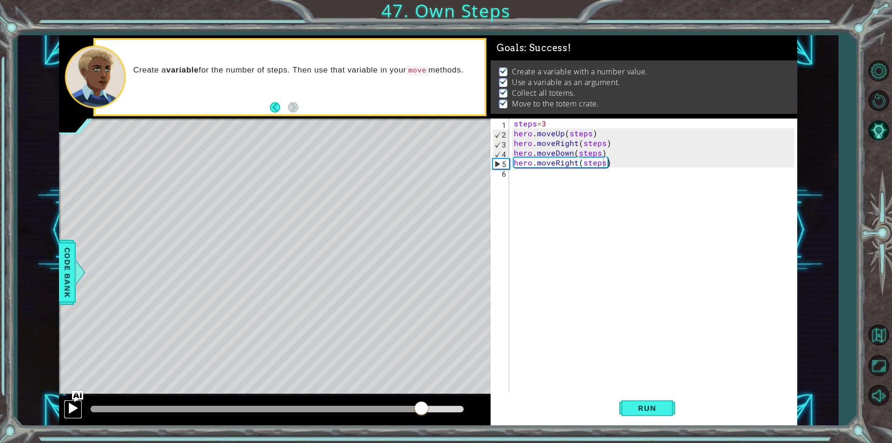
click at [71, 408] on div at bounding box center [73, 408] width 12 height 12
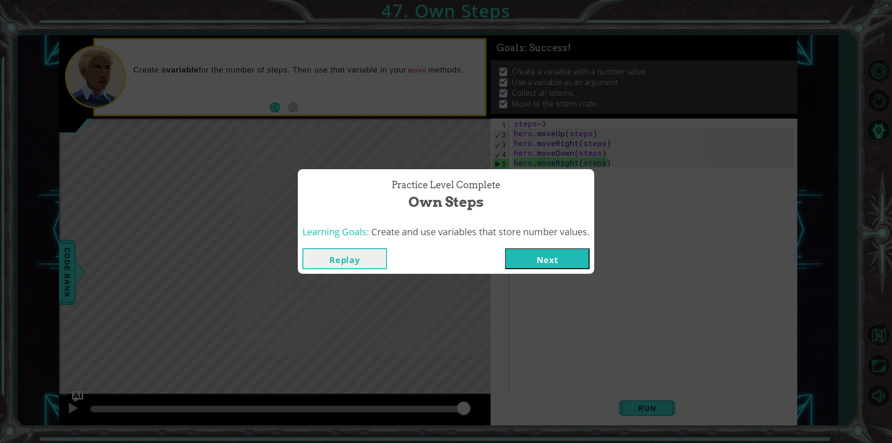
click at [583, 259] on button "Next" at bounding box center [547, 258] width 85 height 21
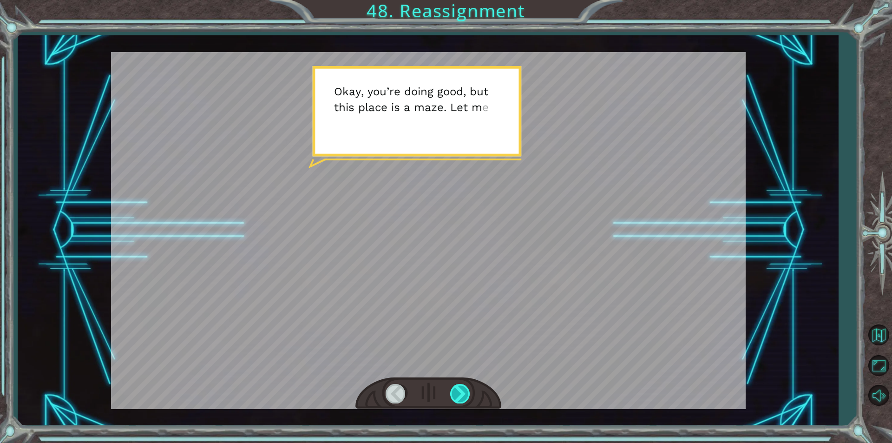
click at [457, 386] on div at bounding box center [460, 393] width 21 height 19
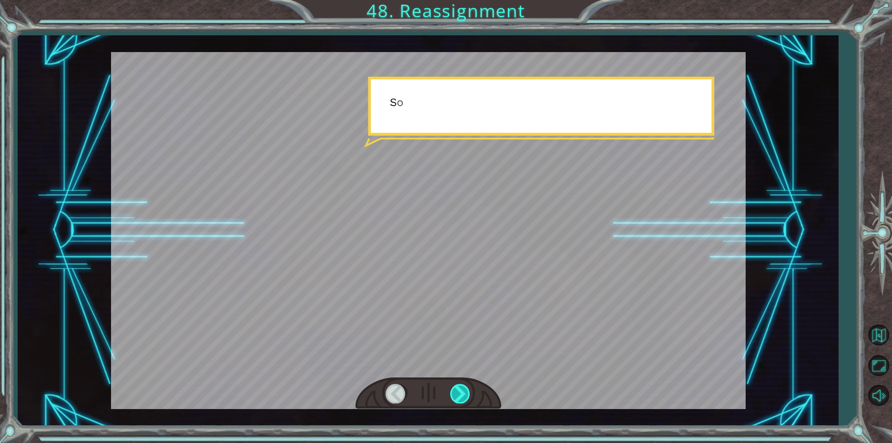
click at [457, 386] on div at bounding box center [460, 393] width 21 height 19
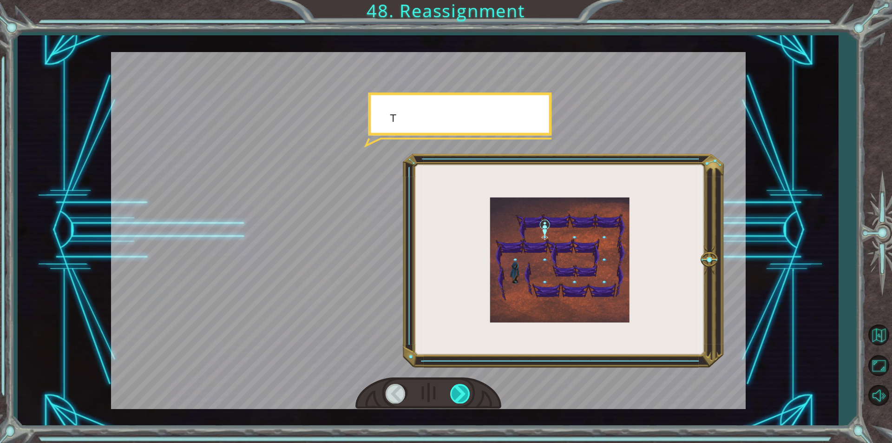
click at [457, 386] on div at bounding box center [460, 393] width 21 height 19
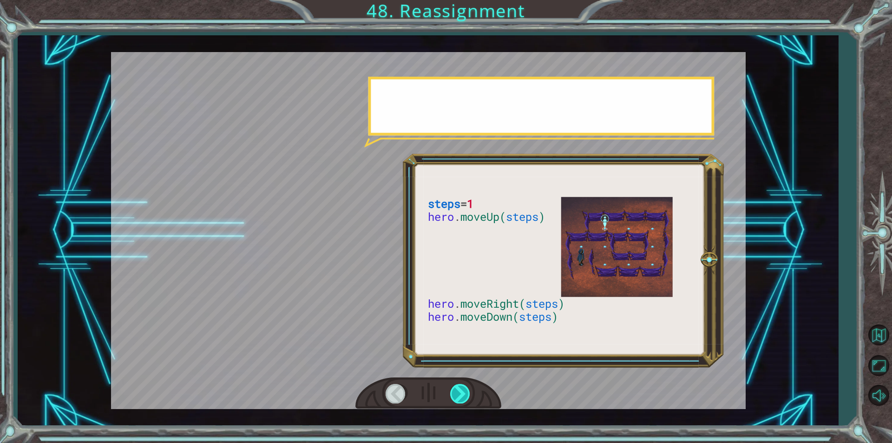
click at [457, 386] on div at bounding box center [460, 393] width 21 height 19
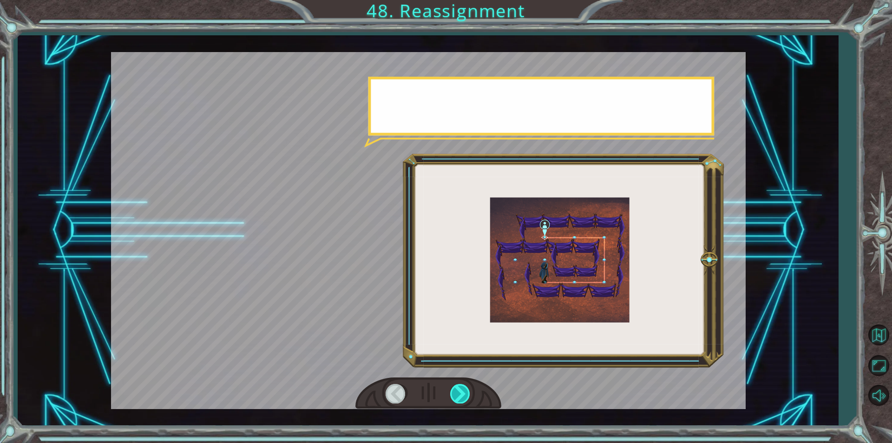
click at [457, 386] on div at bounding box center [460, 393] width 21 height 19
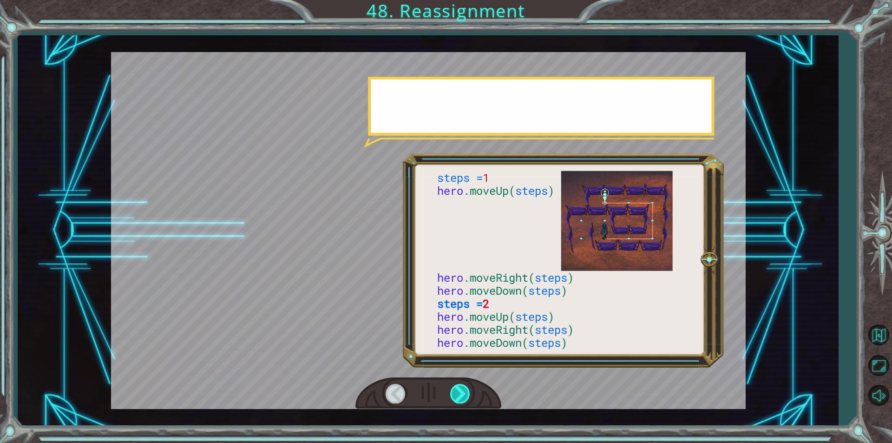
click at [457, 386] on div at bounding box center [460, 393] width 21 height 19
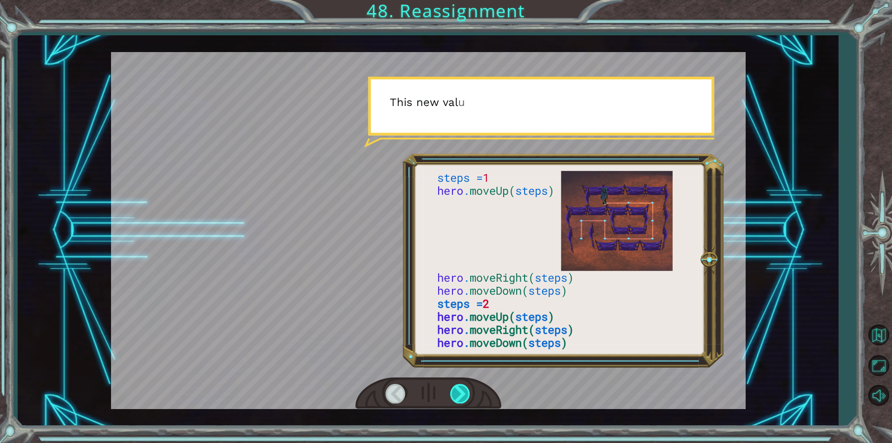
click at [457, 386] on div at bounding box center [460, 393] width 21 height 19
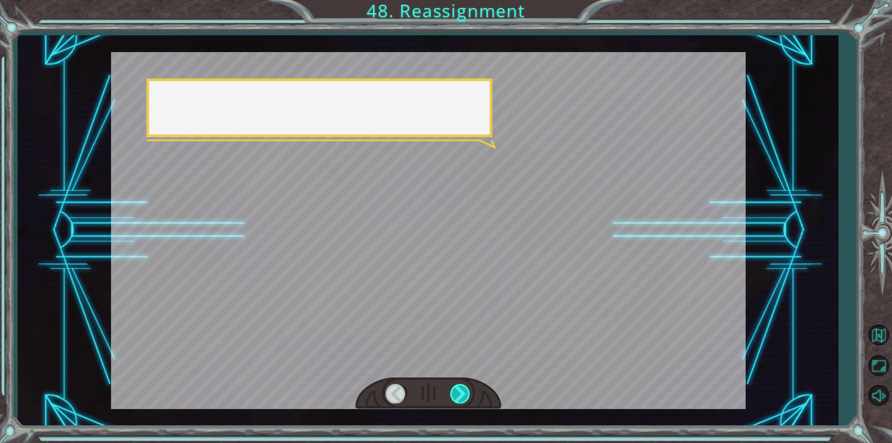
click at [457, 386] on div at bounding box center [460, 393] width 21 height 19
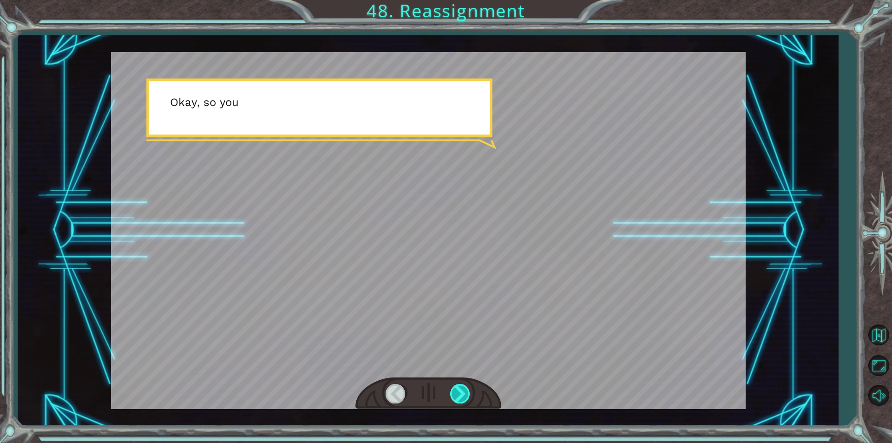
click at [457, 386] on div at bounding box center [460, 393] width 21 height 19
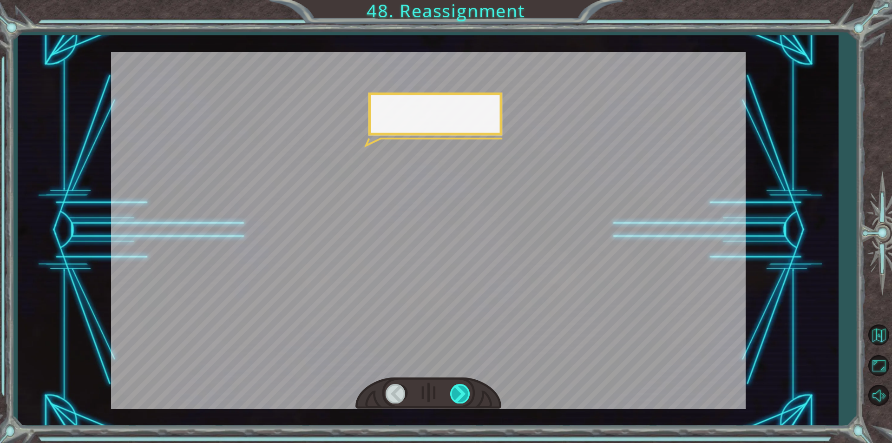
click at [457, 386] on div at bounding box center [460, 393] width 21 height 19
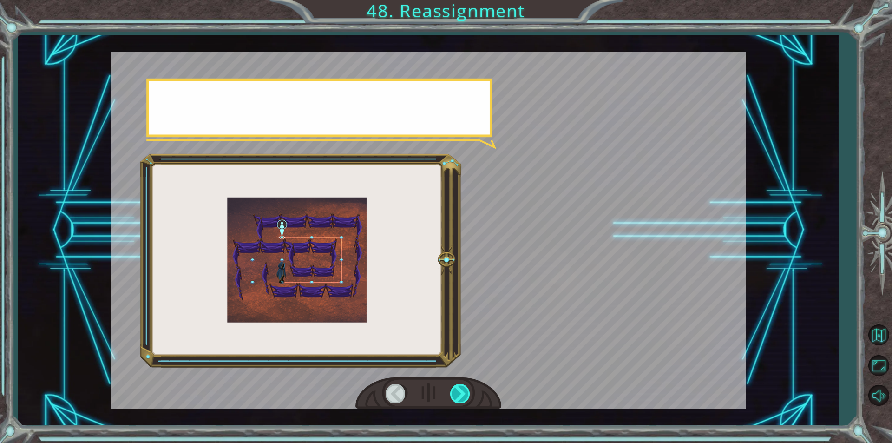
click at [457, 386] on div at bounding box center [460, 393] width 21 height 19
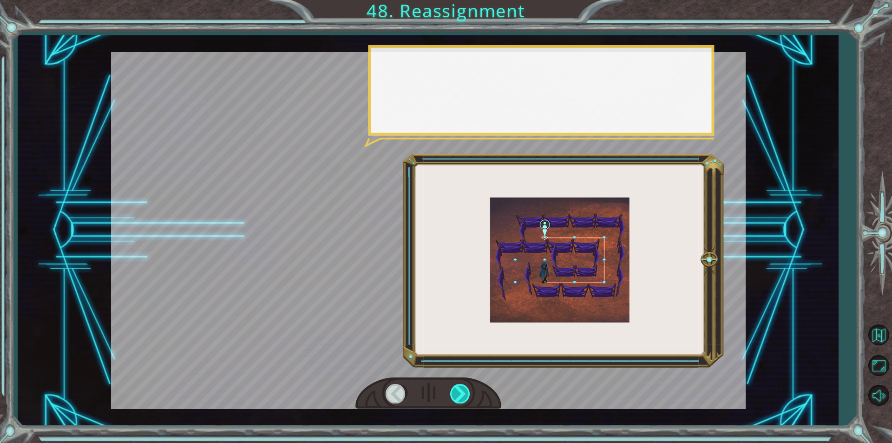
click at [457, 386] on div at bounding box center [460, 393] width 21 height 19
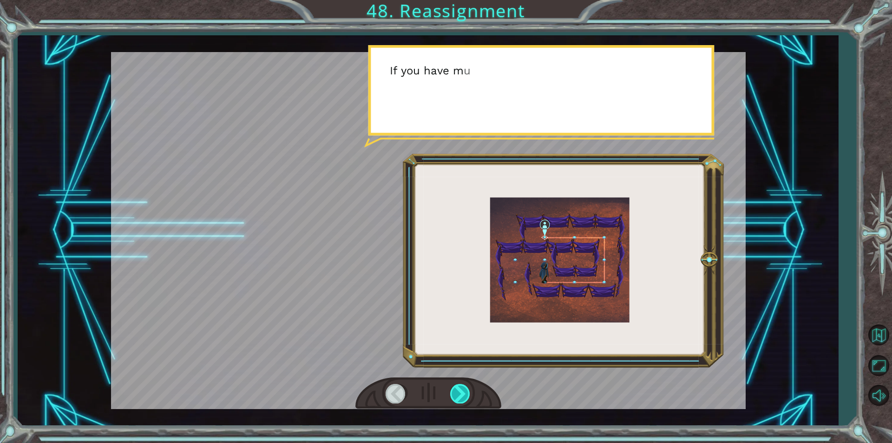
click at [457, 386] on div at bounding box center [460, 393] width 21 height 19
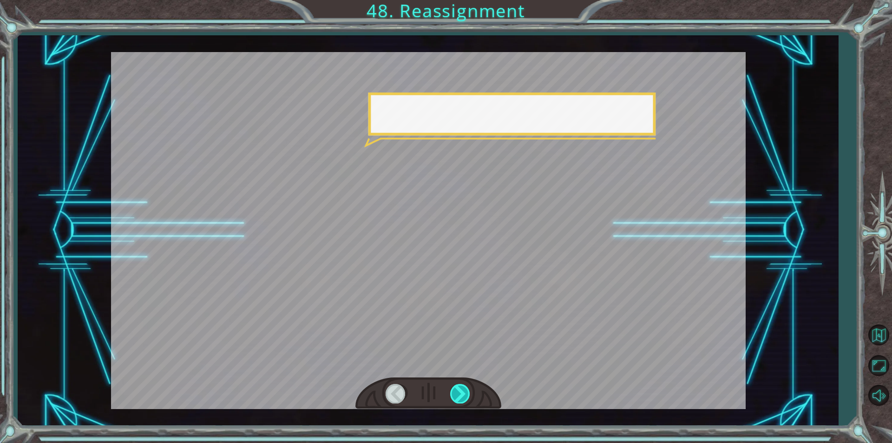
click at [457, 386] on div at bounding box center [460, 393] width 21 height 19
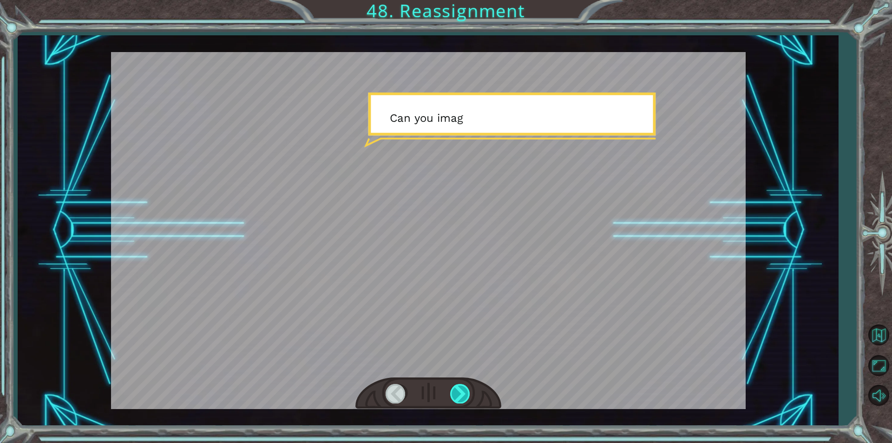
click at [457, 386] on div at bounding box center [460, 393] width 21 height 19
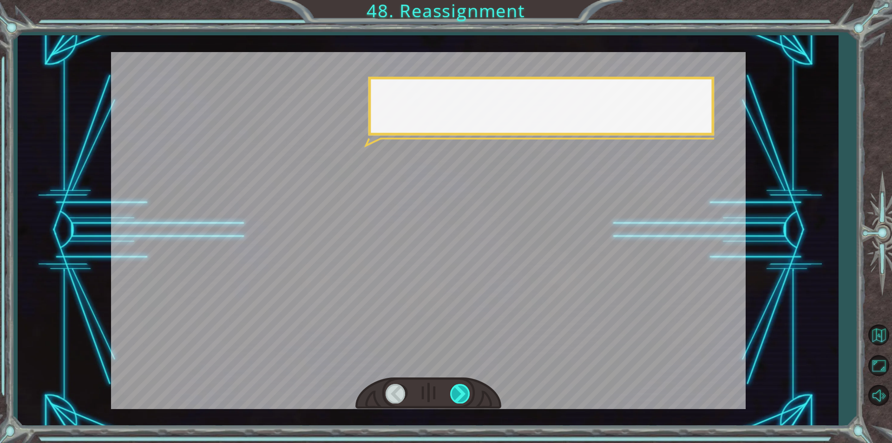
click at [457, 386] on div at bounding box center [460, 393] width 21 height 19
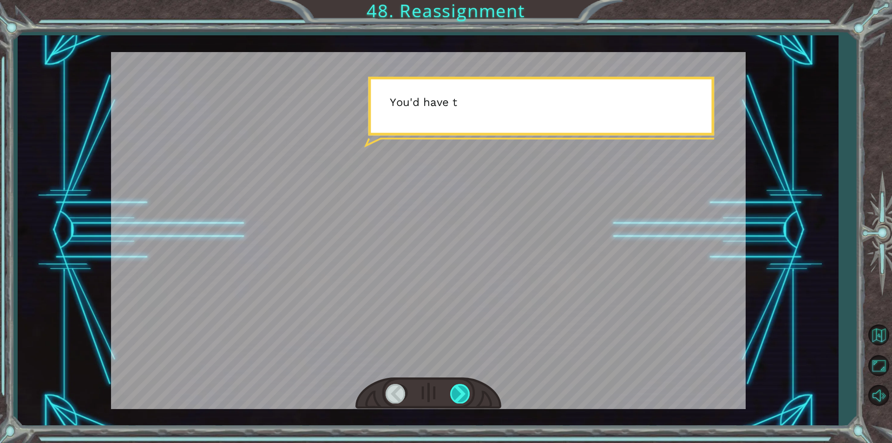
click at [457, 386] on div at bounding box center [460, 393] width 21 height 19
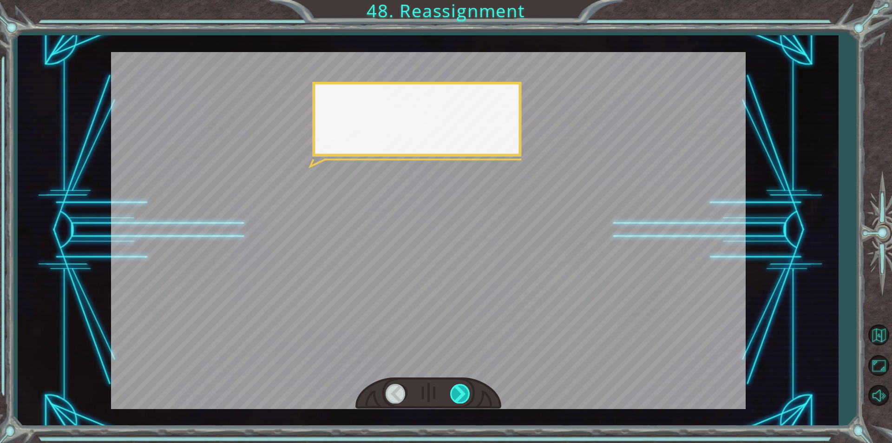
click at [457, 386] on div at bounding box center [460, 393] width 21 height 19
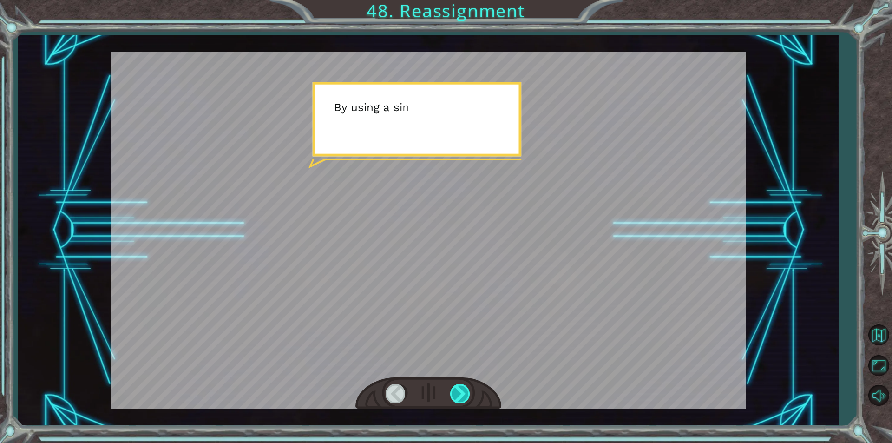
click at [457, 386] on div at bounding box center [460, 393] width 21 height 19
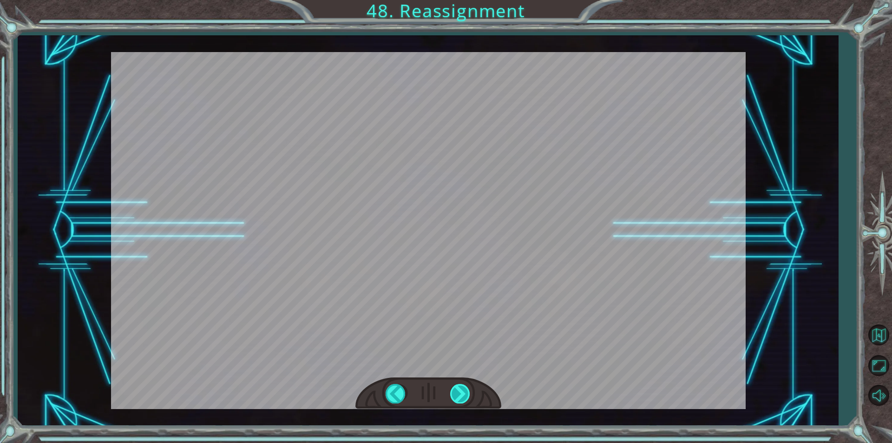
click at [457, 0] on div "O k a y , y o u ’ r e d o i n g g o o d , b u t t h i s p l a c e i s a m a z e…" at bounding box center [446, 0] width 892 height 0
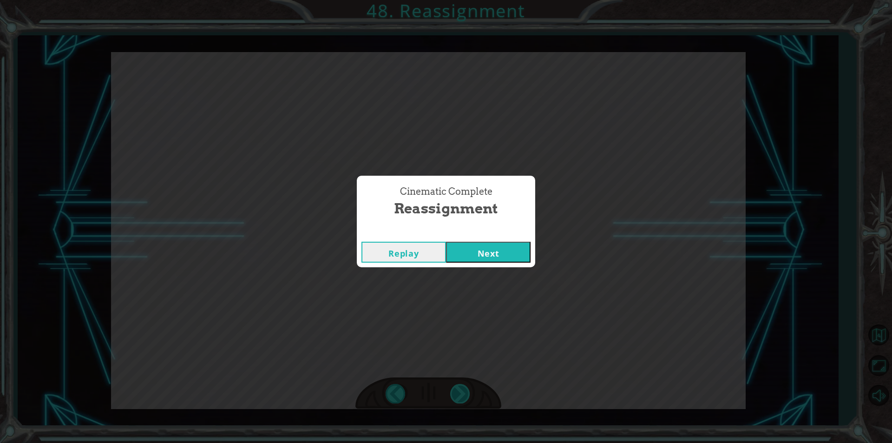
click at [457, 386] on div "Cinematic Complete Reassignment Replay Next" at bounding box center [446, 221] width 892 height 443
click at [484, 254] on button "Next" at bounding box center [488, 252] width 85 height 21
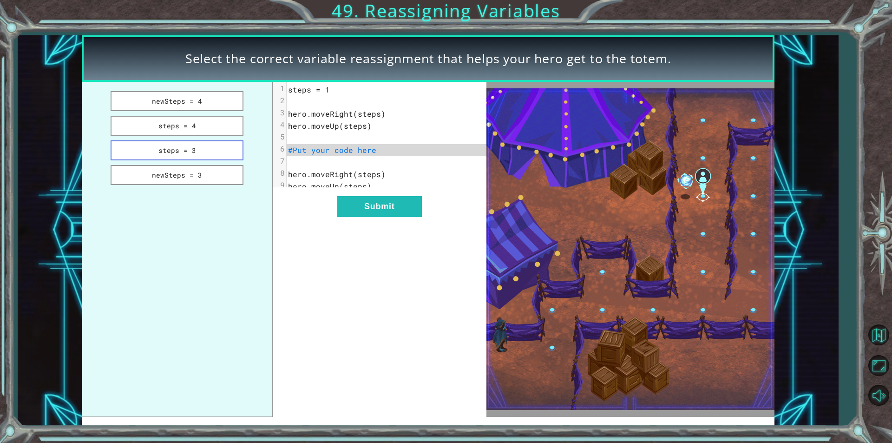
click at [202, 145] on button "steps = 3" at bounding box center [177, 150] width 133 height 20
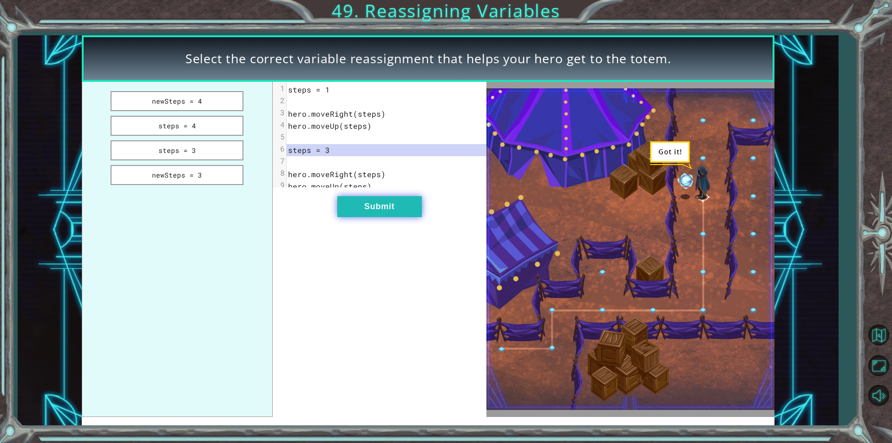
click at [396, 211] on button "Submit" at bounding box center [379, 206] width 85 height 21
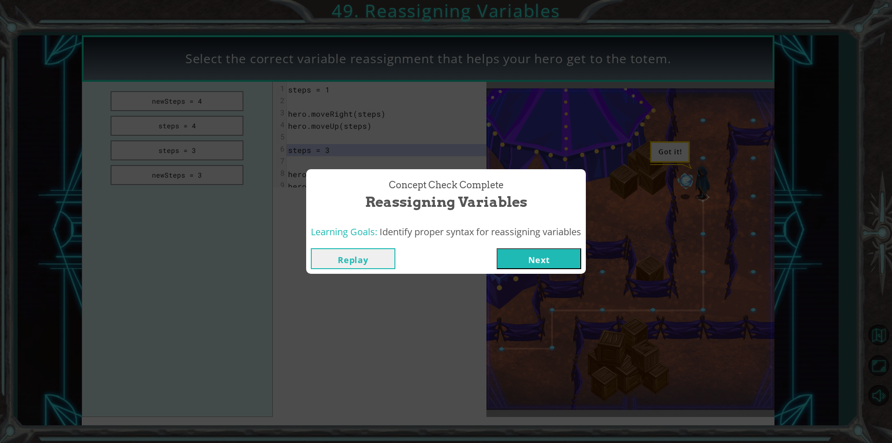
click at [548, 255] on button "Next" at bounding box center [539, 258] width 85 height 21
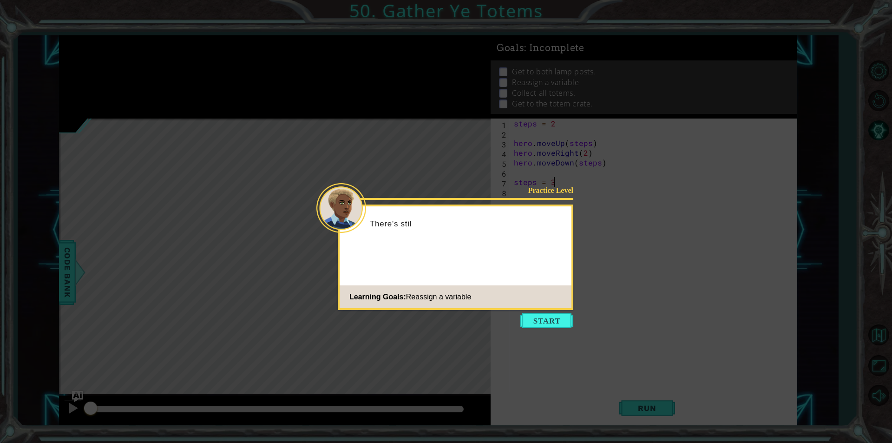
click at [530, 312] on icon at bounding box center [446, 221] width 892 height 443
click at [531, 316] on button "Start" at bounding box center [546, 320] width 53 height 15
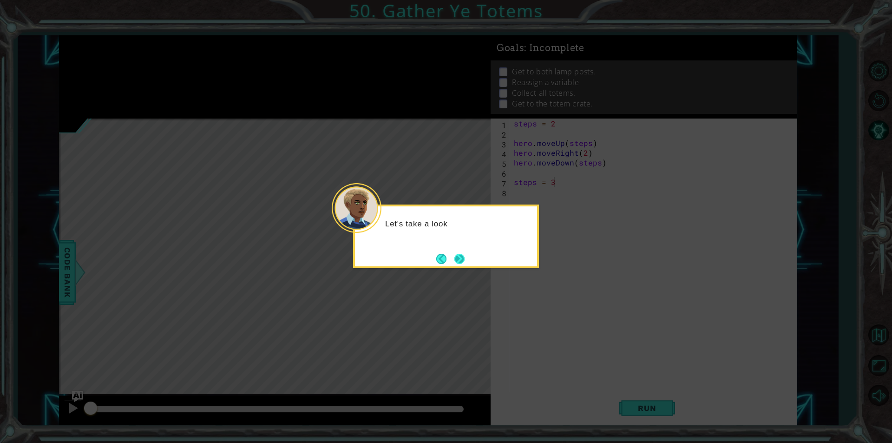
click at [454, 254] on button "Next" at bounding box center [459, 258] width 11 height 11
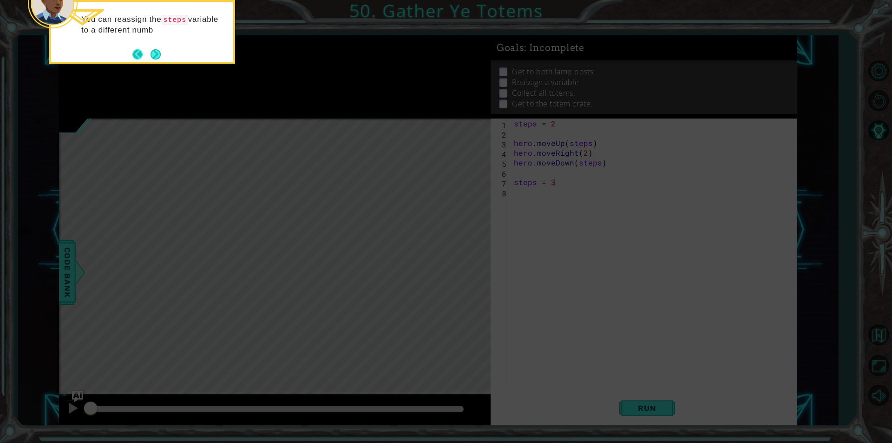
click at [144, 53] on button "Back" at bounding box center [141, 54] width 18 height 10
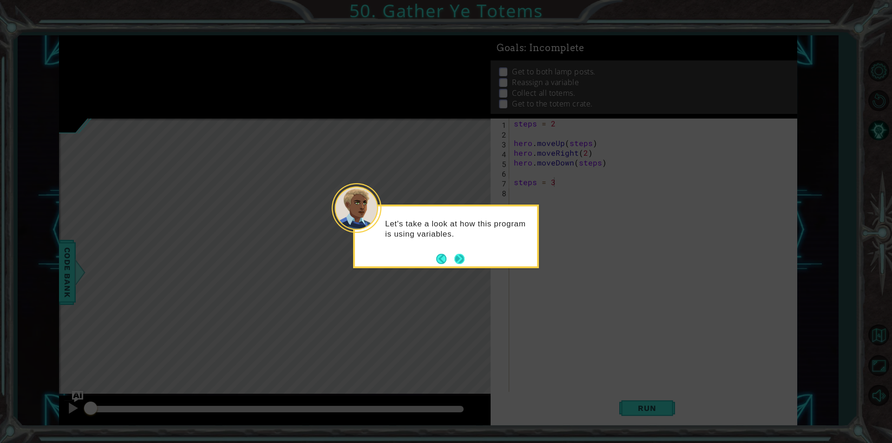
click at [458, 260] on button "Next" at bounding box center [459, 258] width 17 height 17
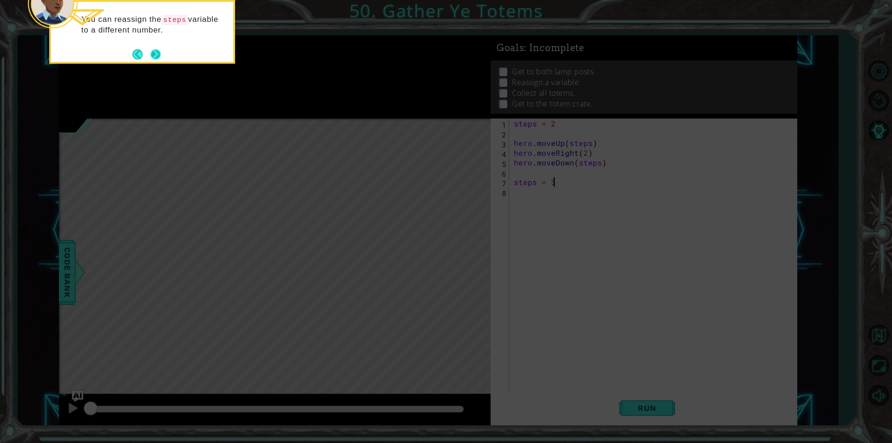
click at [157, 56] on button "Next" at bounding box center [156, 54] width 11 height 11
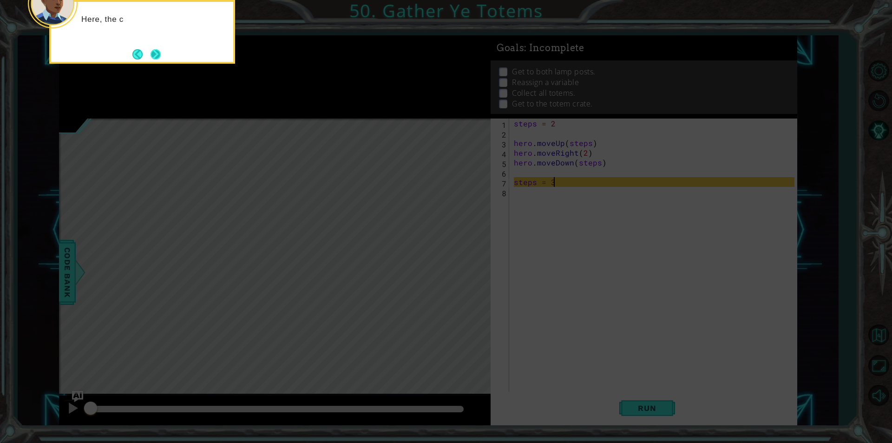
click at [155, 58] on button "Next" at bounding box center [156, 54] width 12 height 12
click at [152, 56] on button "Next" at bounding box center [156, 54] width 14 height 14
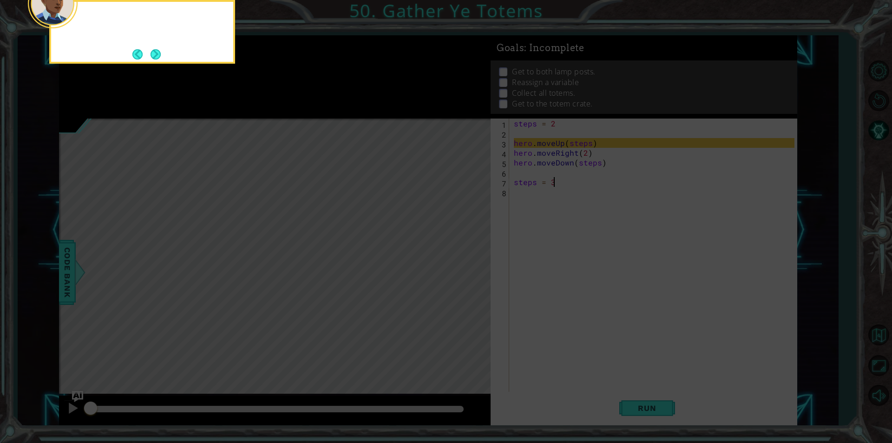
click at [152, 56] on button "Next" at bounding box center [156, 54] width 12 height 12
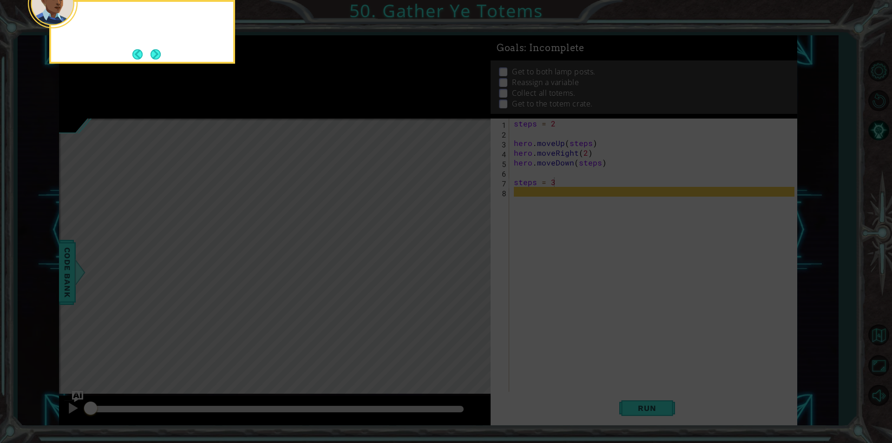
click at [152, 56] on button "Next" at bounding box center [155, 54] width 11 height 11
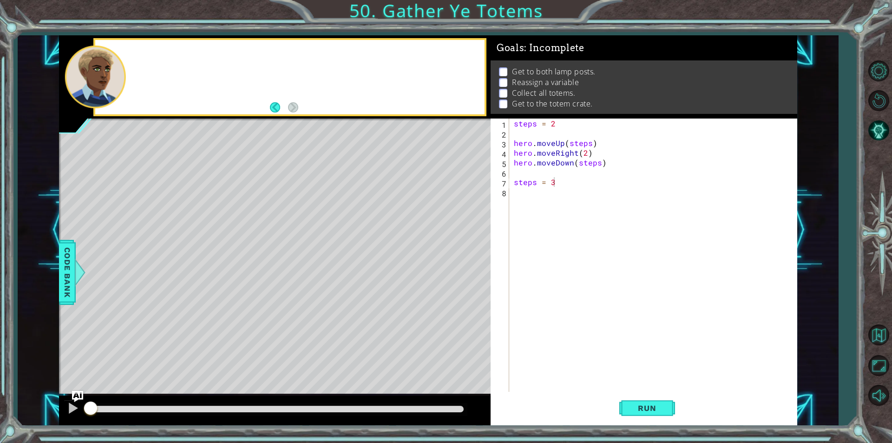
click at [152, 56] on div at bounding box center [289, 77] width 389 height 74
click at [658, 414] on button "Run" at bounding box center [647, 408] width 56 height 31
click at [654, 398] on button "Run" at bounding box center [647, 408] width 56 height 31
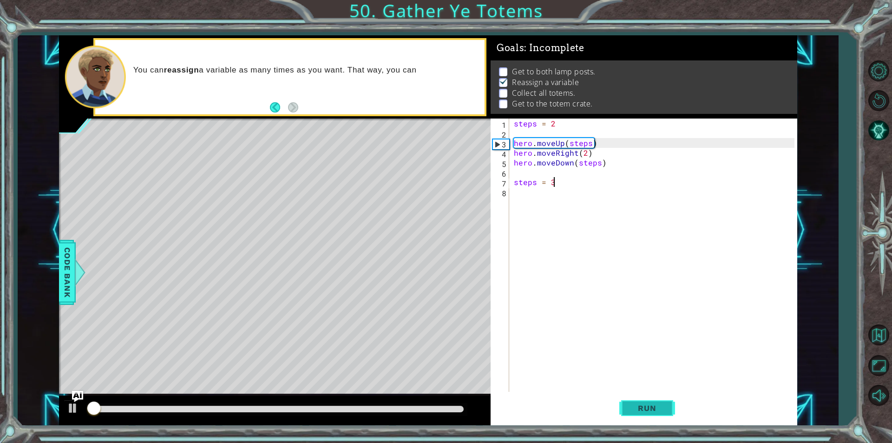
scroll to position [4, 0]
click at [654, 398] on button "Run" at bounding box center [647, 408] width 56 height 31
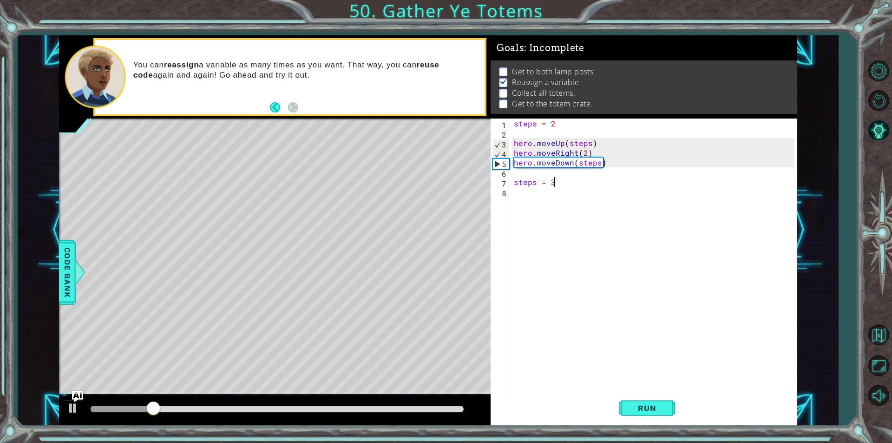
click at [571, 172] on div "steps = 2 hero . moveUp ( steps ) hero . moveRight ( 2 ) hero . moveDown ( step…" at bounding box center [655, 264] width 287 height 293
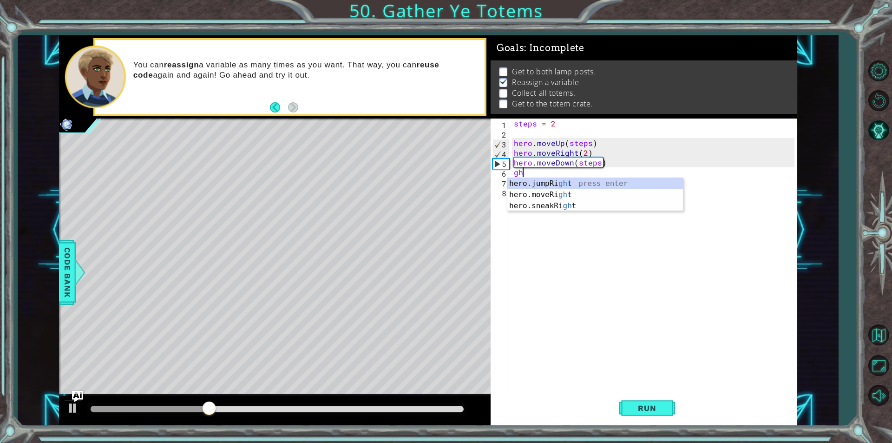
type textarea "g"
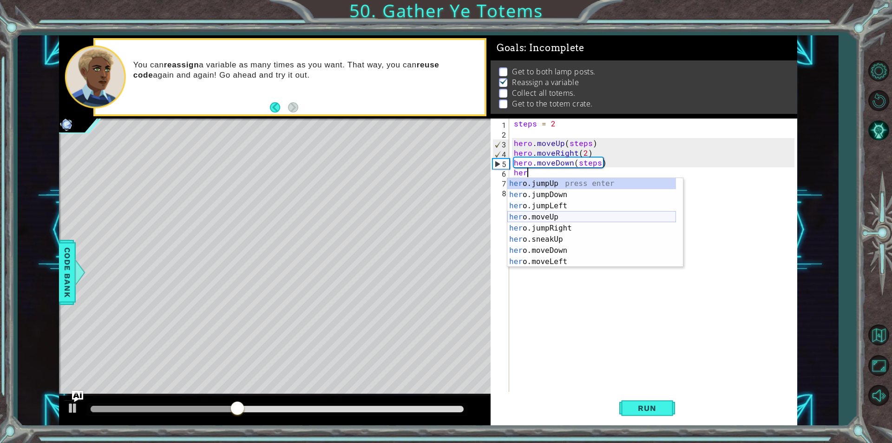
click at [593, 215] on div "her o.jumpUp press enter her o.jumpDown press enter her o.jumpLeft press enter …" at bounding box center [591, 233] width 169 height 111
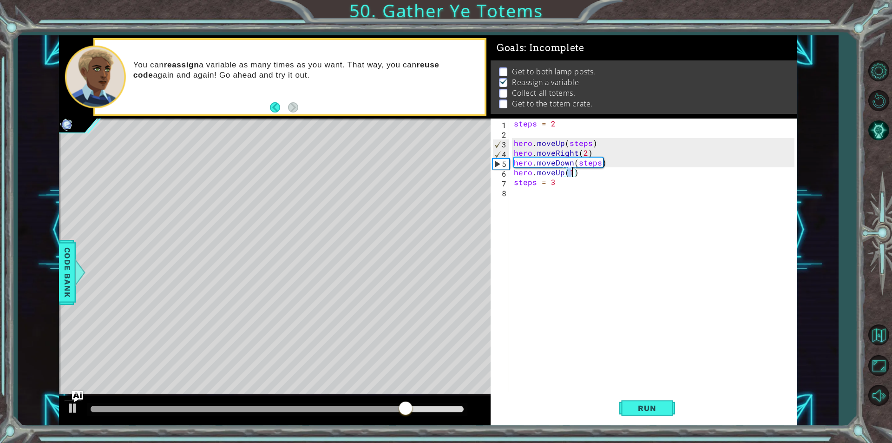
scroll to position [0, 3]
click at [581, 179] on div "steps = 2 hero . moveUp ( steps ) hero . moveRight ( 2 ) hero . moveDown ( step…" at bounding box center [655, 264] width 287 height 293
click at [582, 176] on div "steps = 2 hero . moveUp ( steps ) hero . moveRight ( 2 ) hero . moveDown ( step…" at bounding box center [655, 264] width 287 height 293
type textarea "hero.moveUp(3)"
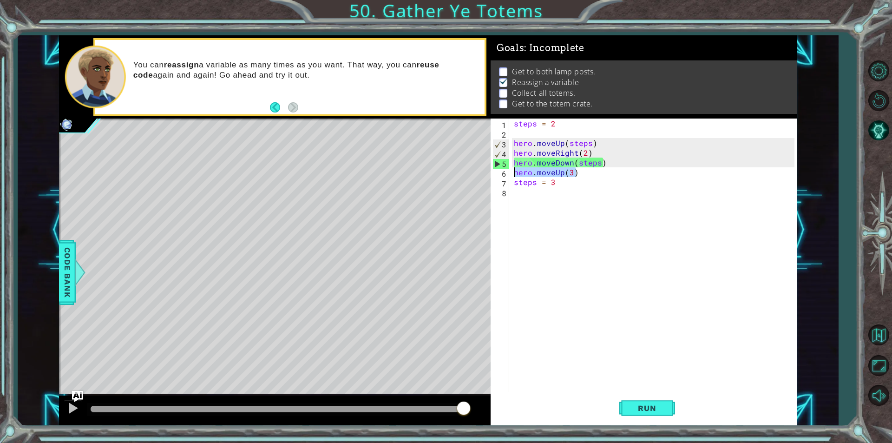
drag, startPoint x: 579, startPoint y: 174, endPoint x: 491, endPoint y: 175, distance: 88.3
click at [491, 175] on div "hero.moveUp(3) 1 2 3 4 5 6 7 8 steps = 2 hero . moveUp ( steps ) hero . moveRig…" at bounding box center [643, 254] width 304 height 273
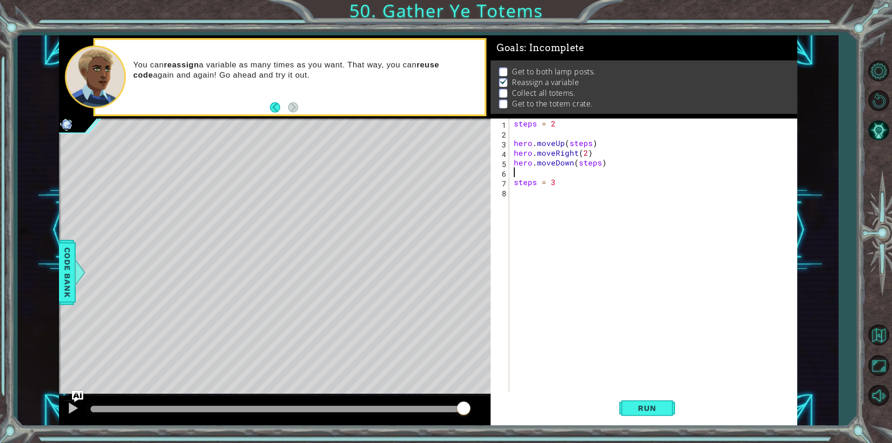
type textarea "hero.moveDown(steps)"
click at [559, 187] on div "steps = 2 hero . moveUp ( steps ) hero . moveRight ( 2 ) hero . moveDown ( step…" at bounding box center [655, 264] width 287 height 293
paste textarea "hero.moveUp(3)"
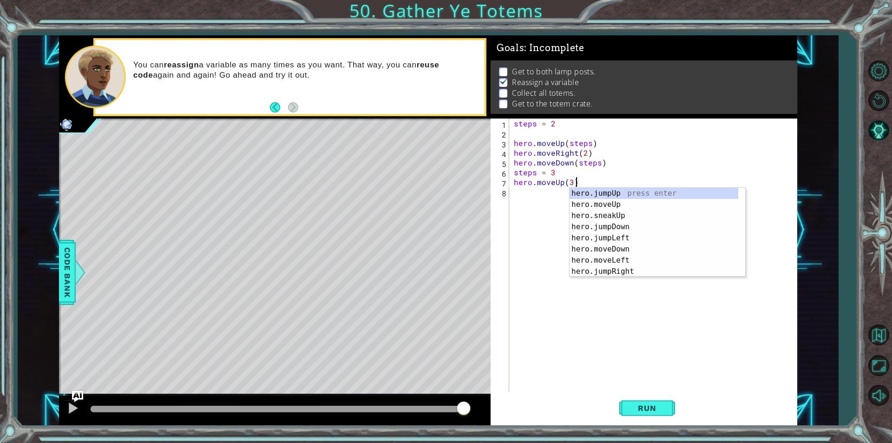
click at [568, 183] on div "steps = 2 hero . moveUp ( steps ) hero . moveRight ( 2 ) hero . moveDown ( step…" at bounding box center [655, 264] width 287 height 293
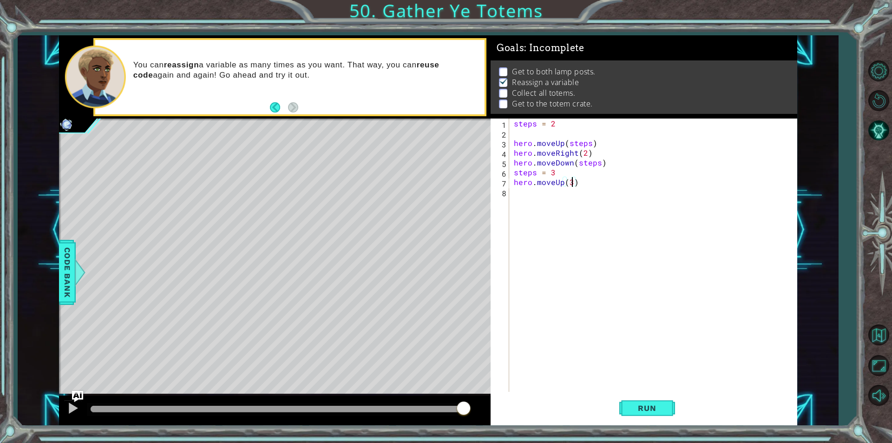
click at [570, 183] on div "steps = 2 hero . moveUp ( steps ) hero . moveRight ( 2 ) hero . moveDown ( step…" at bounding box center [655, 264] width 287 height 293
type textarea "hero.moveUp(steps)"
click at [626, 408] on button "Run" at bounding box center [647, 408] width 56 height 31
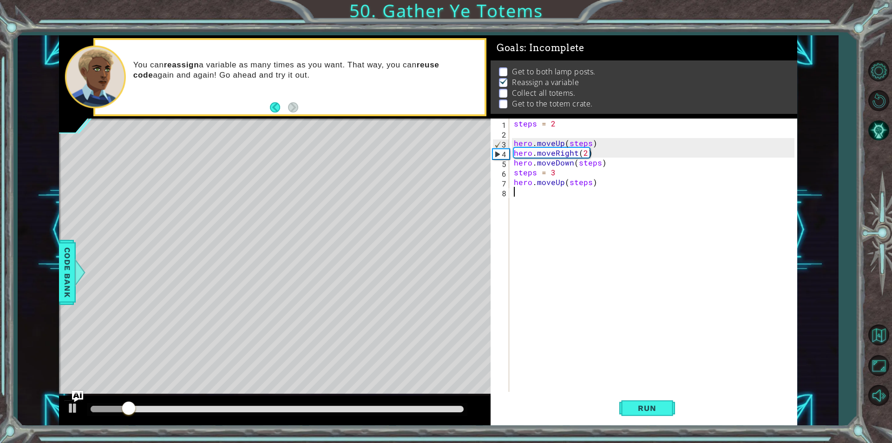
click at [640, 215] on div "steps = 2 hero . moveUp ( steps ) hero . moveRight ( 2 ) hero . moveDown ( step…" at bounding box center [655, 264] width 287 height 293
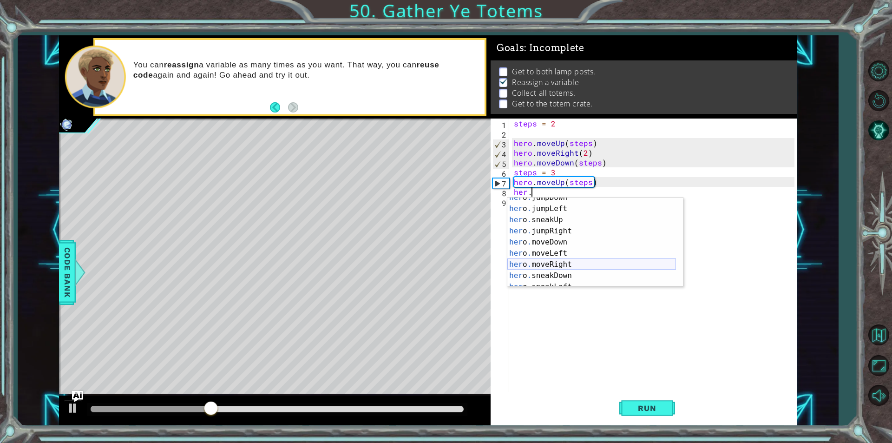
scroll to position [28, 0]
click at [564, 267] on div "her o . jumpDown press enter her o . jumpLeft press enter her o . sneakUp press…" at bounding box center [591, 247] width 169 height 111
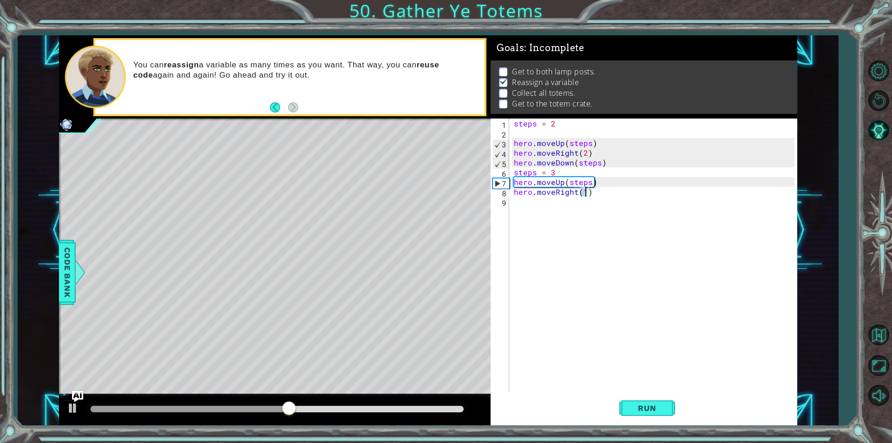
type textarea "hero.moveRight(2)"
click at [589, 224] on div "steps = 2 hero . moveUp ( steps ) hero . moveRight ( 2 ) hero . moveDown ( step…" at bounding box center [655, 264] width 287 height 293
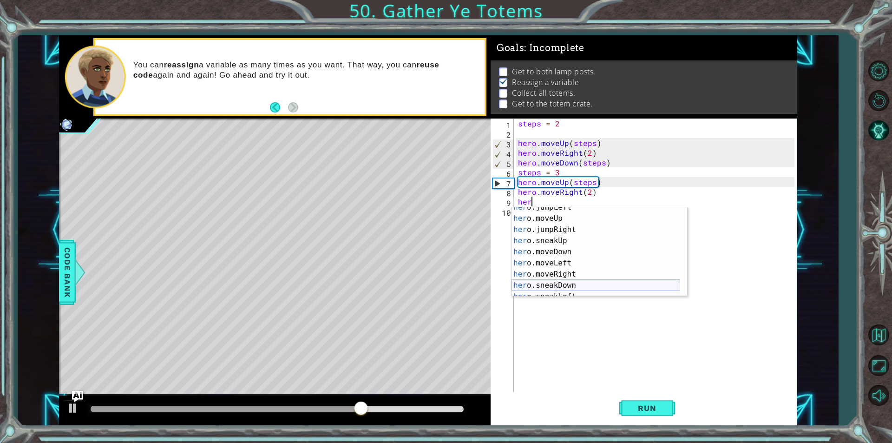
scroll to position [56, 0]
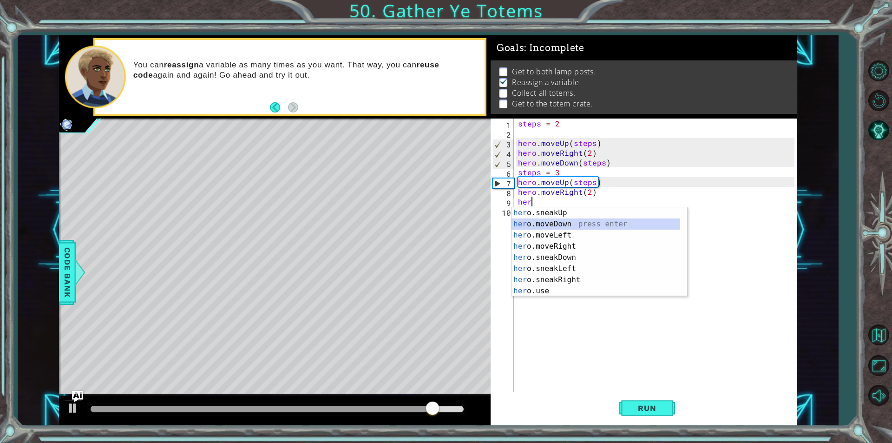
click at [547, 226] on div "her o.sneakUp press enter her o.moveDown press enter her o.moveLeft press enter…" at bounding box center [595, 262] width 169 height 111
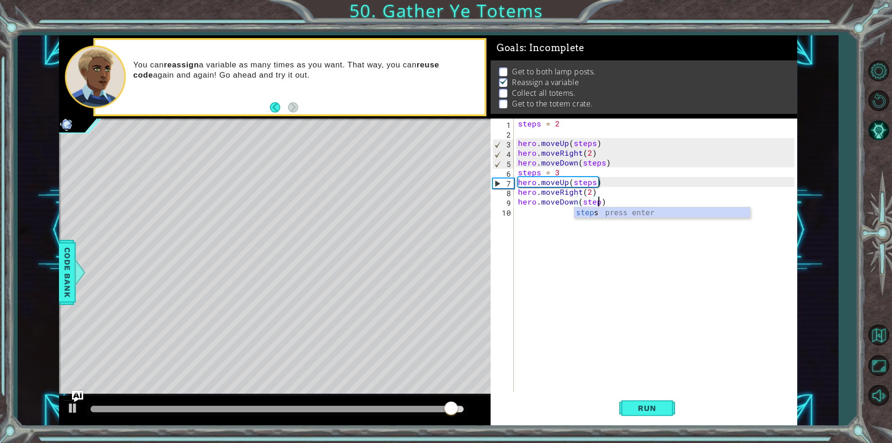
scroll to position [0, 5]
type textarea "hero.moveDown(steps)"
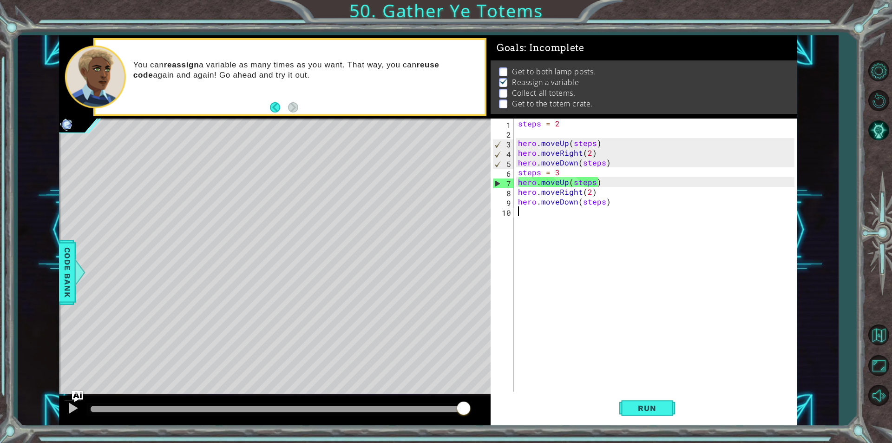
click at [564, 215] on div "steps = 2 hero . moveUp ( steps ) hero . moveRight ( 2 ) hero . moveDown ( step…" at bounding box center [657, 264] width 283 height 293
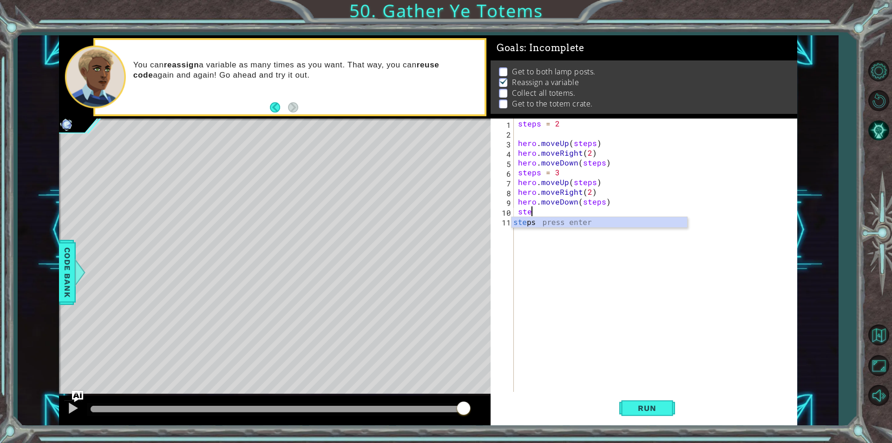
scroll to position [0, 1]
type textarea "steps=4"
click at [523, 230] on div "steps = 2 hero . moveUp ( steps ) hero . moveRight ( 2 ) hero . moveDown ( step…" at bounding box center [657, 264] width 283 height 293
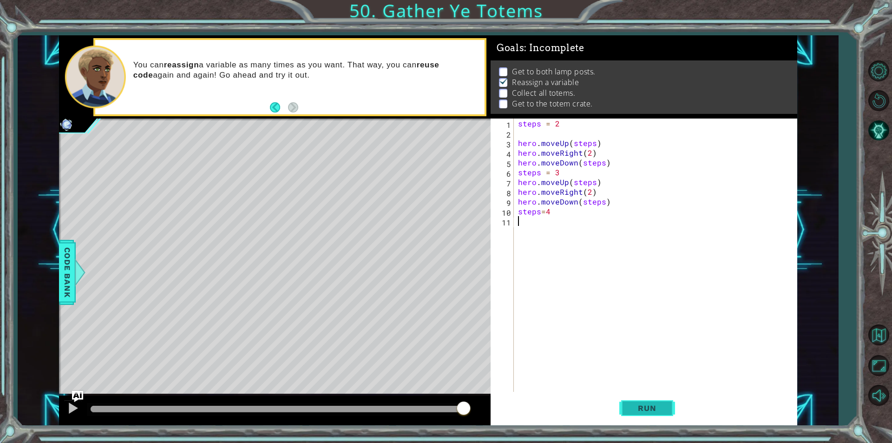
click at [672, 416] on button "Run" at bounding box center [647, 408] width 56 height 31
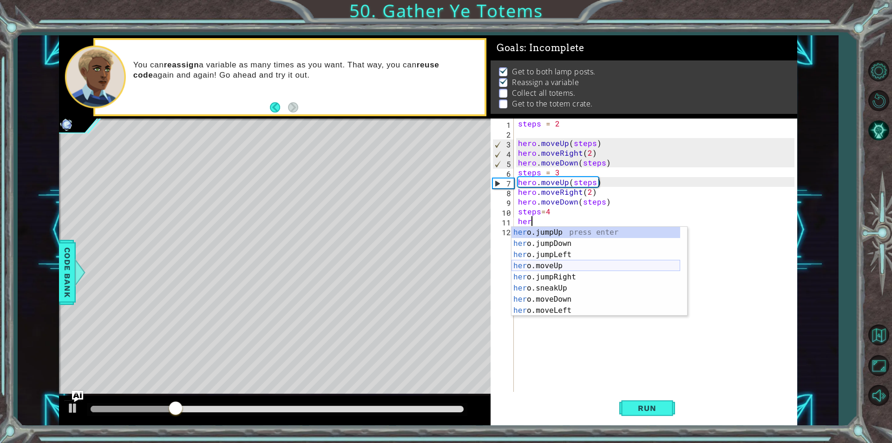
click at [544, 268] on div "her o.jumpUp press enter her o.jumpDown press enter her o.jumpLeft press enter …" at bounding box center [595, 282] width 169 height 111
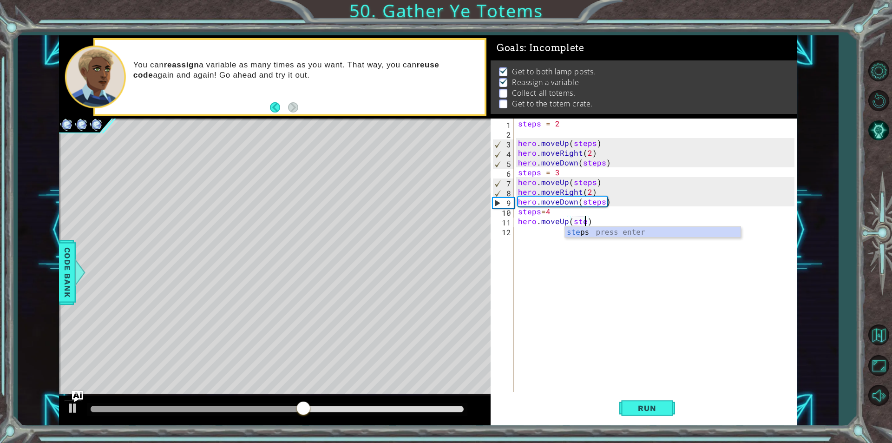
scroll to position [0, 4]
type textarea "hero.moveUp(steps)"
click at [553, 238] on div "steps = 2 hero . moveUp ( steps ) hero . moveRight ( 2 ) hero . moveDown ( step…" at bounding box center [657, 264] width 283 height 293
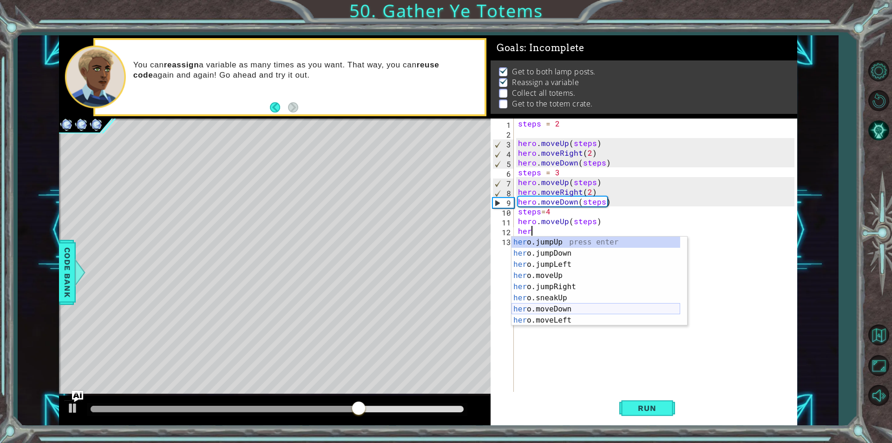
scroll to position [28, 0]
click at [561, 306] on div "her o.jumpLeft press enter her o.moveUp press enter her o.jumpRight press enter…" at bounding box center [595, 286] width 169 height 111
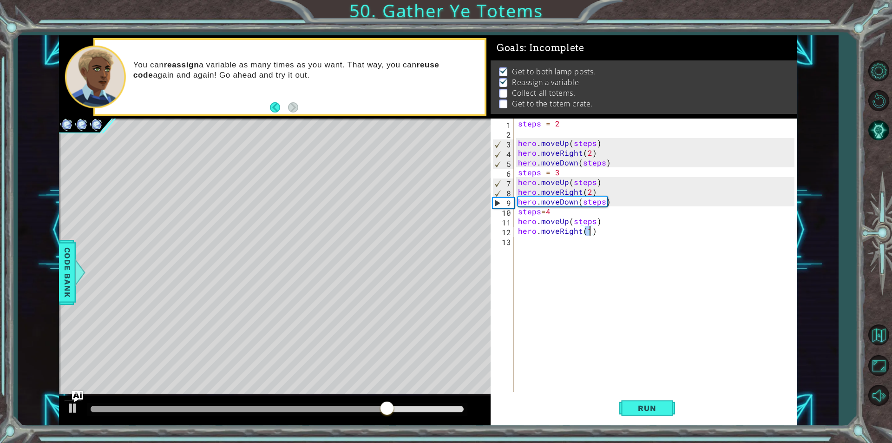
scroll to position [0, 4]
click at [562, 236] on div "steps = 2 hero . moveUp ( steps ) hero . moveRight ( 2 ) hero . moveDown ( step…" at bounding box center [657, 264] width 283 height 293
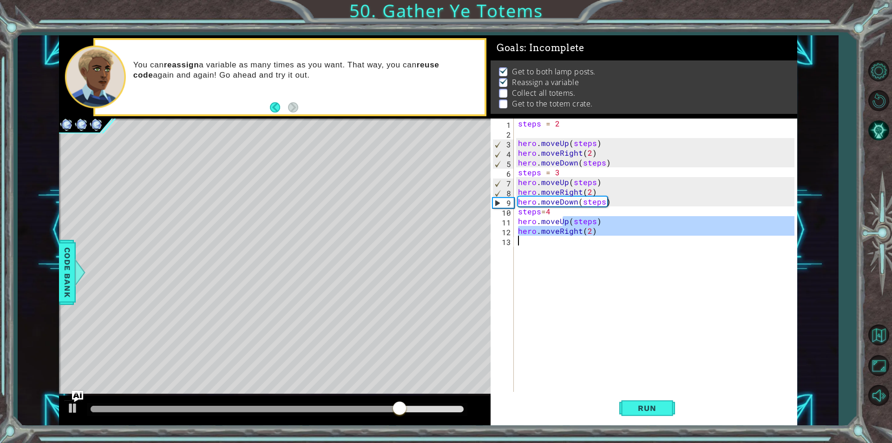
type textarea "hero.moveRight(2)"
click at [562, 243] on div "steps = 2 hero . moveUp ( steps ) hero . moveRight ( 2 ) hero . moveDown ( step…" at bounding box center [655, 254] width 278 height 273
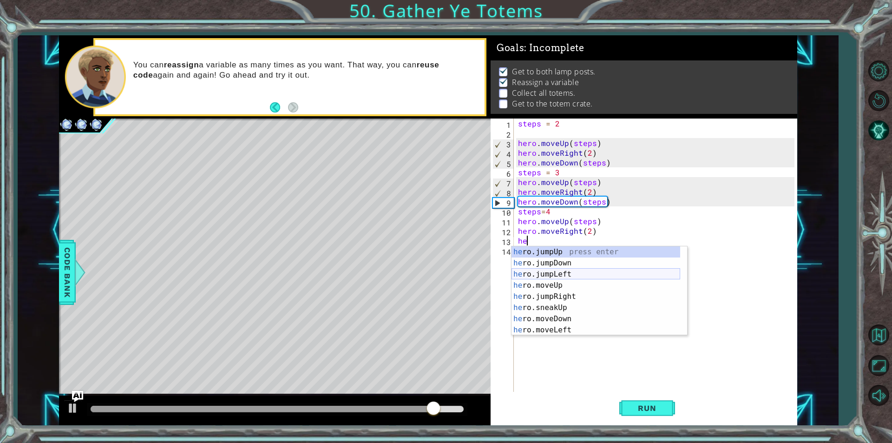
scroll to position [56, 0]
click at [556, 267] on div "he ro.sneakUp press enter he ro.moveDown press enter he ro.moveLeft press enter…" at bounding box center [595, 301] width 169 height 111
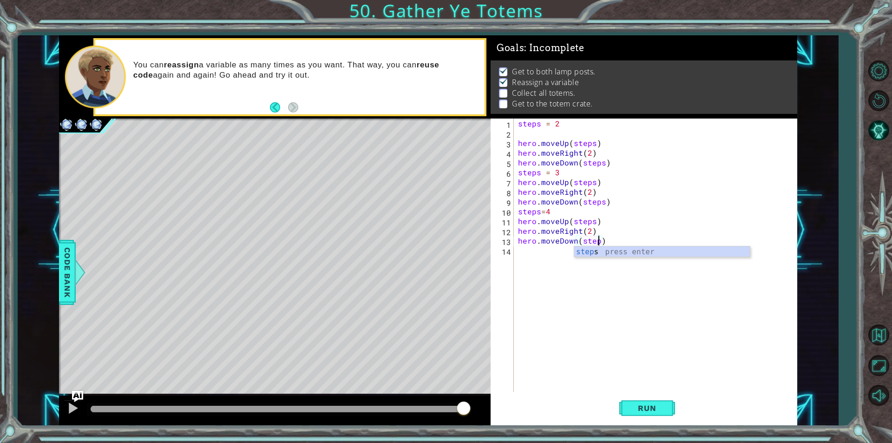
scroll to position [0, 5]
type textarea "hero.moveDown(steps)"
click at [633, 409] on span "Run" at bounding box center [646, 407] width 37 height 9
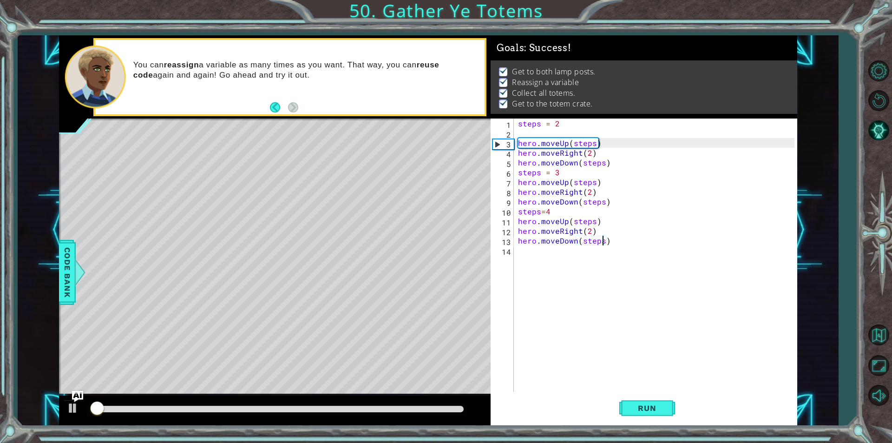
click at [429, 410] on div at bounding box center [277, 409] width 373 height 7
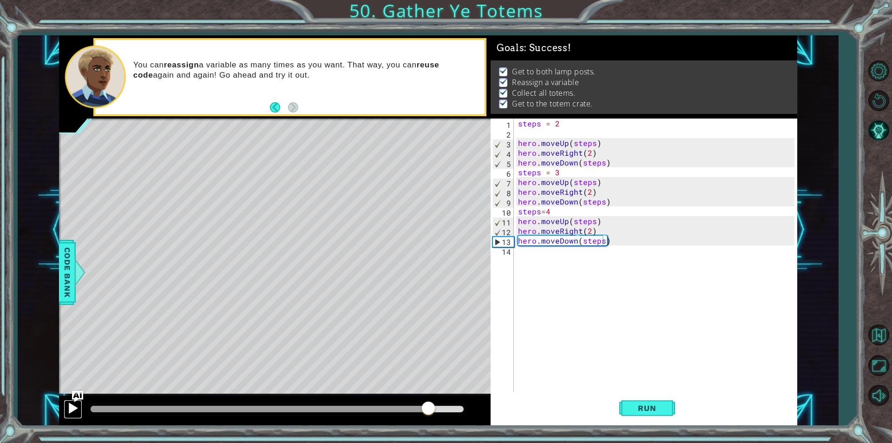
click at [73, 404] on div at bounding box center [73, 408] width 12 height 12
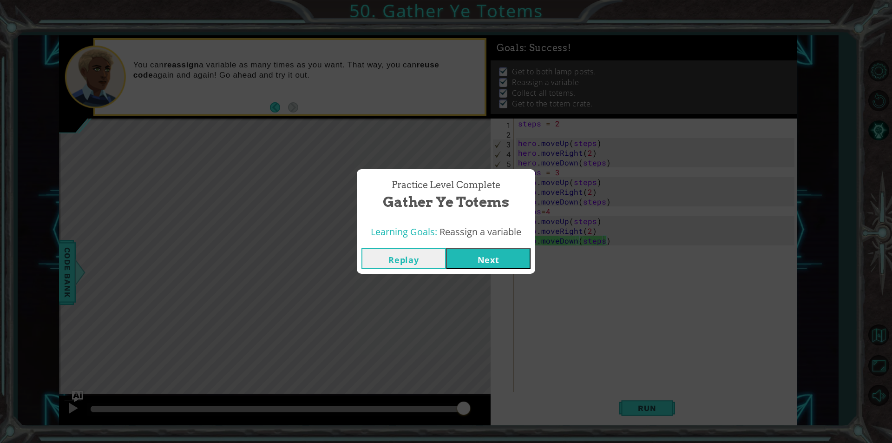
click at [463, 263] on button "Next" at bounding box center [488, 258] width 85 height 21
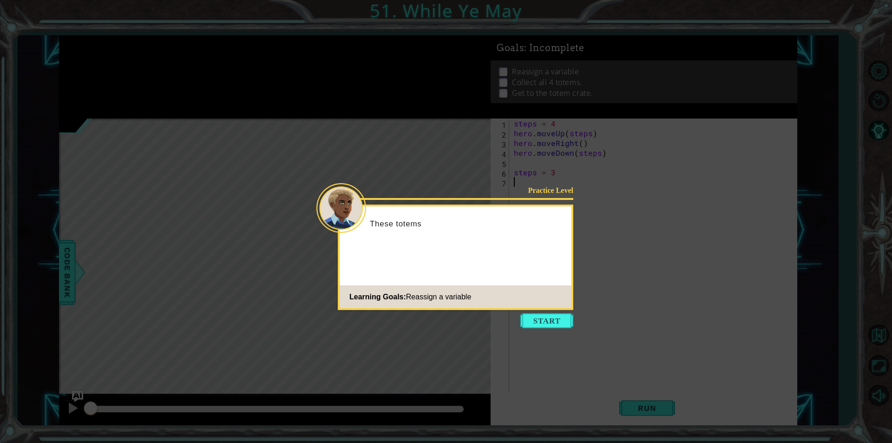
click at [530, 312] on icon at bounding box center [446, 221] width 892 height 443
click at [525, 321] on button "Start" at bounding box center [546, 320] width 53 height 15
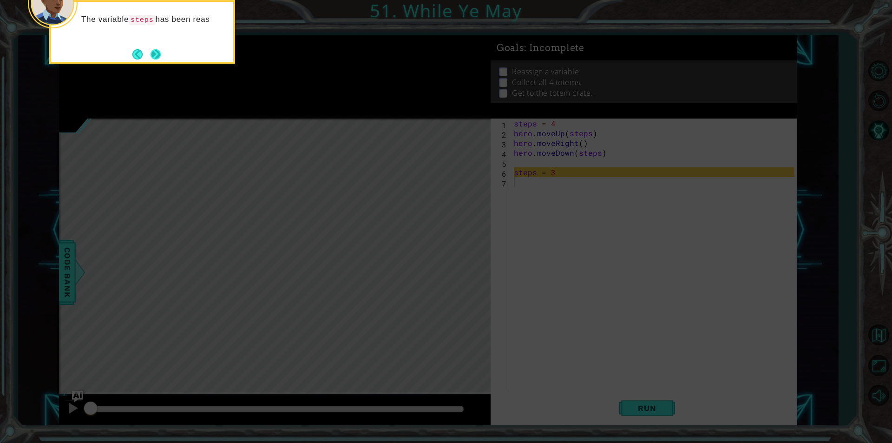
click at [155, 57] on button "Next" at bounding box center [156, 54] width 10 height 10
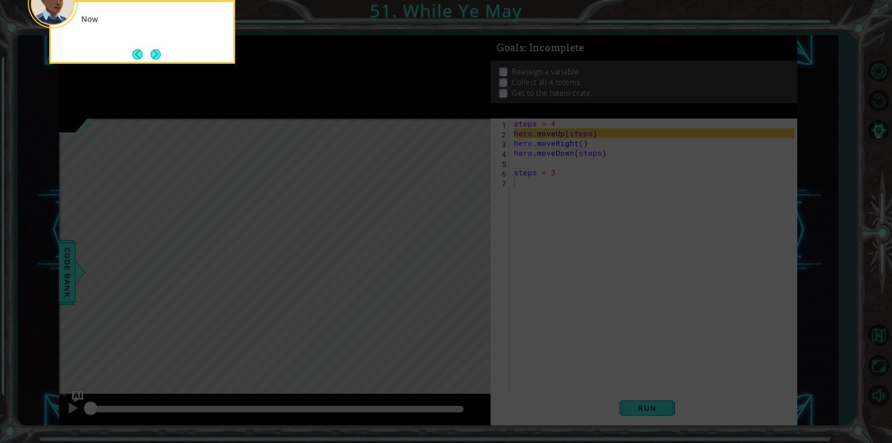
click at [155, 57] on button "Next" at bounding box center [156, 54] width 10 height 10
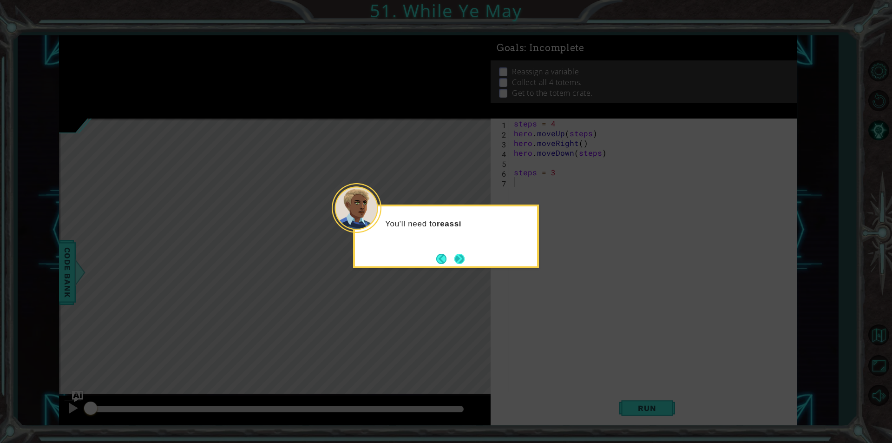
click at [458, 254] on button "Next" at bounding box center [459, 259] width 10 height 10
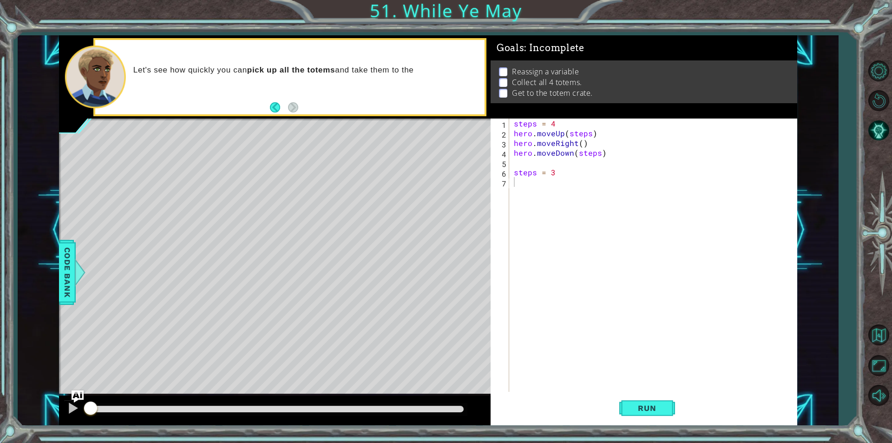
click at [78, 393] on img "Ask AI" at bounding box center [78, 396] width 12 height 12
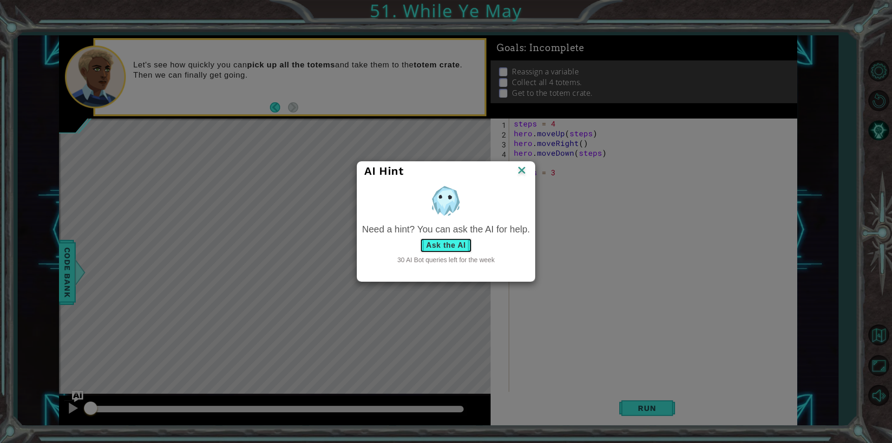
click at [429, 245] on button "Ask the AI" at bounding box center [446, 245] width 52 height 15
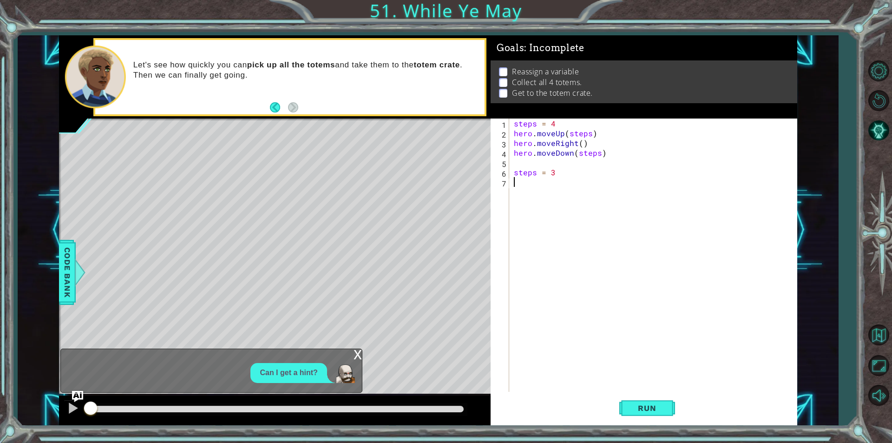
click at [535, 251] on div "steps = 4 hero . moveUp ( steps ) hero . moveRight ( ) hero . moveDown ( steps …" at bounding box center [655, 264] width 287 height 293
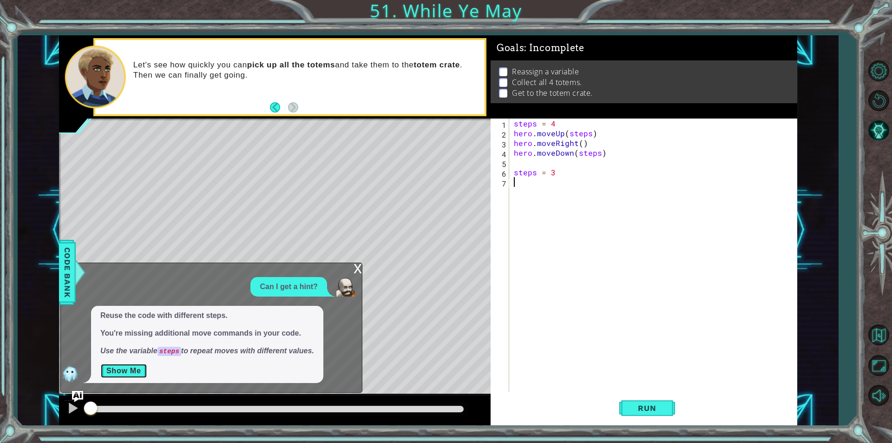
click at [120, 372] on button "Show Me" at bounding box center [123, 370] width 47 height 15
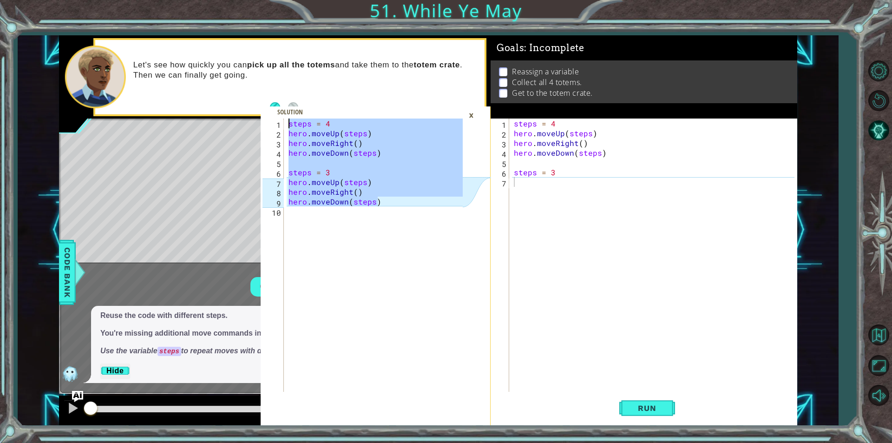
drag, startPoint x: 383, startPoint y: 204, endPoint x: 270, endPoint y: 117, distance: 143.0
click at [270, 118] on div "hero.moveDown(steps) 1 2 3 4 5 6 7 8 9 10 steps = 4 hero . moveUp ( steps ) her…" at bounding box center [376, 271] width 230 height 307
type textarea "steps = 4 hero.moveUp(steps)"
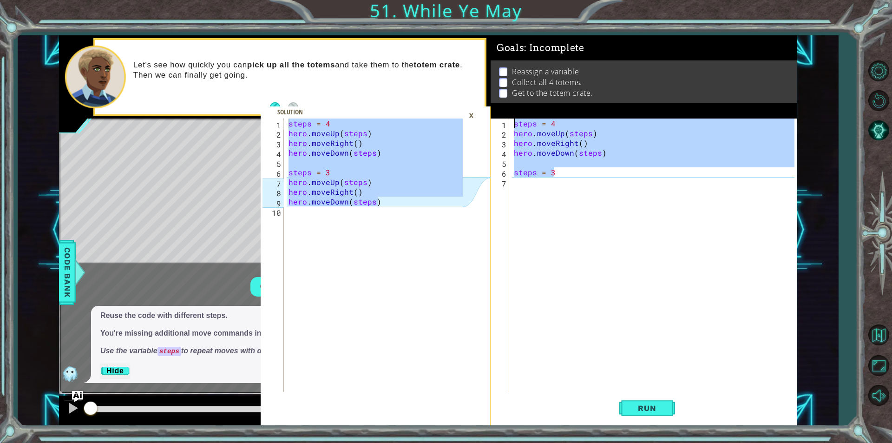
drag, startPoint x: 672, startPoint y: 174, endPoint x: 482, endPoint y: 112, distance: 199.9
click at [482, 112] on div "steps = 4 hero.moveUp(steps) 1 2 3 4 5 6 7 8 9 10 steps = 4 hero . moveUp ( ste…" at bounding box center [428, 230] width 738 height 390
paste textarea "hero.moveDown"
type textarea "hero.moveDown(steps)"
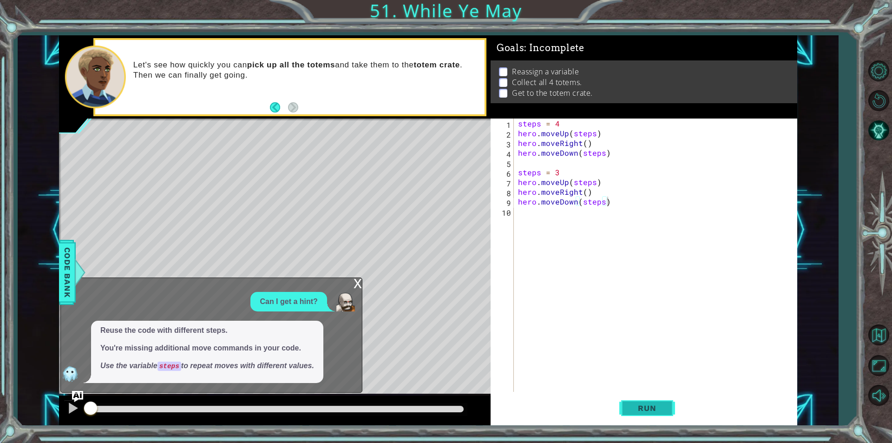
click at [622, 407] on button "Run" at bounding box center [647, 408] width 56 height 31
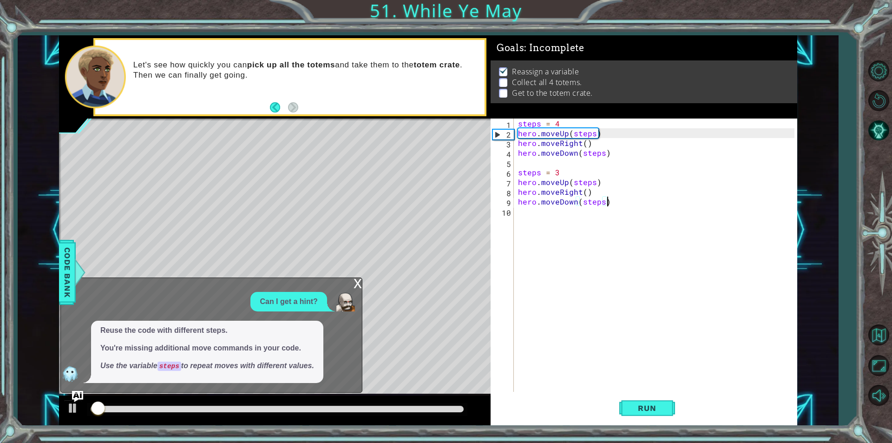
click at [432, 408] on div at bounding box center [277, 409] width 373 height 7
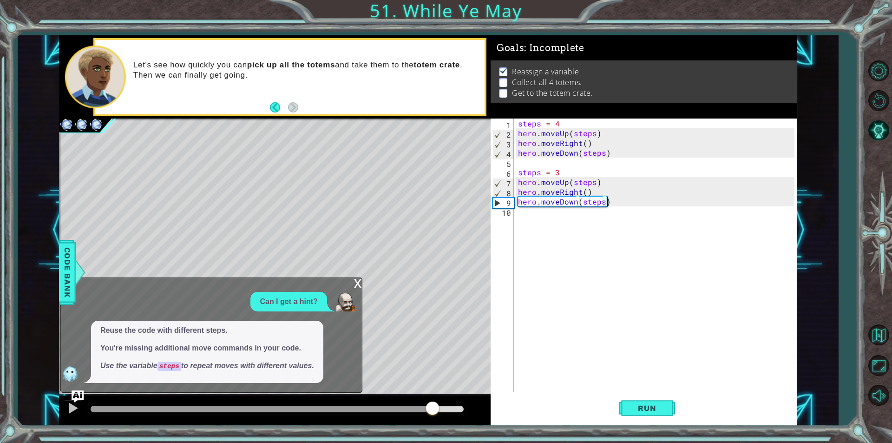
click at [72, 399] on img "Ask AI" at bounding box center [78, 396] width 12 height 12
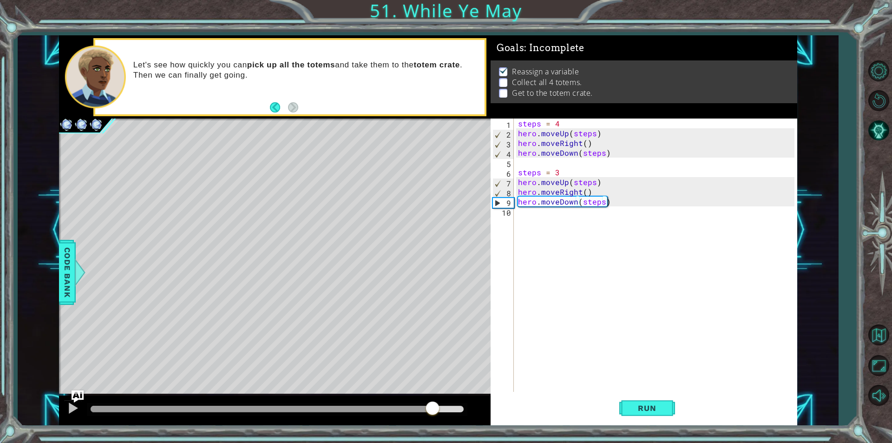
click at [74, 402] on img "Ask AI" at bounding box center [78, 396] width 12 height 12
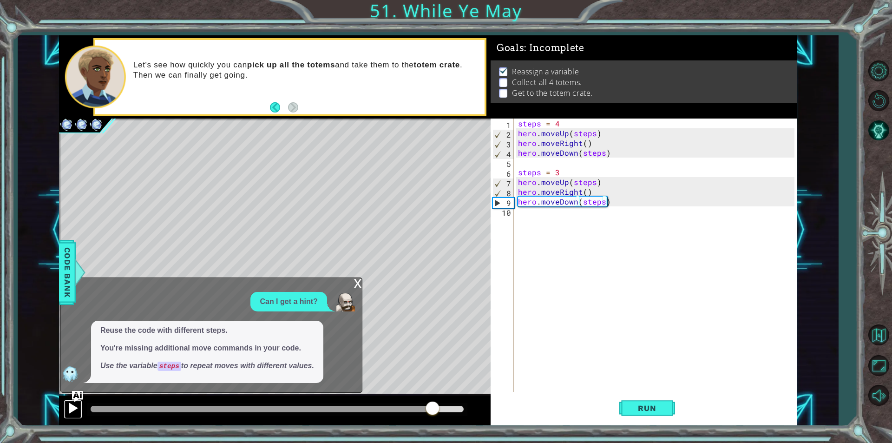
click at [74, 407] on div at bounding box center [73, 408] width 12 height 12
click at [67, 406] on div at bounding box center [73, 408] width 12 height 12
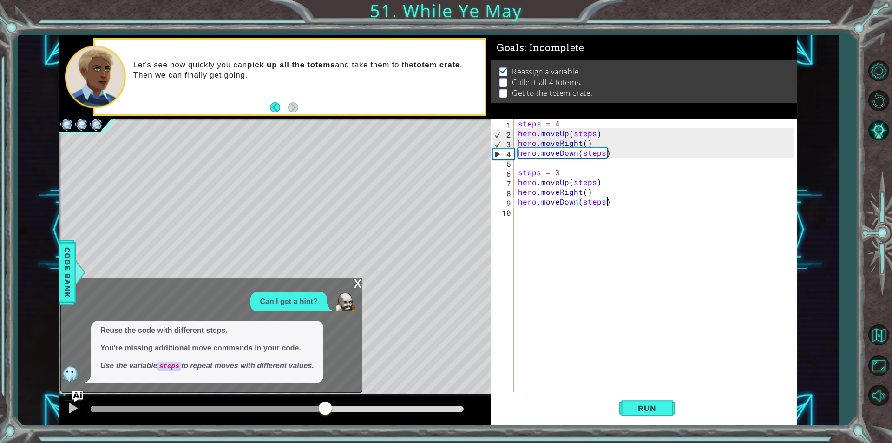
click at [325, 409] on div at bounding box center [277, 409] width 373 height 7
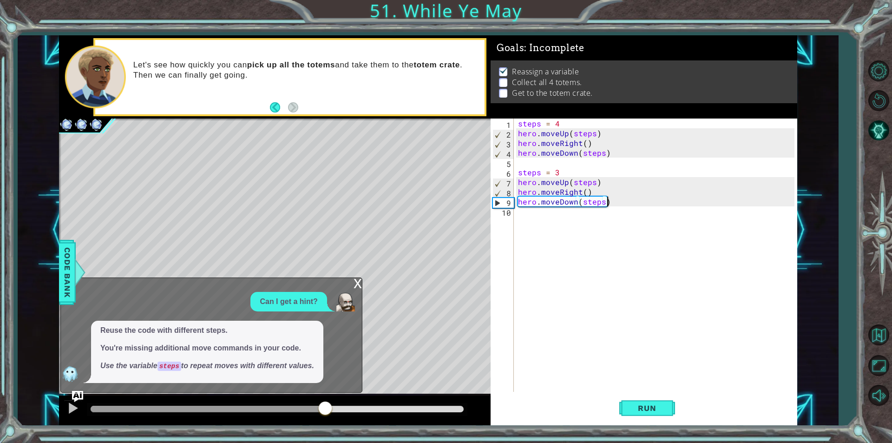
click at [393, 406] on div at bounding box center [277, 409] width 373 height 7
click at [75, 411] on div at bounding box center [73, 408] width 12 height 12
click at [360, 281] on div "x" at bounding box center [357, 282] width 8 height 9
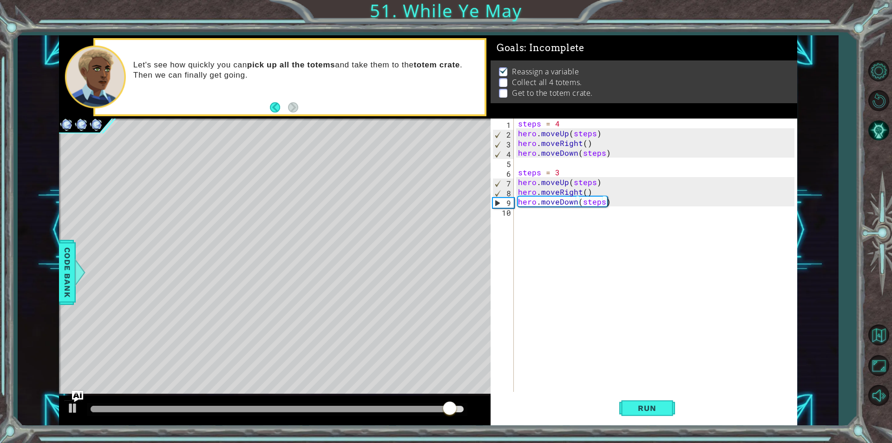
click at [549, 213] on div "steps = 4 hero . moveUp ( steps ) hero . moveRight ( ) hero . moveDown ( steps …" at bounding box center [657, 264] width 283 height 293
click at [72, 395] on div "steps = 4 hero.moveUp(steps) 1 2 3 4 5 6 7 8 9 10 steps = 4 hero . moveUp ( ste…" at bounding box center [428, 230] width 738 height 390
click at [72, 401] on img "Ask AI" at bounding box center [78, 396] width 12 height 12
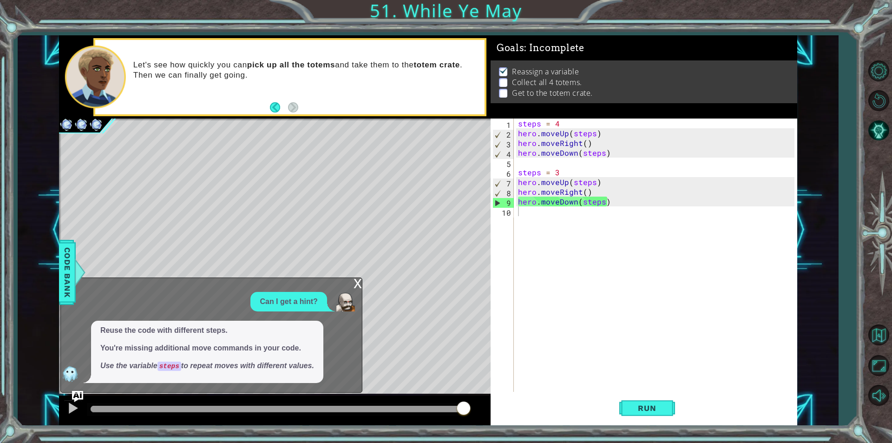
click at [358, 285] on div "x" at bounding box center [357, 282] width 8 height 9
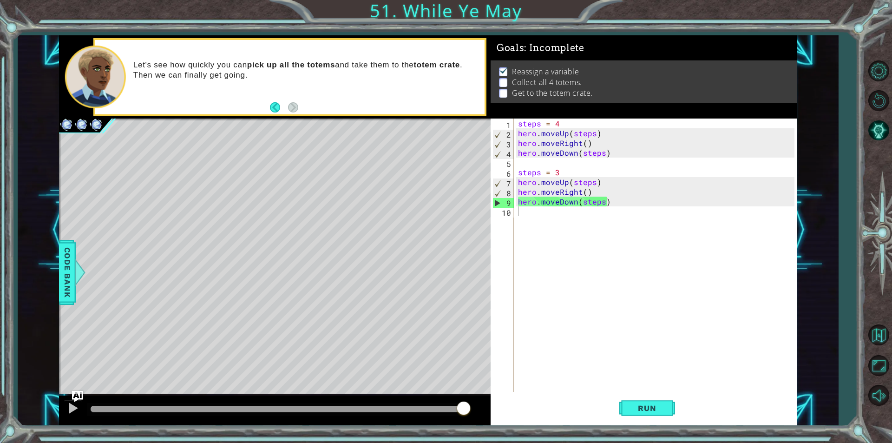
click at [384, 415] on div at bounding box center [277, 409] width 380 height 13
click at [384, 410] on div at bounding box center [237, 409] width 293 height 7
drag, startPoint x: 384, startPoint y: 410, endPoint x: 281, endPoint y: 409, distance: 103.1
click at [281, 409] on div at bounding box center [280, 408] width 17 height 17
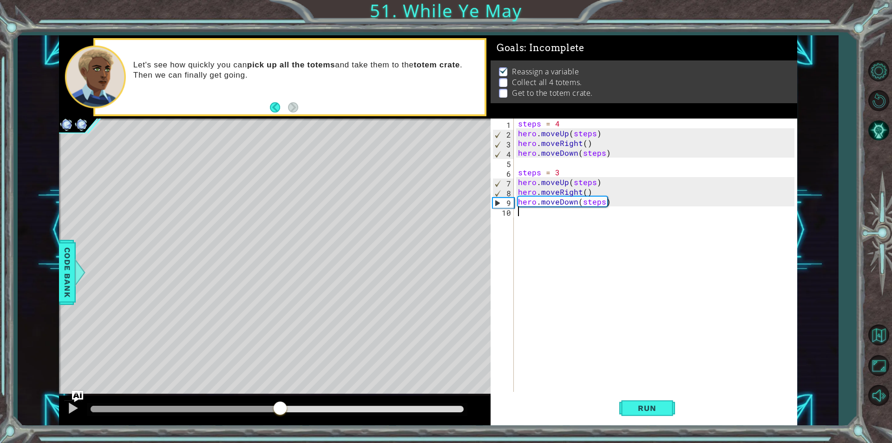
click at [61, 406] on div at bounding box center [275, 410] width 432 height 30
click at [66, 405] on button at bounding box center [73, 408] width 19 height 19
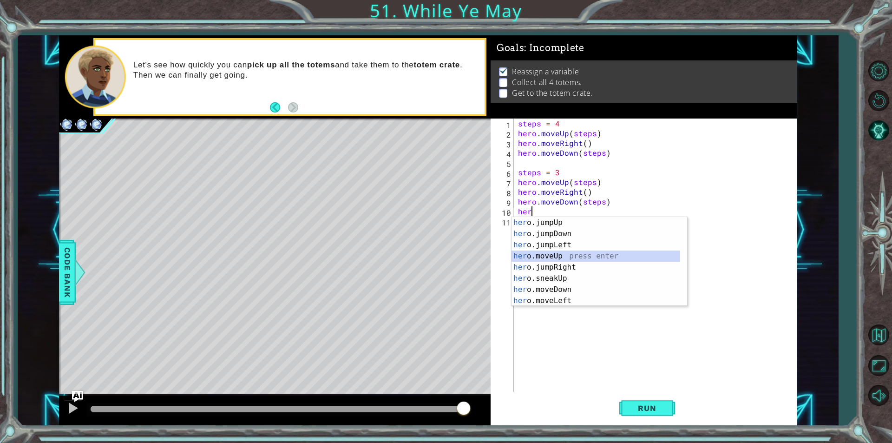
click at [633, 258] on div "her o.jumpUp press enter her o.jumpDown press enter her o.jumpLeft press enter …" at bounding box center [595, 272] width 169 height 111
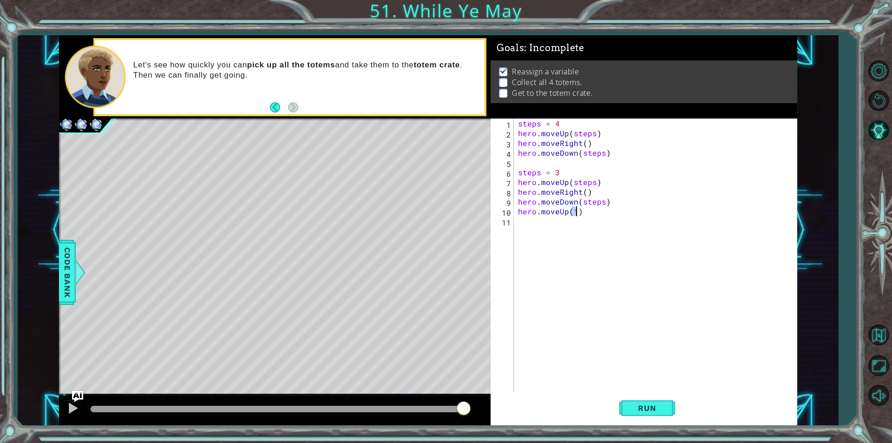
type textarea "hero.moveUp(2)"
click at [633, 258] on div "steps = 4 hero . moveUp ( steps ) hero . moveRight ( ) hero . moveDown ( steps …" at bounding box center [657, 264] width 283 height 293
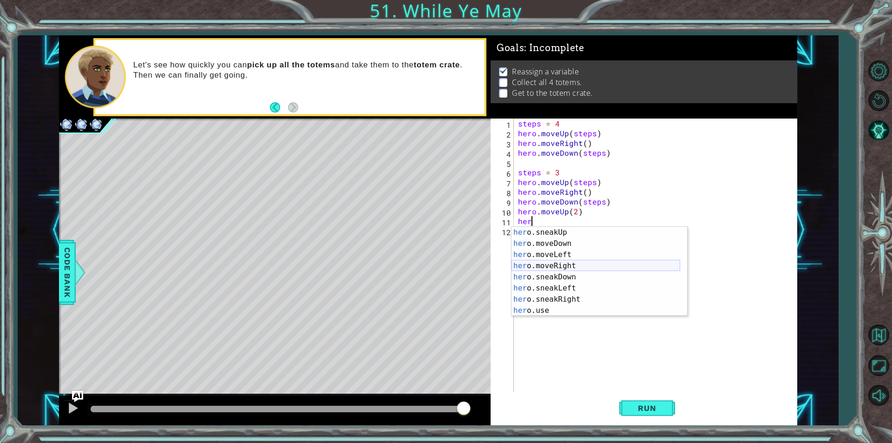
scroll to position [56, 0]
click at [558, 267] on div "her o.sneakUp press enter her o.moveDown press enter her o.moveLeft press enter…" at bounding box center [595, 282] width 169 height 111
type textarea "hero.moveRight(1)"
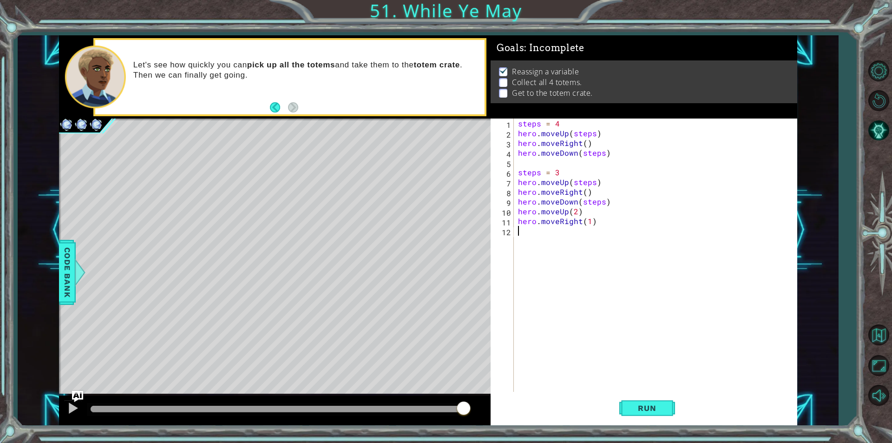
click at [565, 232] on div "steps = 4 hero . moveUp ( steps ) hero . moveRight ( ) hero . moveDown ( steps …" at bounding box center [657, 264] width 283 height 293
type textarea "e"
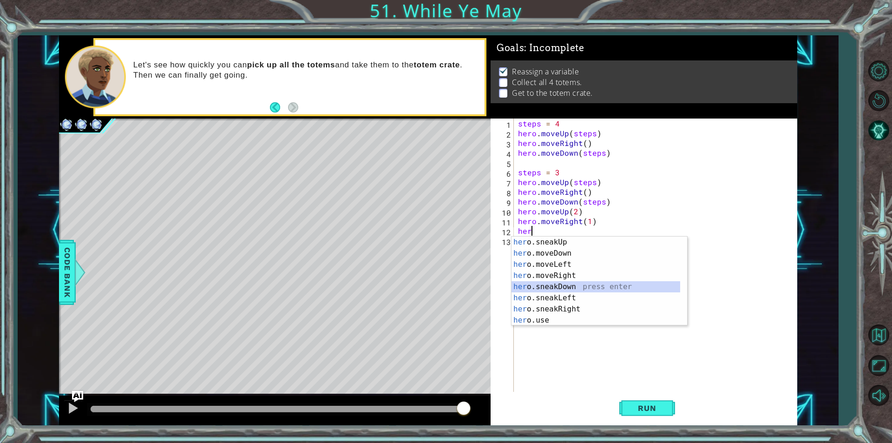
click at [572, 290] on div "her o.sneakUp press enter her o.moveDown press enter her o.moveLeft press enter…" at bounding box center [595, 291] width 169 height 111
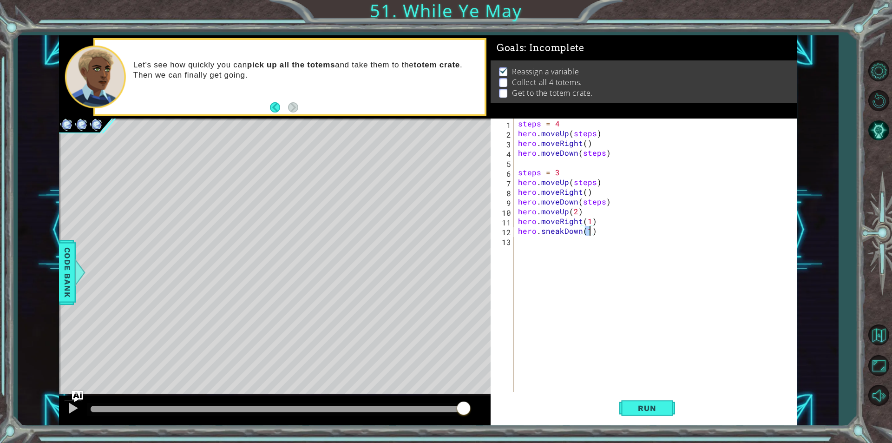
type textarea "hero.sneakDown(2)"
click at [551, 239] on div "steps = 4 hero . moveUp ( steps ) hero . moveRight ( ) hero . moveDown ( steps …" at bounding box center [657, 264] width 283 height 293
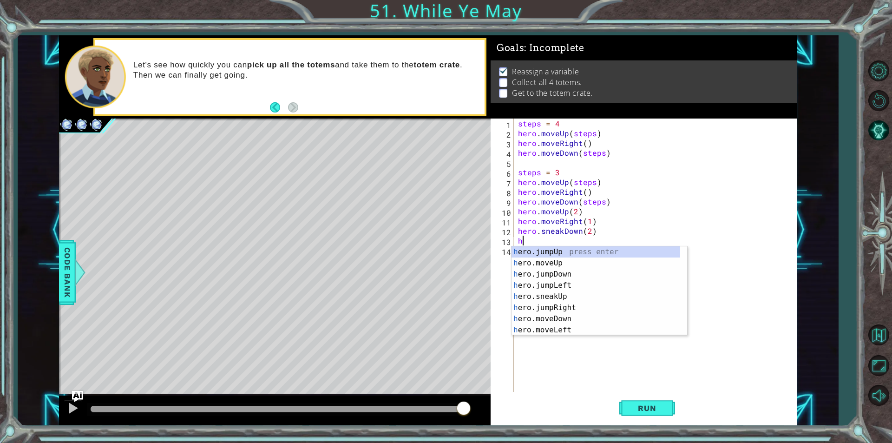
scroll to position [0, 0]
click at [564, 284] on div "her o.jumpUp press enter her o.jumpDown press enter her o.jumpLeft press enter …" at bounding box center [595, 301] width 169 height 111
type textarea "hero.moveUp(1)"
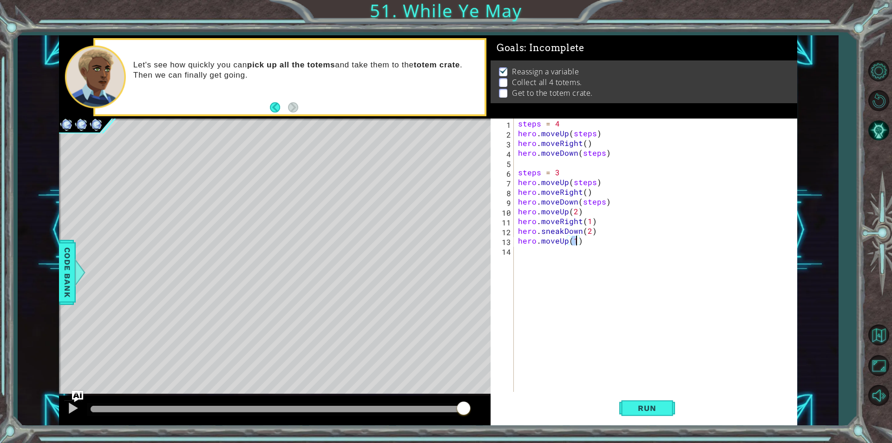
scroll to position [0, 3]
click at [559, 257] on div "steps = 4 hero . moveUp ( steps ) hero . moveRight ( ) hero . moveDown ( steps …" at bounding box center [657, 264] width 283 height 293
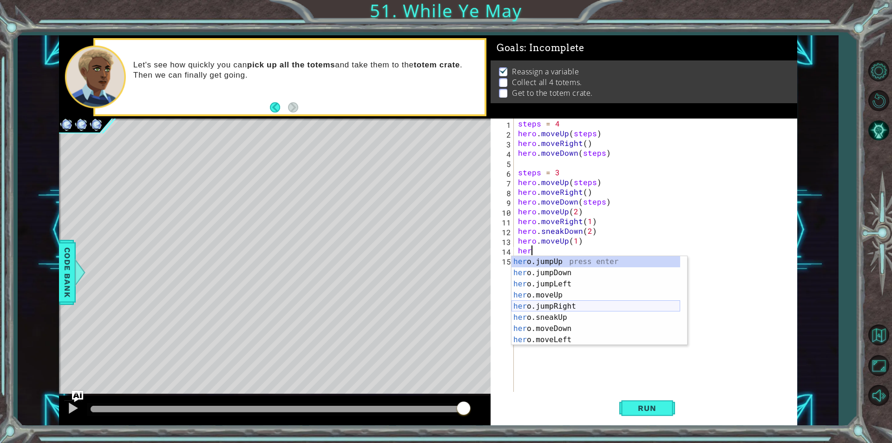
scroll to position [56, 0]
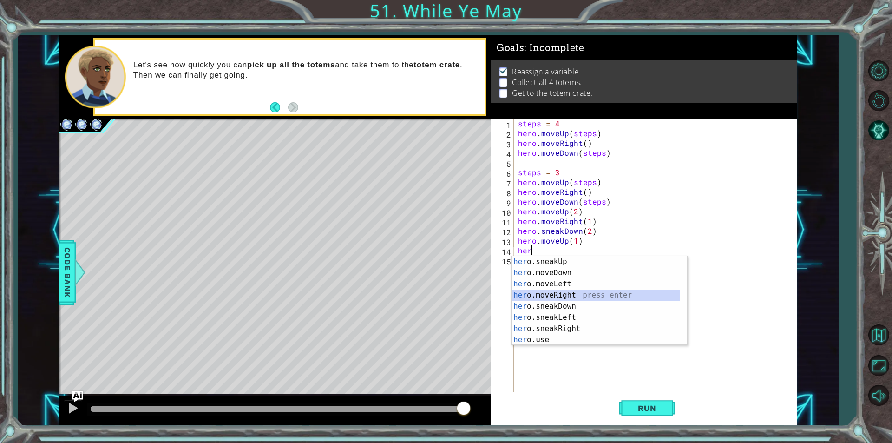
click at [550, 296] on div "her o.sneakUp press enter her o.moveDown press enter her o.moveLeft press enter…" at bounding box center [595, 311] width 169 height 111
type textarea "hero.moveRight(1)"
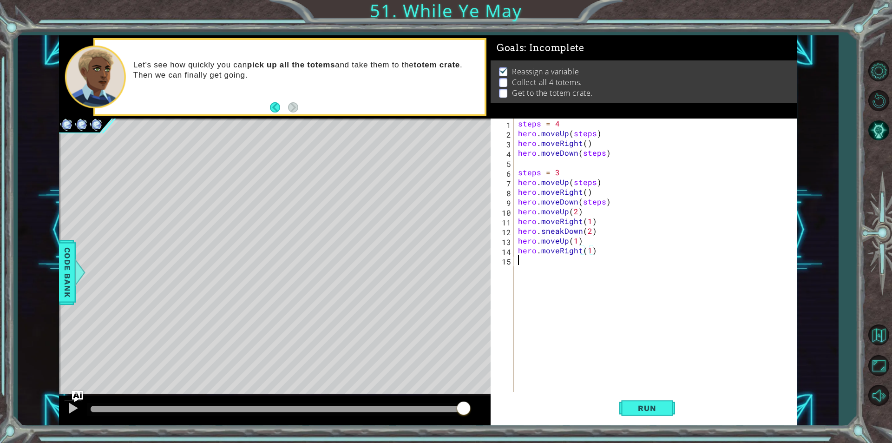
click at [551, 267] on div "steps = 4 hero . moveUp ( steps ) hero . moveRight ( ) hero . moveDown ( steps …" at bounding box center [657, 264] width 283 height 293
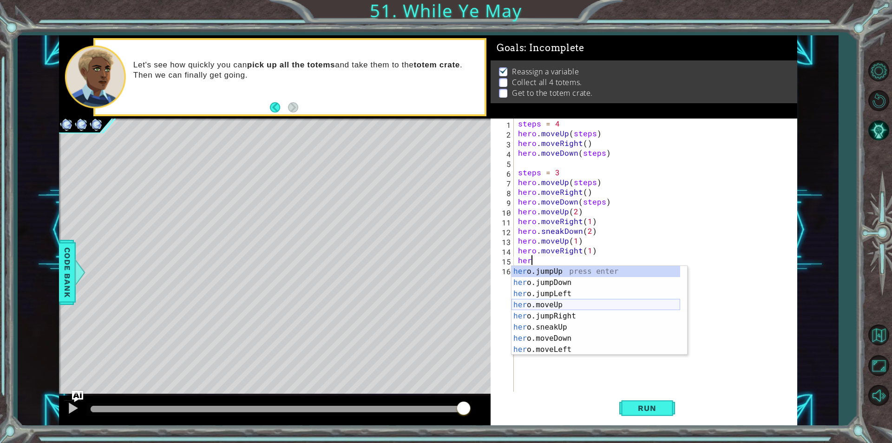
scroll to position [28, 0]
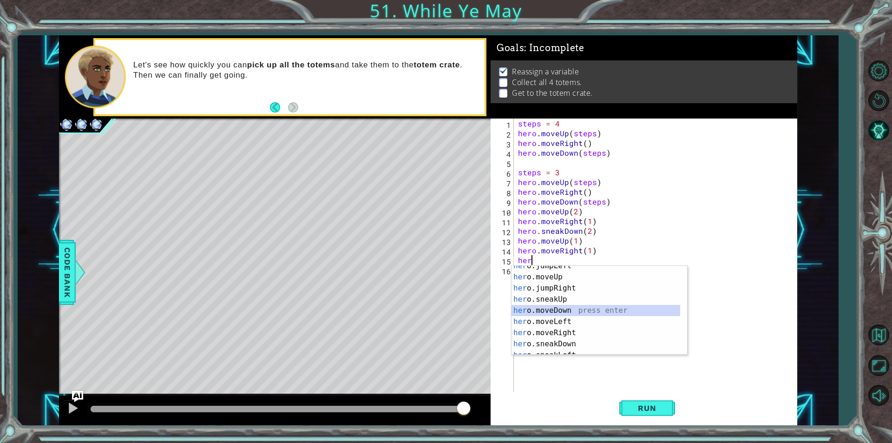
click at [554, 310] on div "her o.jumpLeft press enter her o.moveUp press enter her o.jumpRight press enter…" at bounding box center [595, 315] width 169 height 111
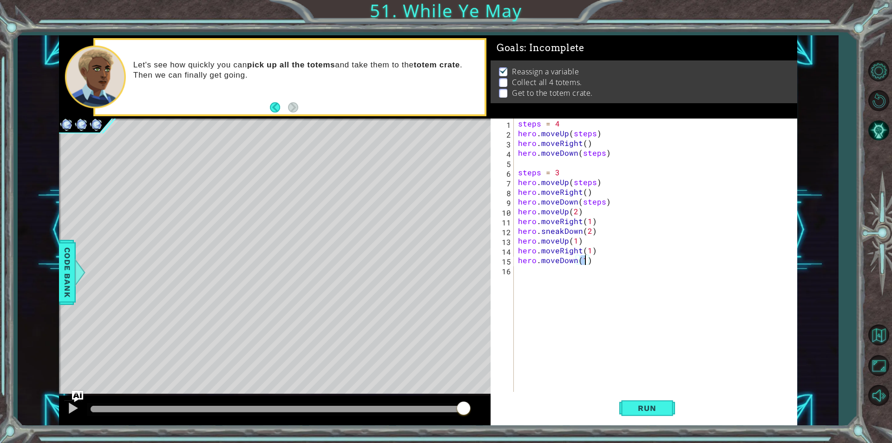
type textarea "hero.moveDown(1)"
click at [635, 407] on span "Run" at bounding box center [646, 407] width 37 height 9
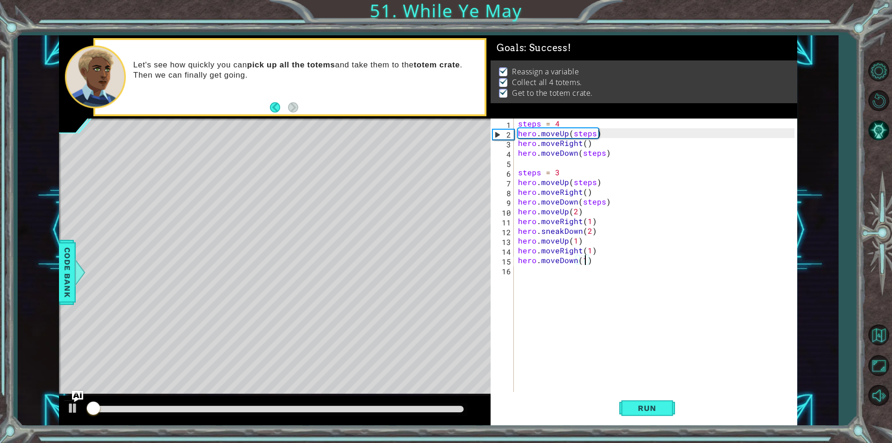
click at [434, 405] on div at bounding box center [277, 409] width 380 height 13
click at [412, 407] on div at bounding box center [277, 409] width 373 height 7
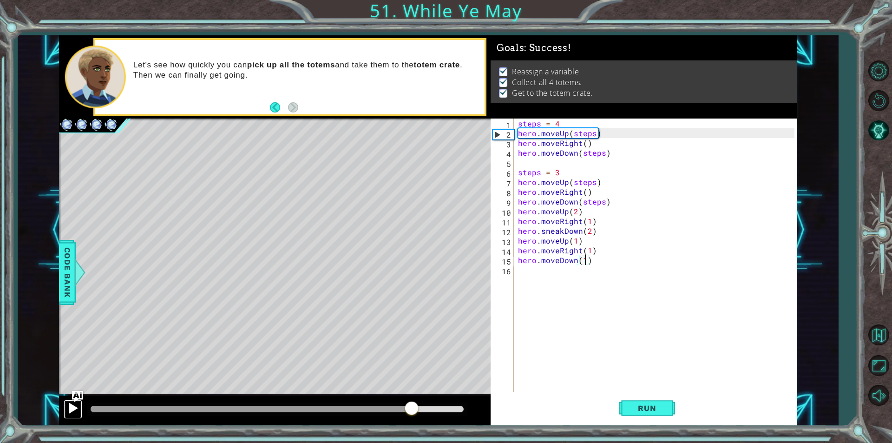
click at [77, 406] on div at bounding box center [73, 408] width 12 height 12
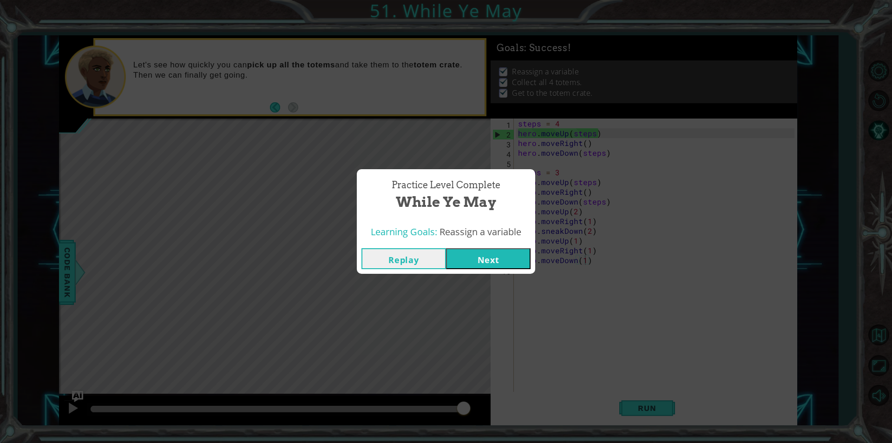
click at [463, 257] on button "Next" at bounding box center [488, 258] width 85 height 21
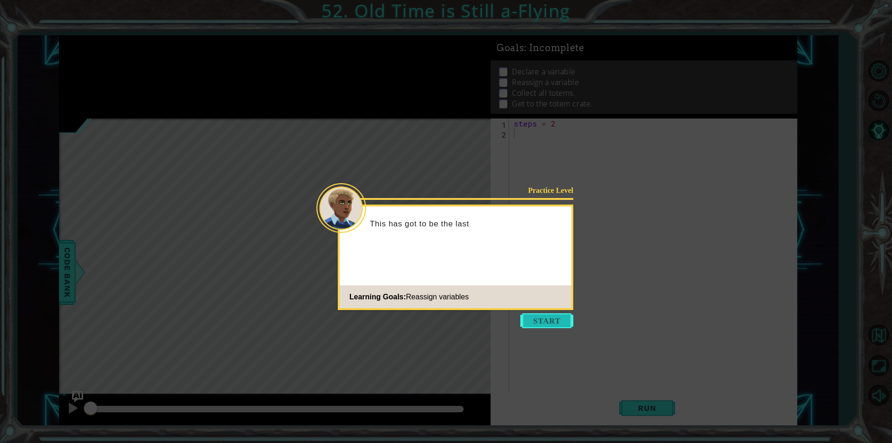
click at [571, 324] on button "Start" at bounding box center [546, 320] width 53 height 15
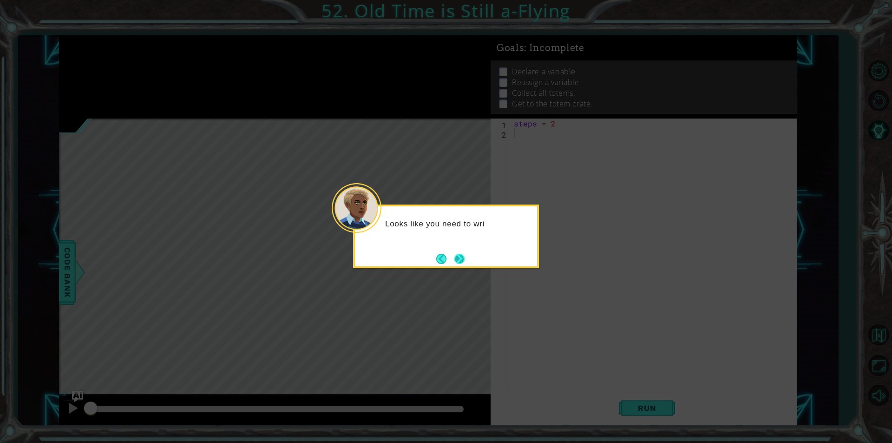
click at [453, 260] on button "Next" at bounding box center [459, 258] width 13 height 13
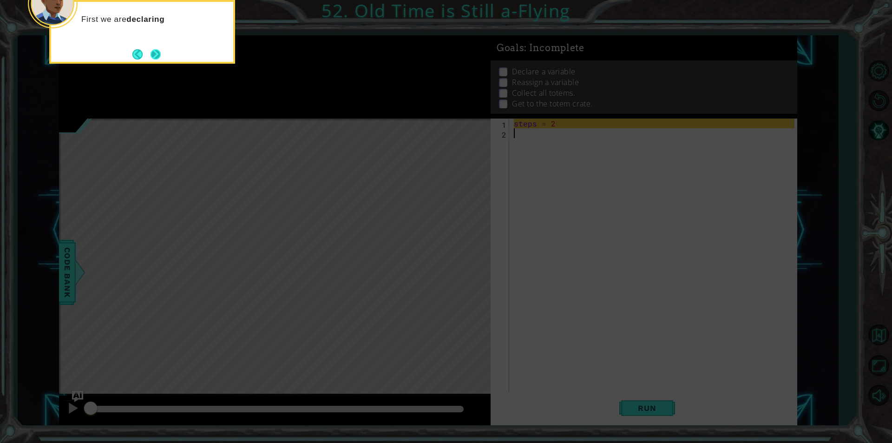
click at [153, 59] on button "Next" at bounding box center [156, 54] width 12 height 12
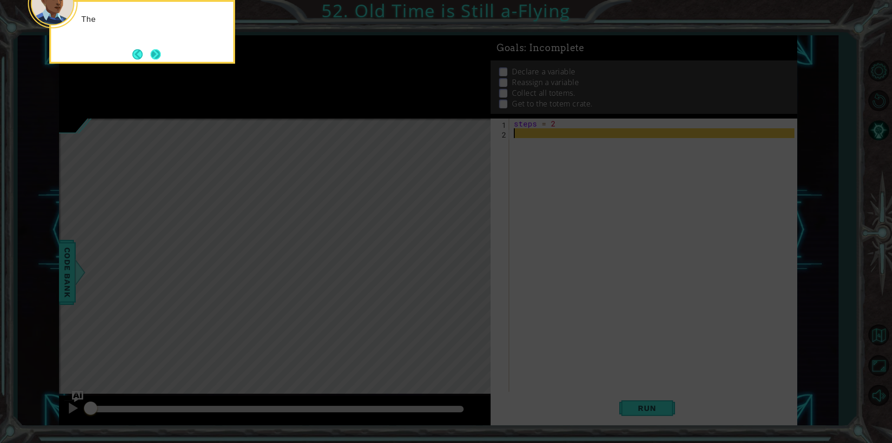
click at [156, 59] on button "Next" at bounding box center [156, 54] width 10 height 10
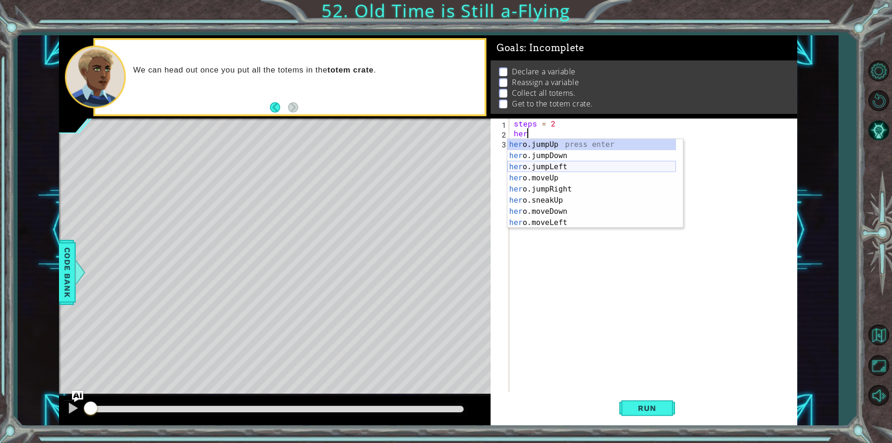
scroll to position [56, 0]
click at [569, 176] on div "her o.sneakUp press enter her o.moveDown press enter her o.moveLeft press enter…" at bounding box center [591, 194] width 169 height 111
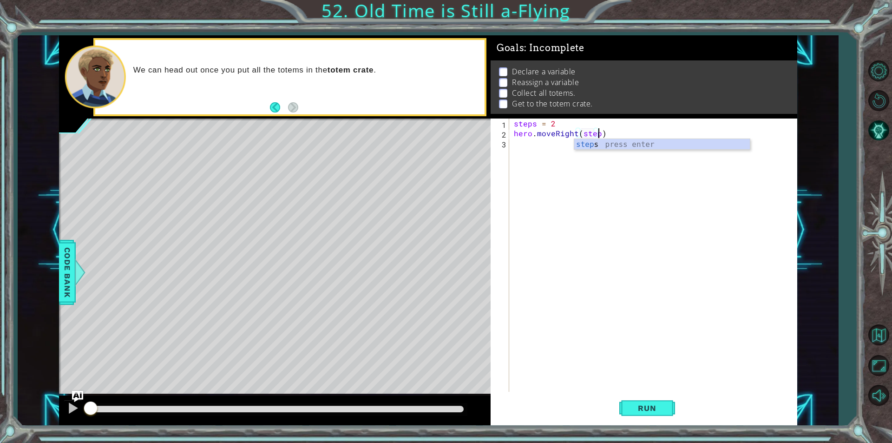
scroll to position [0, 5]
type textarea "hero.moveRight(steps)"
click at [551, 150] on div "steps = 2 hero . moveRight ( steps )" at bounding box center [655, 264] width 287 height 293
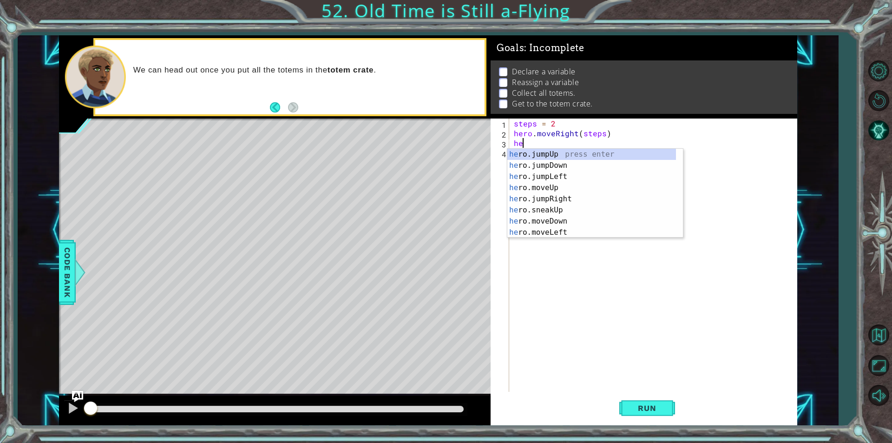
type textarea "her"
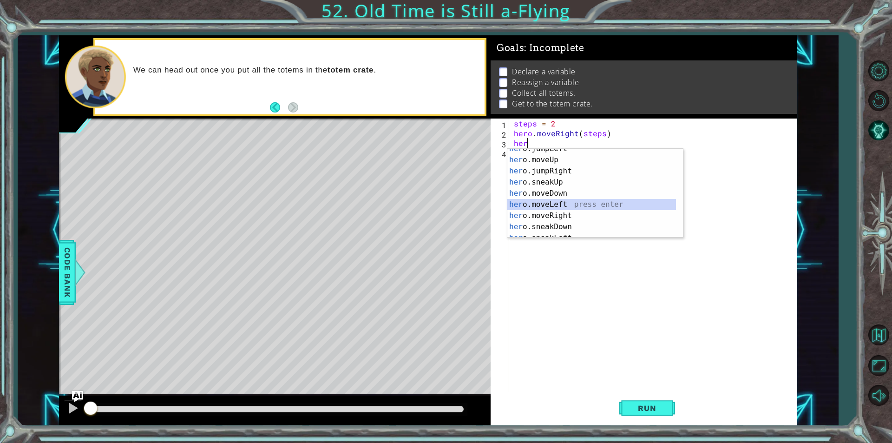
drag, startPoint x: 552, startPoint y: 169, endPoint x: 546, endPoint y: 202, distance: 33.6
click at [546, 202] on div "her o.jumpLeft press enter her o.moveUp press enter her o.jumpRight press enter…" at bounding box center [591, 198] width 169 height 111
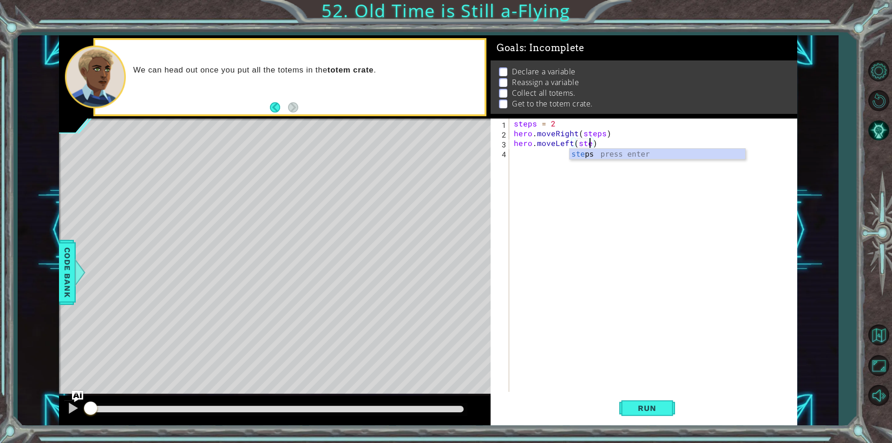
type textarea "hero.moveLeft(steps)"
click at [537, 150] on div "steps = 2 hero . moveRight ( steps ) hero . moveLeft ( steps )" at bounding box center [655, 264] width 287 height 293
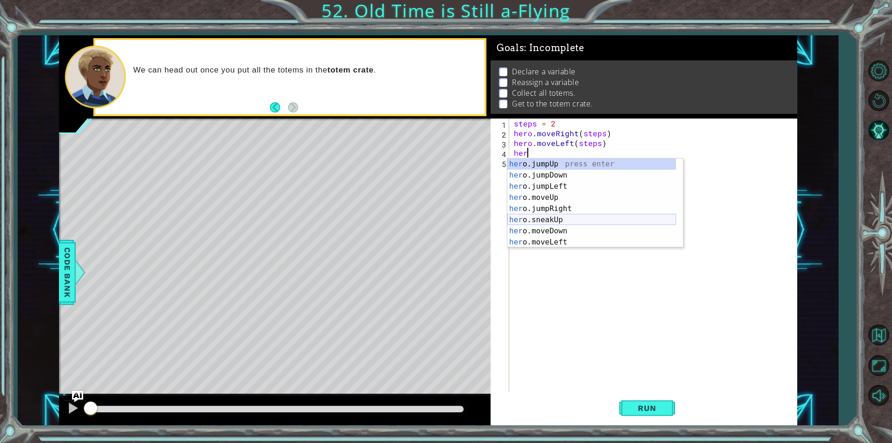
scroll to position [28, 0]
click at [550, 225] on div "her o.jumpLeft press enter her o.moveUp press enter her o.jumpRight press enter…" at bounding box center [591, 208] width 169 height 111
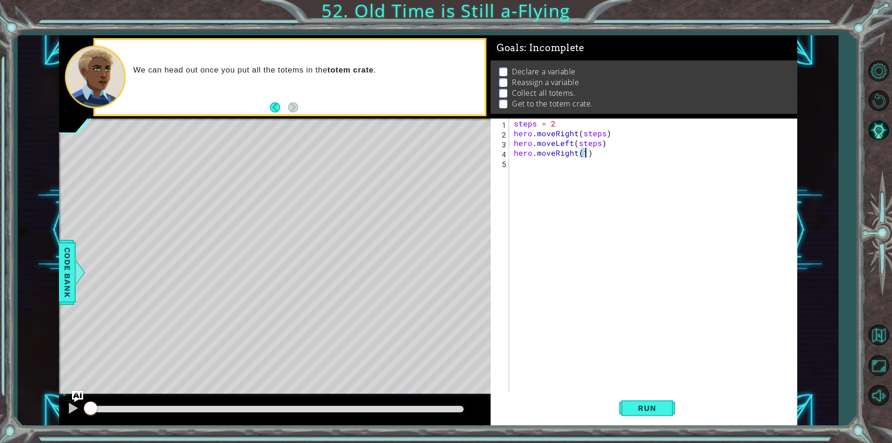
type textarea "hero.moveRight(4)"
click at [587, 168] on div "steps = 2 hero . moveRight ( steps ) hero . moveLeft ( steps ) hero . moveRight…" at bounding box center [655, 264] width 287 height 293
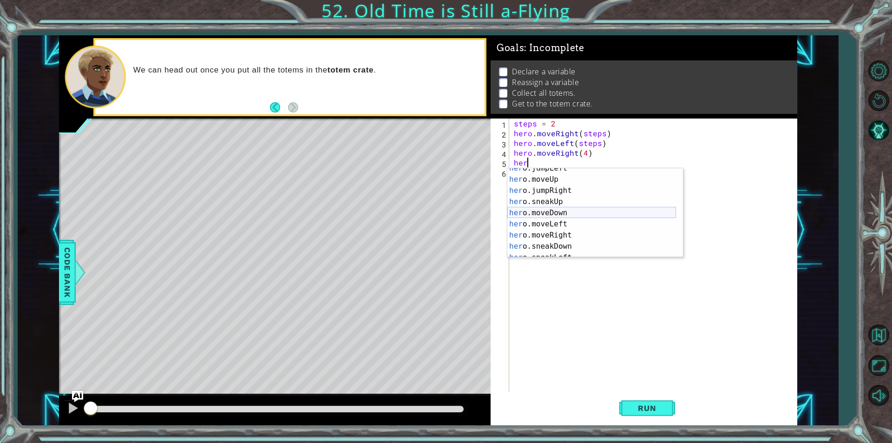
scroll to position [56, 0]
click at [550, 190] on div "her o.sneakUp press enter her o.moveDown press enter her o.moveLeft press enter…" at bounding box center [591, 223] width 169 height 111
type textarea "hero.moveDown(1)"
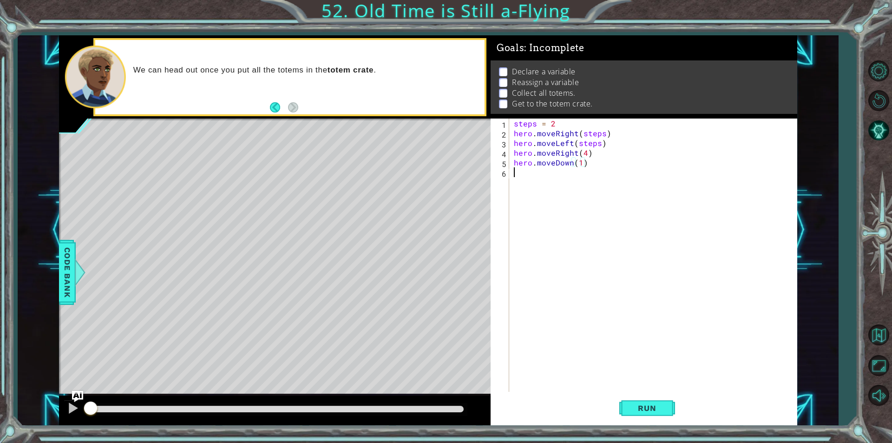
click at [554, 172] on div "steps = 2 hero . moveRight ( steps ) hero . moveLeft ( steps ) hero . moveRight…" at bounding box center [655, 264] width 287 height 293
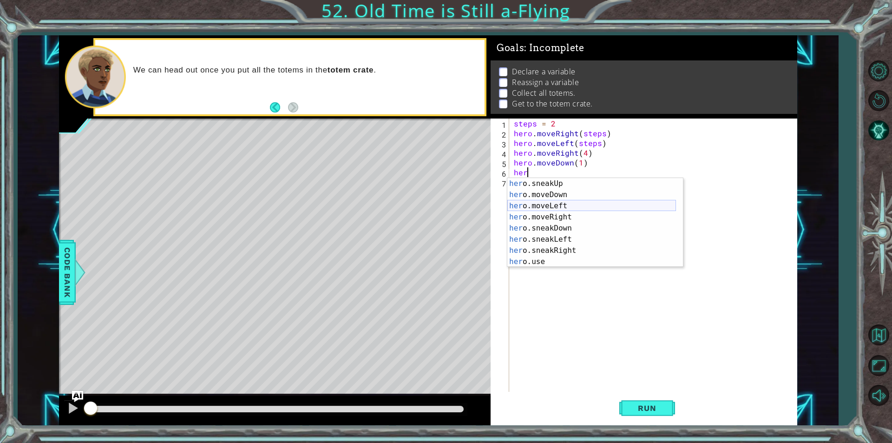
click at [541, 209] on div "her o.sneakUp press enter her o.moveDown press enter her o.moveLeft press enter…" at bounding box center [591, 233] width 169 height 111
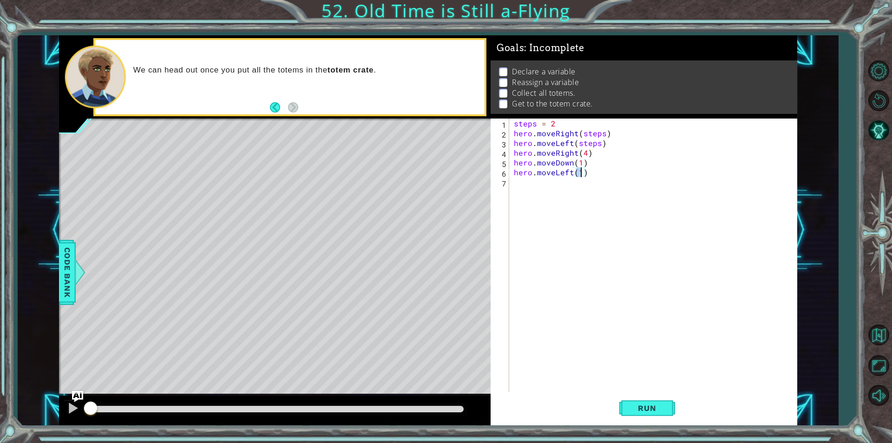
type textarea "hero.moveLeft(4)"
click at [551, 183] on div "steps = 2 hero . moveRight ( steps ) hero . moveLeft ( steps ) hero . moveRight…" at bounding box center [655, 264] width 287 height 293
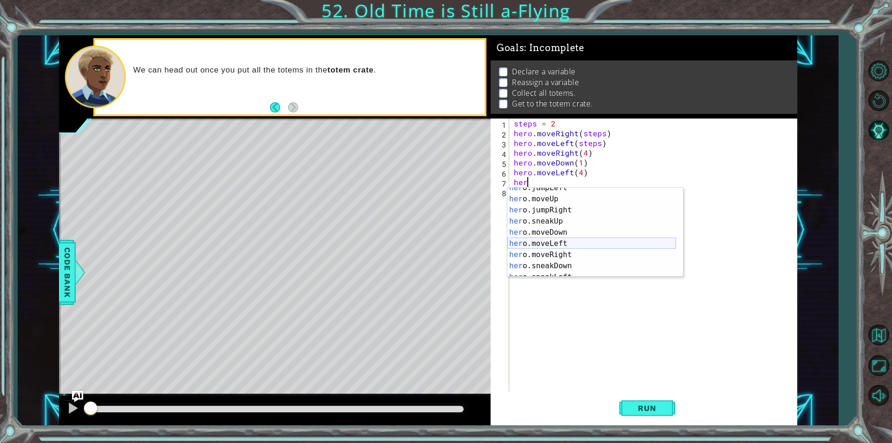
scroll to position [28, 0]
click at [544, 253] on div "her o.jumpLeft press enter her o.moveUp press enter her o.jumpRight press enter…" at bounding box center [591, 237] width 169 height 111
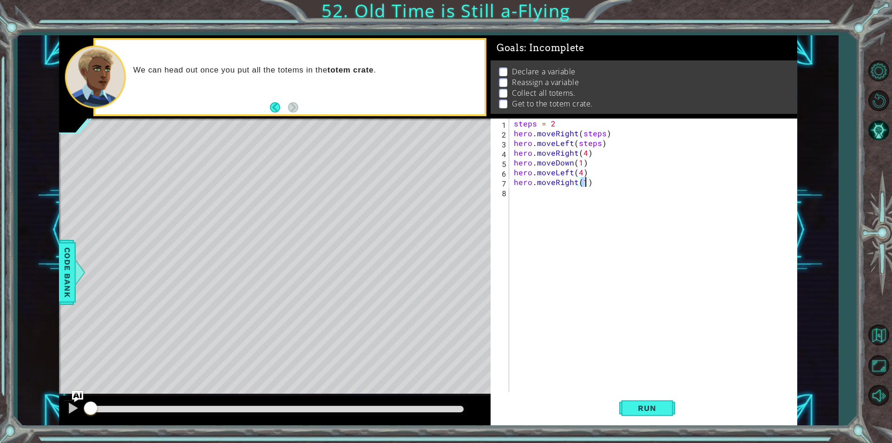
type textarea "hero.moveRight(4)"
click at [554, 207] on div "steps = 2 hero . moveRight ( steps ) hero . moveLeft ( steps ) hero . moveRight…" at bounding box center [655, 264] width 287 height 293
click at [584, 186] on div "steps = 2 hero . moveRight ( steps ) hero . moveLeft ( steps ) hero . moveRight…" at bounding box center [655, 264] width 287 height 293
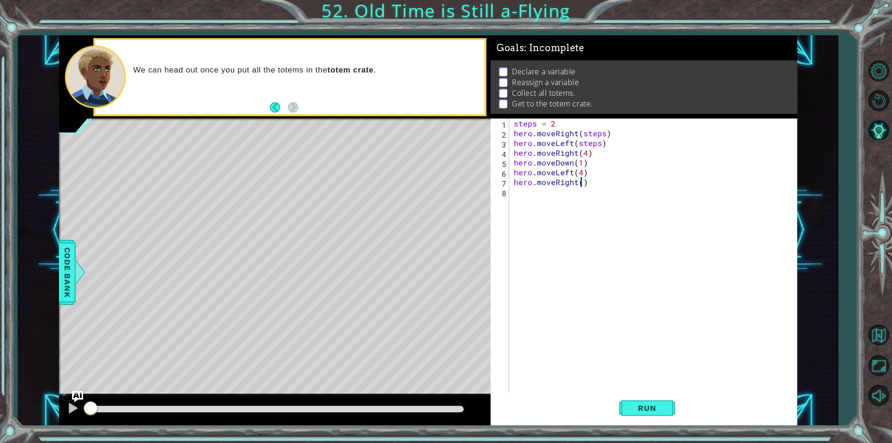
type textarea "hero.moveRight(6)"
click at [547, 208] on div "steps = 2 hero . moveRight ( steps ) hero . moveLeft ( steps ) hero . moveRight…" at bounding box center [655, 264] width 287 height 293
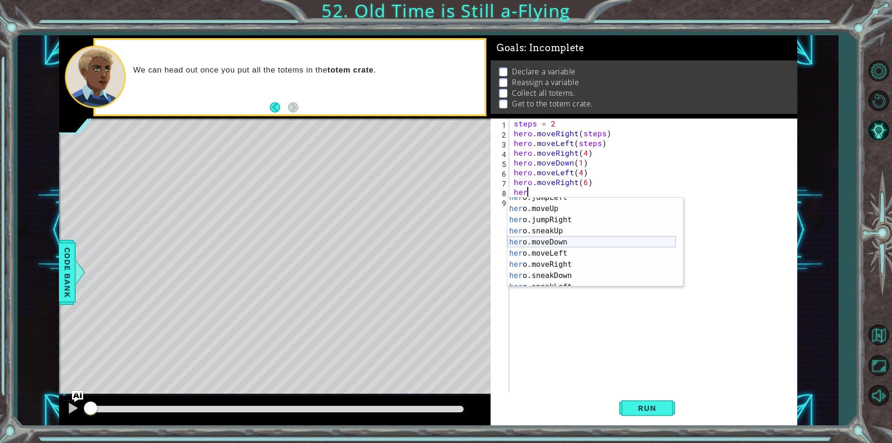
scroll to position [56, 0]
click at [547, 215] on div "her o.sneakUp press enter her o.moveDown press enter her o.moveLeft press enter…" at bounding box center [591, 252] width 169 height 111
type textarea "hero.moveDown(1)"
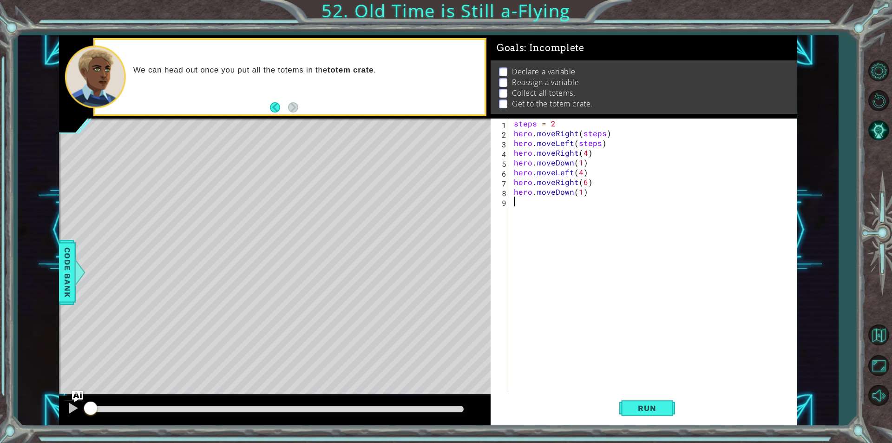
click at [547, 200] on div "steps = 2 hero . moveRight ( steps ) hero . moveLeft ( steps ) hero . moveRight…" at bounding box center [655, 264] width 287 height 293
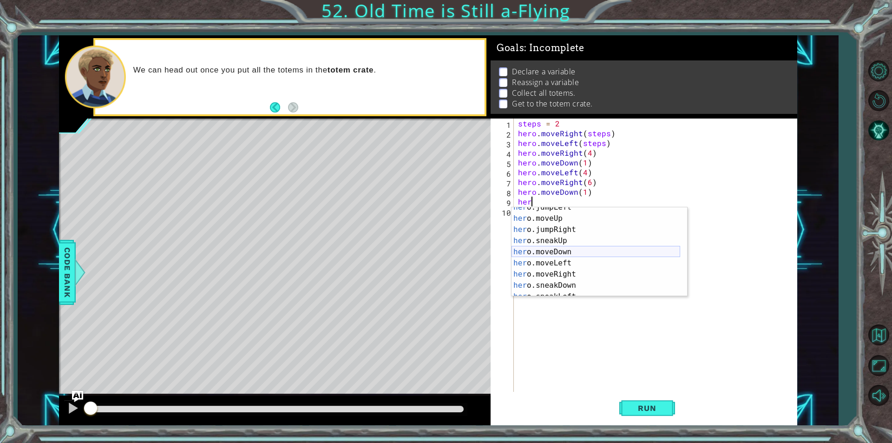
scroll to position [28, 0]
click at [531, 264] on div "her o.jumpLeft press enter her o.moveUp press enter her o.jumpRight press enter…" at bounding box center [595, 257] width 169 height 111
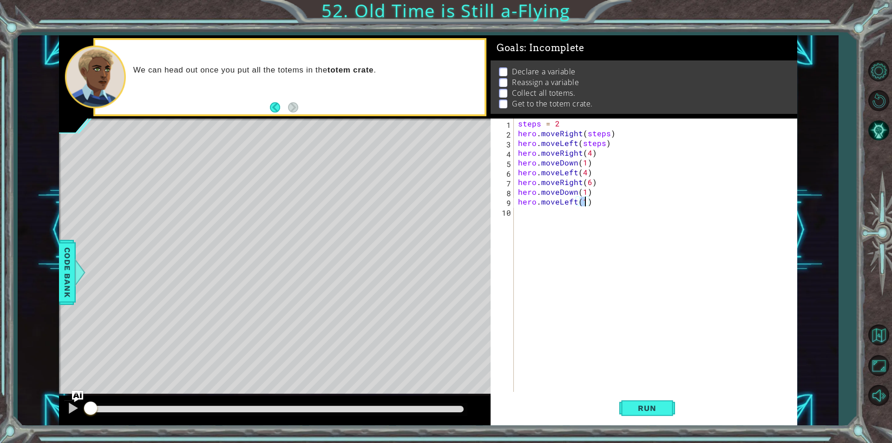
scroll to position [0, 4]
type textarea "hero.moveLeft(6)"
click at [619, 408] on button "Run" at bounding box center [647, 408] width 56 height 31
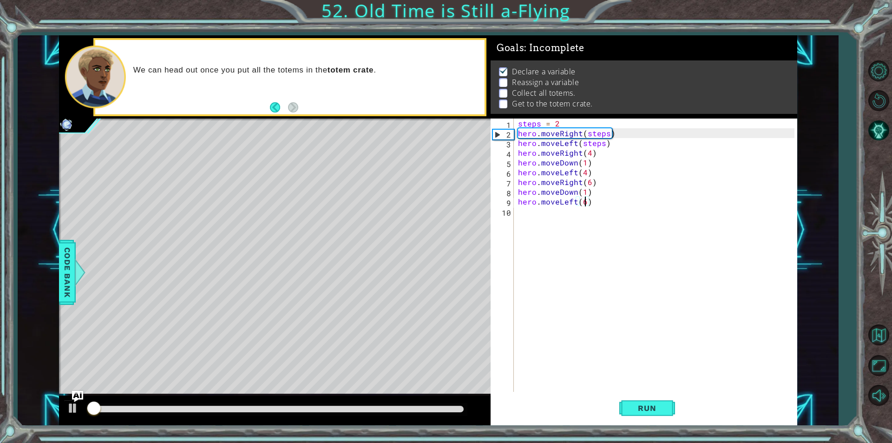
scroll to position [4, 0]
click at [375, 407] on div at bounding box center [277, 409] width 373 height 7
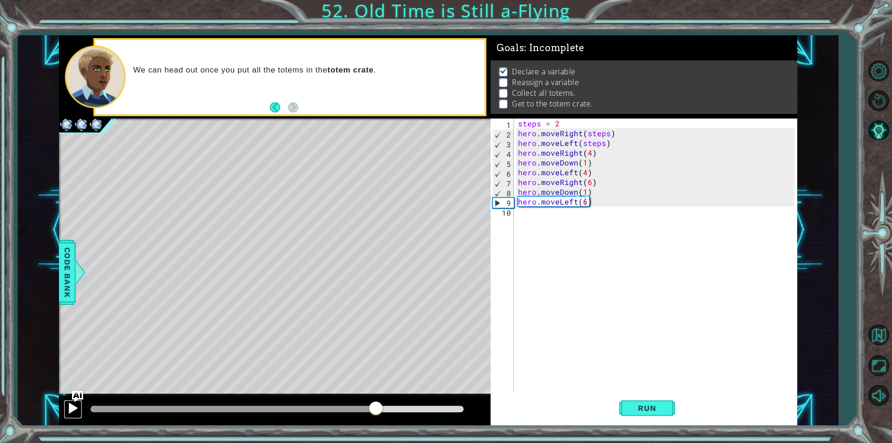
click at [73, 407] on div at bounding box center [73, 408] width 12 height 12
drag, startPoint x: 462, startPoint y: 409, endPoint x: 401, endPoint y: 404, distance: 60.6
click at [401, 404] on div at bounding box center [401, 408] width 17 height 17
drag, startPoint x: 96, startPoint y: 347, endPoint x: 84, endPoint y: 396, distance: 50.7
click at [84, 395] on div "methods hero use(thing) moveUp(steps) moveDown(steps) moveLeft(steps) moveRight…" at bounding box center [428, 230] width 738 height 390
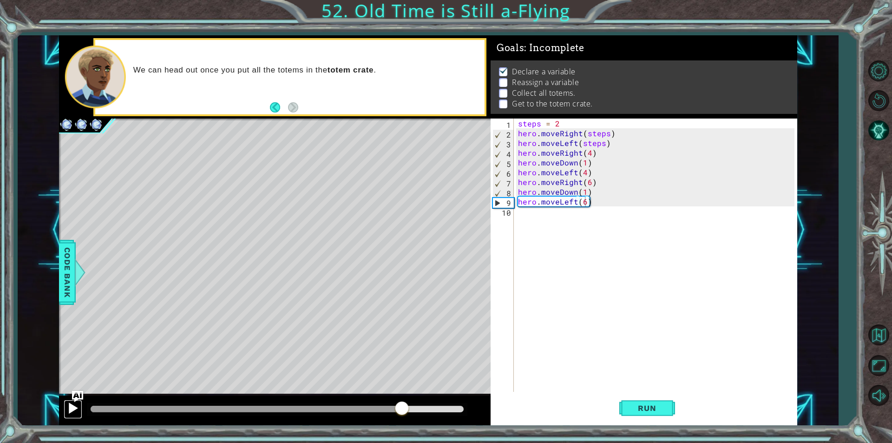
click at [68, 406] on div at bounding box center [73, 408] width 12 height 12
click at [65, 409] on button at bounding box center [73, 408] width 19 height 19
click at [65, 410] on button at bounding box center [73, 408] width 19 height 19
drag, startPoint x: 419, startPoint y: 409, endPoint x: 310, endPoint y: 421, distance: 110.3
click at [310, 421] on div at bounding box center [275, 410] width 432 height 30
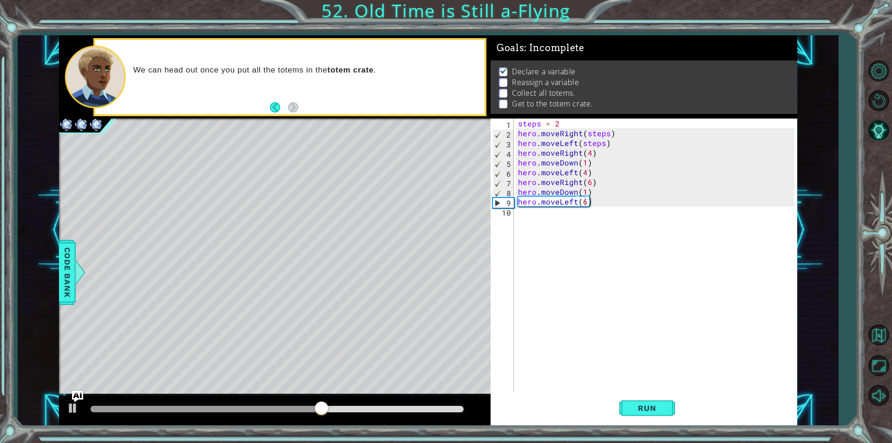
drag, startPoint x: 310, startPoint y: 419, endPoint x: 291, endPoint y: 419, distance: 19.5
click at [236, 414] on div at bounding box center [275, 410] width 432 height 30
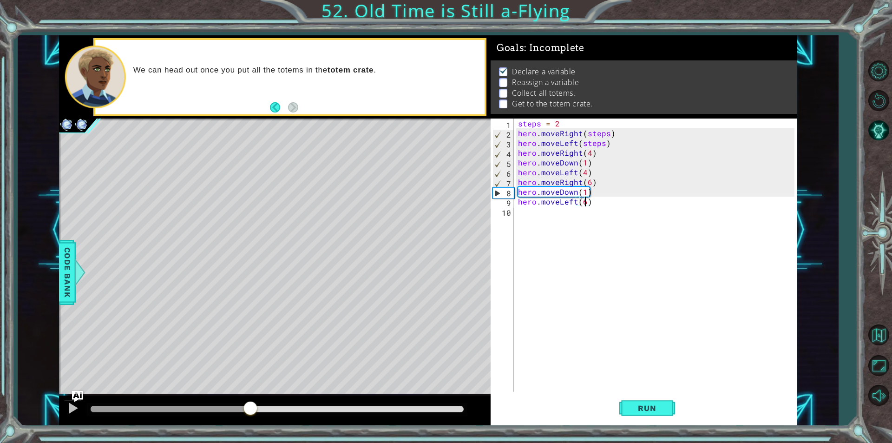
drag, startPoint x: 297, startPoint y: 405, endPoint x: 249, endPoint y: 396, distance: 48.6
click at [249, 396] on div at bounding box center [275, 410] width 432 height 30
click at [549, 228] on div "steps = 2 hero . moveRight ( steps ) hero . moveLeft ( steps ) hero . moveRight…" at bounding box center [657, 264] width 283 height 293
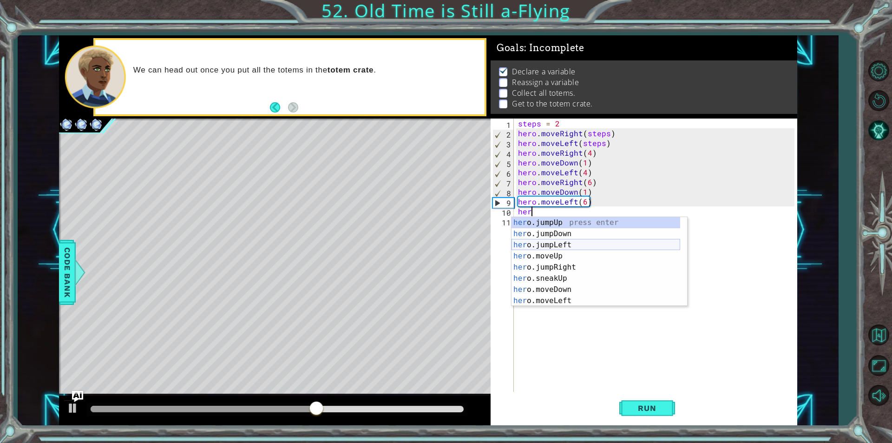
scroll to position [28, 0]
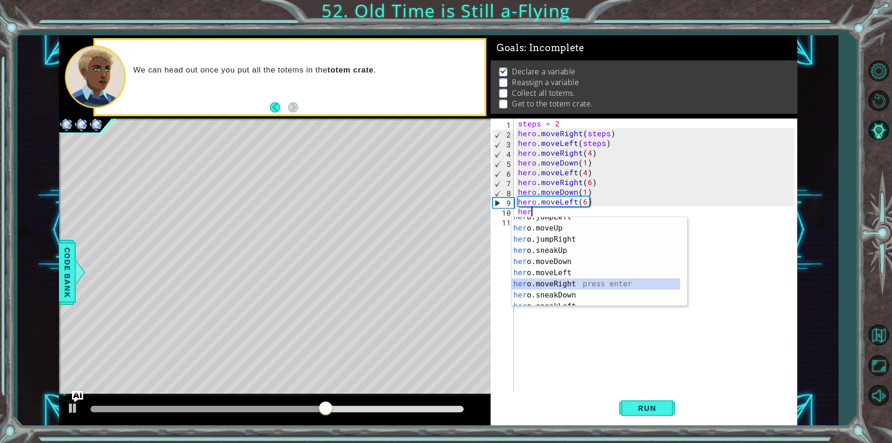
click at [554, 282] on div "her o.jumpLeft press enter her o.moveUp press enter her o.jumpRight press enter…" at bounding box center [595, 266] width 169 height 111
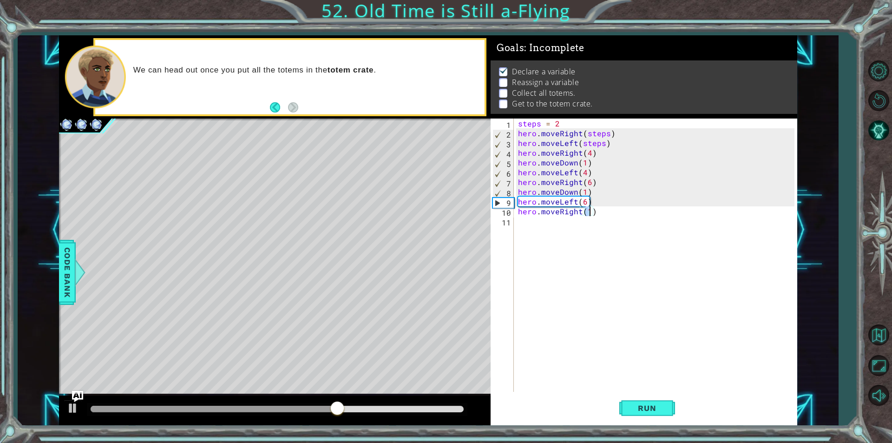
scroll to position [0, 4]
click at [590, 219] on div "steps = 2 hero . moveRight ( steps ) hero . moveLeft ( steps ) hero . moveRight…" at bounding box center [657, 264] width 283 height 293
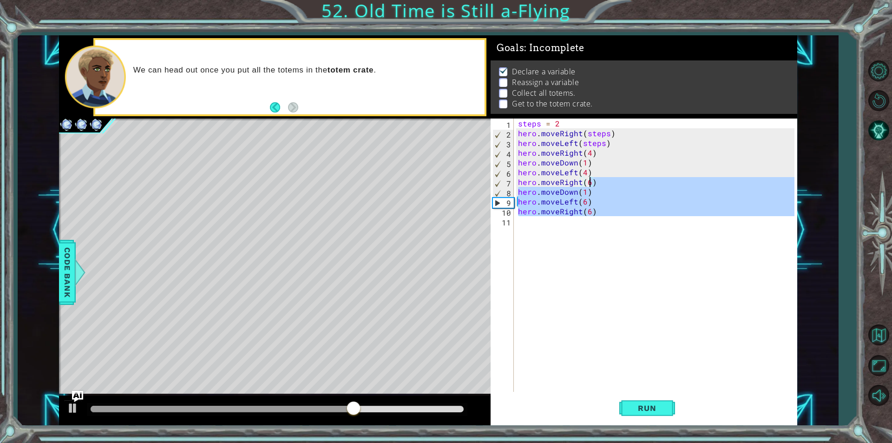
type textarea "hero.moveRight(6) hero.moveDown(1)"
click at [539, 225] on div "steps = 2 hero . moveRight ( steps ) hero . moveLeft ( steps ) hero . moveRight…" at bounding box center [655, 254] width 278 height 273
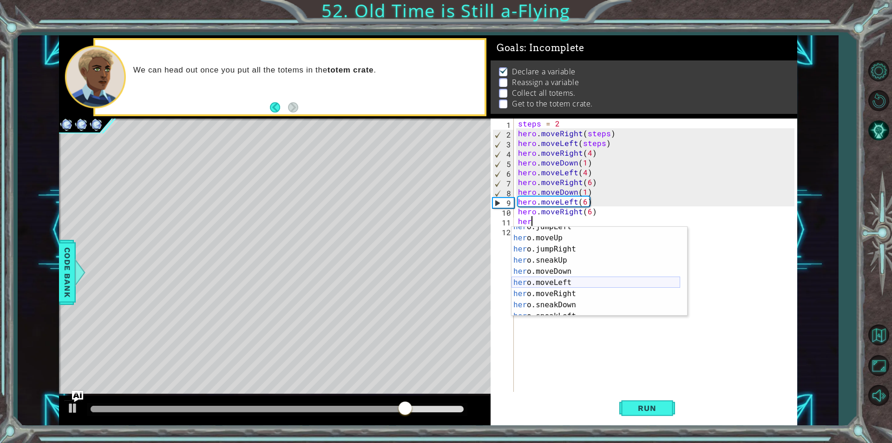
scroll to position [28, 0]
click at [549, 274] on div "her o.jumpLeft press enter her o.moveUp press enter her o.jumpRight press enter…" at bounding box center [595, 276] width 169 height 111
type textarea "hero.moveDown(1)"
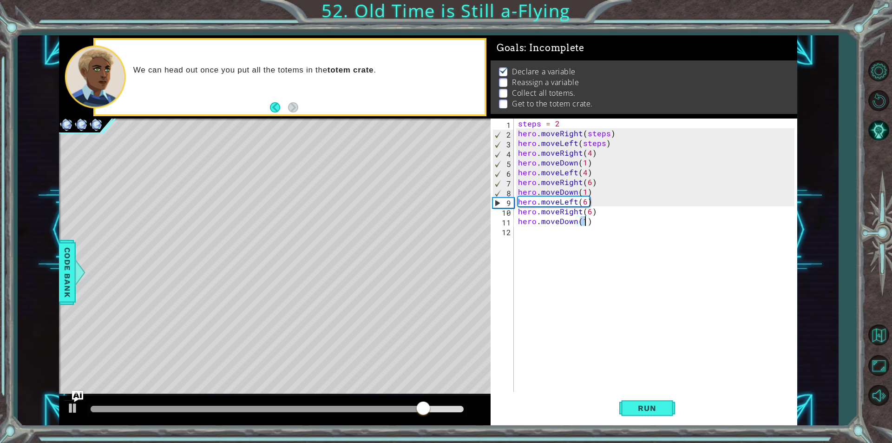
scroll to position [0, 4]
click at [556, 239] on div "steps = 2 hero . moveRight ( steps ) hero . moveLeft ( steps ) hero . moveRight…" at bounding box center [657, 264] width 283 height 293
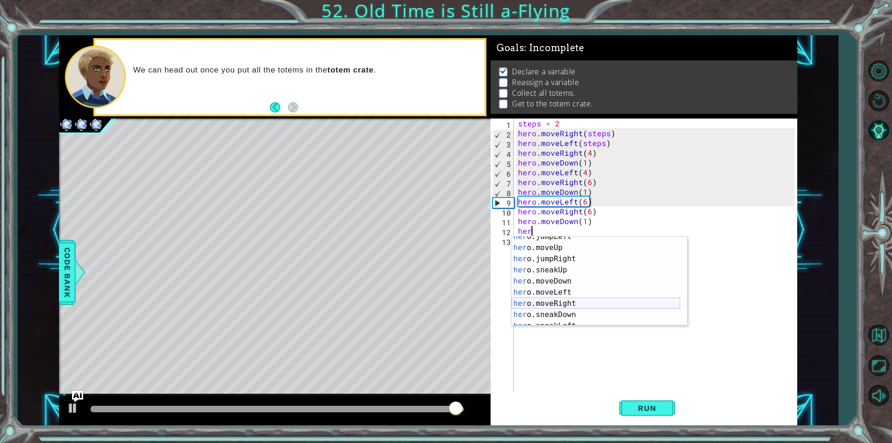
scroll to position [28, 0]
click at [550, 292] on div "her o.jumpLeft press enter her o.moveUp press enter her o.jumpRight press enter…" at bounding box center [595, 286] width 169 height 111
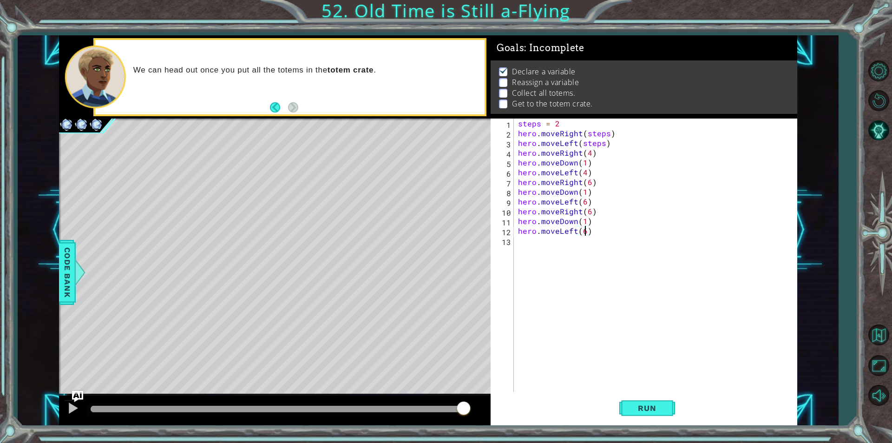
scroll to position [0, 4]
click at [663, 422] on button "Run" at bounding box center [647, 408] width 56 height 31
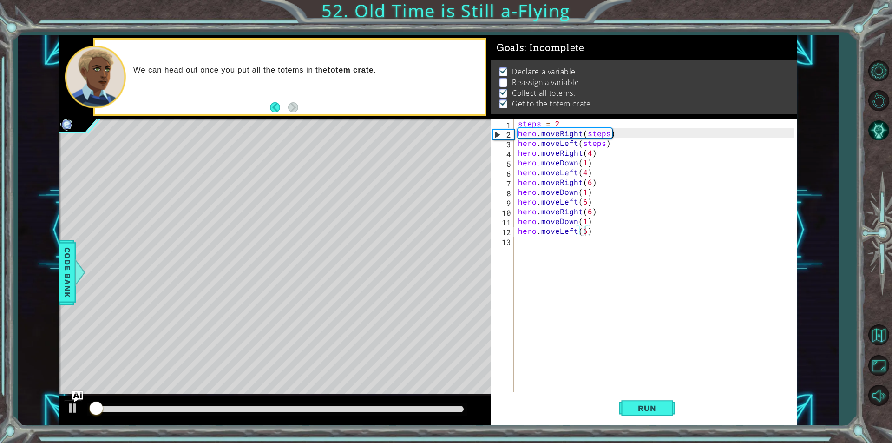
click at [428, 416] on div at bounding box center [275, 410] width 432 height 30
click at [427, 413] on div at bounding box center [277, 409] width 380 height 13
click at [396, 409] on div at bounding box center [277, 409] width 380 height 13
click at [396, 409] on div at bounding box center [277, 409] width 373 height 7
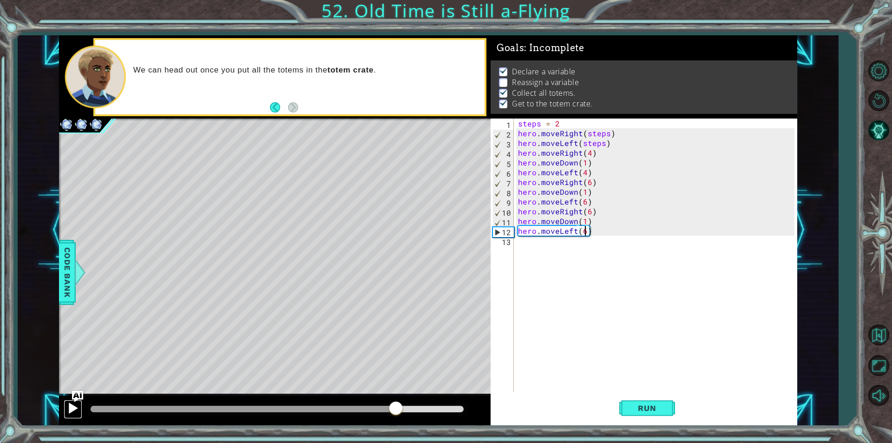
click at [73, 405] on div at bounding box center [73, 408] width 12 height 12
click at [577, 126] on div "steps = 2 hero . moveRight ( steps ) hero . moveLeft ( steps ) hero . moveRight…" at bounding box center [657, 264] width 283 height 293
click at [611, 150] on div "steps = 2 hero . moveRight ( steps ) hero . moveLeft ( steps ) hero . moveRight…" at bounding box center [657, 264] width 283 height 293
click at [640, 140] on div "steps = 2 hero . moveRight ( steps ) hero . moveLeft ( steps ) hero . moveRight…" at bounding box center [657, 264] width 283 height 293
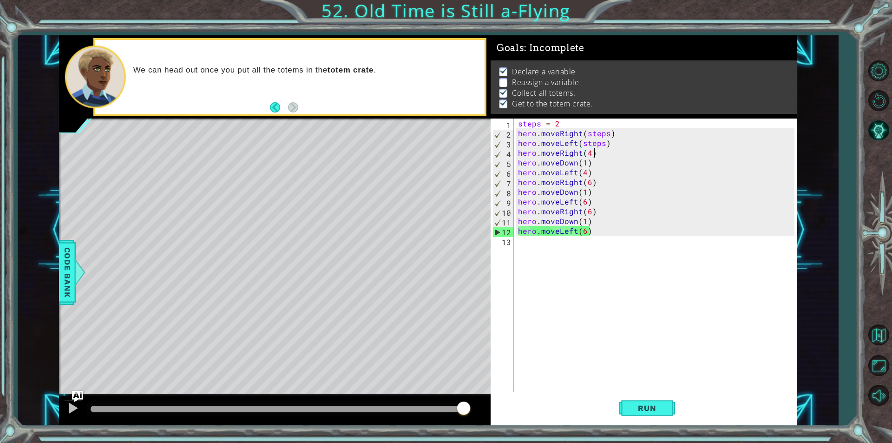
type textarea "hero.moveLeft(steps)"
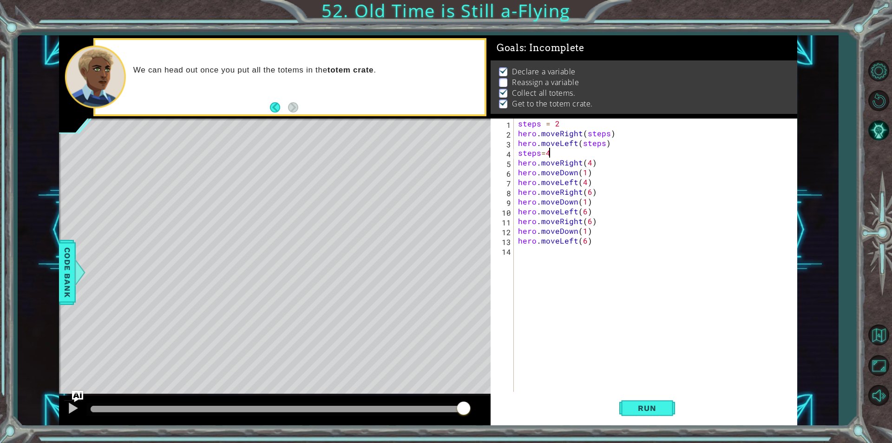
scroll to position [0, 1]
click at [590, 191] on div "steps = 2 hero . moveRight ( steps ) hero . moveLeft ( steps ) steps = 6 hero .…" at bounding box center [657, 264] width 283 height 293
click at [585, 211] on div "steps = 2 hero . moveRight ( steps ) hero . moveLeft ( steps ) steps = 6 hero .…" at bounding box center [657, 264] width 283 height 293
click at [598, 229] on div "steps = 2 hero . moveRight ( steps ) hero . moveLeft ( steps ) steps = 6 hero .…" at bounding box center [657, 264] width 283 height 293
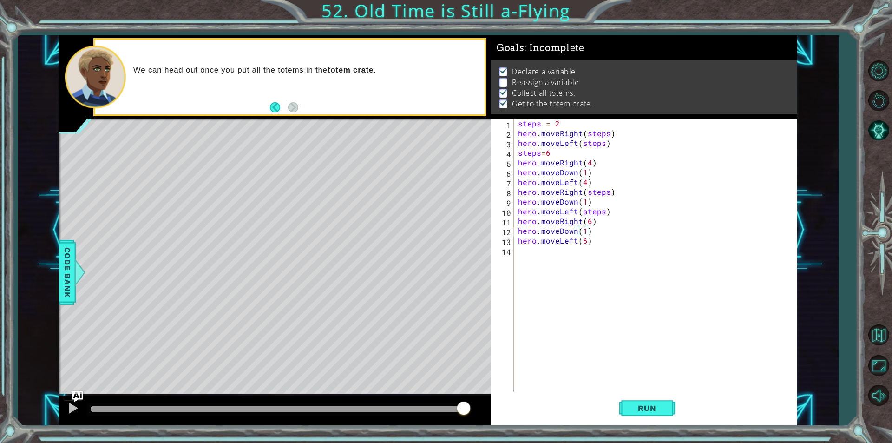
scroll to position [0, 4]
click at [591, 221] on div "steps = 2 hero . moveRight ( steps ) hero . moveLeft ( steps ) steps = 6 hero .…" at bounding box center [657, 264] width 283 height 293
click at [584, 238] on div "steps = 2 hero . moveRight ( steps ) hero . moveLeft ( steps ) steps = 6 hero .…" at bounding box center [657, 264] width 283 height 293
type textarea "hero.moveLeft(steps)"
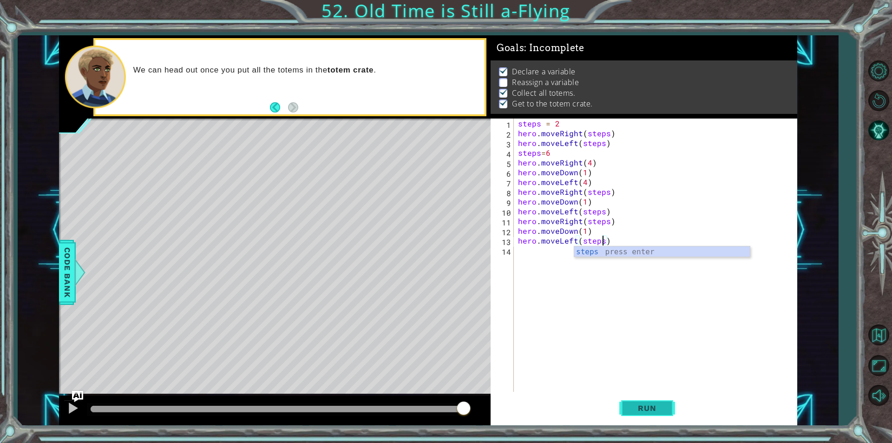
drag, startPoint x: 638, startPoint y: 400, endPoint x: 629, endPoint y: 401, distance: 8.9
click at [636, 400] on button "Run" at bounding box center [647, 408] width 56 height 31
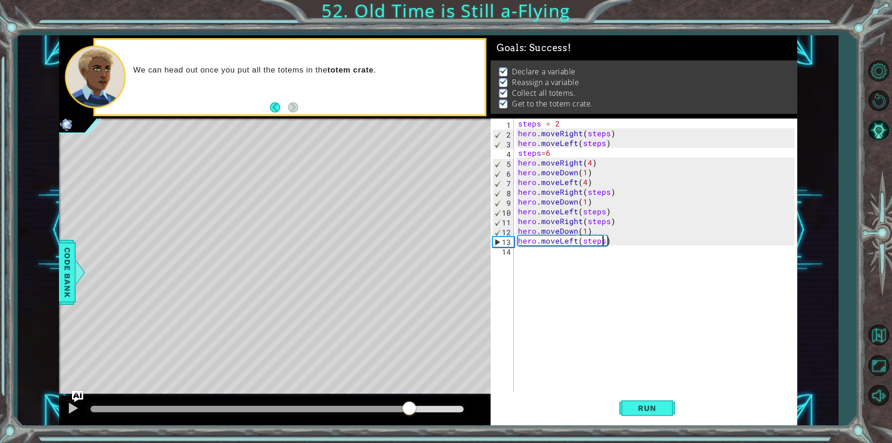
drag, startPoint x: 409, startPoint y: 406, endPoint x: 375, endPoint y: 398, distance: 34.5
click at [408, 406] on div at bounding box center [277, 409] width 373 height 7
click at [64, 399] on div at bounding box center [275, 410] width 432 height 30
click at [70, 412] on div at bounding box center [73, 408] width 12 height 12
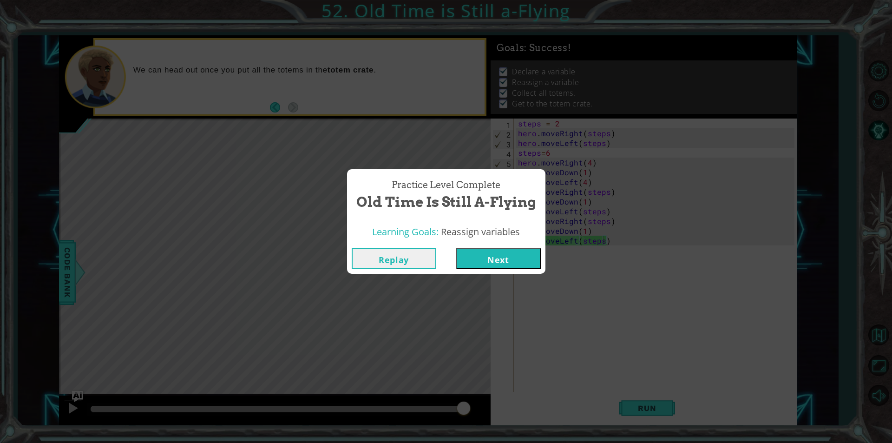
click at [506, 249] on button "Next" at bounding box center [498, 258] width 85 height 21
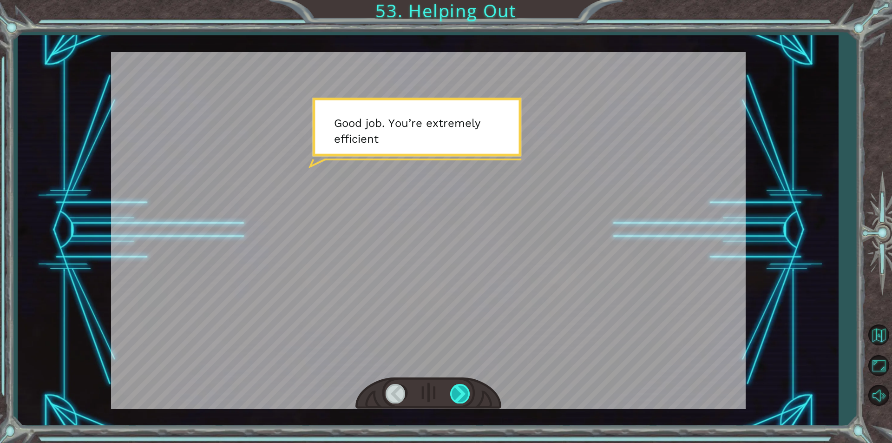
click at [461, 396] on div at bounding box center [460, 393] width 21 height 19
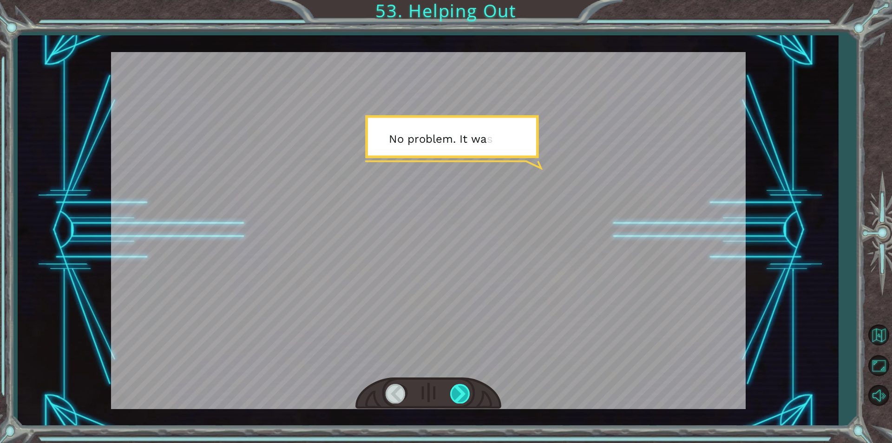
click at [457, 387] on div at bounding box center [460, 393] width 21 height 19
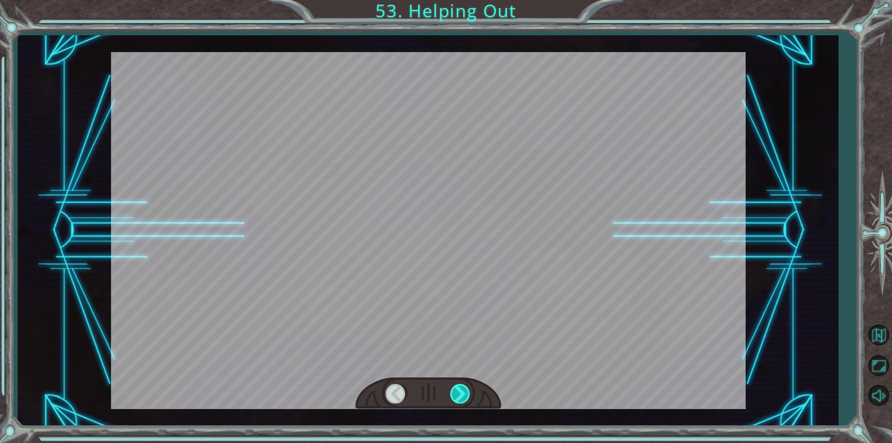
click at [455, 386] on div at bounding box center [460, 393] width 21 height 19
click at [459, 392] on div at bounding box center [460, 393] width 21 height 19
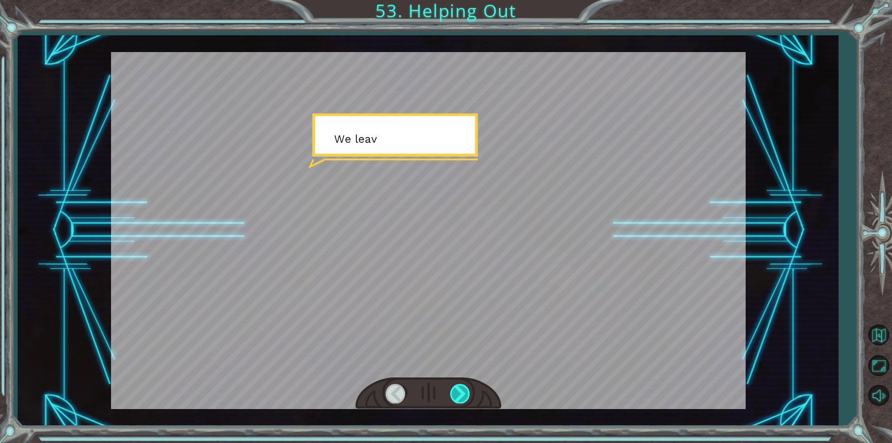
click at [459, 392] on div at bounding box center [460, 393] width 21 height 19
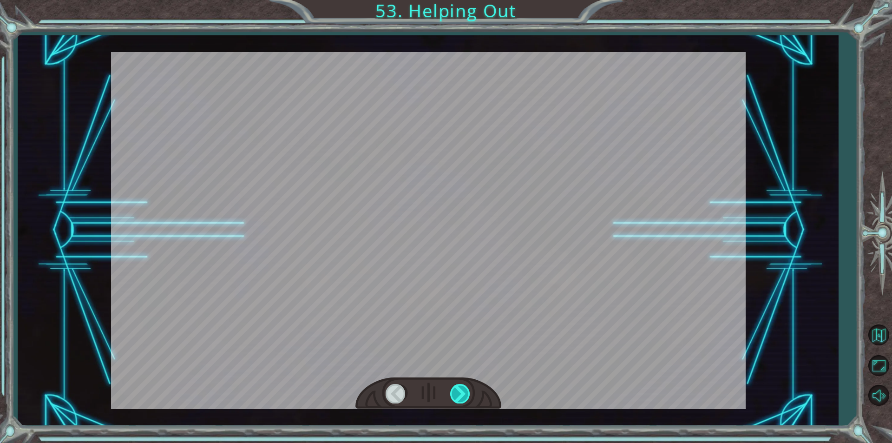
click at [459, 392] on div at bounding box center [460, 393] width 21 height 19
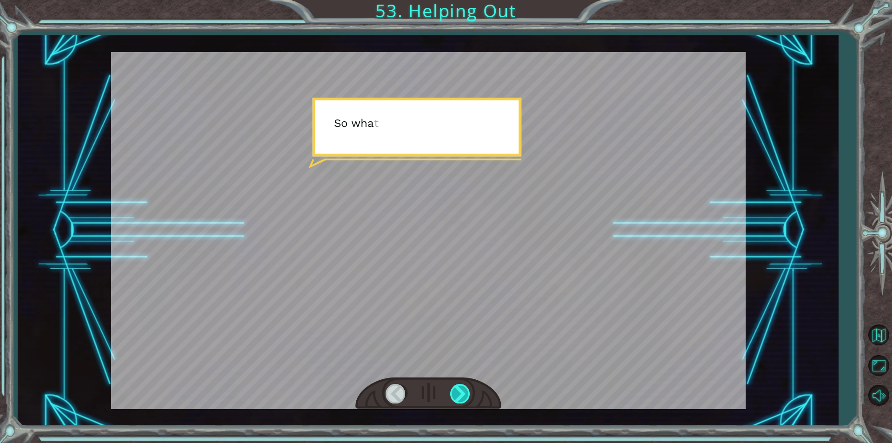
click at [459, 392] on div at bounding box center [460, 393] width 21 height 19
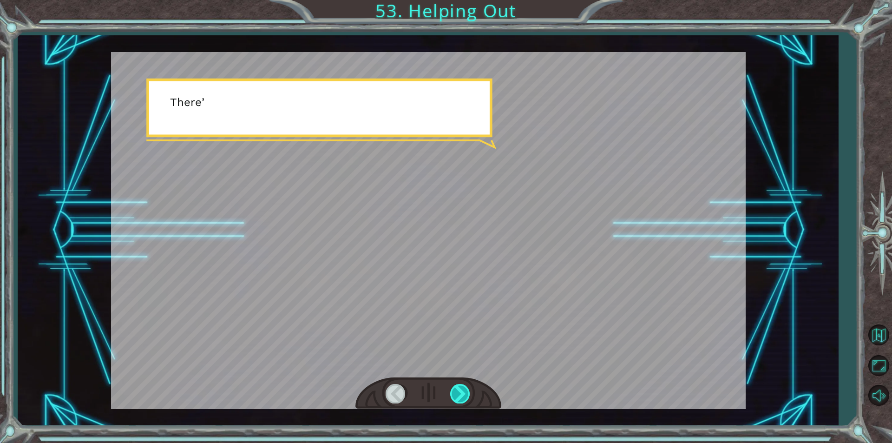
click at [459, 392] on div at bounding box center [460, 393] width 21 height 19
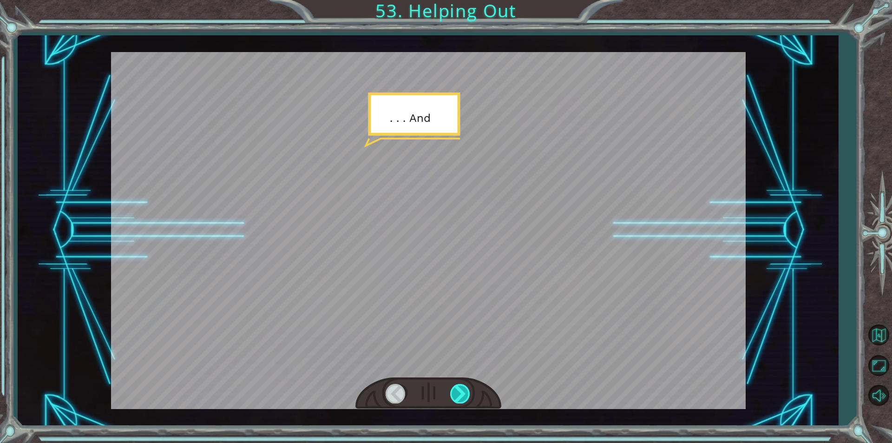
click at [459, 392] on div at bounding box center [460, 393] width 21 height 19
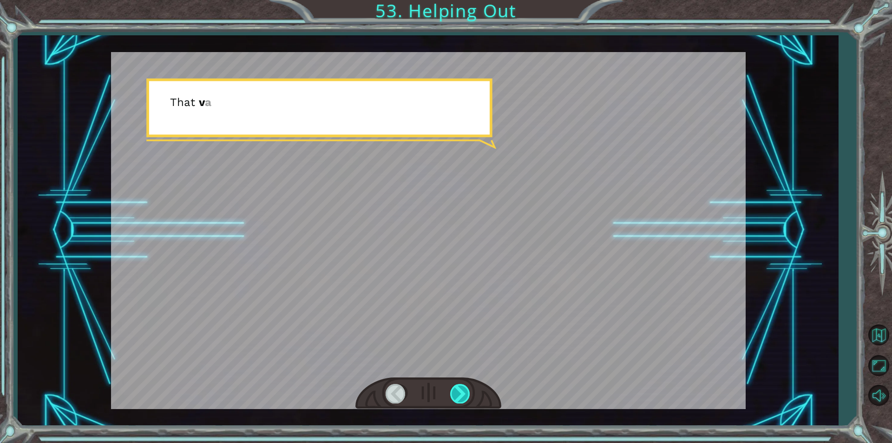
click at [459, 392] on div at bounding box center [460, 393] width 21 height 19
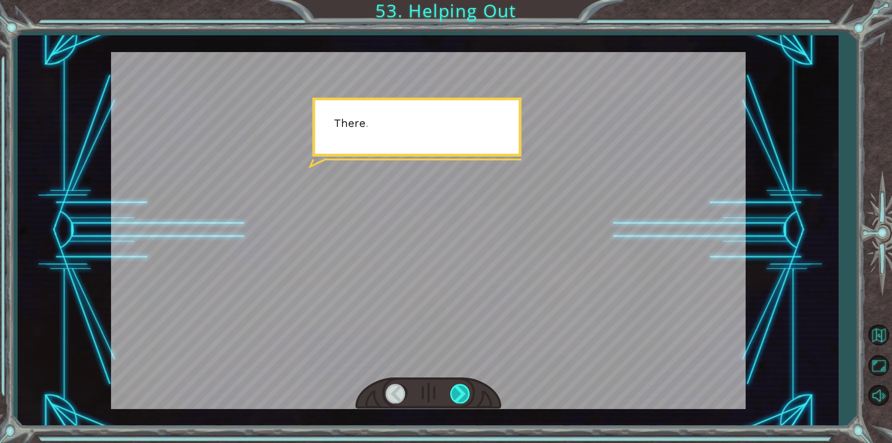
click at [459, 392] on div at bounding box center [460, 393] width 21 height 19
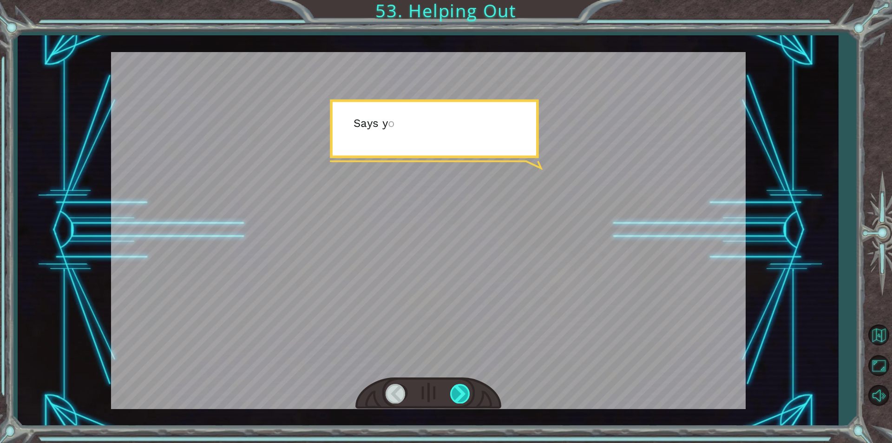
click at [459, 392] on div at bounding box center [460, 393] width 21 height 19
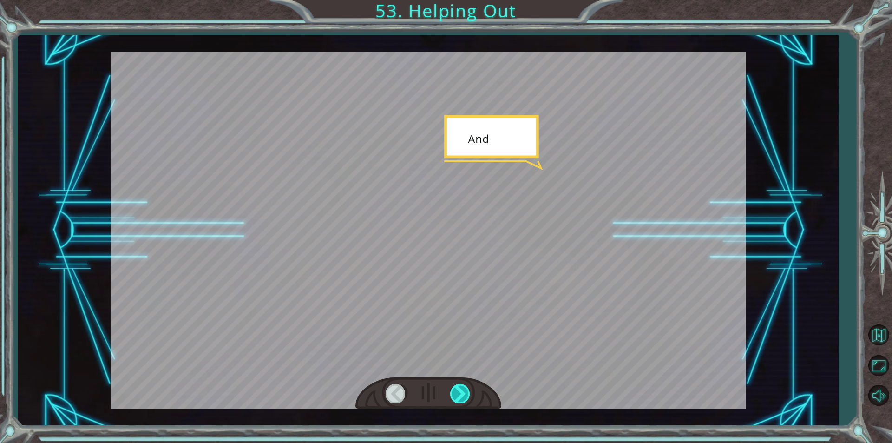
click at [459, 392] on div at bounding box center [460, 393] width 21 height 19
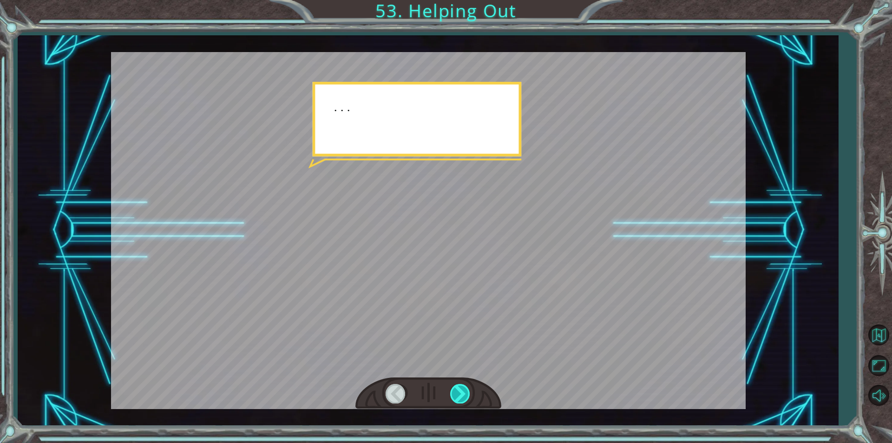
click at [459, 392] on div at bounding box center [460, 393] width 21 height 19
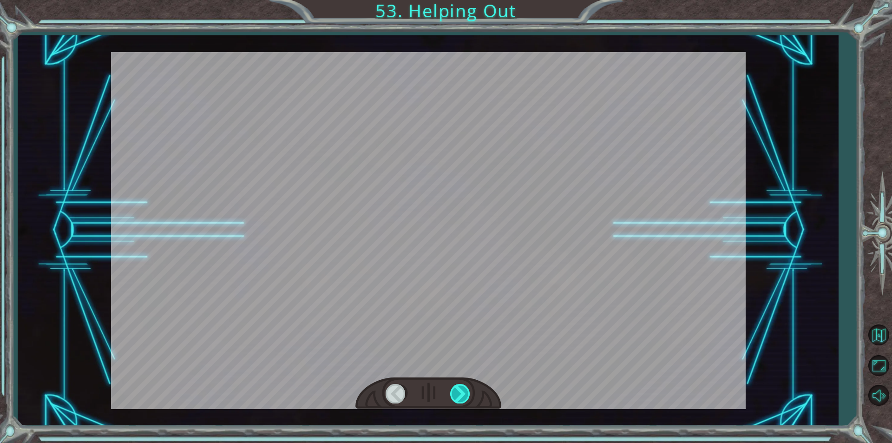
click at [459, 392] on div at bounding box center [460, 393] width 21 height 19
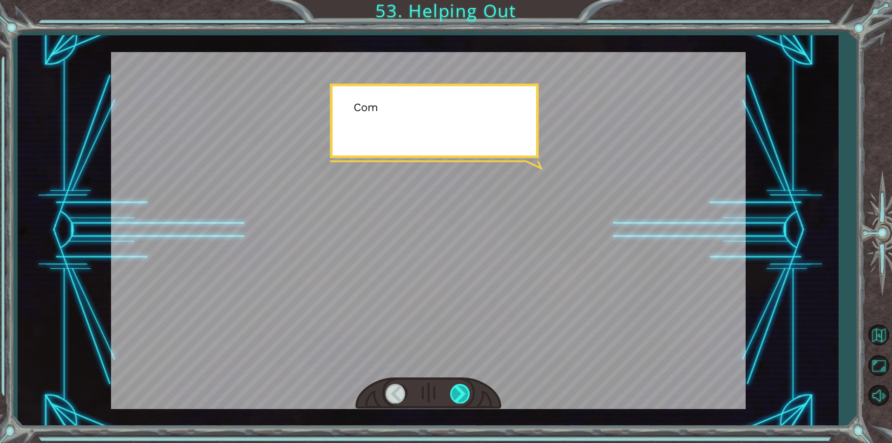
click at [459, 392] on div at bounding box center [460, 393] width 21 height 19
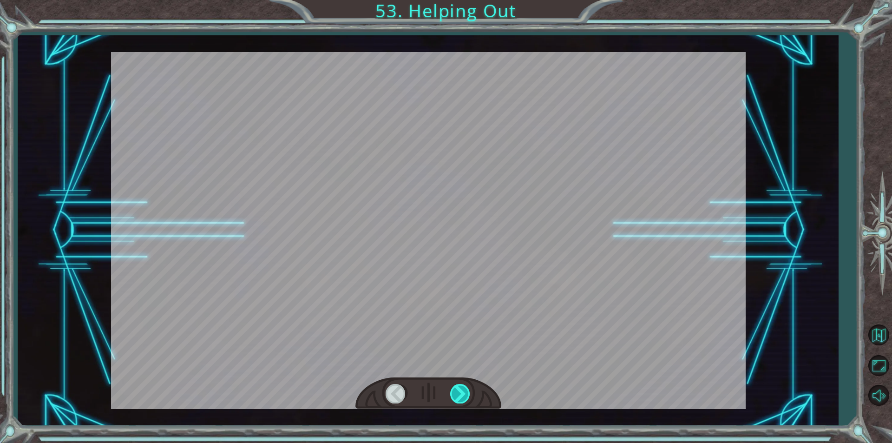
click at [459, 392] on div at bounding box center [460, 393] width 21 height 19
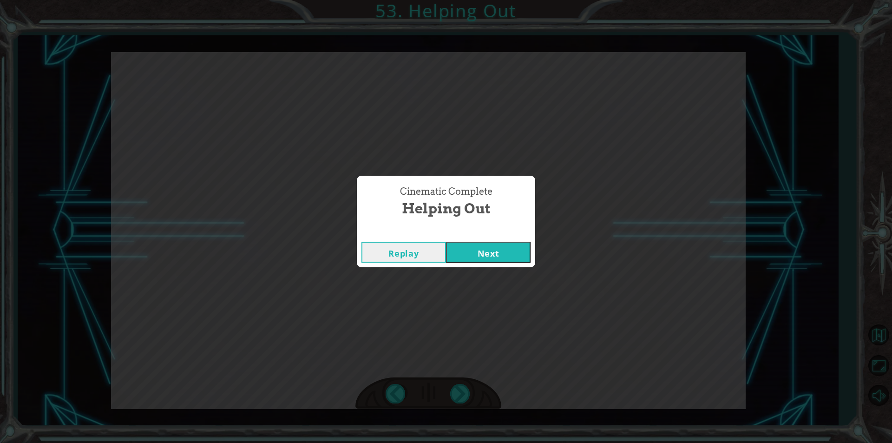
click at [496, 262] on button "Next" at bounding box center [488, 252] width 85 height 21
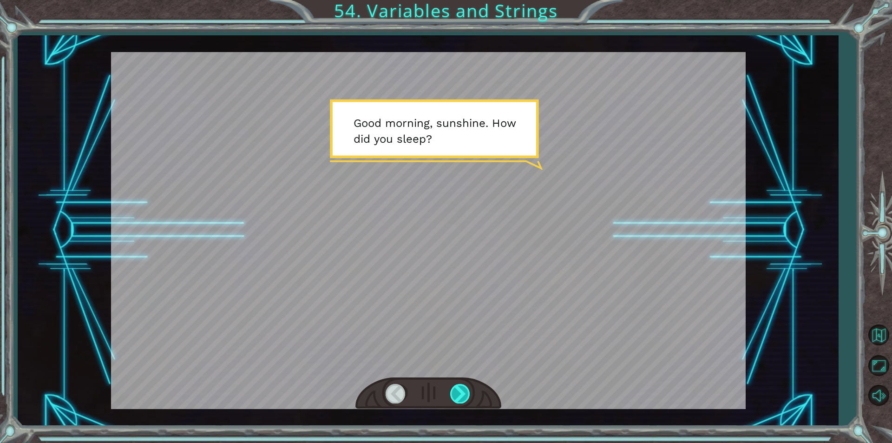
click at [468, 399] on div at bounding box center [460, 393] width 21 height 19
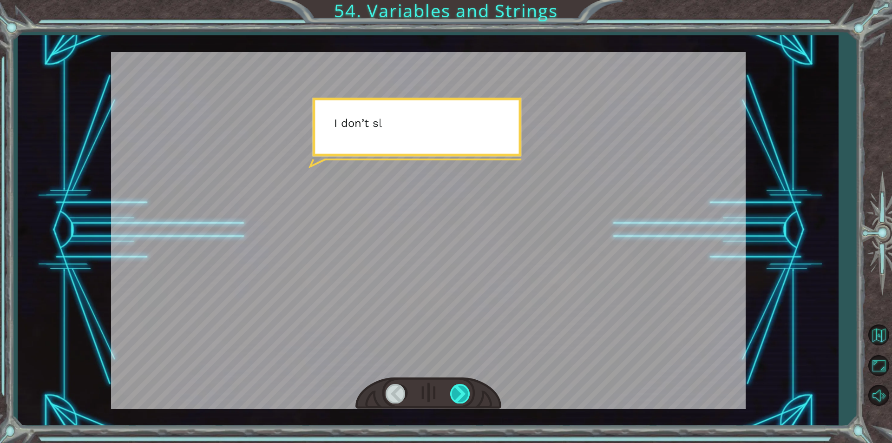
click at [468, 399] on div at bounding box center [460, 393] width 21 height 19
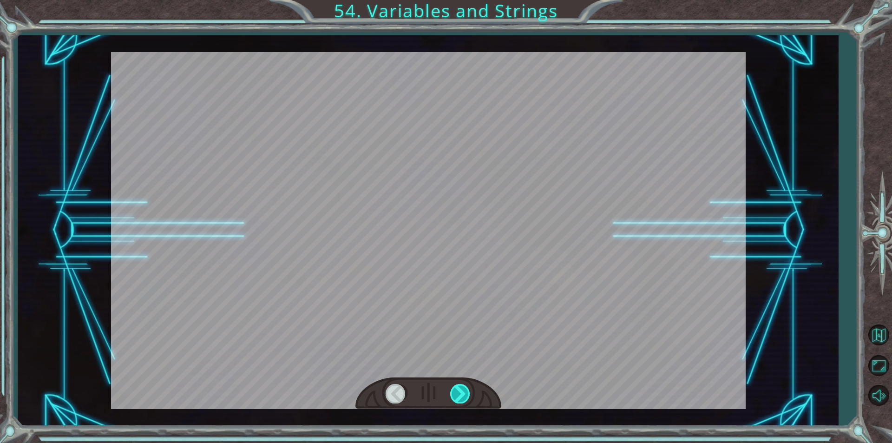
click at [468, 399] on div at bounding box center [460, 393] width 21 height 19
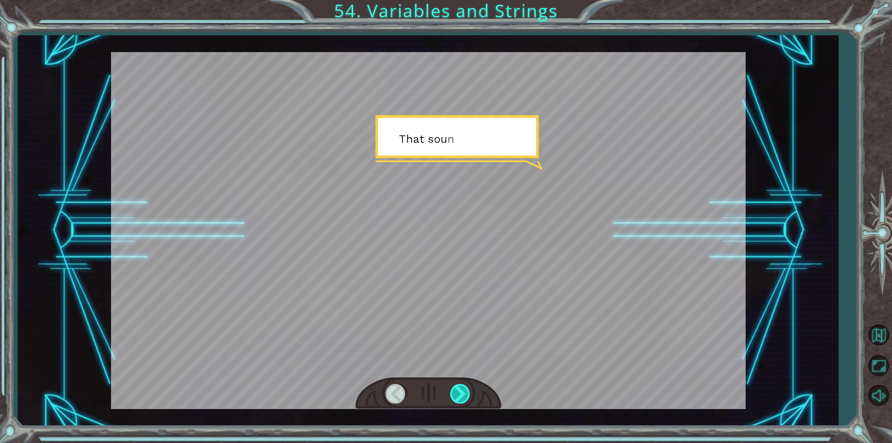
click
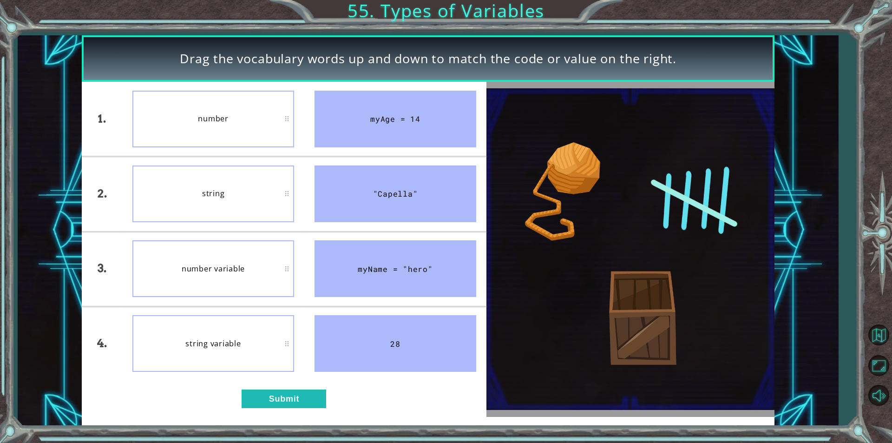
drag, startPoint x: 471, startPoint y: 152, endPoint x: 521, endPoint y: 113, distance: 62.8
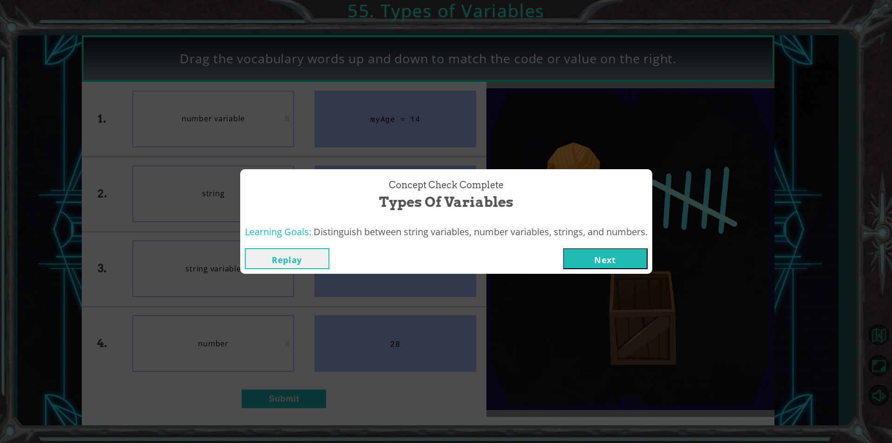
drag, startPoint x: 583, startPoint y: 256, endPoint x: 570, endPoint y: 257, distance: 12.6
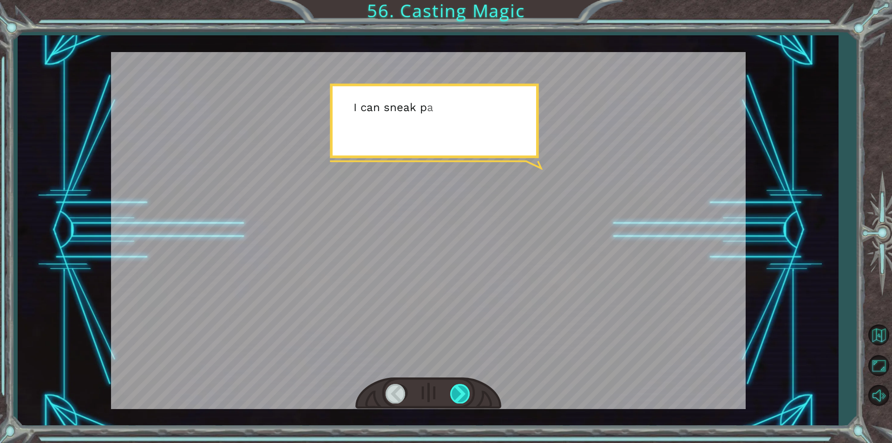
drag, startPoint x: 466, startPoint y: 398, endPoint x: 465, endPoint y: 387, distance: 11.2
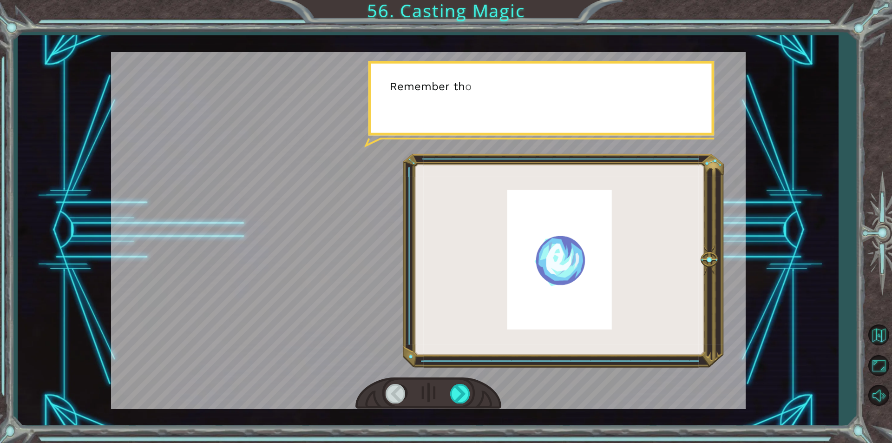
drag, startPoint x: 464, startPoint y: 385, endPoint x: 465, endPoint y: 411, distance: 26.1
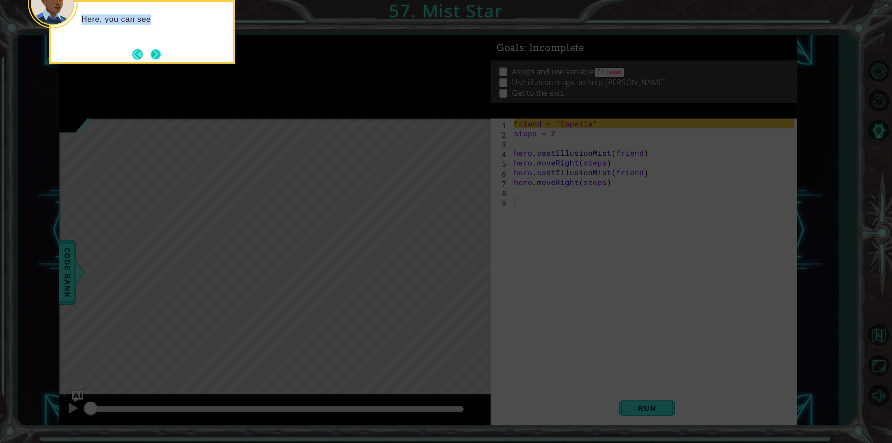
drag, startPoint x: 160, startPoint y: 41, endPoint x: 160, endPoint y: 47, distance: 6.5
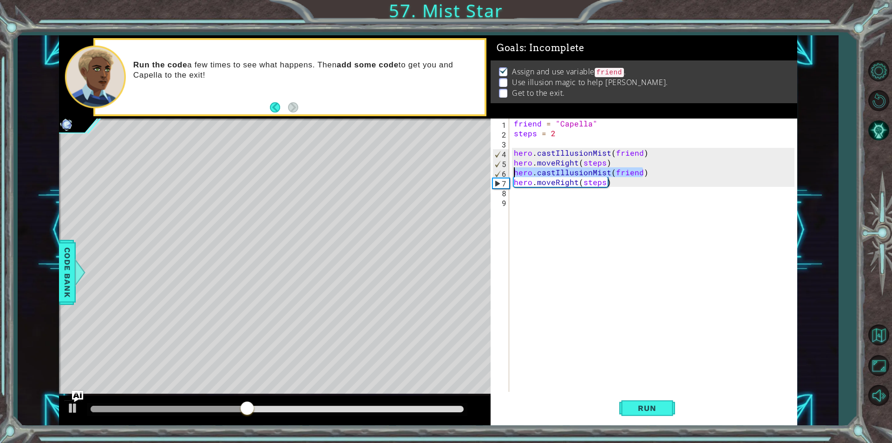
type textarea "hero.castIllusionMist(friend)"
paste textarea "hero.castIllusionMist(friend)"
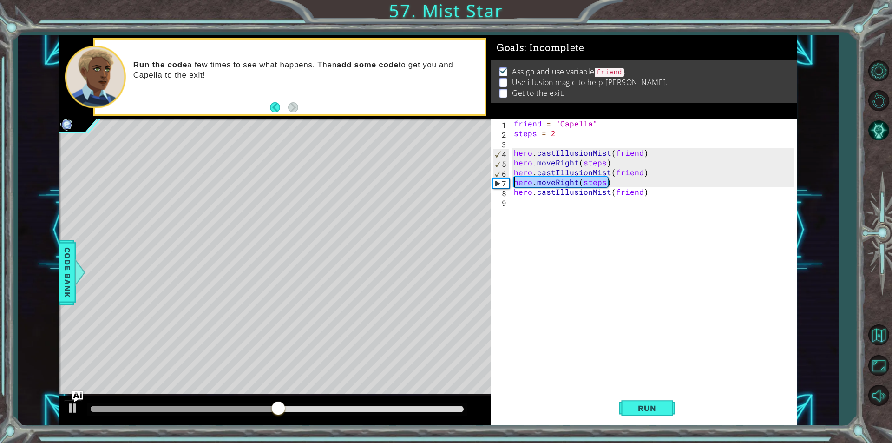
type textarea "hero.moveRight(steps)"
paste textarea "hero.moveRight(steps)"
type textarea "hero.moveRight(steps)"
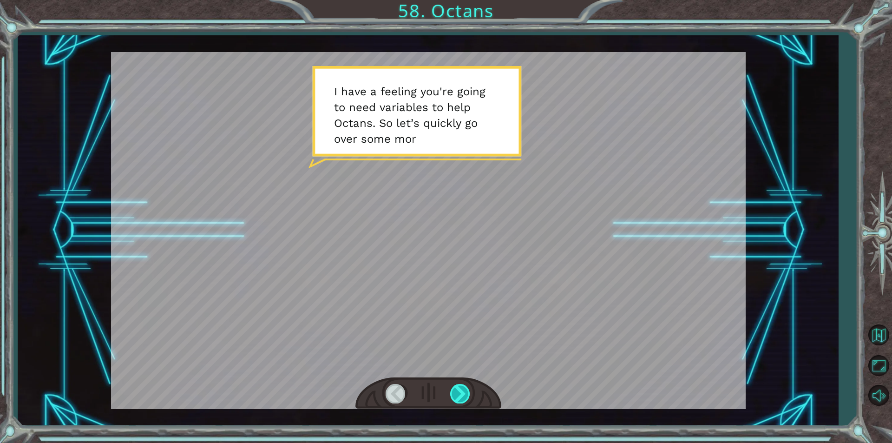
click at [458, 393] on div at bounding box center [460, 393] width 21 height 19
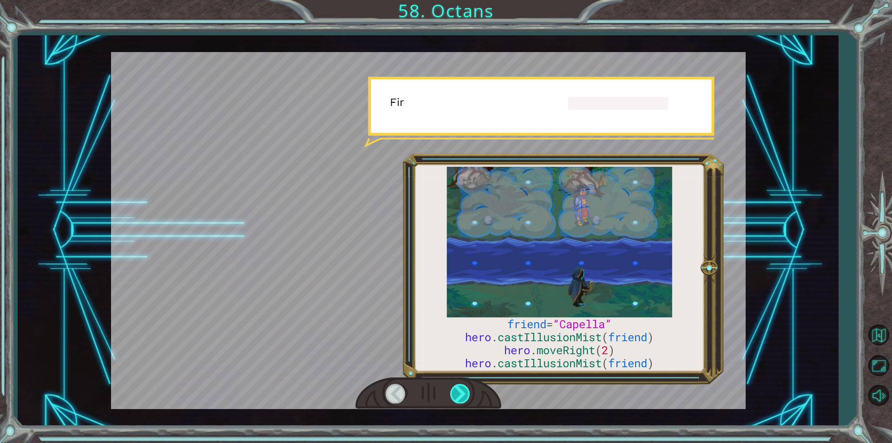
click at [458, 392] on div at bounding box center [460, 393] width 21 height 19
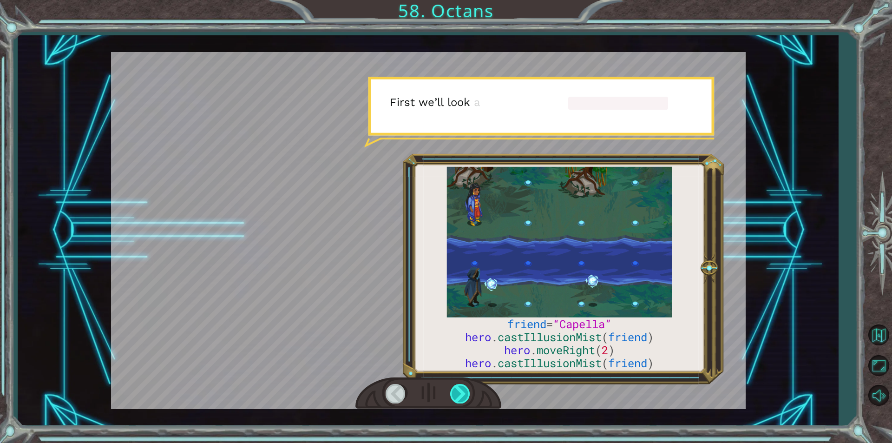
click at [459, 391] on div at bounding box center [460, 393] width 21 height 19
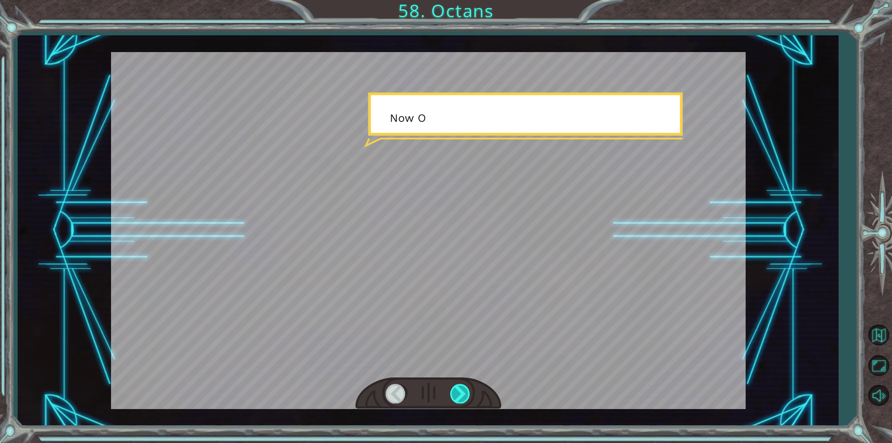
click at [459, 391] on div at bounding box center [460, 393] width 21 height 19
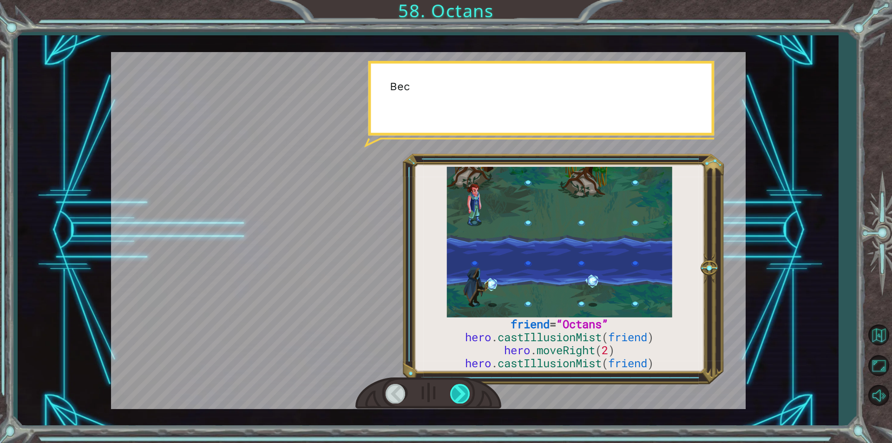
click at [459, 391] on div at bounding box center [460, 393] width 21 height 19
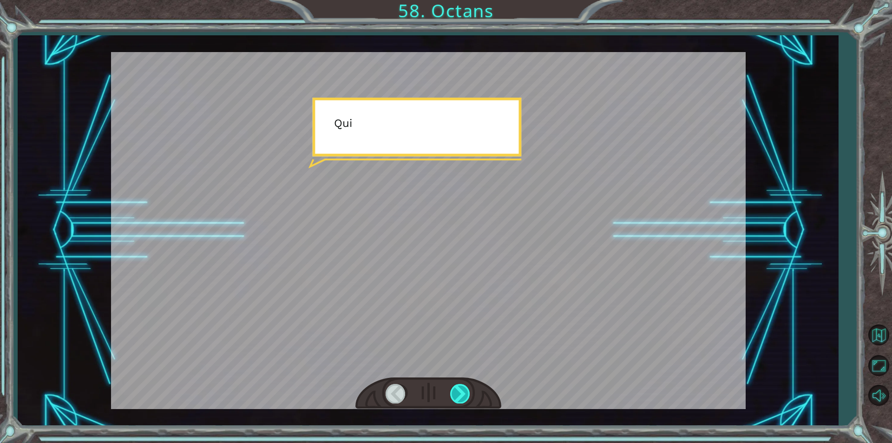
click at [459, 391] on div at bounding box center [460, 393] width 21 height 19
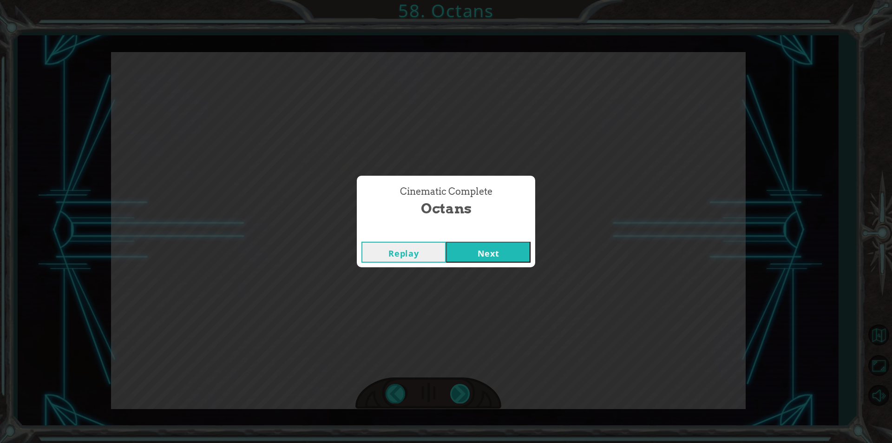
click at [459, 391] on div "Cinematic Complete Octans Replay Next" at bounding box center [446, 221] width 892 height 443
click at [503, 242] on button "Next" at bounding box center [488, 252] width 85 height 21
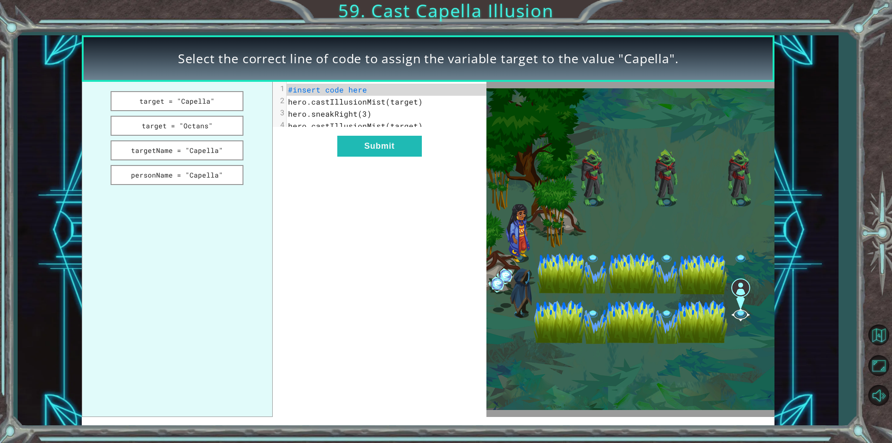
click at [660, 312] on img at bounding box center [630, 248] width 288 height 321
click at [241, 105] on button "target = "Capella"" at bounding box center [177, 101] width 133 height 20
drag, startPoint x: 334, startPoint y: 163, endPoint x: 349, endPoint y: 156, distance: 16.4
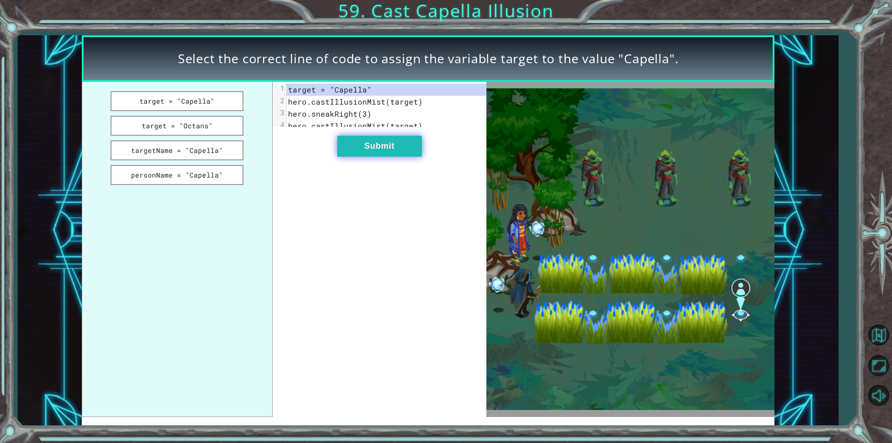
click at [340, 161] on div "xxxxxxxxxx 4 1 target = "Capella" 2 hero.castIllusionMist(target) 3 hero.sneakR…" at bounding box center [380, 249] width 214 height 334
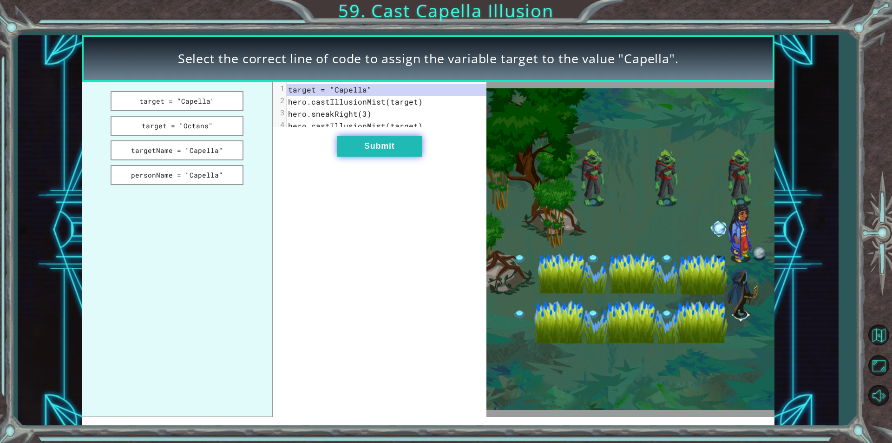
click at [350, 156] on button "Submit" at bounding box center [379, 146] width 85 height 21
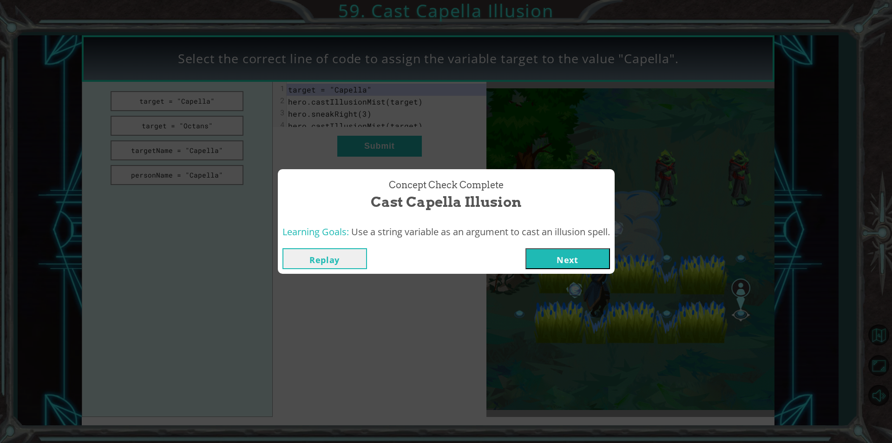
click at [567, 255] on button "Next" at bounding box center [567, 258] width 85 height 21
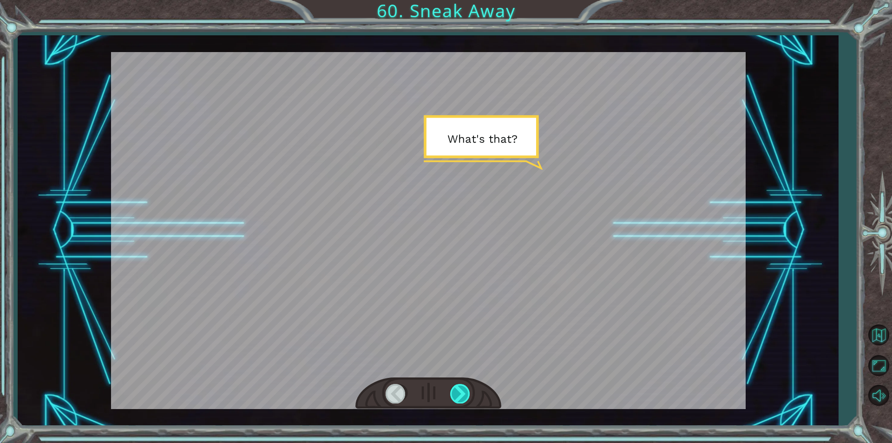
click at [465, 401] on div at bounding box center [460, 393] width 21 height 19
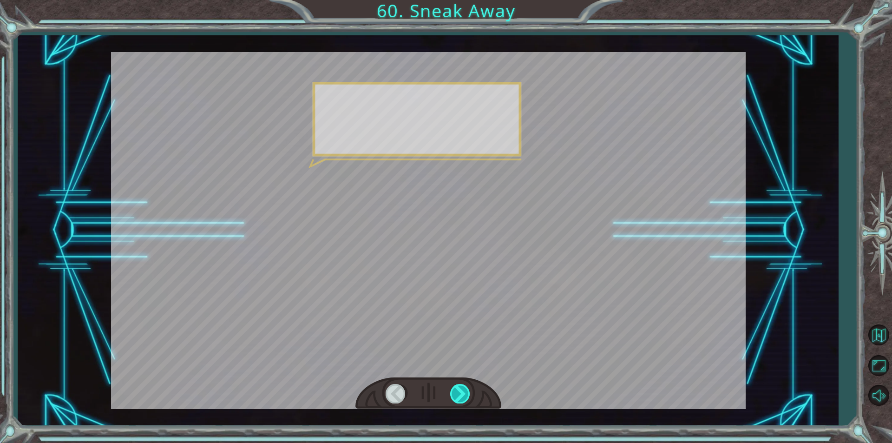
click at [461, 401] on div at bounding box center [460, 393] width 21 height 19
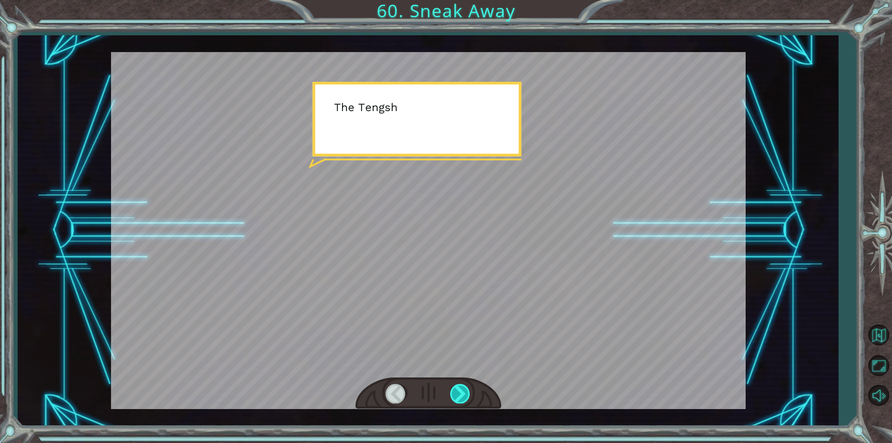
click at [458, 399] on div at bounding box center [460, 393] width 21 height 19
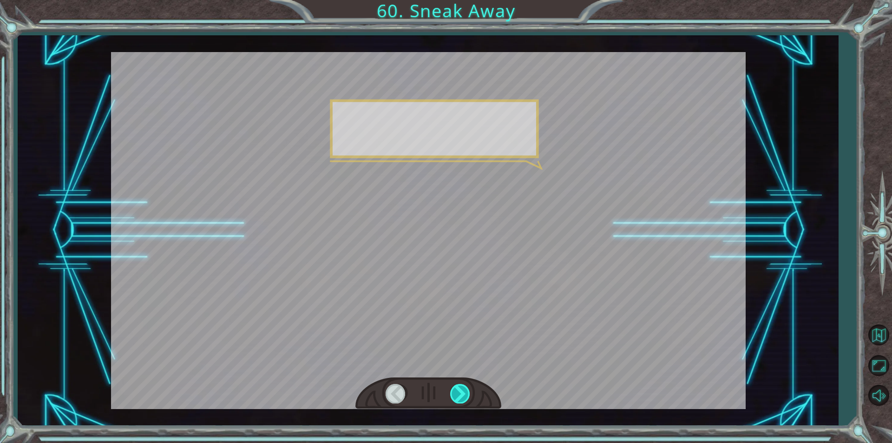
click at [458, 399] on div at bounding box center [460, 393] width 21 height 19
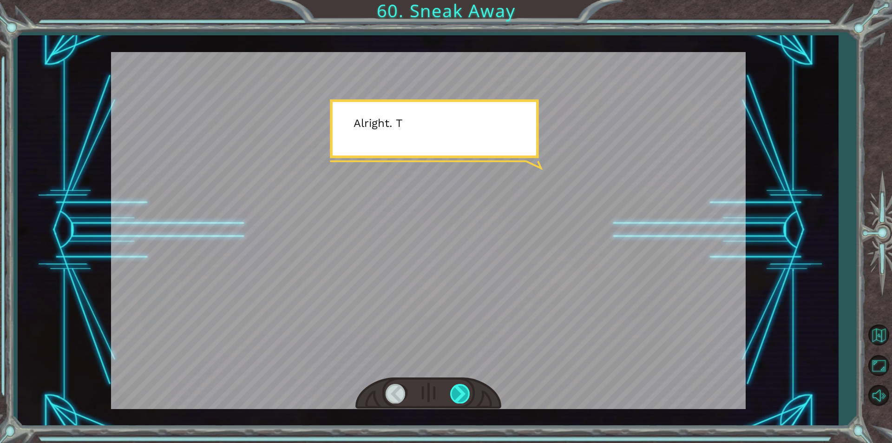
click at [458, 399] on div at bounding box center [460, 393] width 21 height 19
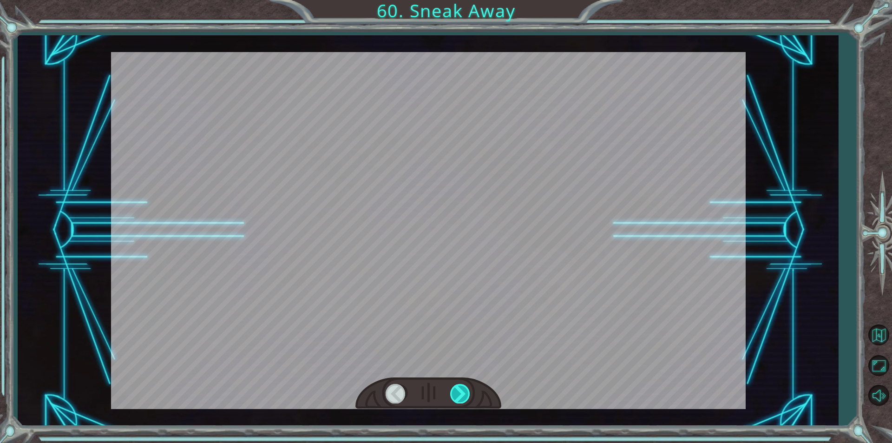
click at [458, 399] on div at bounding box center [460, 393] width 21 height 19
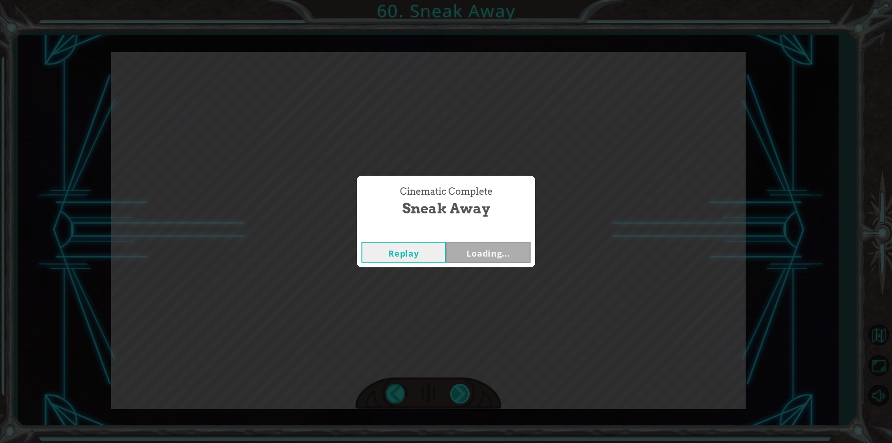
click at [458, 399] on div "Cinematic Complete Sneak Away Replay Loading..." at bounding box center [446, 221] width 892 height 443
click at [514, 230] on div "Cinematic Complete" at bounding box center [446, 232] width 178 height 9
click at [509, 247] on button "Next" at bounding box center [488, 252] width 85 height 21
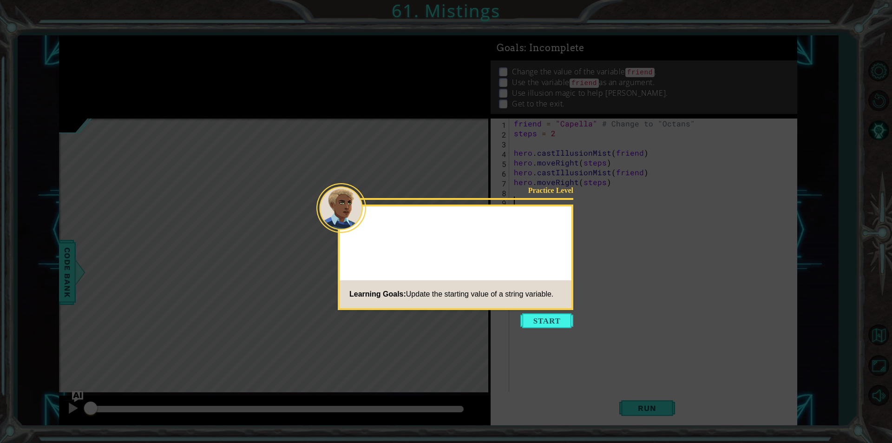
click at [546, 325] on button "Start" at bounding box center [546, 320] width 53 height 15
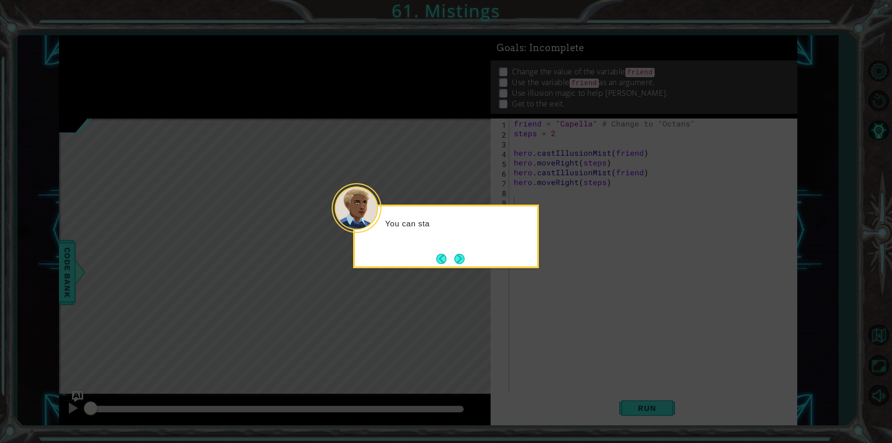
drag, startPoint x: 466, startPoint y: 252, endPoint x: 460, endPoint y: 253, distance: 6.6
click at [460, 253] on button "Next" at bounding box center [459, 258] width 11 height 11
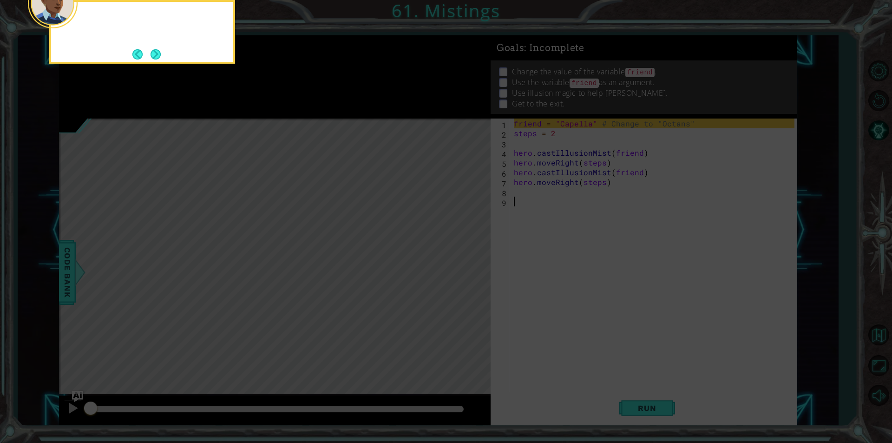
click at [460, 254] on icon at bounding box center [446, 66] width 892 height 753
click at [157, 53] on button "Next" at bounding box center [155, 54] width 11 height 11
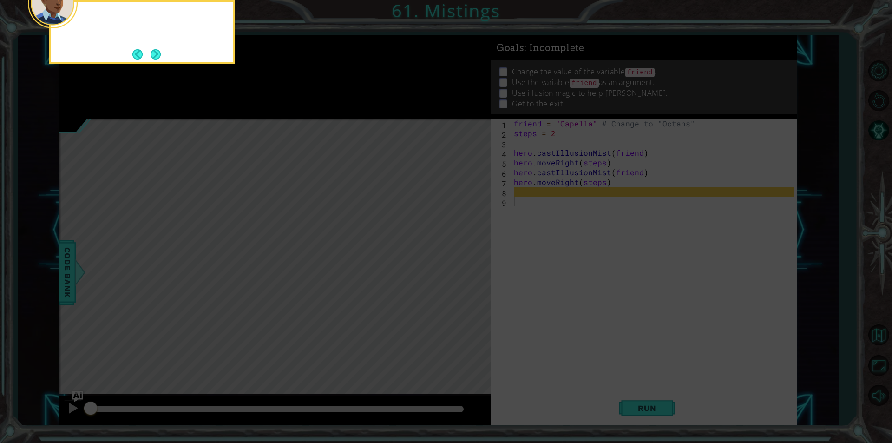
click at [157, 53] on button "Next" at bounding box center [156, 54] width 11 height 11
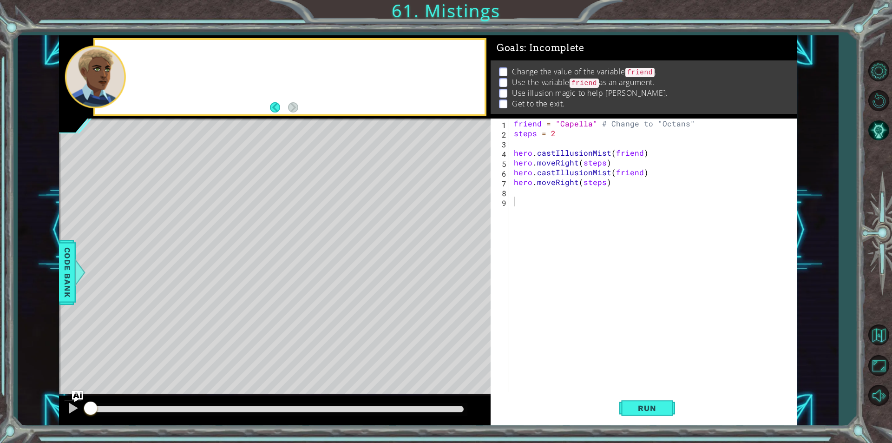
click at [157, 53] on div at bounding box center [289, 77] width 389 height 74
click at [157, 53] on div "R" at bounding box center [289, 77] width 389 height 74
click at [648, 406] on span "Run" at bounding box center [646, 407] width 37 height 9
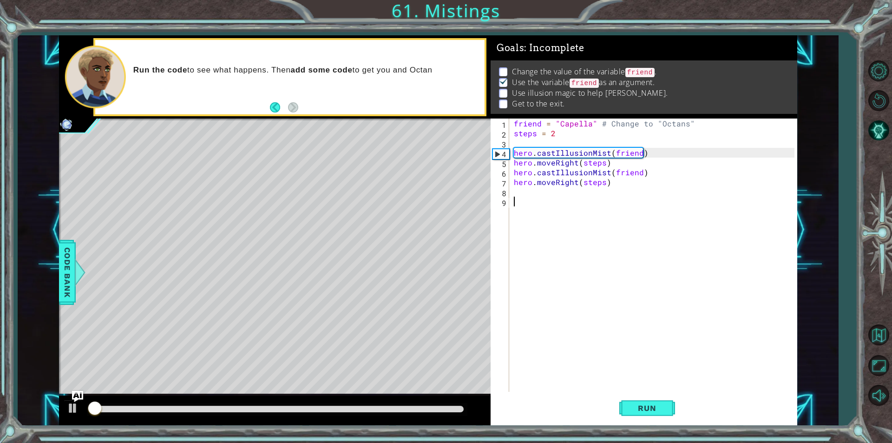
scroll to position [4, 0]
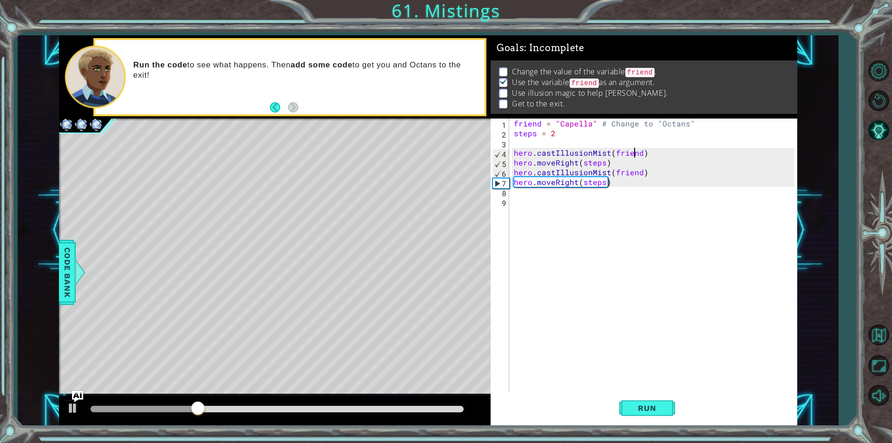
click at [637, 156] on div "friend = "Capella" # Change to "Octans" steps = 2 hero . castIllusionMist ( fri…" at bounding box center [655, 264] width 287 height 293
type textarea "hero.castIllusionMist(friend)"
click at [639, 156] on div "friend = "Capella" # Change to "Octans" steps = 2 hero . castIllusionMist ( fri…" at bounding box center [653, 254] width 282 height 273
click at [622, 401] on button "Run" at bounding box center [647, 408] width 56 height 31
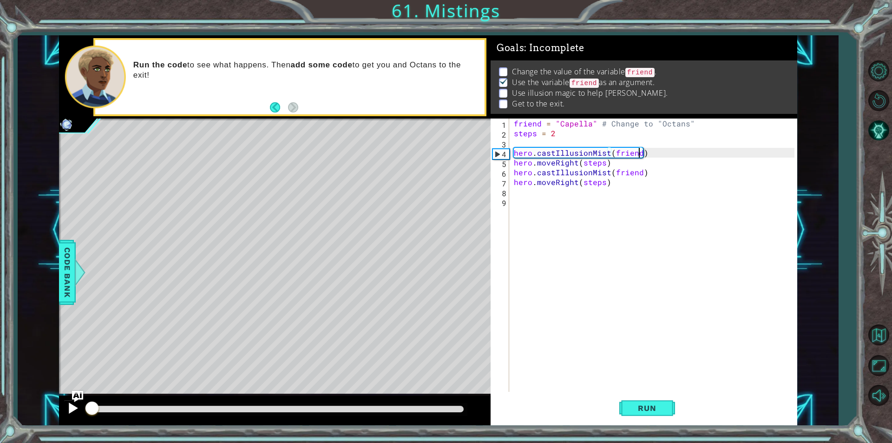
drag, startPoint x: 139, startPoint y: 410, endPoint x: 70, endPoint y: 410, distance: 69.2
click at [70, 410] on div at bounding box center [275, 410] width 432 height 30
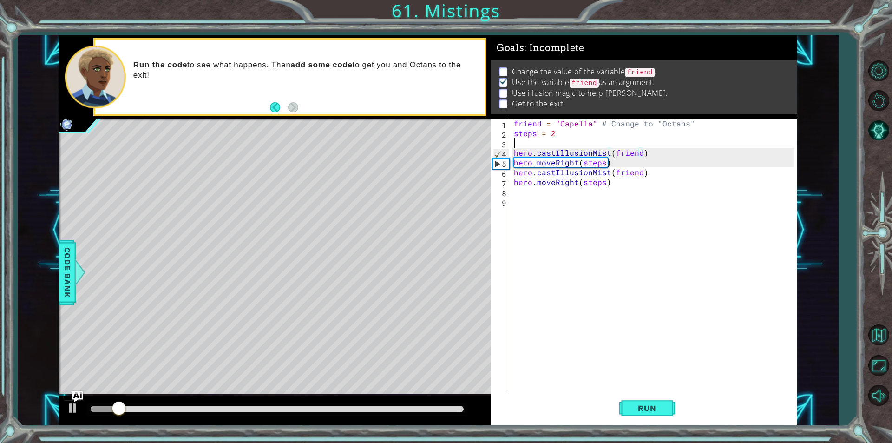
click at [625, 147] on div "friend = "Capella" # Change to "Octans" steps = 2 hero . castIllusionMist ( fri…" at bounding box center [655, 264] width 287 height 293
click at [615, 159] on div "friend = "Capella" # Change to "Octans" steps = 2 hero . castIllusionMist ( fri…" at bounding box center [655, 264] width 287 height 293
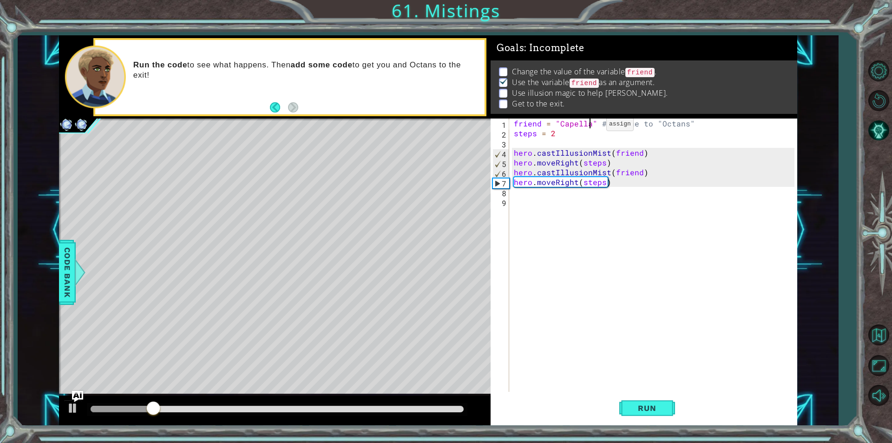
click at [590, 126] on div "friend = "Capella" # Change to "Octans" steps = 2 hero . castIllusionMist ( fri…" at bounding box center [655, 264] width 287 height 293
type textarea "friend = "Octans" # Change to "Octans""
click at [628, 409] on span "Run" at bounding box center [646, 407] width 37 height 9
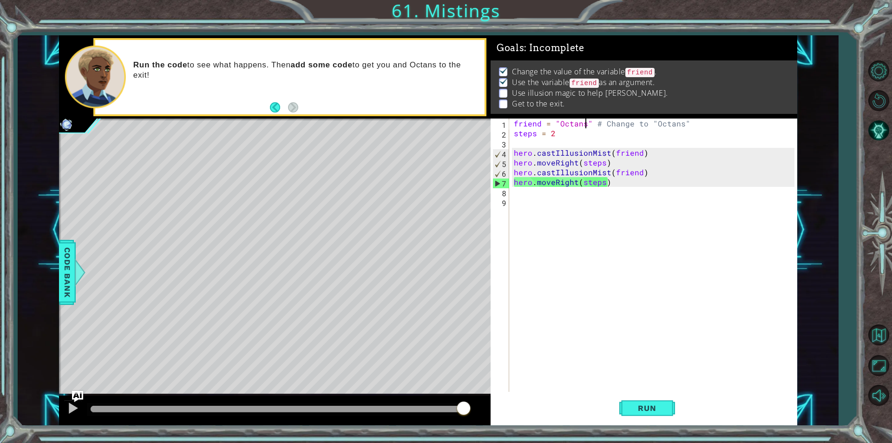
click at [618, 207] on div "friend = "Octans" # Change to "Octans" steps = 2 hero . castIllusionMist ( frie…" at bounding box center [655, 264] width 287 height 293
drag, startPoint x: 672, startPoint y: 172, endPoint x: 497, endPoint y: 174, distance: 175.1
click at [497, 174] on div "1 2 3 4 5 6 7 8 9 friend = "Octans" # Change to "Octans" steps = 2 hero . castI…" at bounding box center [643, 254] width 304 height 273
type textarea "hero.castIllusionMist(friend)"
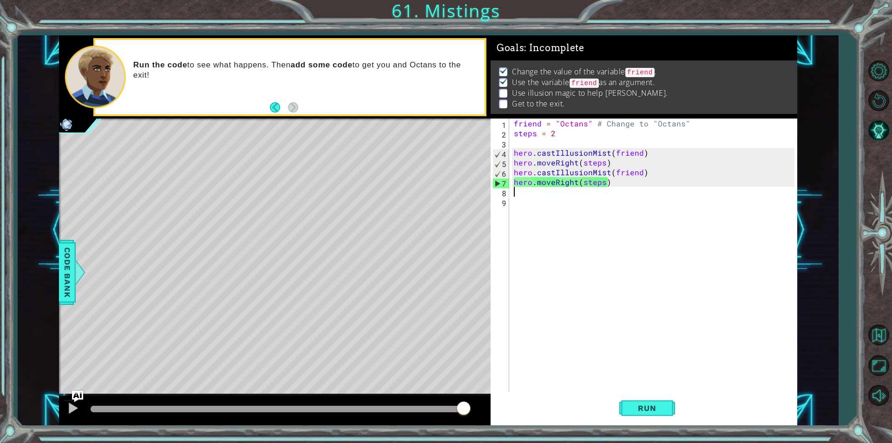
click at [567, 194] on div "friend = "Octans" # Change to "Octans" steps = 2 hero . castIllusionMist ( frie…" at bounding box center [655, 264] width 287 height 293
paste textarea "hero.castIllusionMist(friend)"
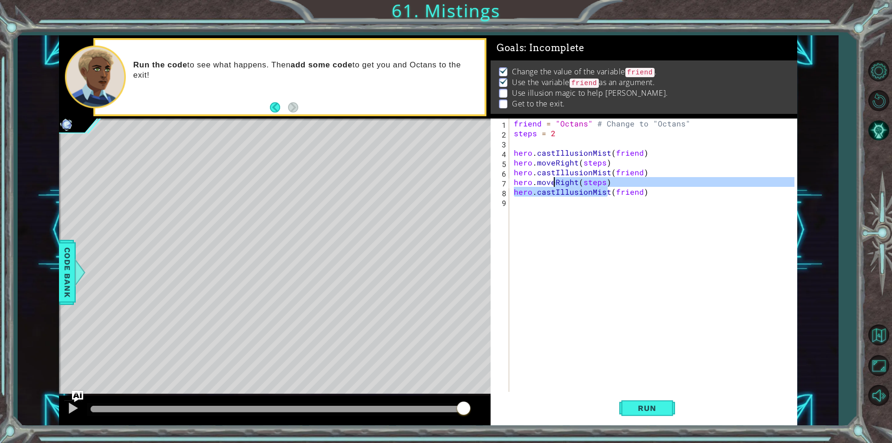
drag, startPoint x: 605, startPoint y: 189, endPoint x: 541, endPoint y: 193, distance: 64.2
click at [532, 193] on div "friend = "Octans" # Change to "Octans" steps = 2 hero . castIllusionMist ( frie…" at bounding box center [655, 264] width 287 height 293
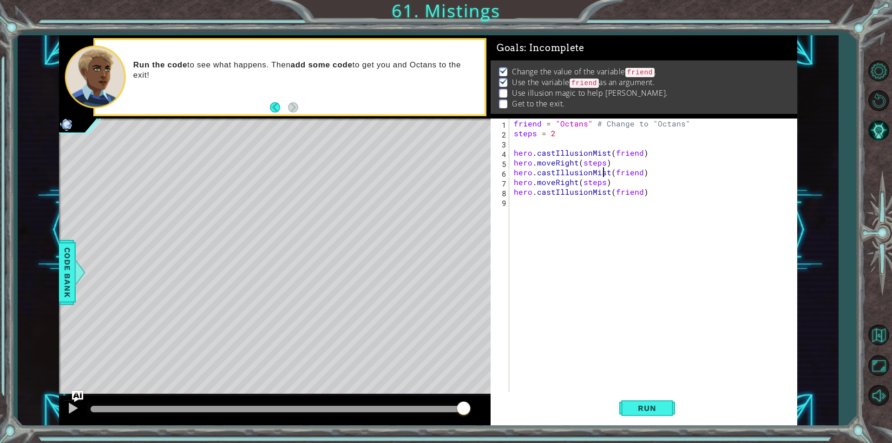
click at [604, 173] on div "friend = "Octans" # Change to "Octans" steps = 2 hero . castIllusionMist ( frie…" at bounding box center [655, 264] width 287 height 293
drag, startPoint x: 610, startPoint y: 179, endPoint x: 447, endPoint y: 186, distance: 163.2
click at [450, 185] on div "1 ההההההההההההההההההההההההההההההההההההההההההההההההההההההההההההההההההההההההההההה…" at bounding box center [428, 230] width 738 height 390
type textarea "hero.moveRight(steps)"
click at [546, 203] on div "friend = "Octans" # Change to "Octans" steps = 2 hero . castIllusionMist ( frie…" at bounding box center [655, 264] width 287 height 293
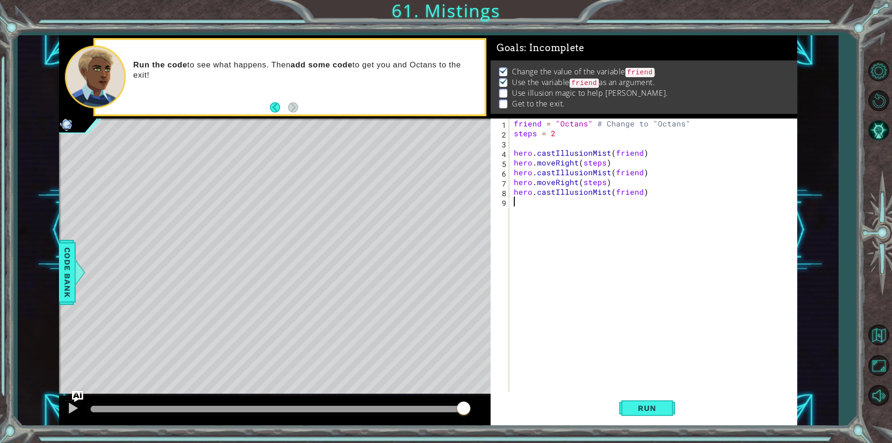
paste textarea "hero.moveRight(steps)"
type textarea "hero.moveRight(steps)"
click at [624, 403] on button "Run" at bounding box center [647, 408] width 56 height 31
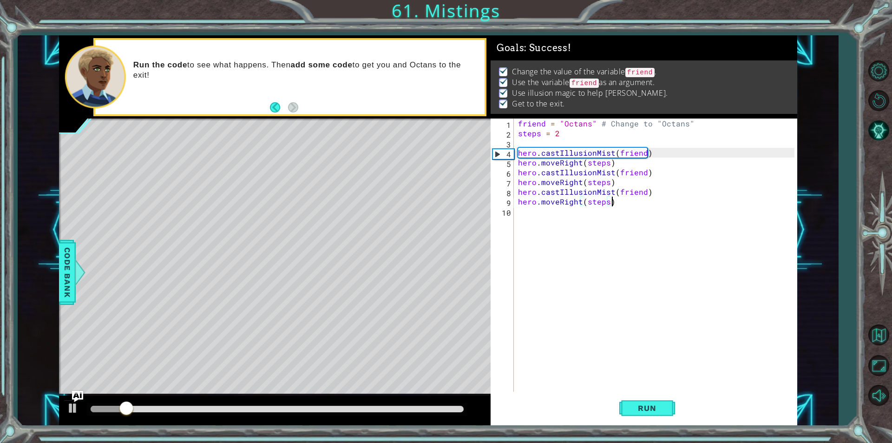
click at [387, 395] on div at bounding box center [275, 410] width 432 height 30
click at [383, 406] on div at bounding box center [277, 409] width 373 height 7
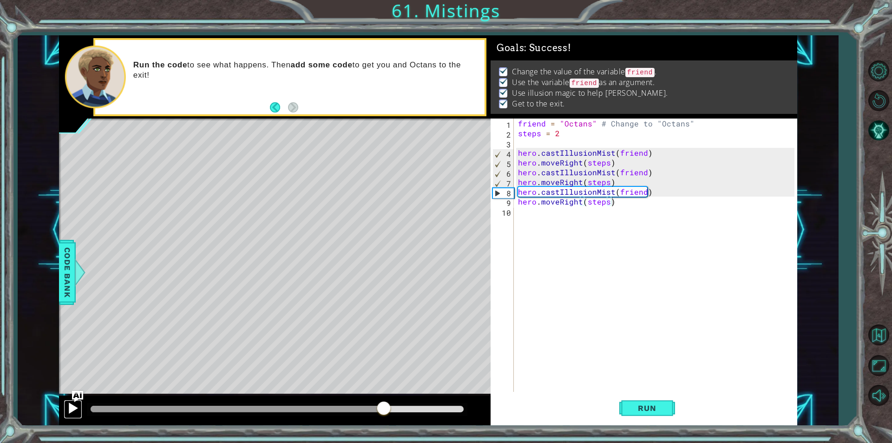
click at [74, 412] on div at bounding box center [73, 408] width 12 height 12
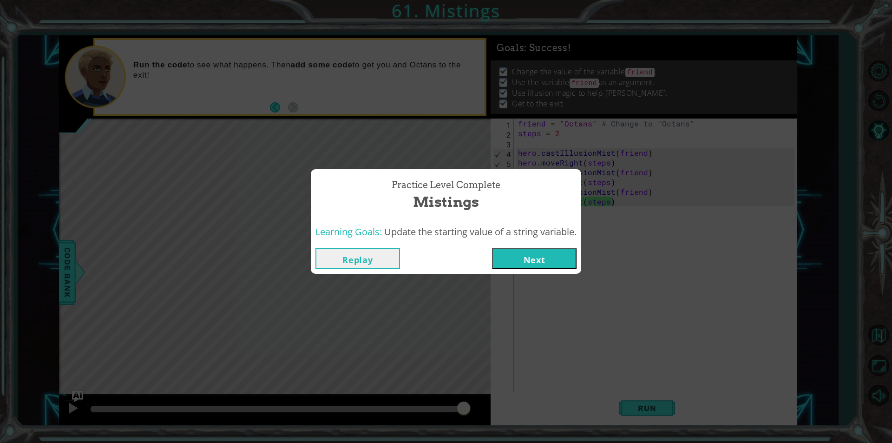
drag, startPoint x: 492, startPoint y: 255, endPoint x: 499, endPoint y: 257, distance: 7.8
click at [492, 255] on div "Replay Next" at bounding box center [445, 258] width 261 height 21
click at [500, 257] on button "Next" at bounding box center [534, 258] width 85 height 21
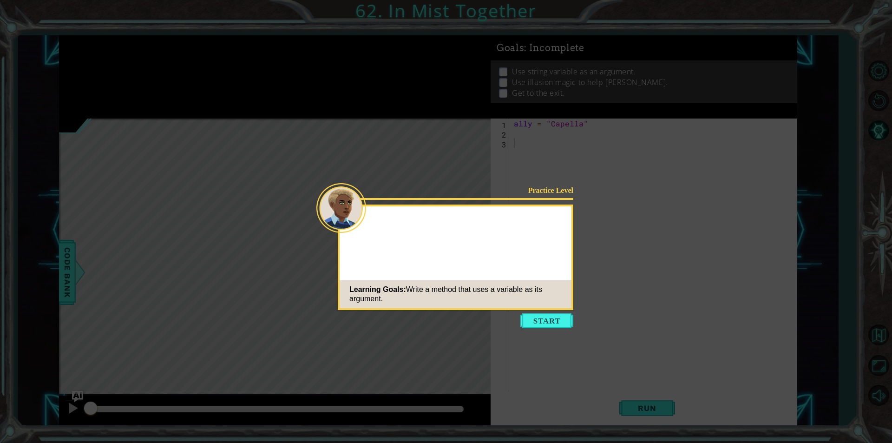
click at [563, 263] on div "Practice Level Learning Goals: Write a method that uses a variable as its argum…" at bounding box center [456, 256] width 236 height 105
click at [540, 312] on icon at bounding box center [446, 221] width 892 height 443
click at [535, 319] on button "Start" at bounding box center [546, 320] width 53 height 15
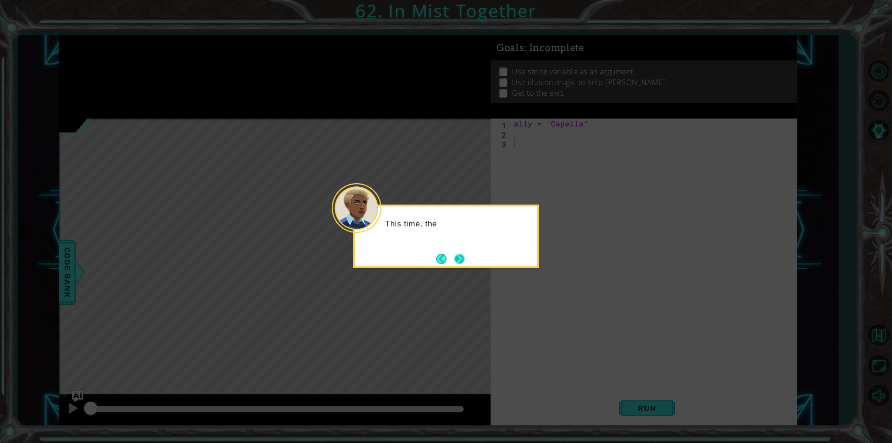
click at [463, 263] on button "Next" at bounding box center [460, 259] width 12 height 12
click at [462, 263] on button "Next" at bounding box center [460, 259] width 16 height 16
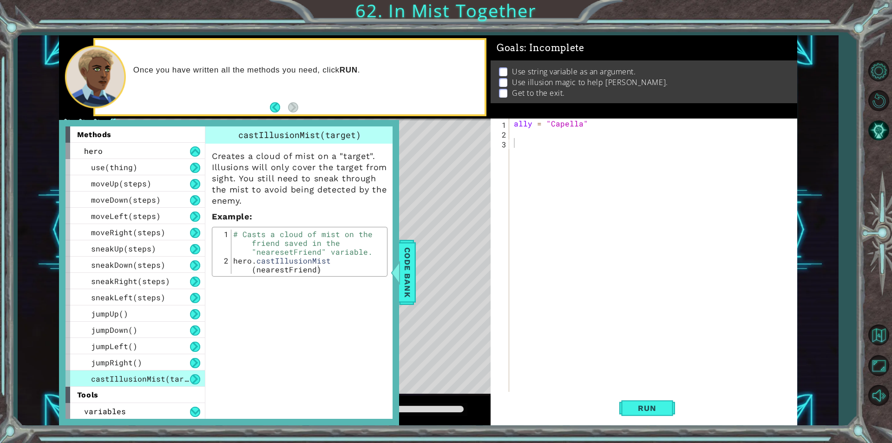
type textarea "hero.castIllusionMist(nearestFriend)"
drag, startPoint x: 234, startPoint y: 260, endPoint x: 328, endPoint y: 261, distance: 94.8
paste textarea "hero.castIllusionMis"
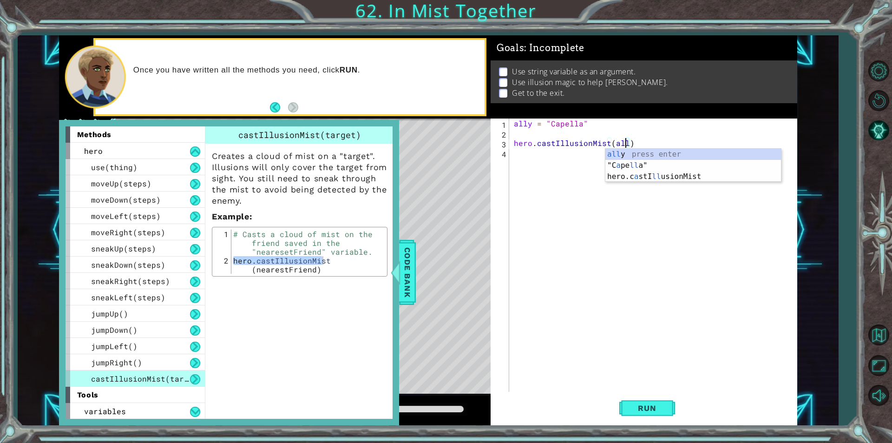
type textarea "hero.castIllusionMist(ally)"
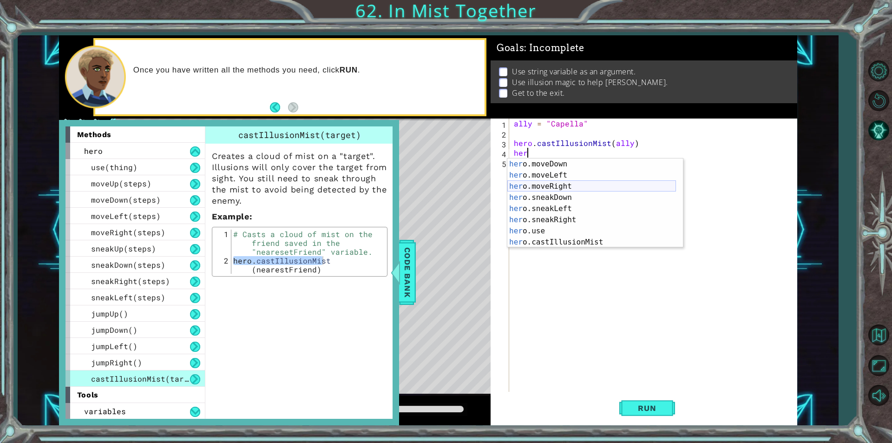
scroll to position [11, 0]
type textarea "hero.moveRight(1)"
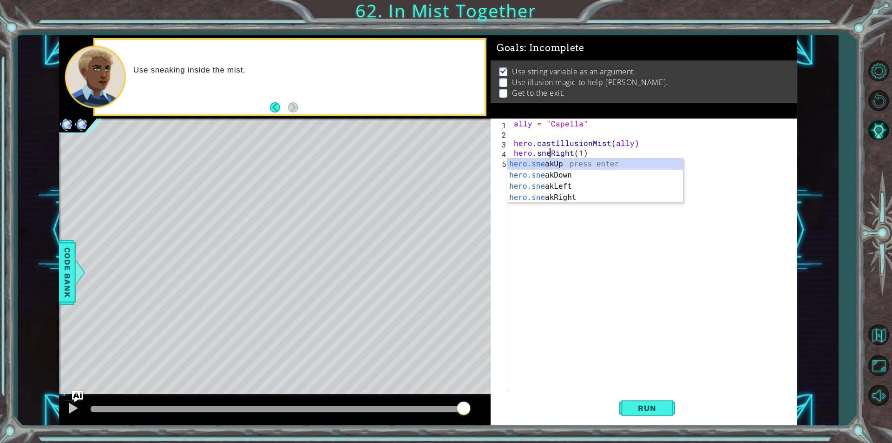
scroll to position [0, 3]
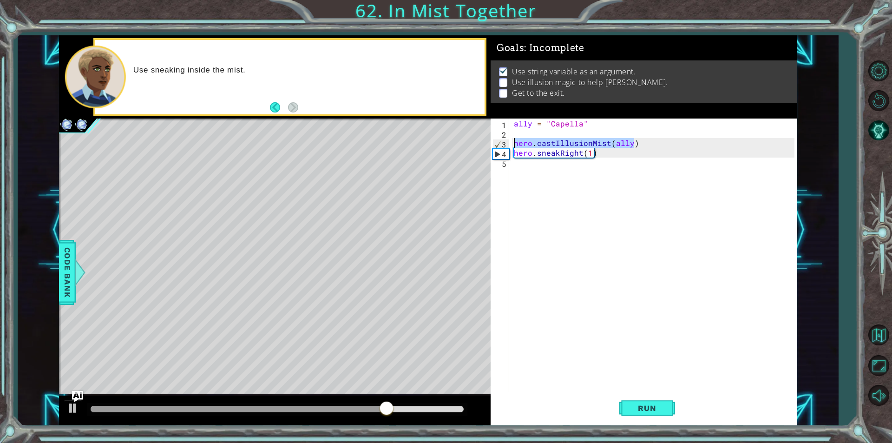
type textarea "hero.castIllusionMist(ally)"
paste textarea "hero.castIllusionMist(ally)"
drag, startPoint x: 597, startPoint y: 151, endPoint x: 509, endPoint y: 155, distance: 87.9
type textarea "hero.castIllusionMist(ally)"
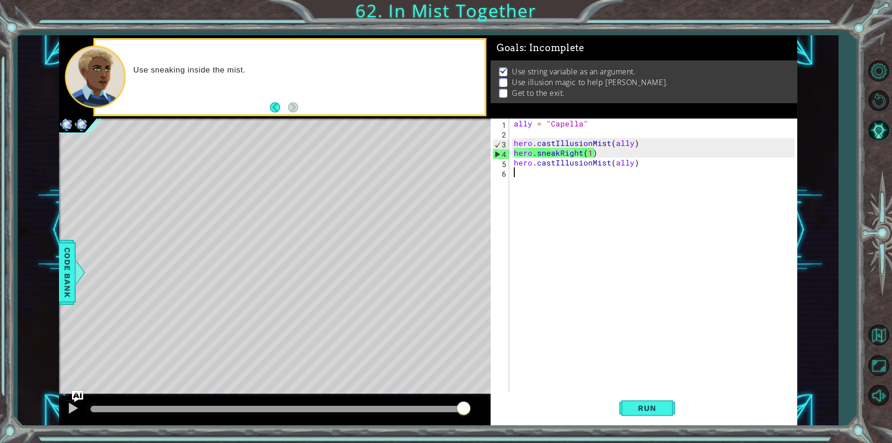
paste textarea "hero.sneakRight(1)"
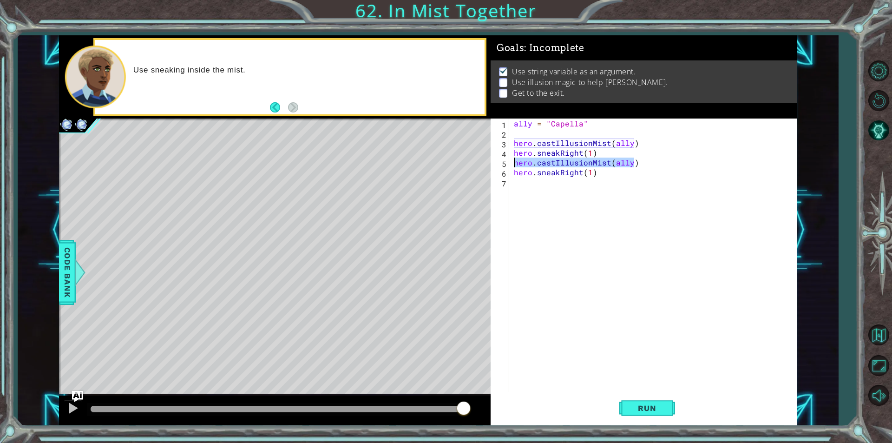
type textarea "hero.castIllusionMist(ally)"
paste textarea "hero.castIllusionMist(ally)"
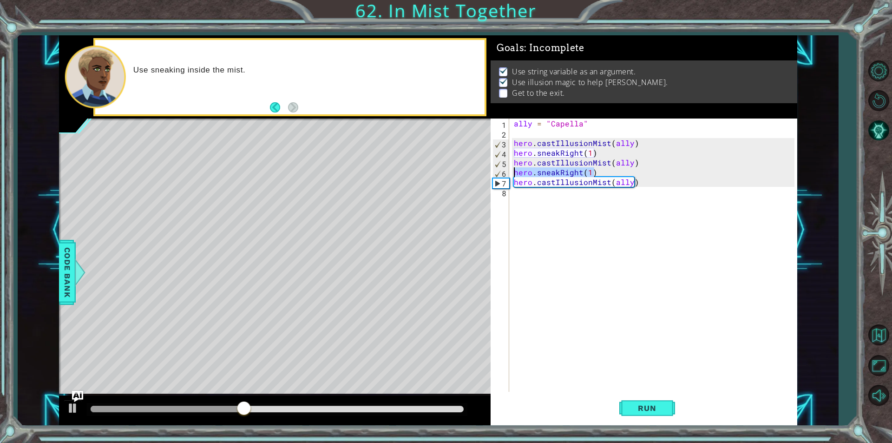
type textarea "hero.sneakRight(1)"
paste textarea "hero.sneakRight(1)"
type textarea "hero.sneakRight(1)"
paste textarea "hero.sneakRight(1)"
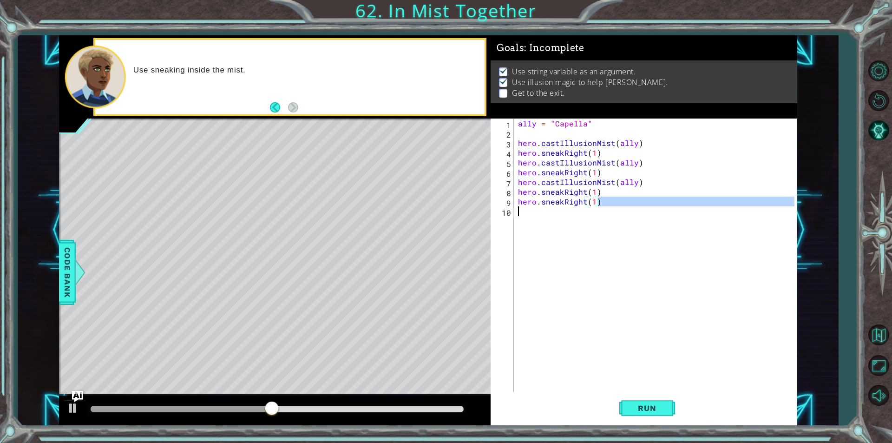
paste textarea "hero.sneakRight(1)"
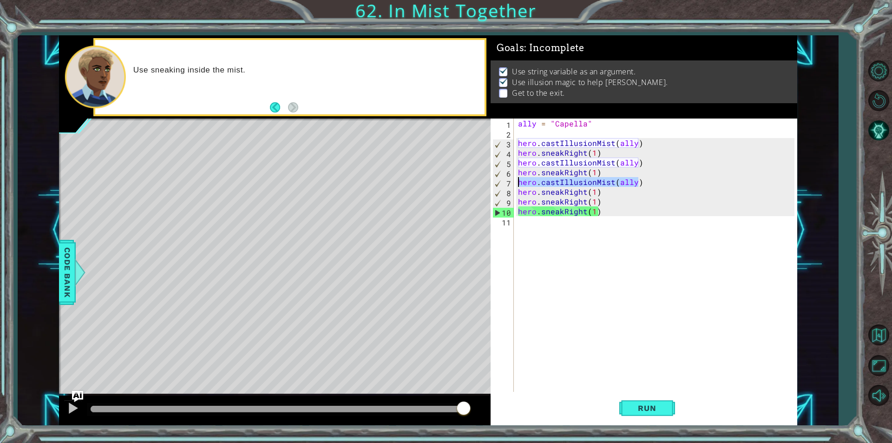
drag, startPoint x: 569, startPoint y: 161, endPoint x: 511, endPoint y: 183, distance: 62.6
type textarea "hero.sneakRight(1)"
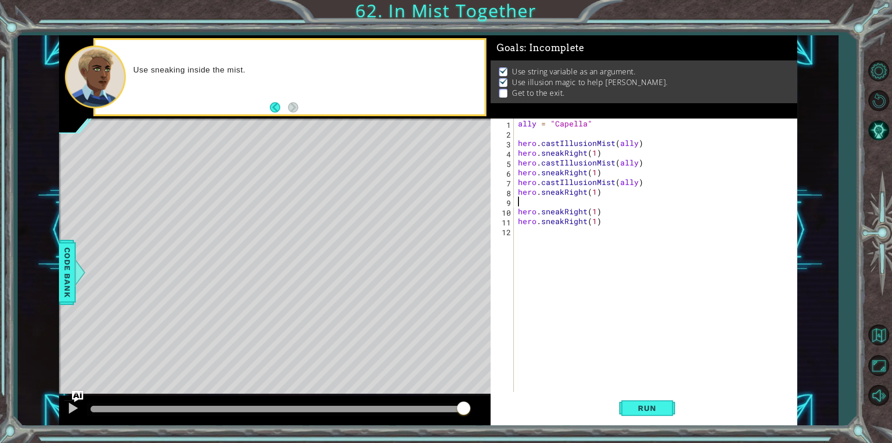
paste textarea "hero.castIllusionMist(ally)"
type textarea "hero.castIllusionMist(ally)"
type textarea "hero.sneakRight(1)"
paste textarea "hero.castIllusionMist(ally)"
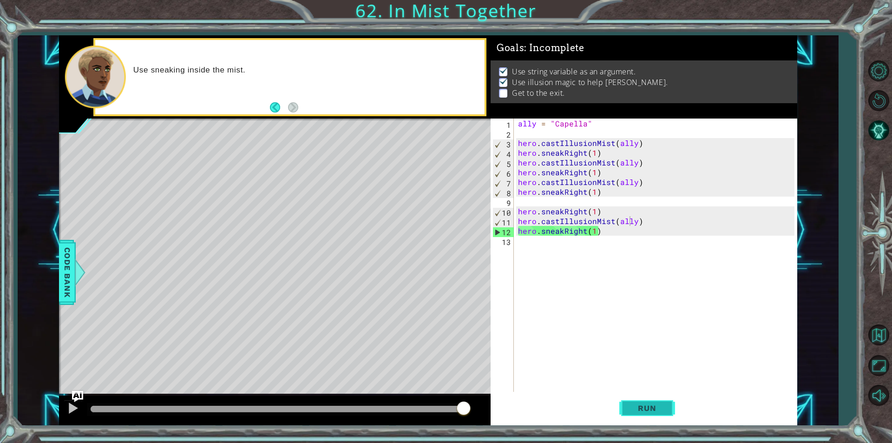
drag, startPoint x: 637, startPoint y: 405, endPoint x: 644, endPoint y: 413, distance: 11.2
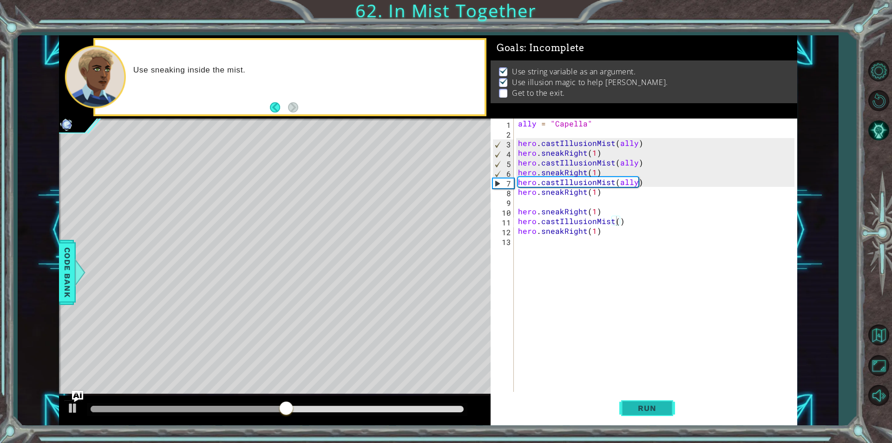
drag, startPoint x: 646, startPoint y: 404, endPoint x: 626, endPoint y: 412, distance: 22.1
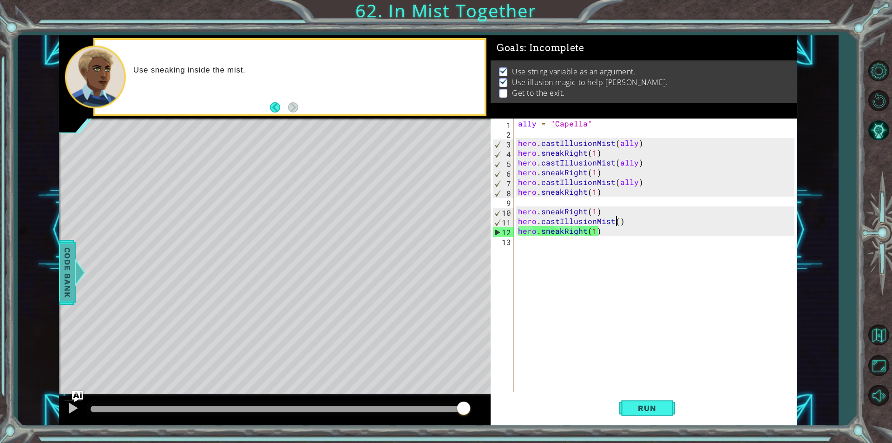
type textarea "hero.castIllusionMist(ally)"
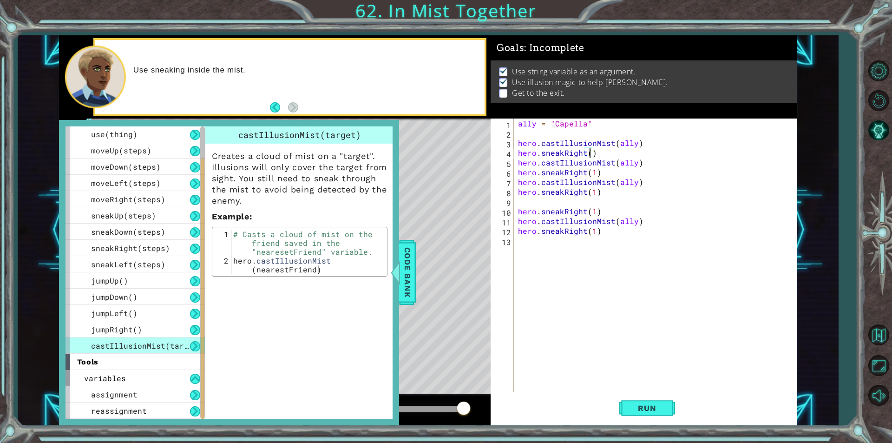
scroll to position [0, 4]
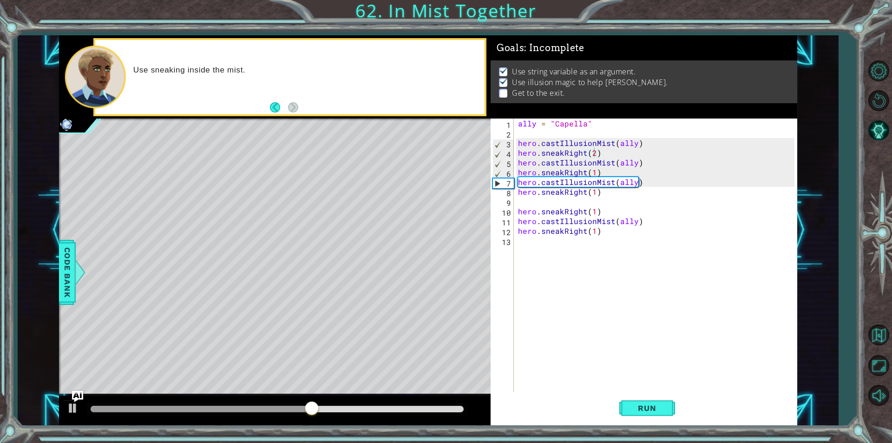
click at [594, 170] on div "ally = "Capella" hero . castIllusionMist ( ally ) hero . sneakRight ( 2 ) hero …" at bounding box center [657, 264] width 283 height 293
click at [594, 210] on div "ally = "Capella" hero . castIllusionMist ( ally ) hero . sneakRight ( 2 ) hero …" at bounding box center [657, 264] width 283 height 293
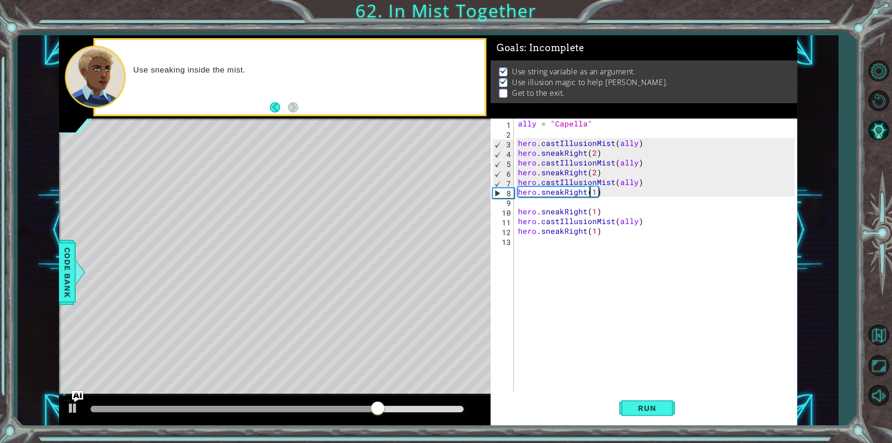
click at [590, 191] on div "ally = "Capella" hero . castIllusionMist ( ally ) hero . sneakRight ( 2 ) hero …" at bounding box center [657, 264] width 283 height 293
click at [590, 192] on div "ally = "Capella" hero . castIllusionMist ( ally ) hero . sneakRight ( 2 ) hero …" at bounding box center [657, 264] width 283 height 293
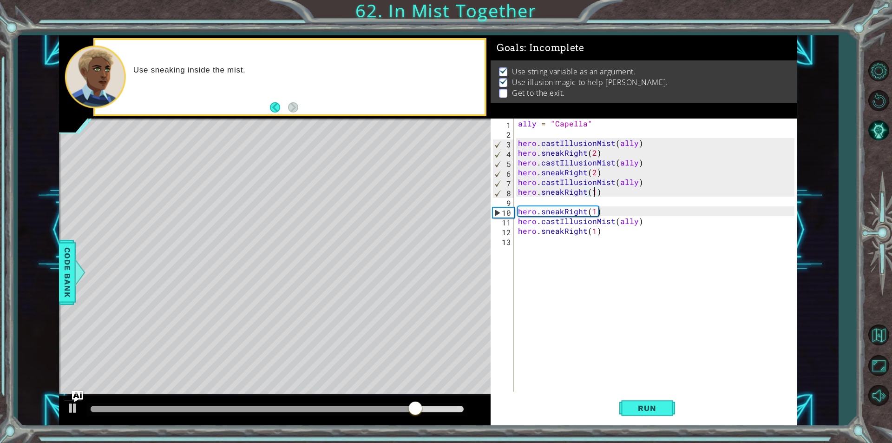
click at [593, 191] on div "ally = "Capella" hero . castIllusionMist ( ally ) hero . sneakRight ( 2 ) hero …" at bounding box center [657, 264] width 283 height 293
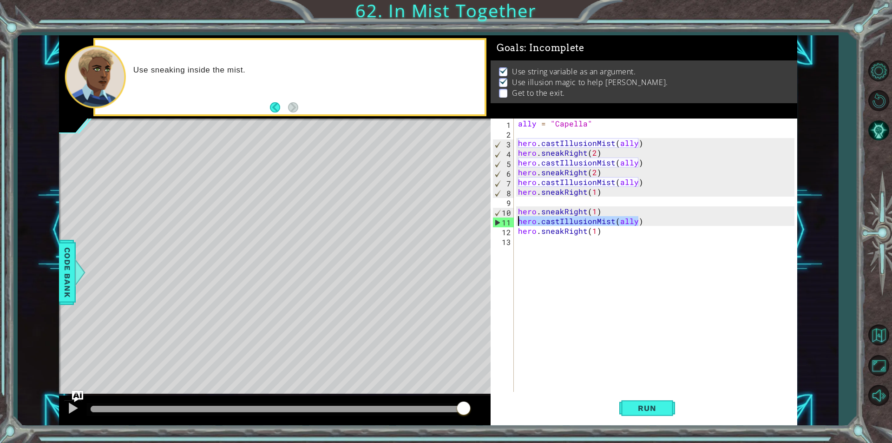
drag, startPoint x: 641, startPoint y: 221, endPoint x: 505, endPoint y: 216, distance: 135.3
click at [505, 216] on div "hero.sneakRight(1) 1 2 3 4 5 6 7 8 9 10 11 12 13 ally = "Capella" hero . castIl…" at bounding box center [643, 254] width 304 height 273
click at [545, 222] on div "ally = "Capella" hero . castIllusionMist ( ally ) hero . sneakRight ( 2 ) hero …" at bounding box center [655, 254] width 278 height 273
click at [602, 217] on div "ally = "Capella" hero . castIllusionMist ( ally ) hero . sneakRight ( 2 ) hero …" at bounding box center [657, 264] width 283 height 293
click at [593, 211] on div "ally = "Capella" hero . castIllusionMist ( ally ) hero . sneakRight ( 2 ) hero …" at bounding box center [657, 264] width 283 height 293
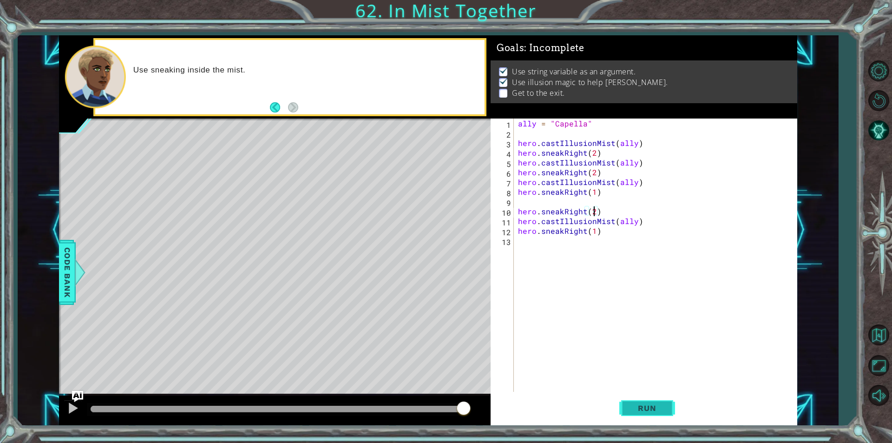
type textarea "hero.sneakRight(2)"
click at [649, 411] on span "Run" at bounding box center [646, 407] width 37 height 9
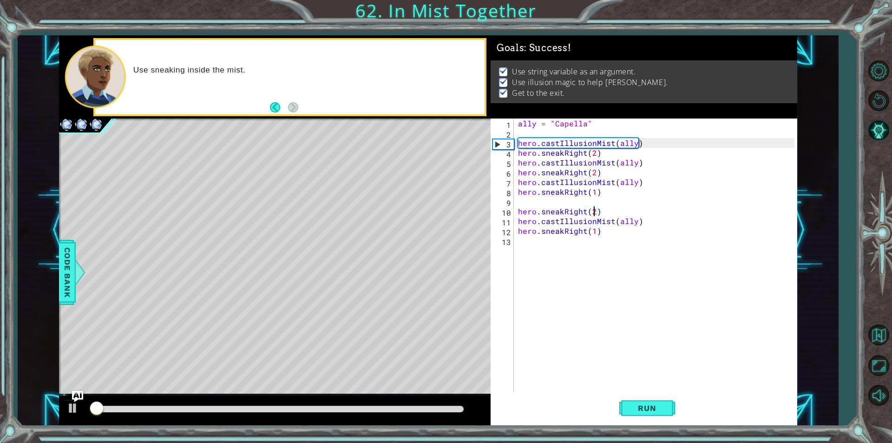
click at [379, 407] on div at bounding box center [277, 409] width 373 height 7
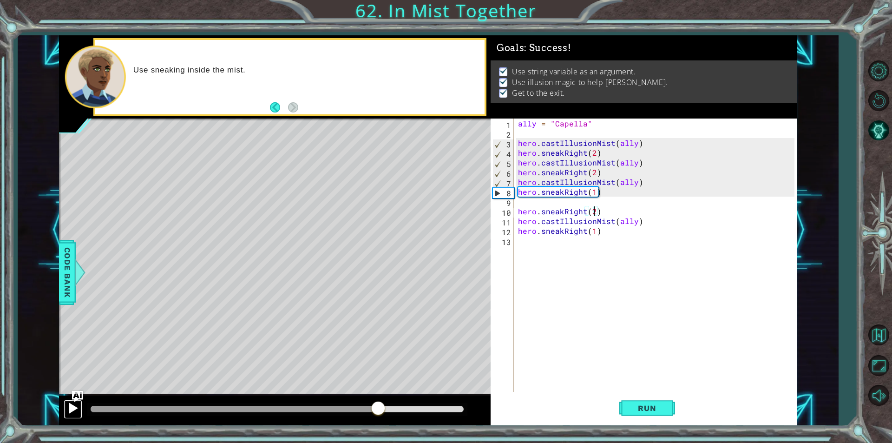
click at [64, 404] on button at bounding box center [73, 408] width 19 height 19
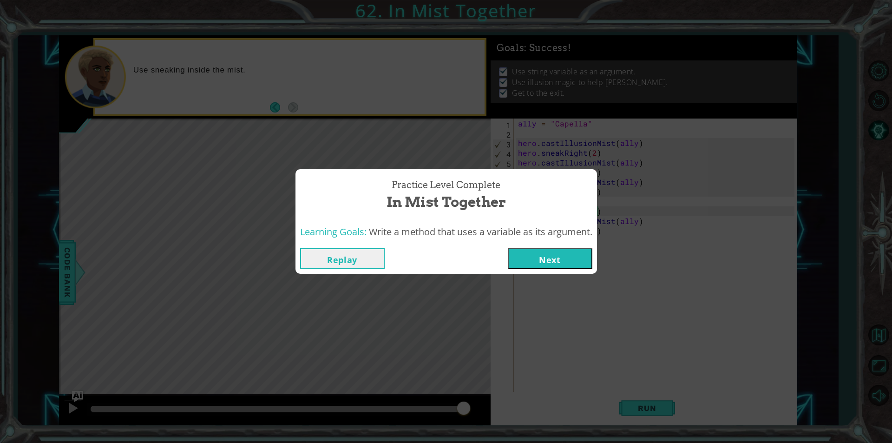
click at [548, 259] on button "Next" at bounding box center [550, 258] width 85 height 21
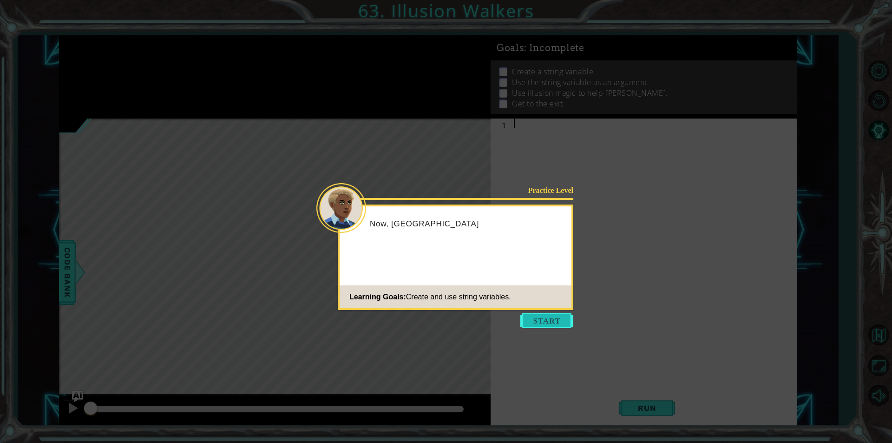
drag, startPoint x: 537, startPoint y: 309, endPoint x: 534, endPoint y: 314, distance: 4.8
click at [536, 310] on body "1 ההההההההההההההההההההההההההההההההההההההההההההההההההההההההההההההההההההההההההההה…" at bounding box center [446, 221] width 892 height 443
click at [535, 318] on button "Start" at bounding box center [546, 320] width 53 height 15
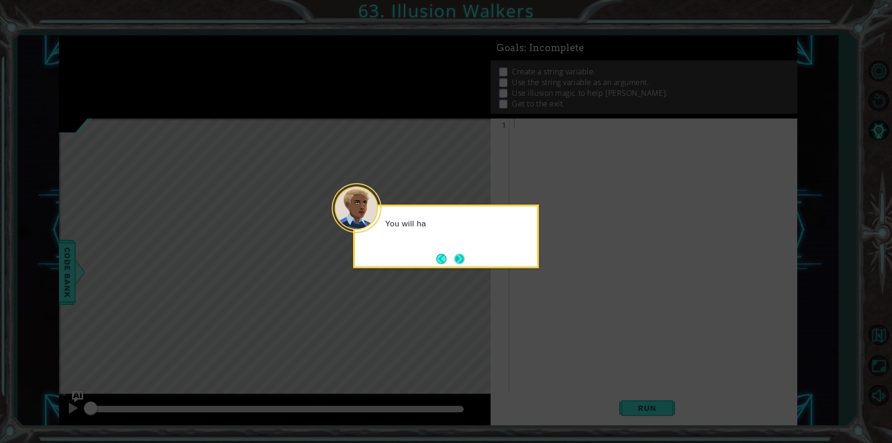
click at [454, 253] on button "Next" at bounding box center [459, 258] width 13 height 13
click at [456, 258] on button "Next" at bounding box center [459, 258] width 11 height 11
click at [457, 259] on button "Next" at bounding box center [459, 258] width 11 height 11
